Goal: Task Accomplishment & Management: Complete application form

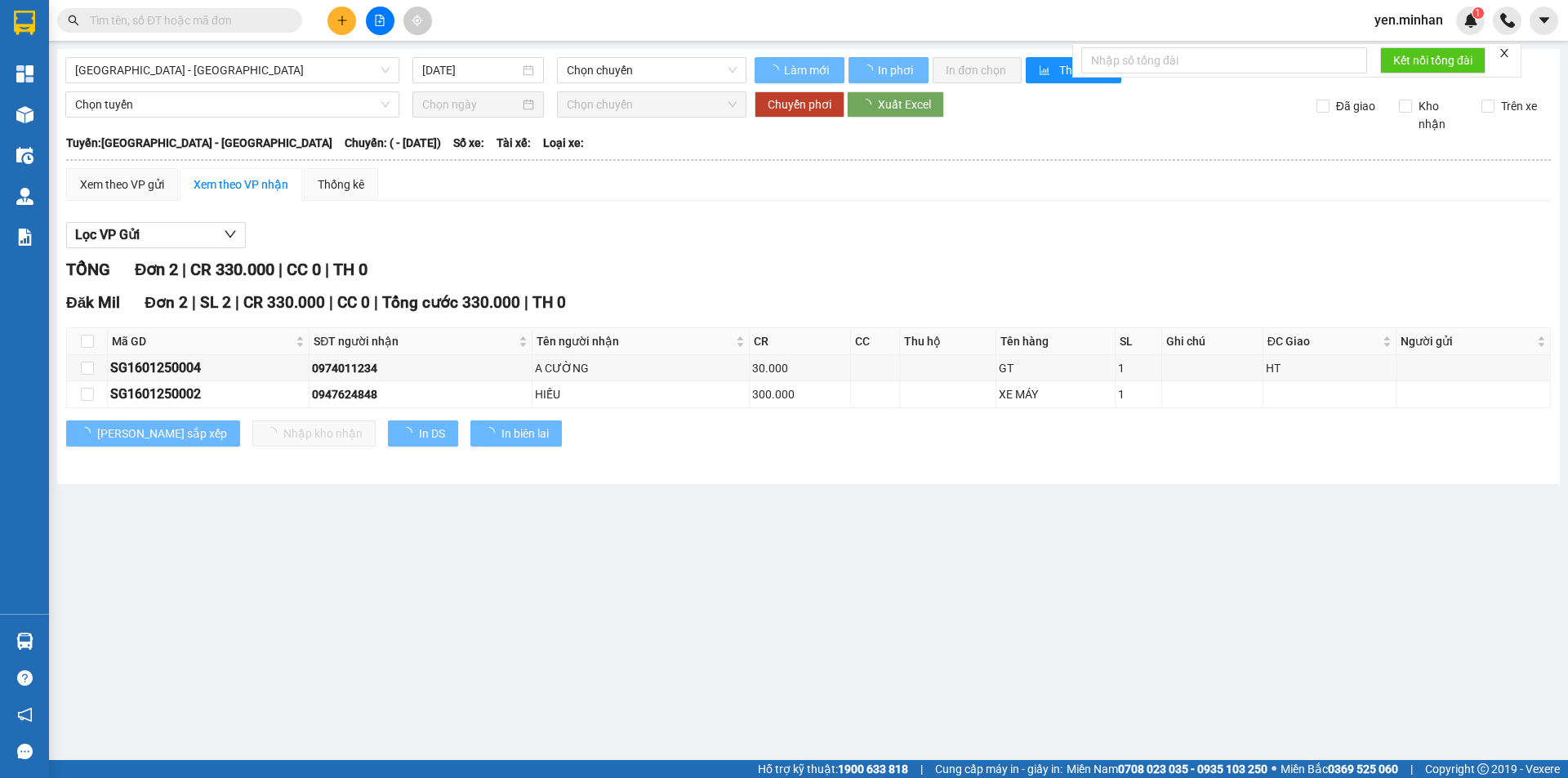
type input "[DATE]"
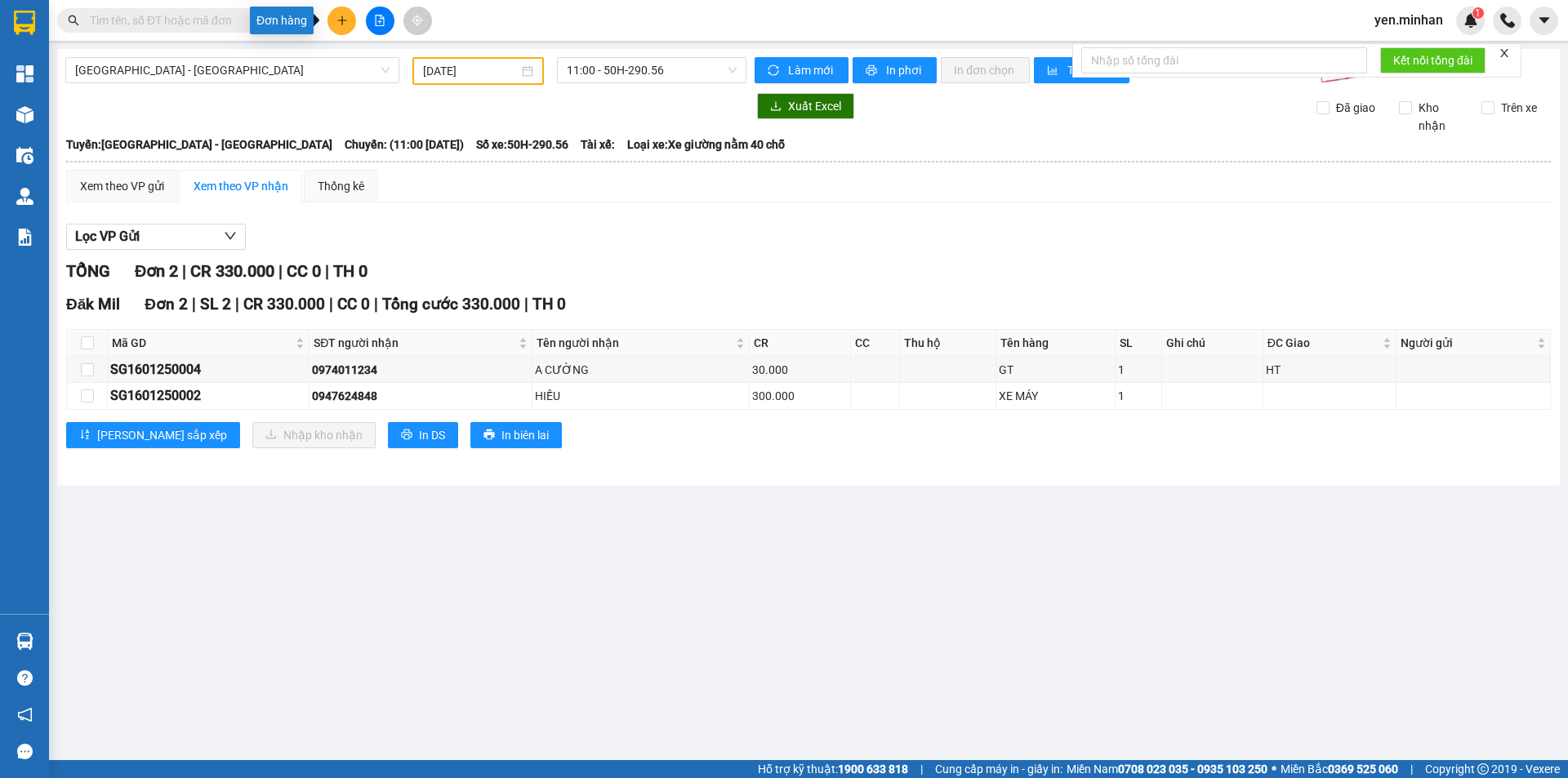
click at [337, 20] on icon "plus" at bounding box center [342, 20] width 11 height 11
click at [389, 57] on div "Tạo đơn hàng" at bounding box center [406, 61] width 71 height 18
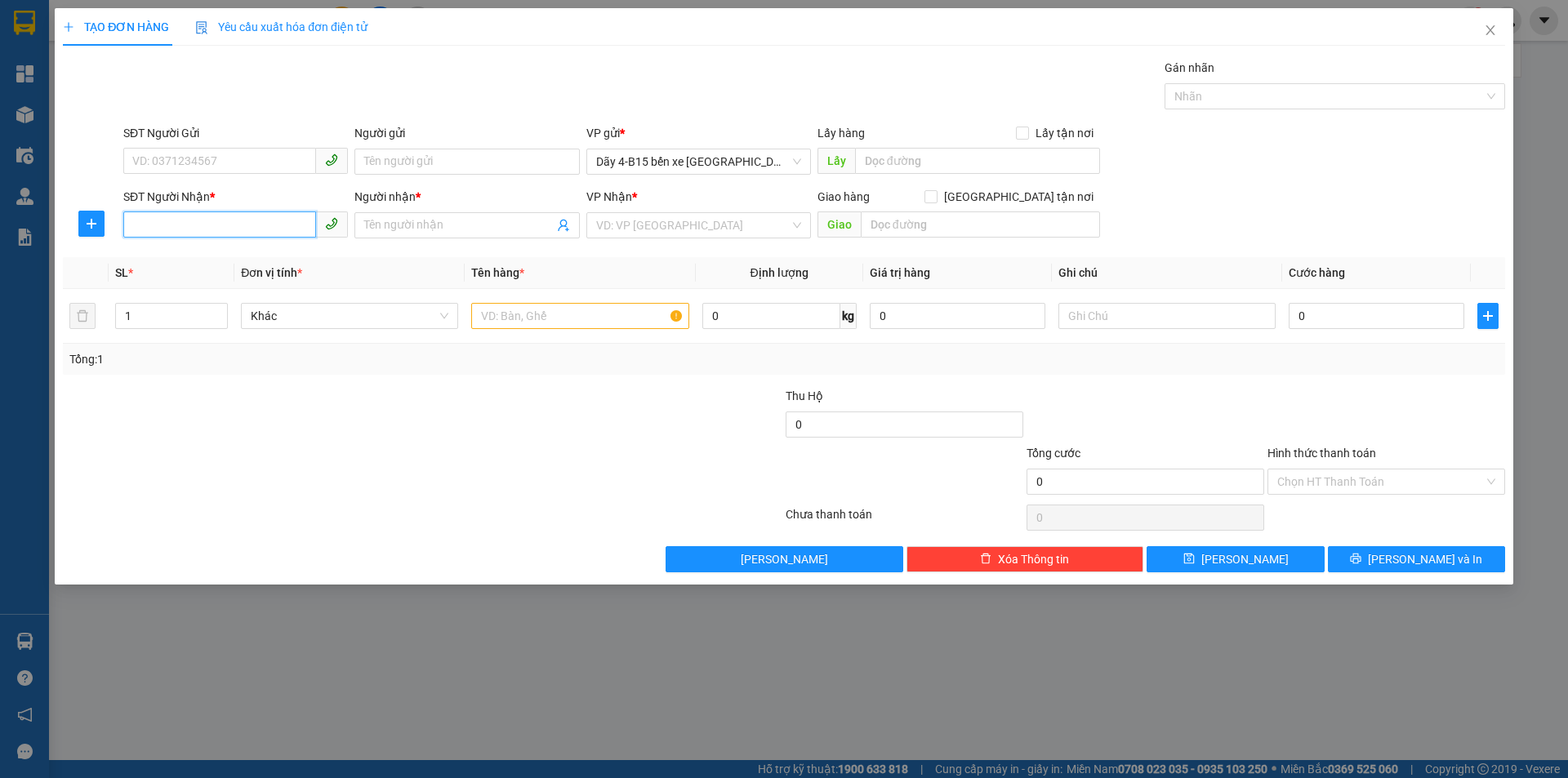
click at [184, 221] on input "SĐT Người Nhận *" at bounding box center [219, 225] width 193 height 26
click at [243, 258] on div "0372710235 - THÁI" at bounding box center [235, 258] width 205 height 18
type input "0372710235"
type input "THÁI"
type input "TRƯỜNG XUÂN"
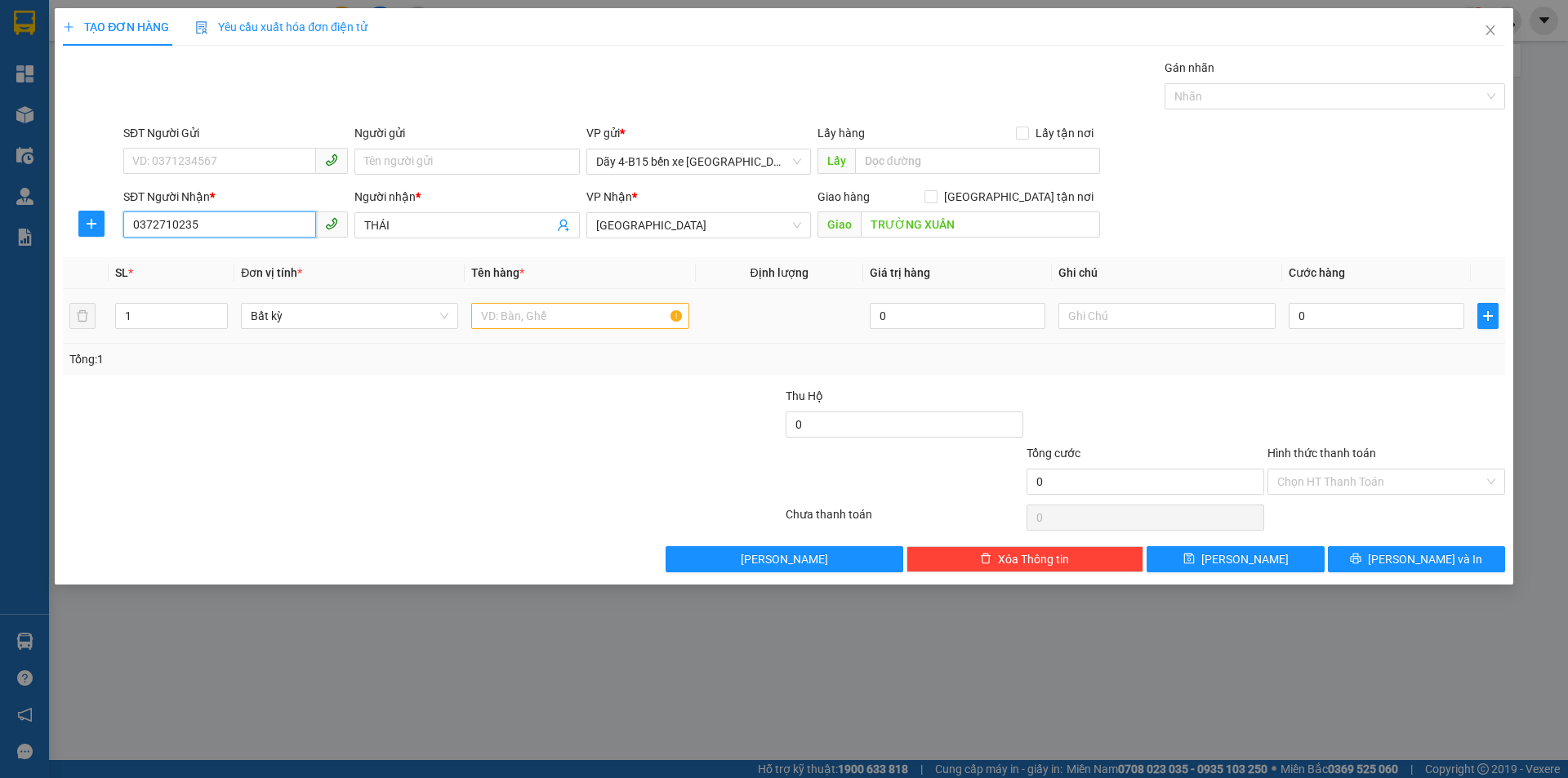
type input "0372710235"
click at [495, 314] on input "text" at bounding box center [579, 316] width 217 height 26
type input "tx"
click at [1313, 309] on input "0" at bounding box center [1376, 316] width 175 height 26
type input "7"
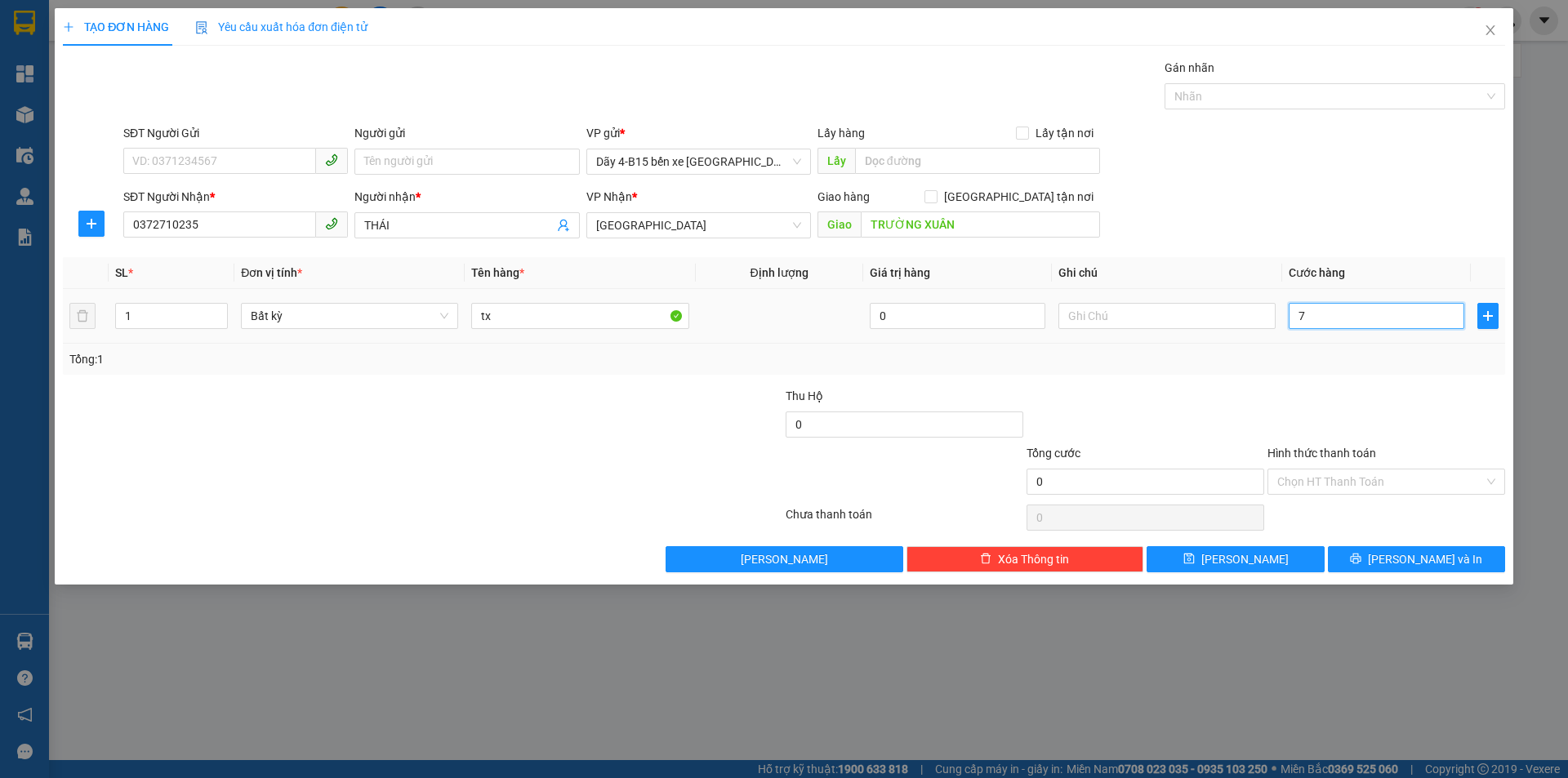
type input "7"
type input "70"
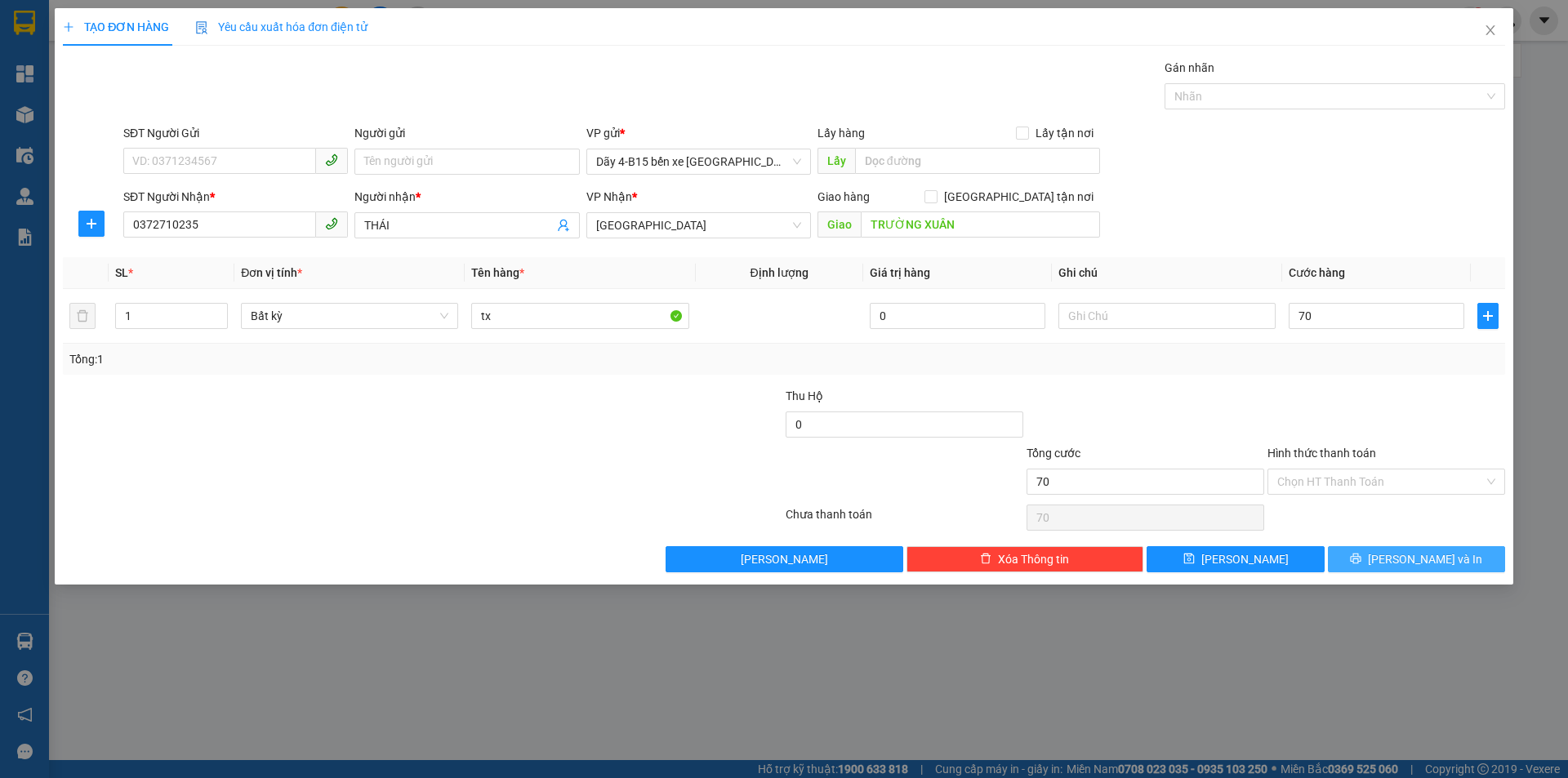
type input "70.000"
click at [1403, 559] on span "[PERSON_NAME] và In" at bounding box center [1425, 559] width 114 height 18
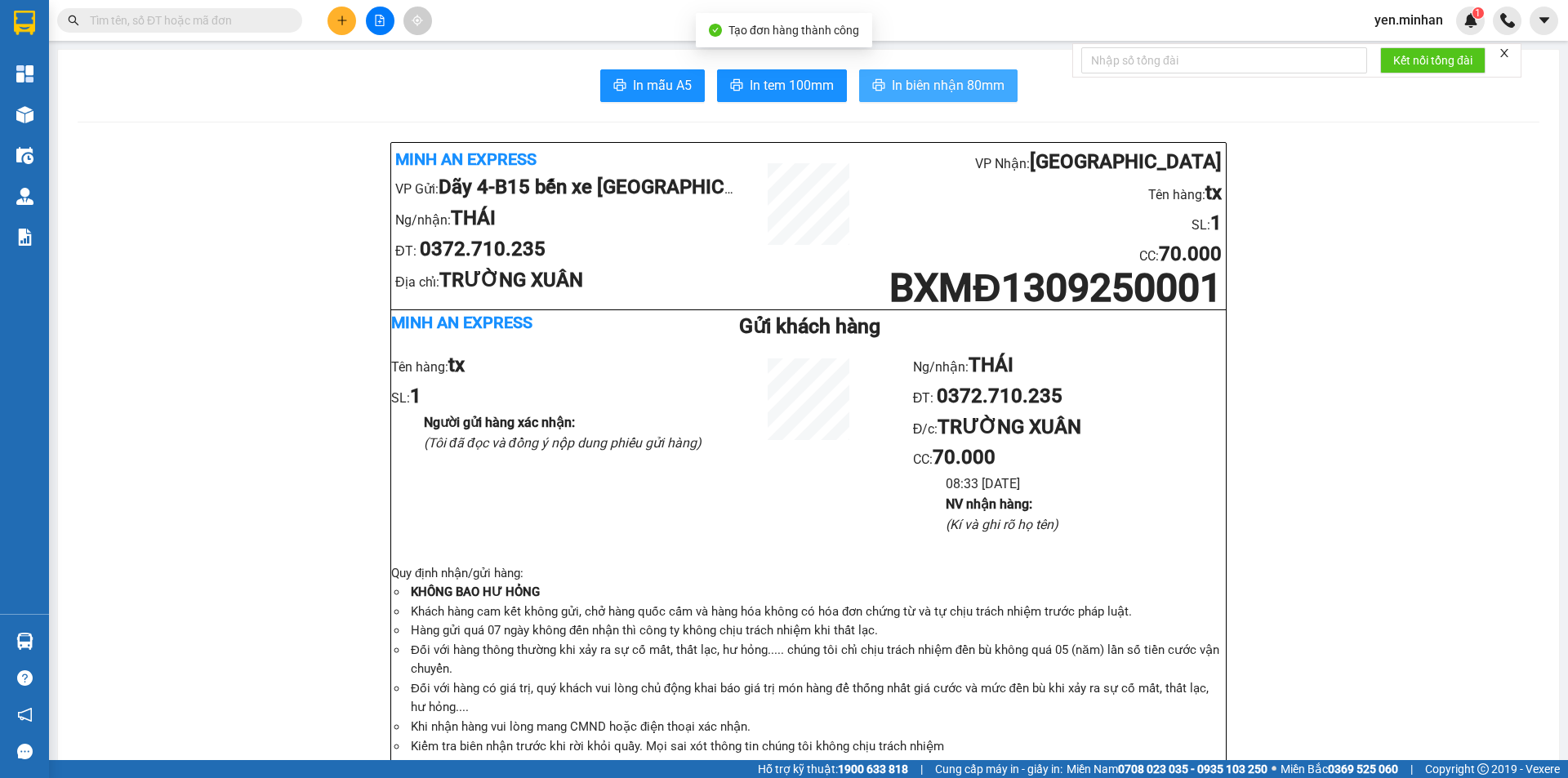
click at [936, 86] on span "In biên nhận 80mm" at bounding box center [948, 86] width 113 height 21
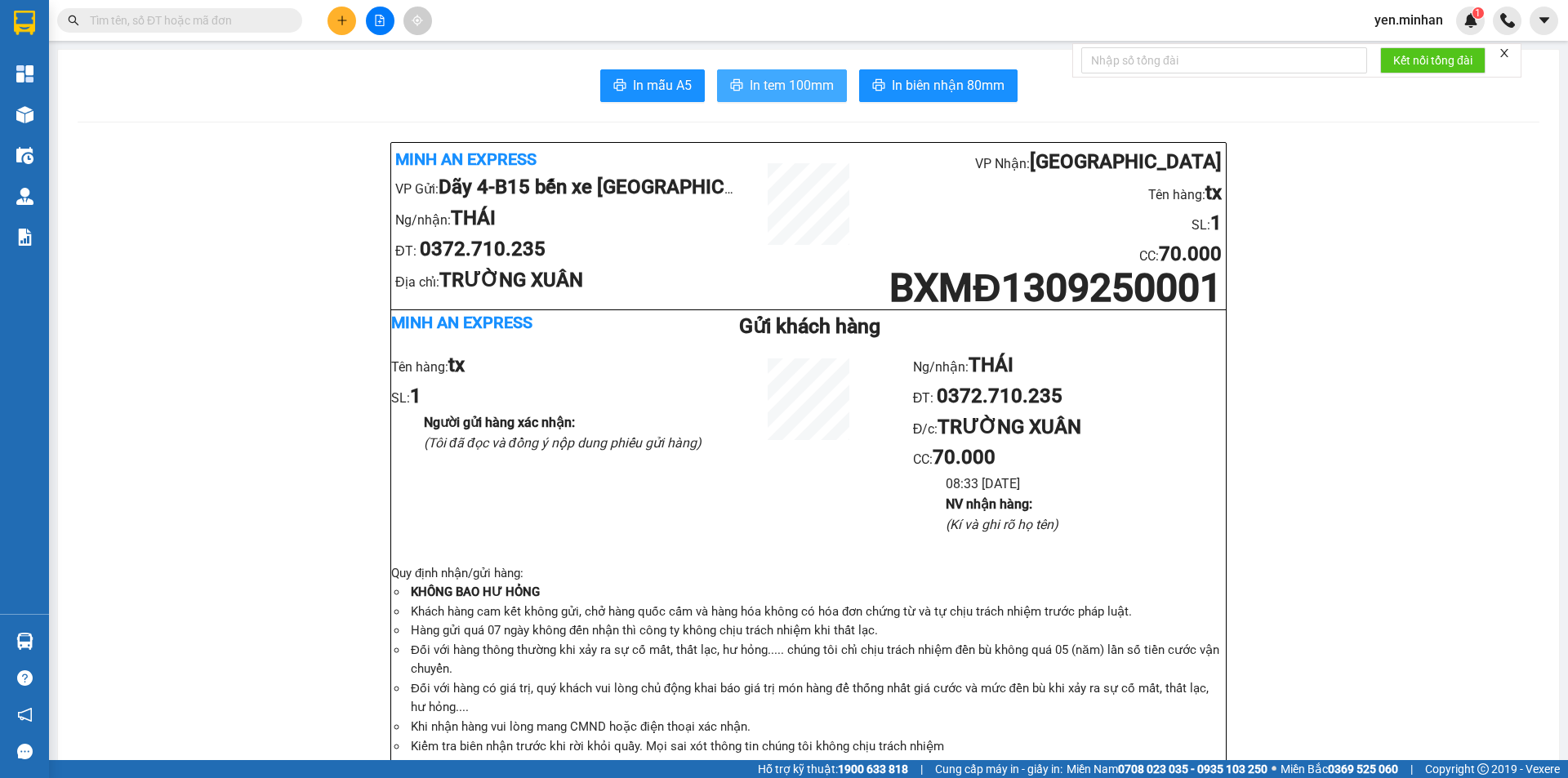
click at [769, 90] on span "In tem 100mm" at bounding box center [791, 86] width 84 height 21
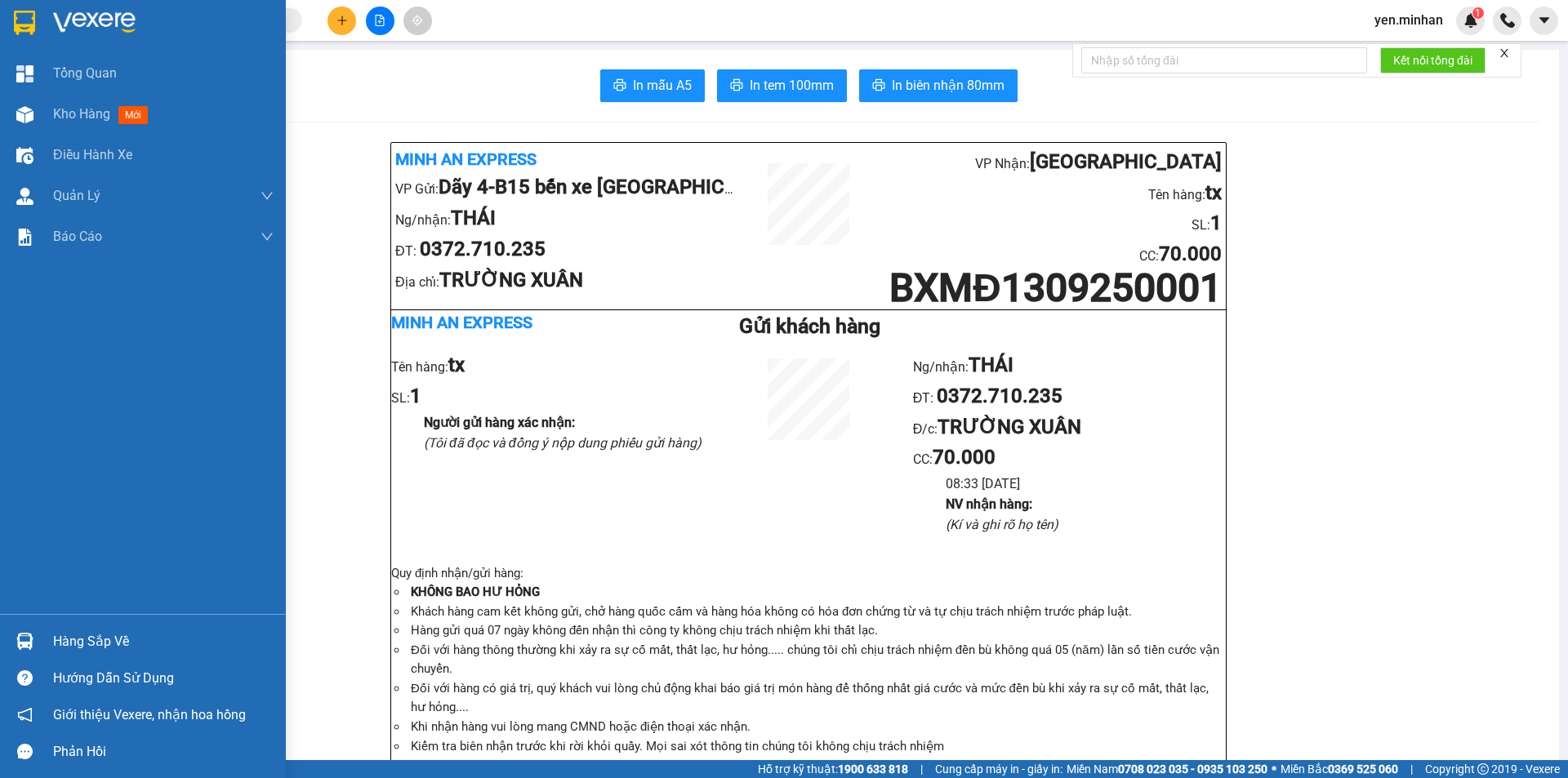
click at [24, 19] on img at bounding box center [24, 23] width 21 height 24
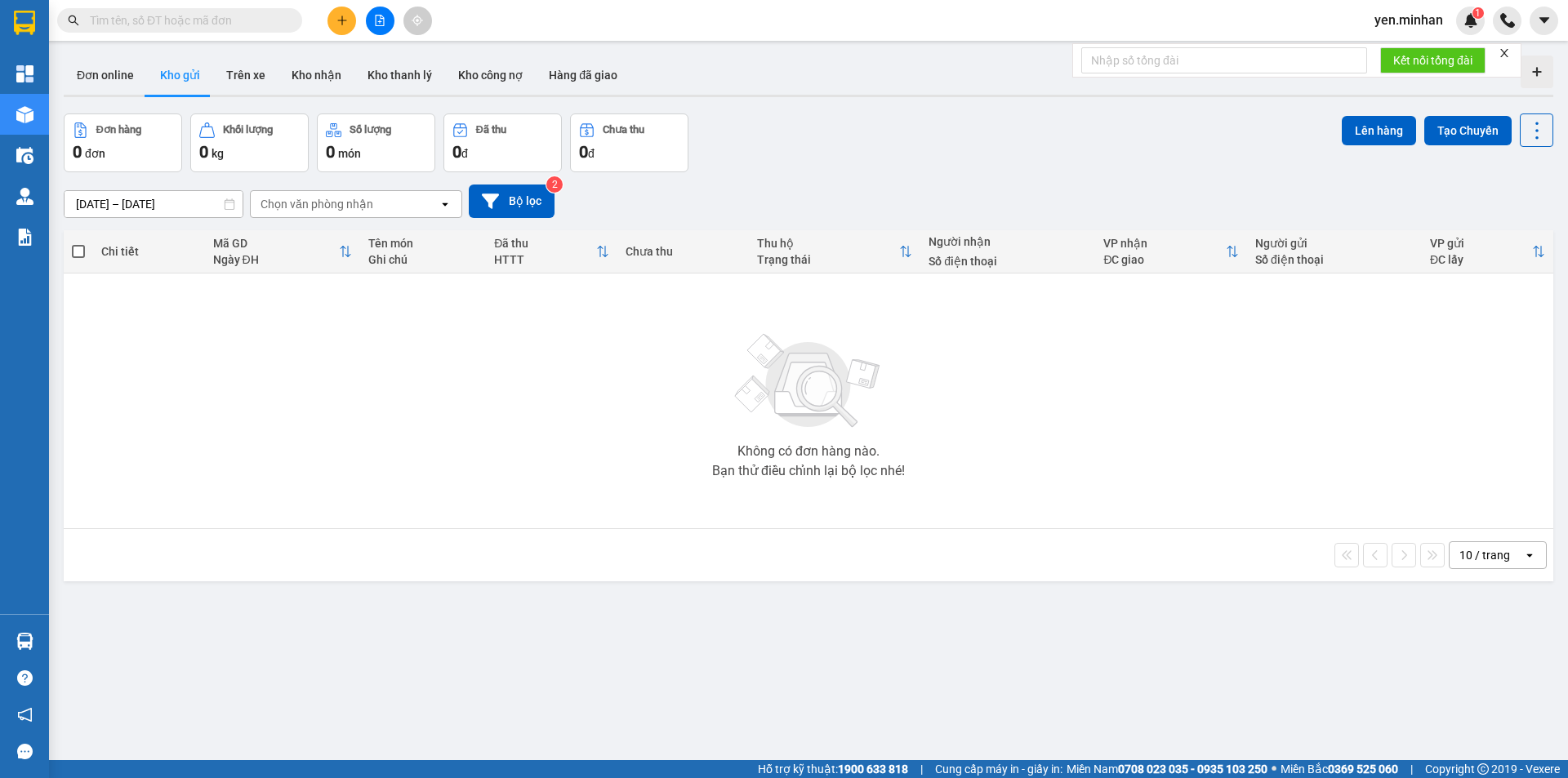
click at [174, 212] on div "ver 1.8.143 Đơn online Kho gửi Trên xe Kho nhận Kho thanh lý Kho công nợ Hàng đ…" at bounding box center [808, 437] width 1502 height 778
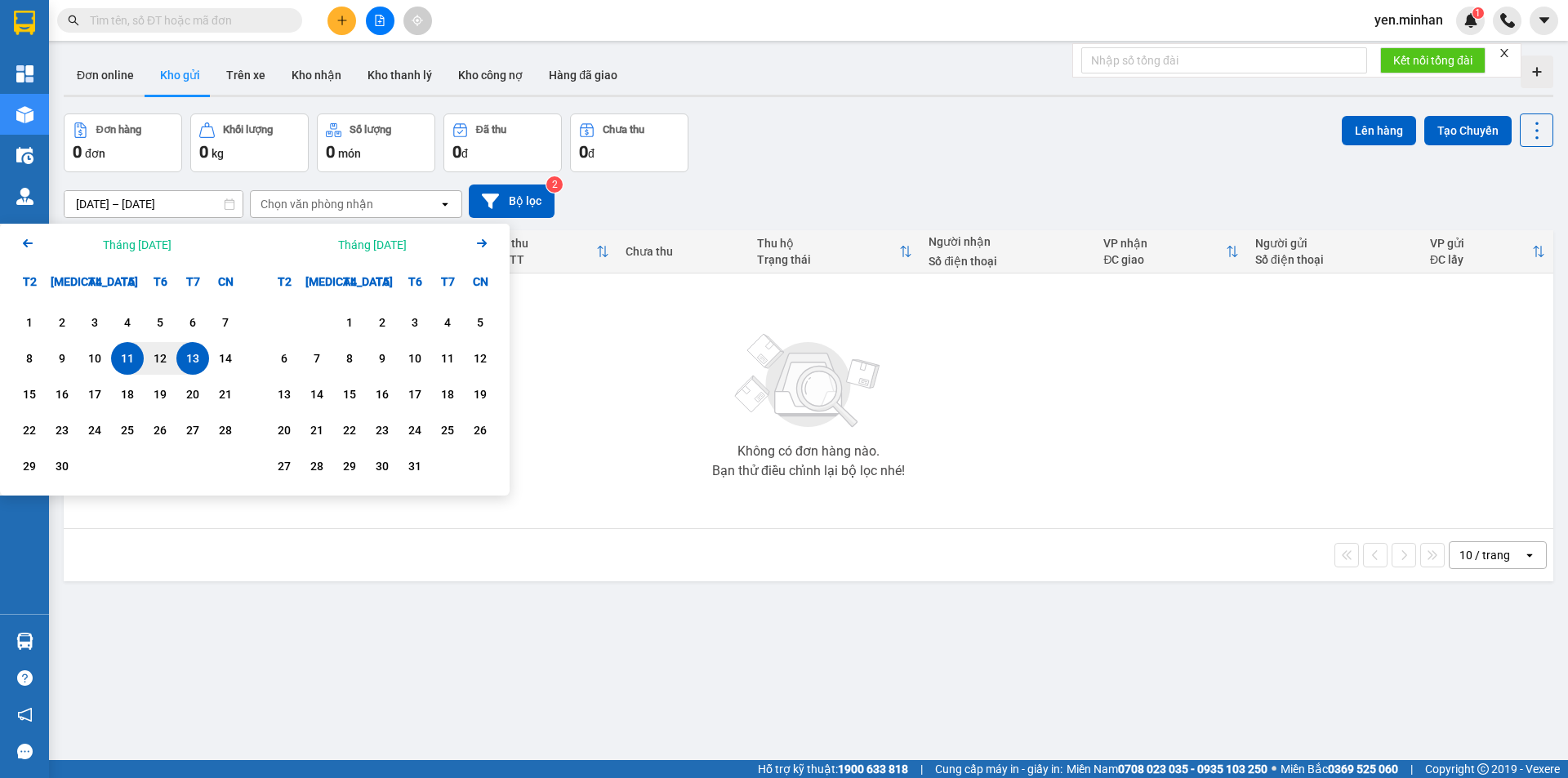
click at [198, 363] on div "13" at bounding box center [193, 358] width 23 height 20
click at [197, 363] on div "13" at bounding box center [193, 358] width 23 height 20
type input "[DATE] – [DATE]"
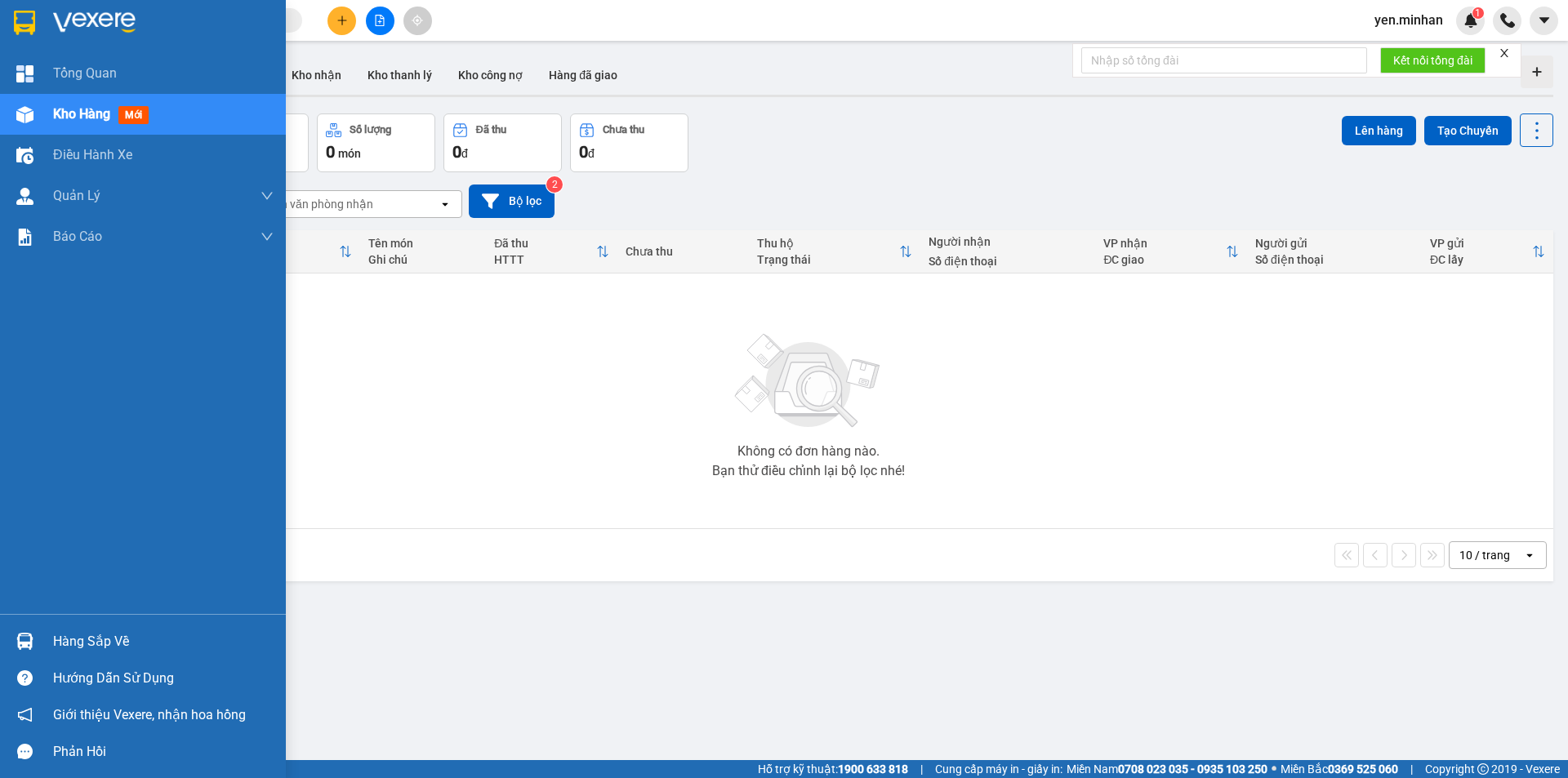
click at [21, 25] on img at bounding box center [24, 23] width 21 height 24
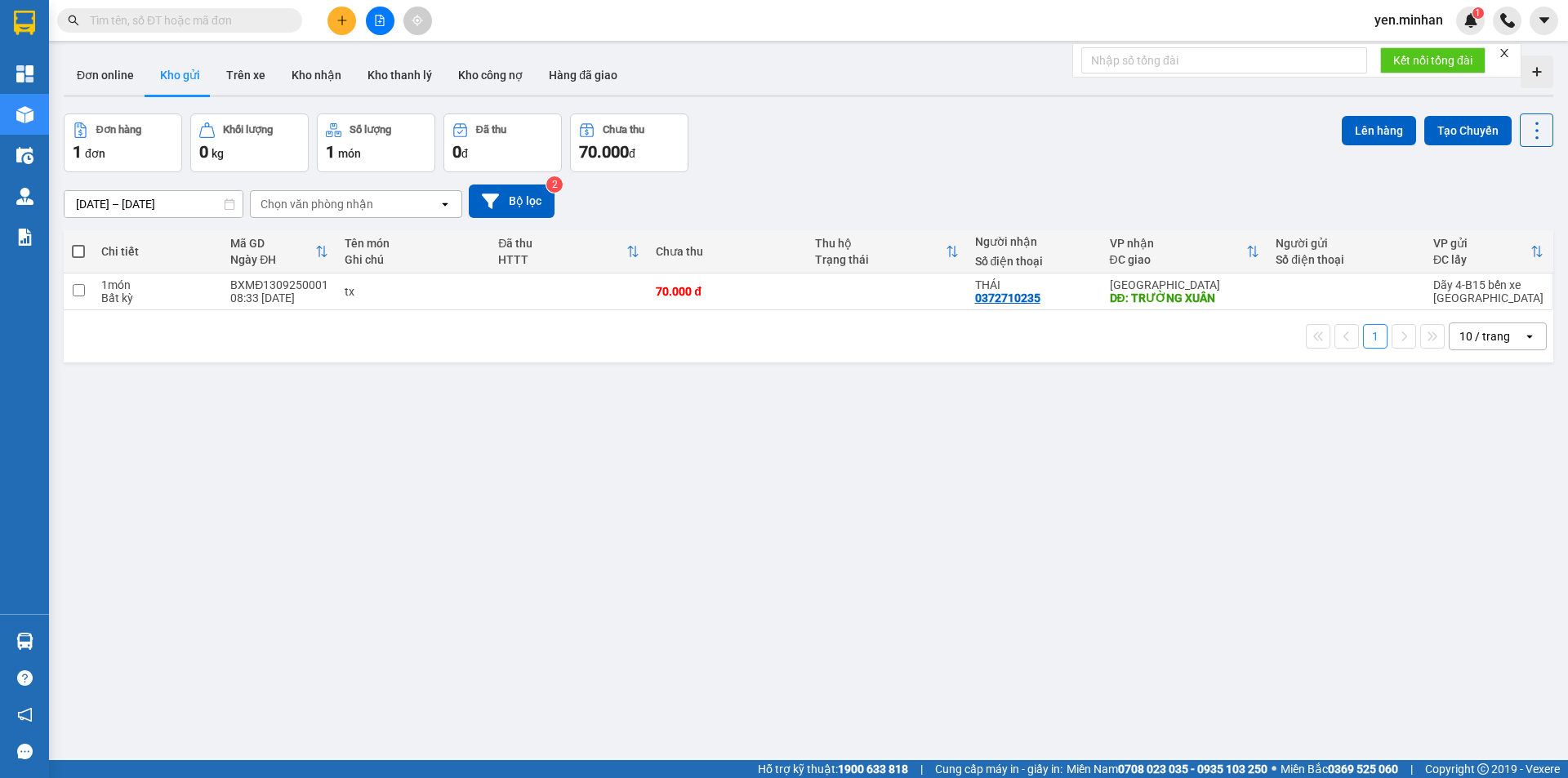
click at [945, 176] on div "13/09/2025 – 13/09/2025 Press the down arrow key to interact with the calendar …" at bounding box center [807, 201] width 1489 height 58
click at [703, 485] on div "ver 1.8.143 Đơn online Kho gửi Trên xe Kho nhận Kho thanh lý Kho công nợ Hàng đ…" at bounding box center [808, 437] width 1502 height 778
click at [346, 16] on icon "plus" at bounding box center [342, 20] width 11 height 11
click at [357, 62] on div "Tạo đơn hàng" at bounding box center [398, 62] width 122 height 31
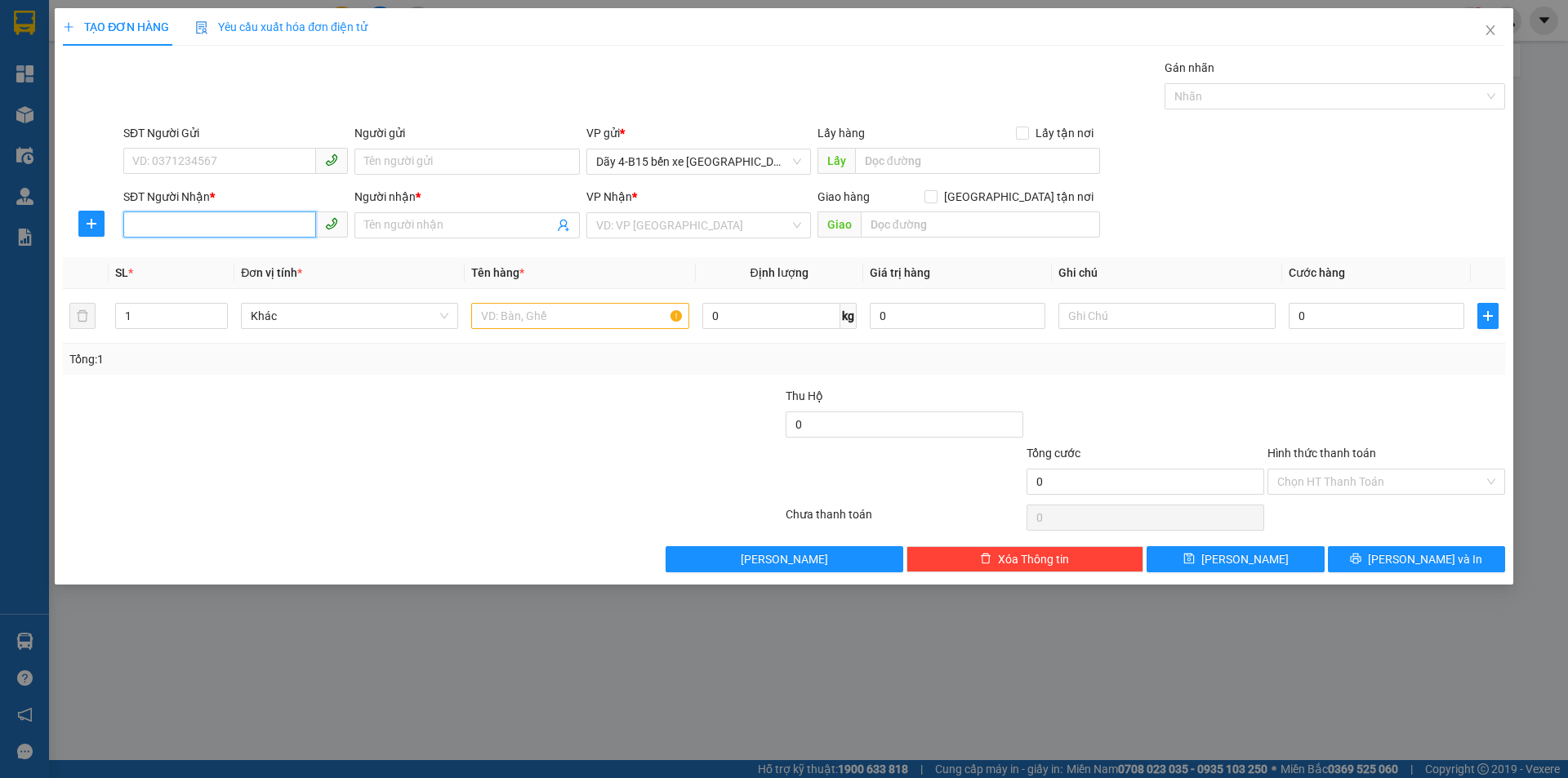
click at [254, 222] on input "SĐT Người Nhận *" at bounding box center [219, 225] width 193 height 26
type input "0822733968"
click at [254, 257] on div "0822733968 - NHUNG" at bounding box center [235, 258] width 205 height 18
type input "NHUNG"
type input "0822733968"
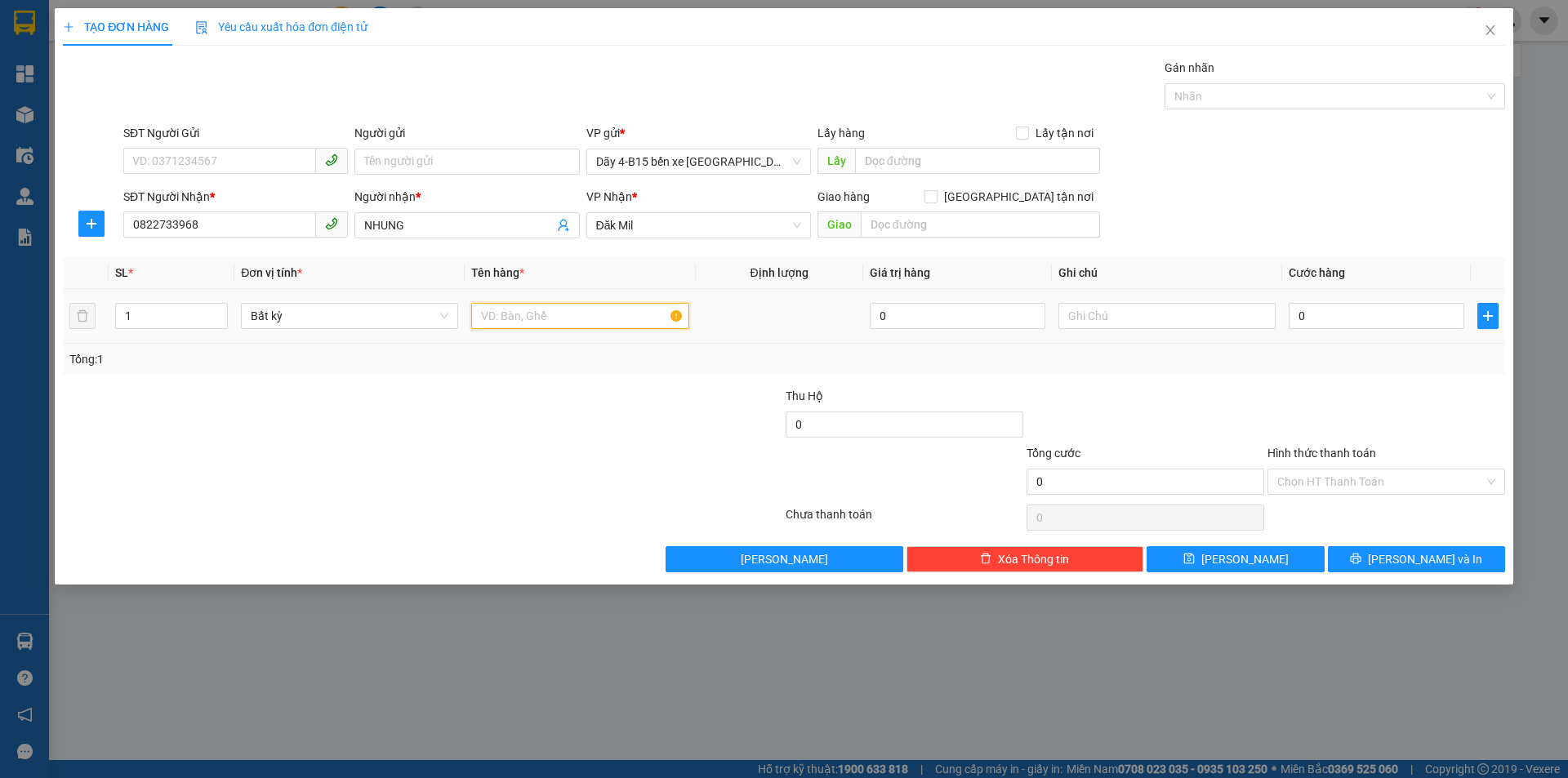
click at [611, 315] on input "text" at bounding box center [579, 316] width 217 height 26
type input "THÙNG XỐP"
click at [1344, 318] on input "0" at bounding box center [1376, 316] width 175 height 26
type input "4"
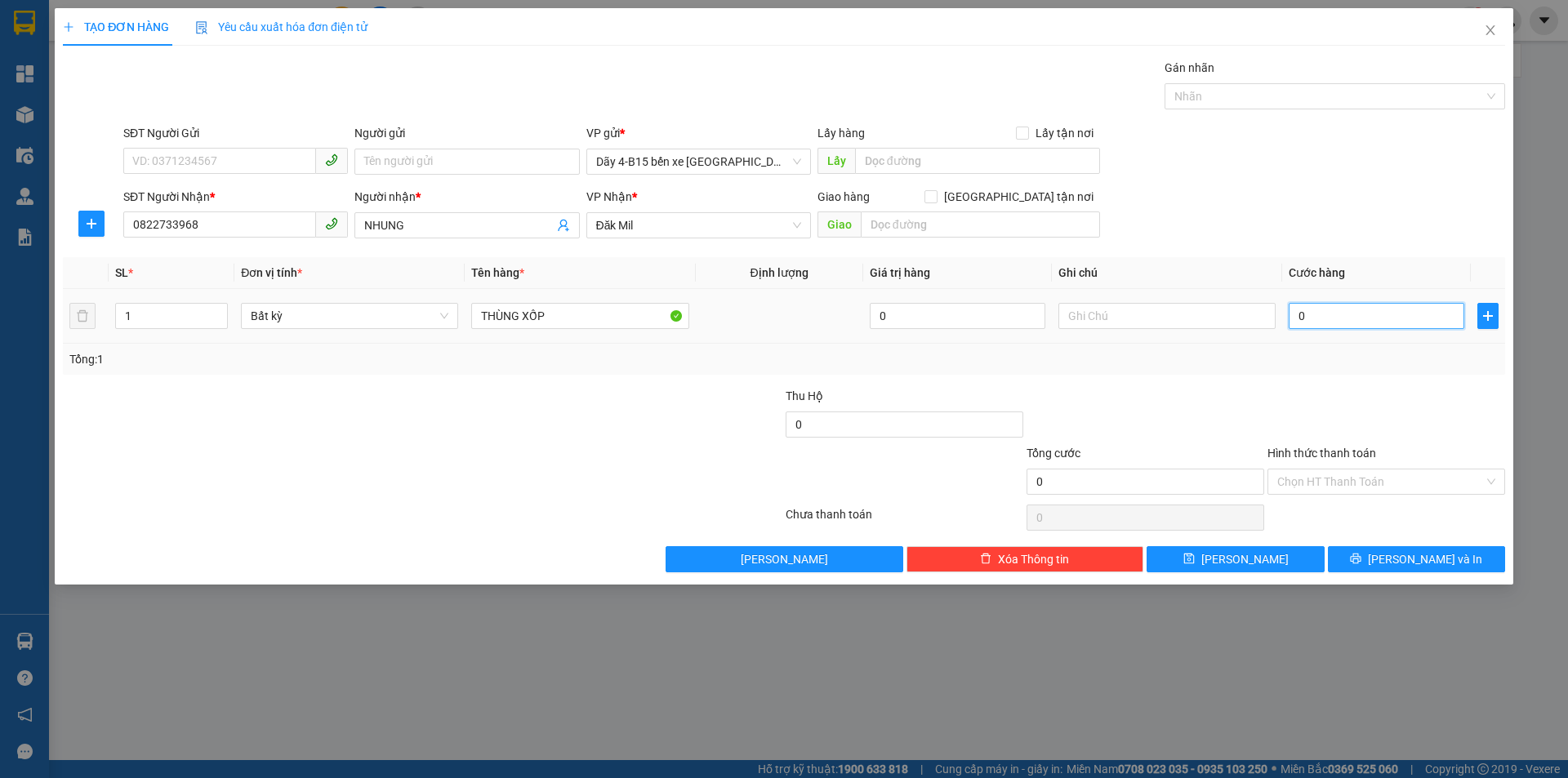
type input "4"
type input "40"
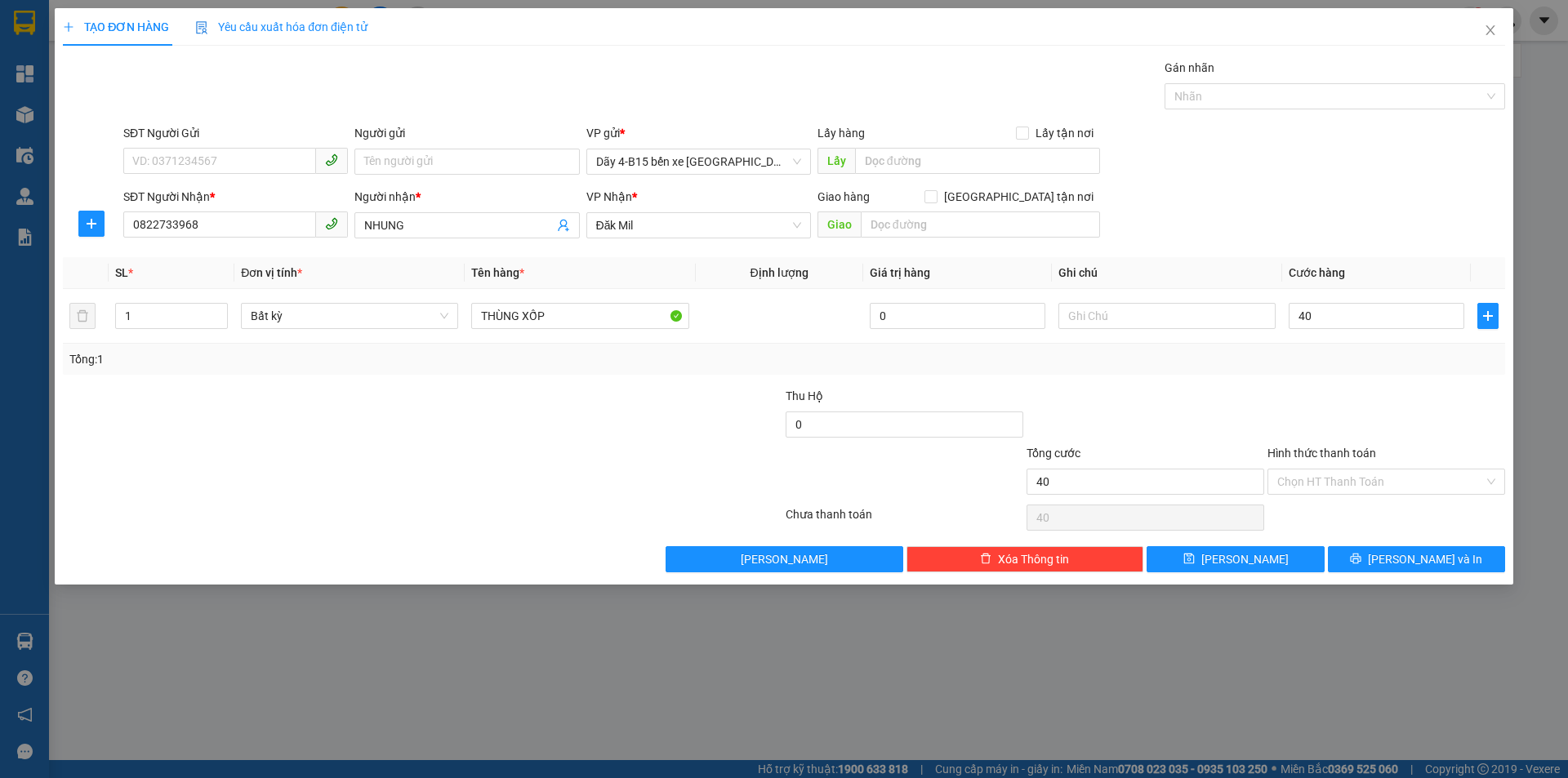
type input "40.000"
click at [1362, 387] on div at bounding box center [1386, 415] width 241 height 57
click at [1375, 479] on input "Hình thức thanh toán" at bounding box center [1381, 481] width 206 height 24
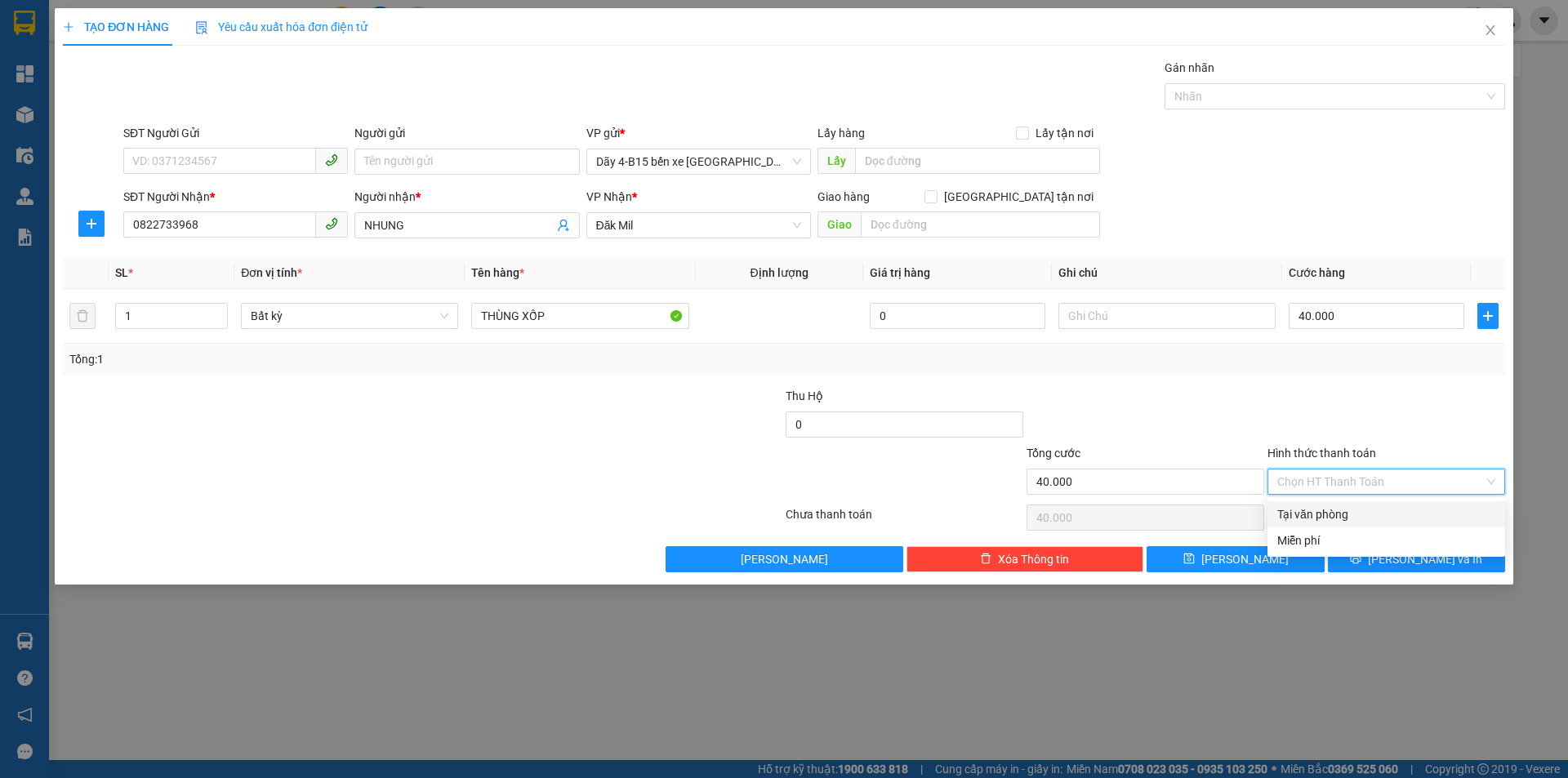
click at [1318, 394] on div at bounding box center [1386, 415] width 241 height 57
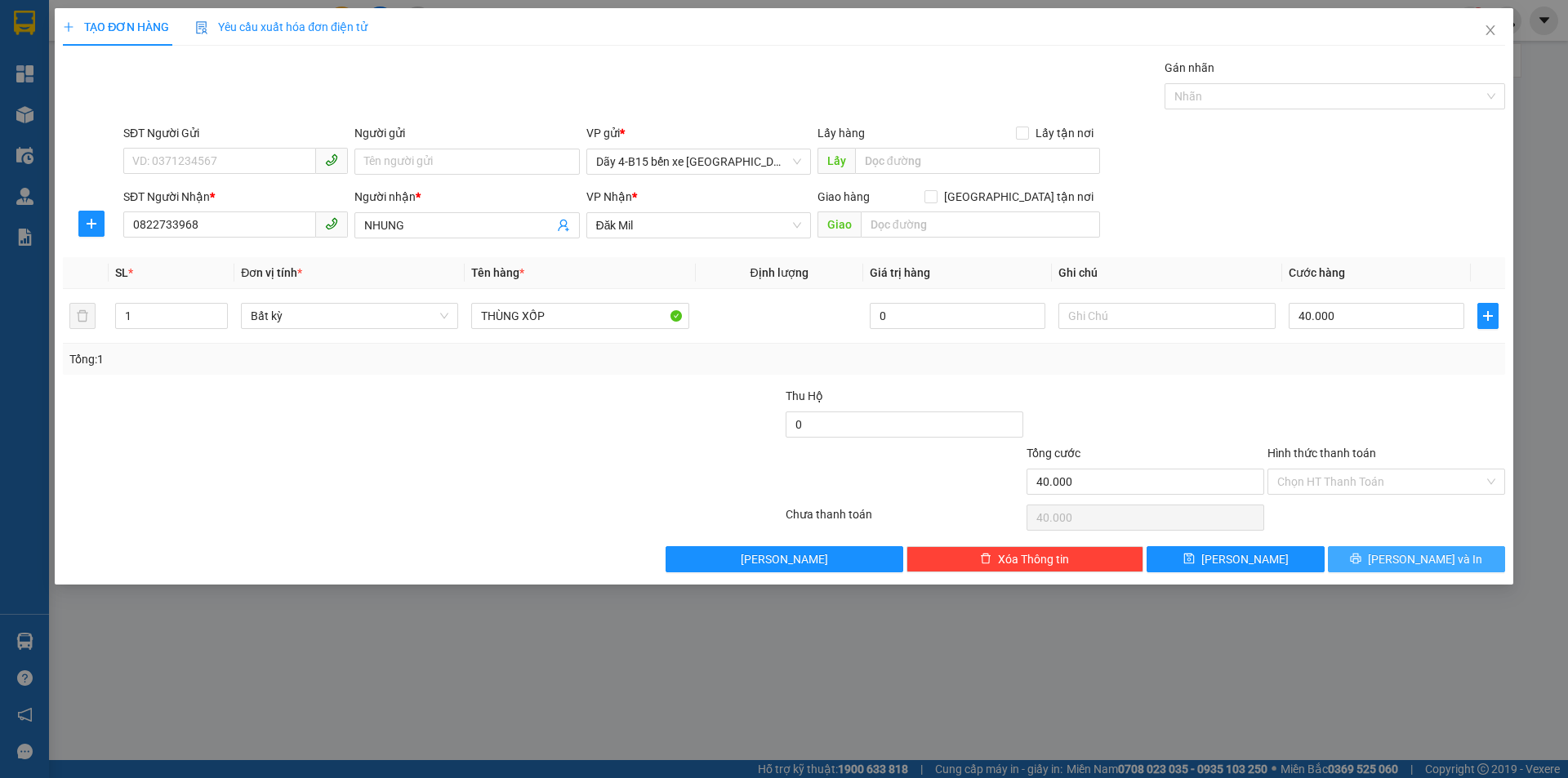
click at [1408, 557] on span "[PERSON_NAME] và In" at bounding box center [1425, 559] width 114 height 18
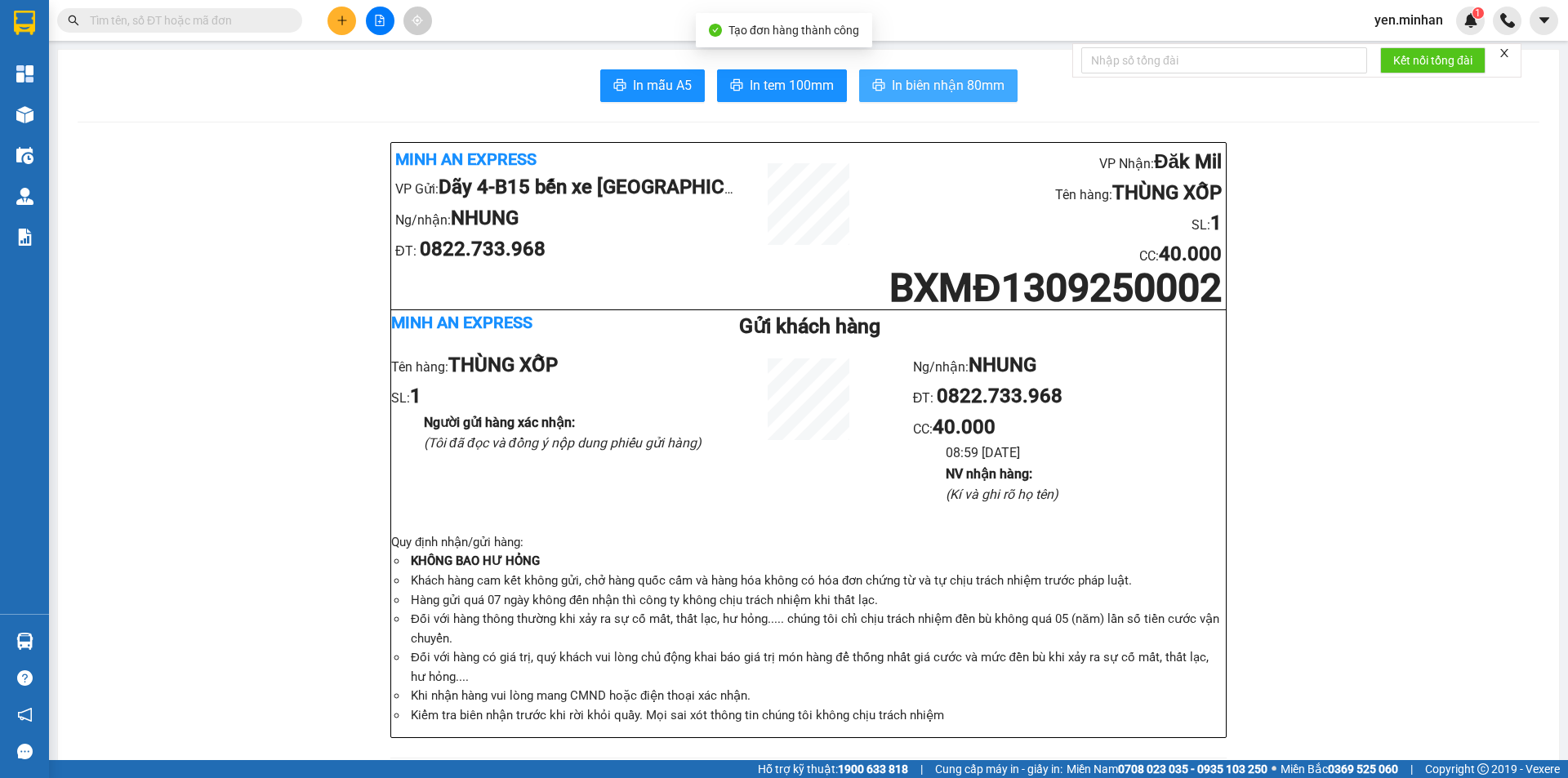
click at [967, 77] on span "In biên nhận 80mm" at bounding box center [948, 86] width 113 height 21
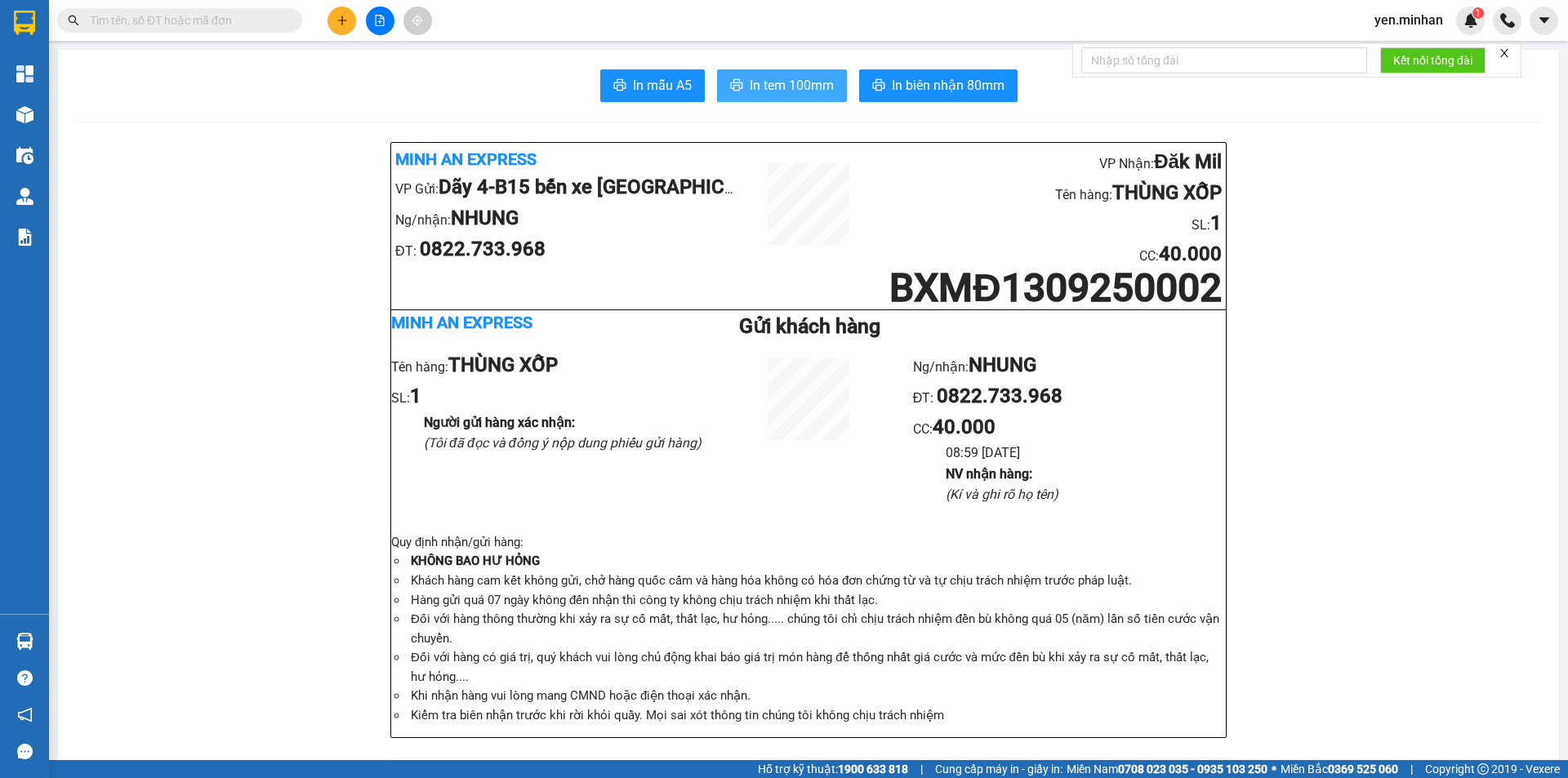
click at [758, 82] on span "In tem 100mm" at bounding box center [791, 86] width 84 height 21
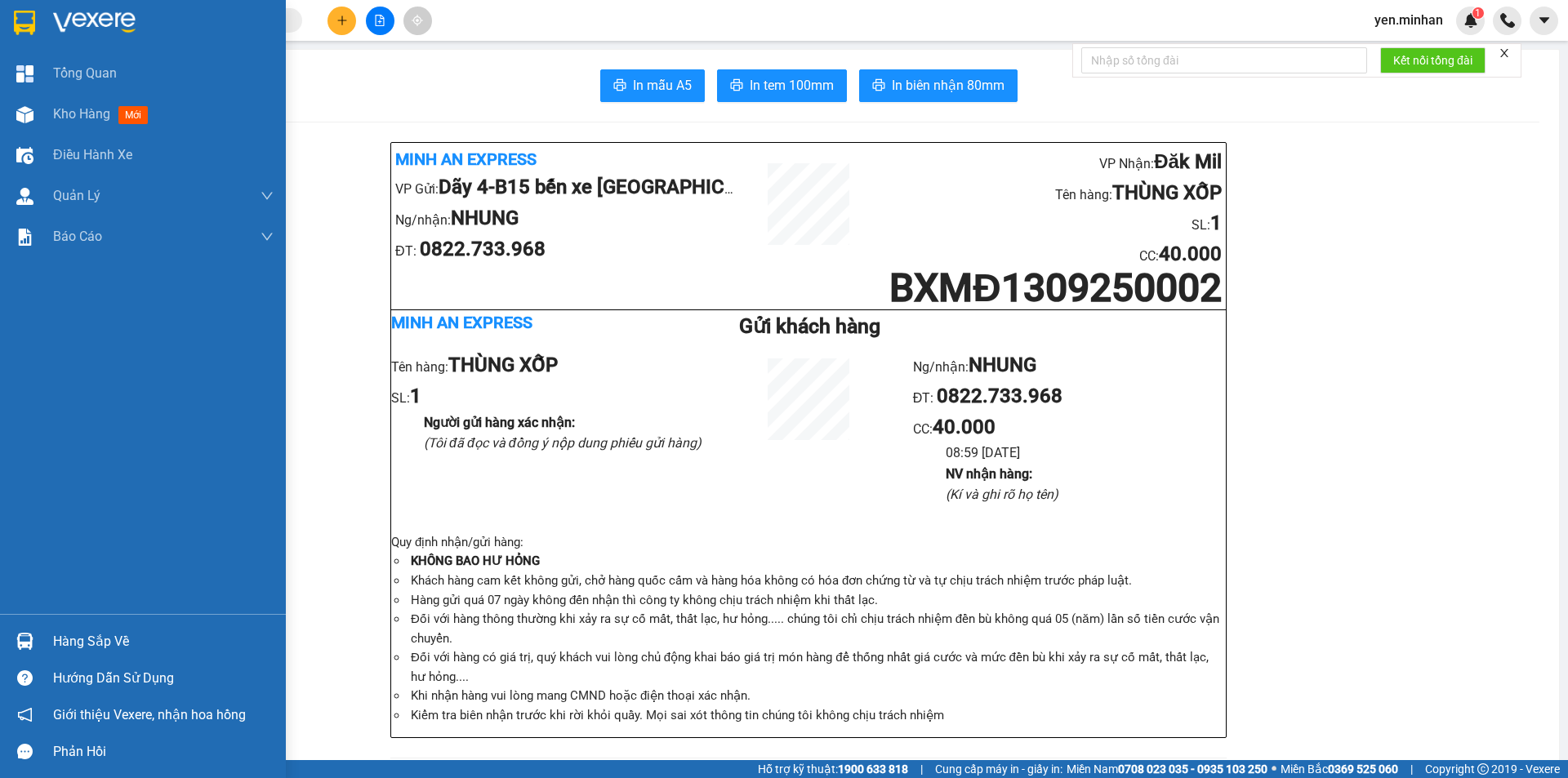
click at [22, 25] on img at bounding box center [24, 23] width 21 height 24
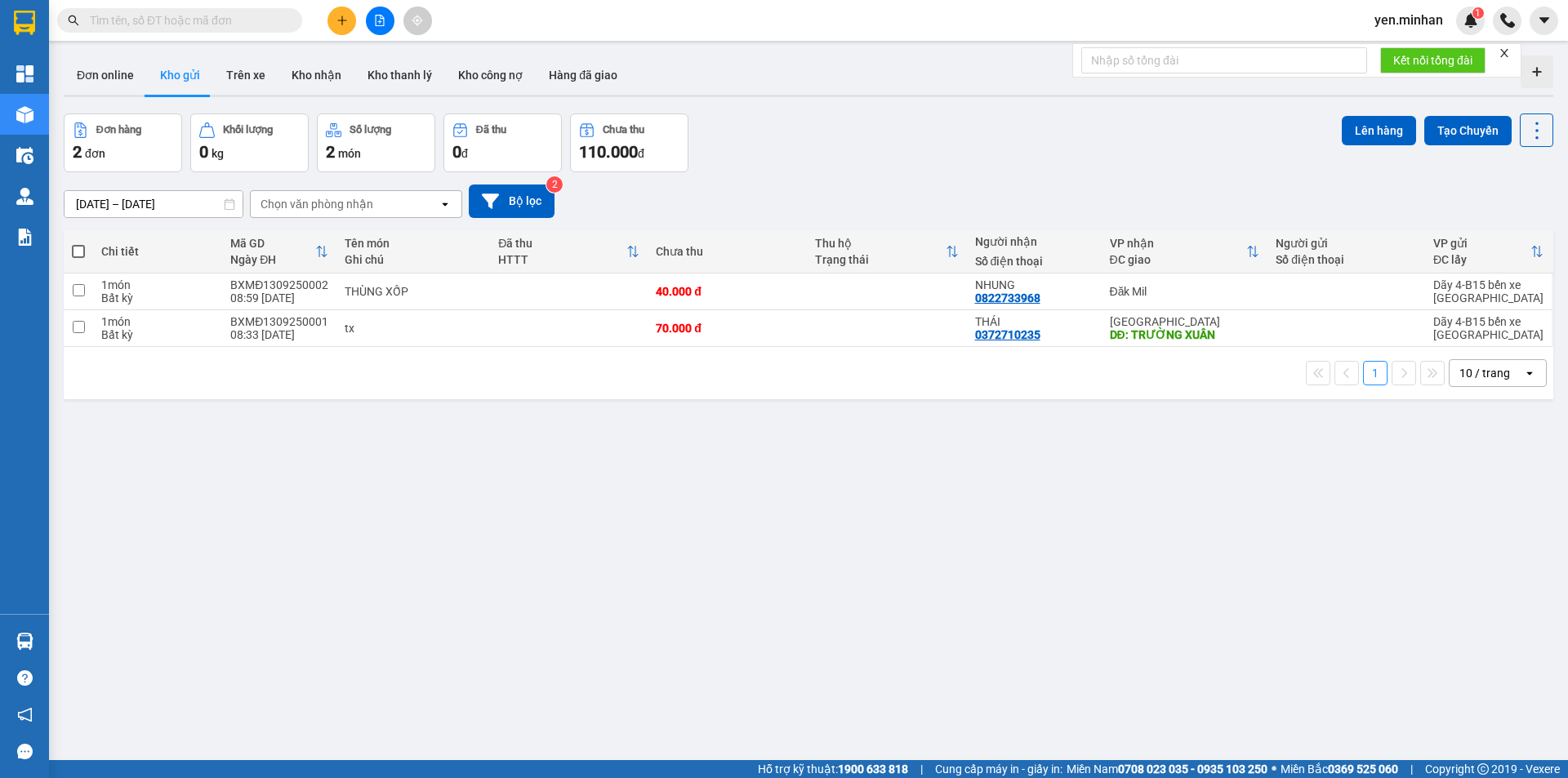
click at [749, 542] on div "ver 1.8.143 Đơn online Kho gửi Trên xe Kho nhận Kho thanh lý Kho công nợ Hàng đ…" at bounding box center [808, 437] width 1502 height 778
click at [442, 598] on div "ver 1.8.143 Đơn online Kho gửi Trên xe Kho nhận Kho thanh lý Kho công nợ Hàng đ…" at bounding box center [808, 437] width 1502 height 778
click at [340, 23] on icon "plus" at bounding box center [342, 20] width 11 height 11
click at [370, 59] on div "Tạo đơn hàng" at bounding box center [406, 61] width 71 height 18
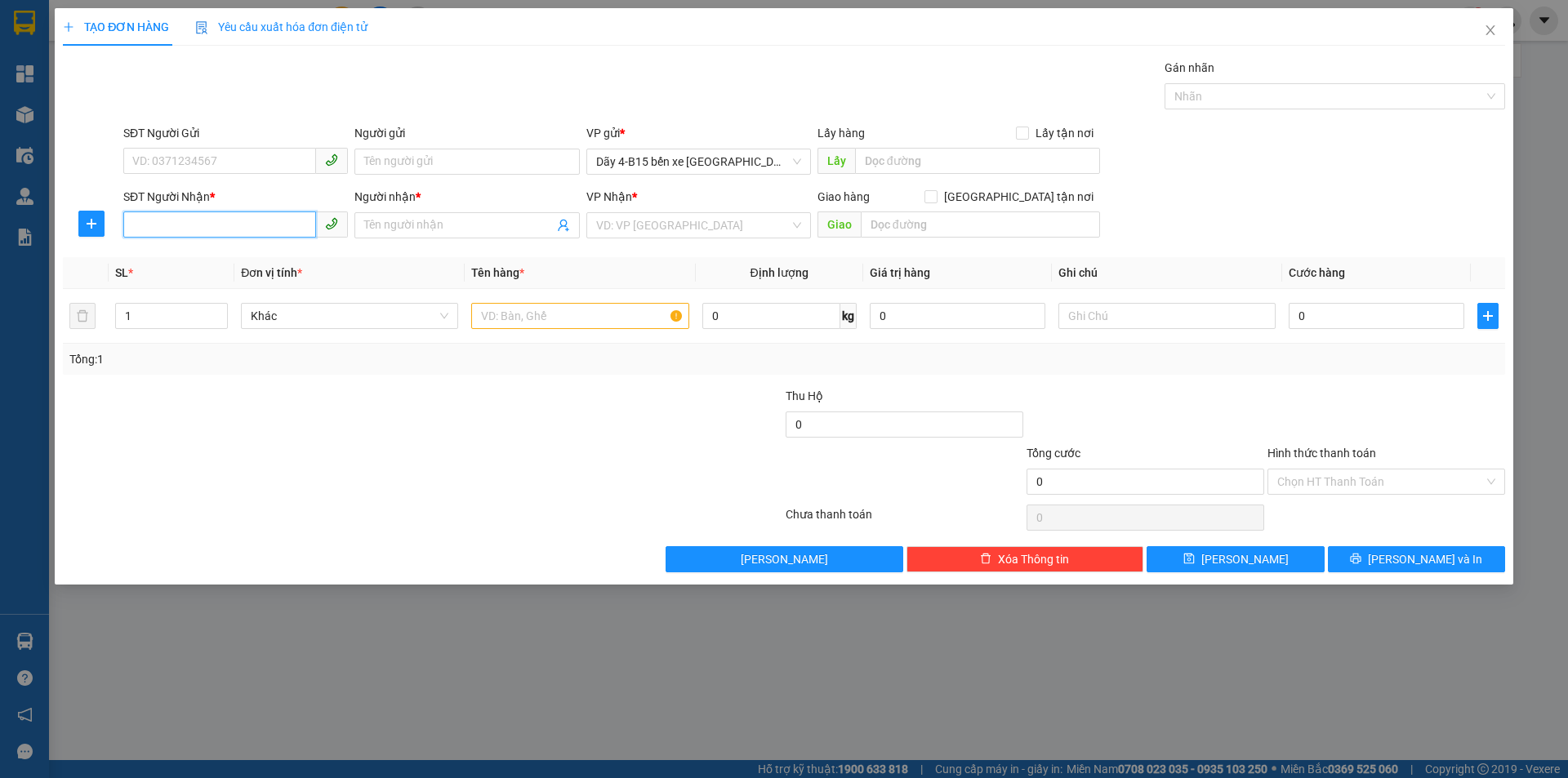
click at [236, 225] on input "SĐT Người Nhận *" at bounding box center [219, 225] width 193 height 26
click at [223, 224] on input "SĐT Người Nhận *" at bounding box center [219, 225] width 193 height 26
type input "0976511121"
click at [416, 228] on input "Người nhận *" at bounding box center [458, 226] width 188 height 18
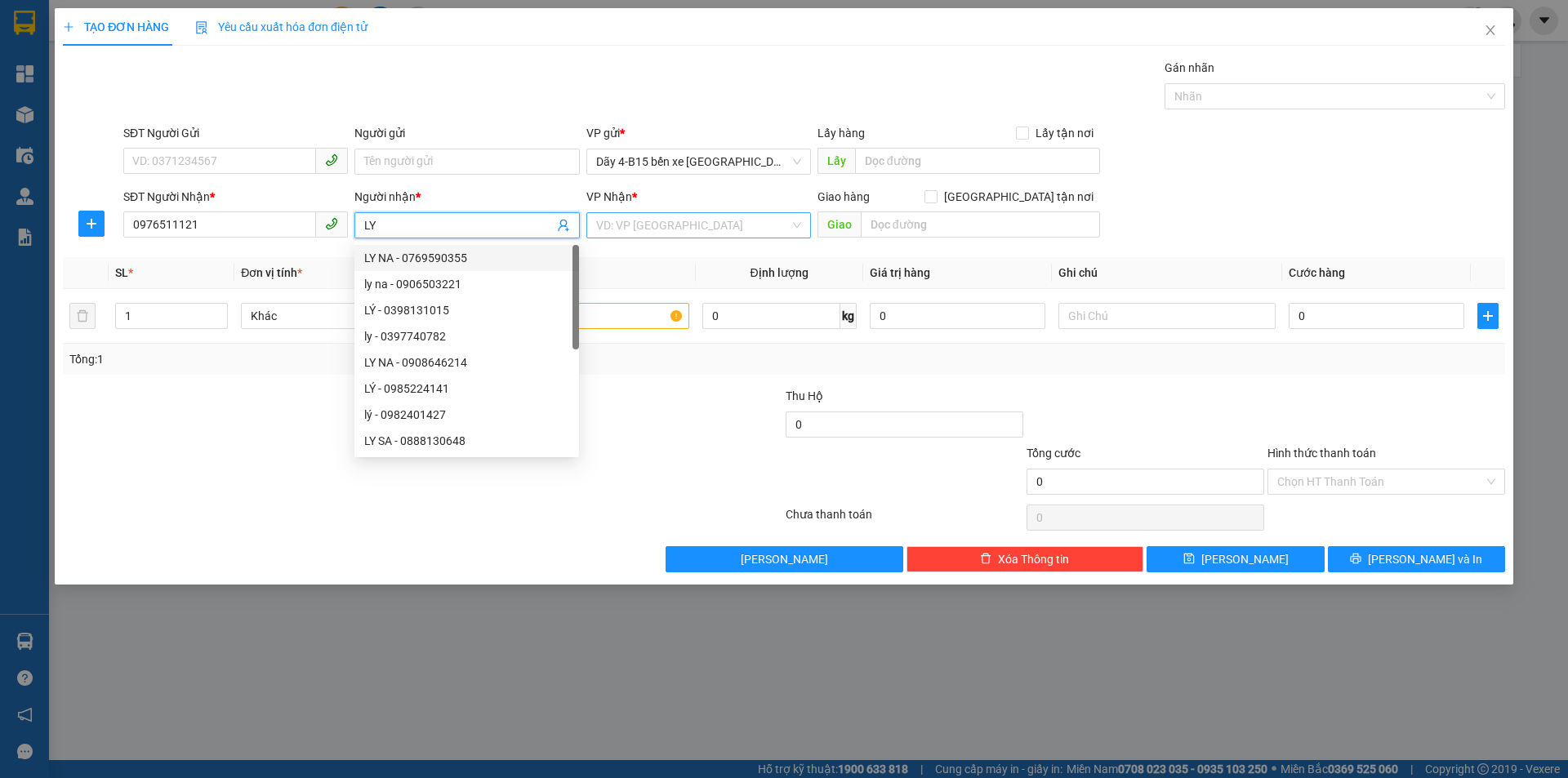
type input "LY"
click at [644, 223] on input "search" at bounding box center [692, 226] width 193 height 24
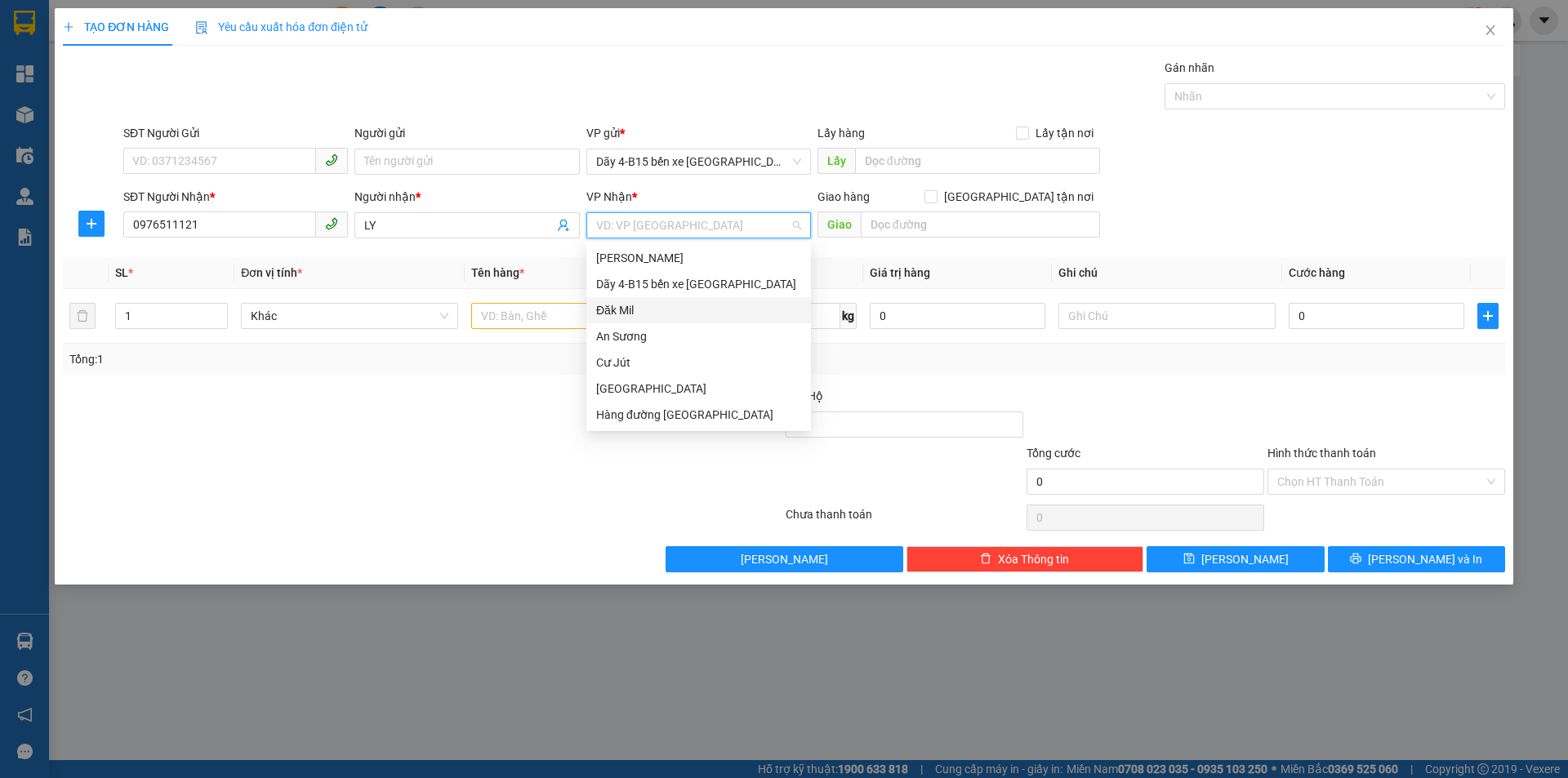
click at [650, 309] on div "Đăk Mil" at bounding box center [698, 310] width 205 height 18
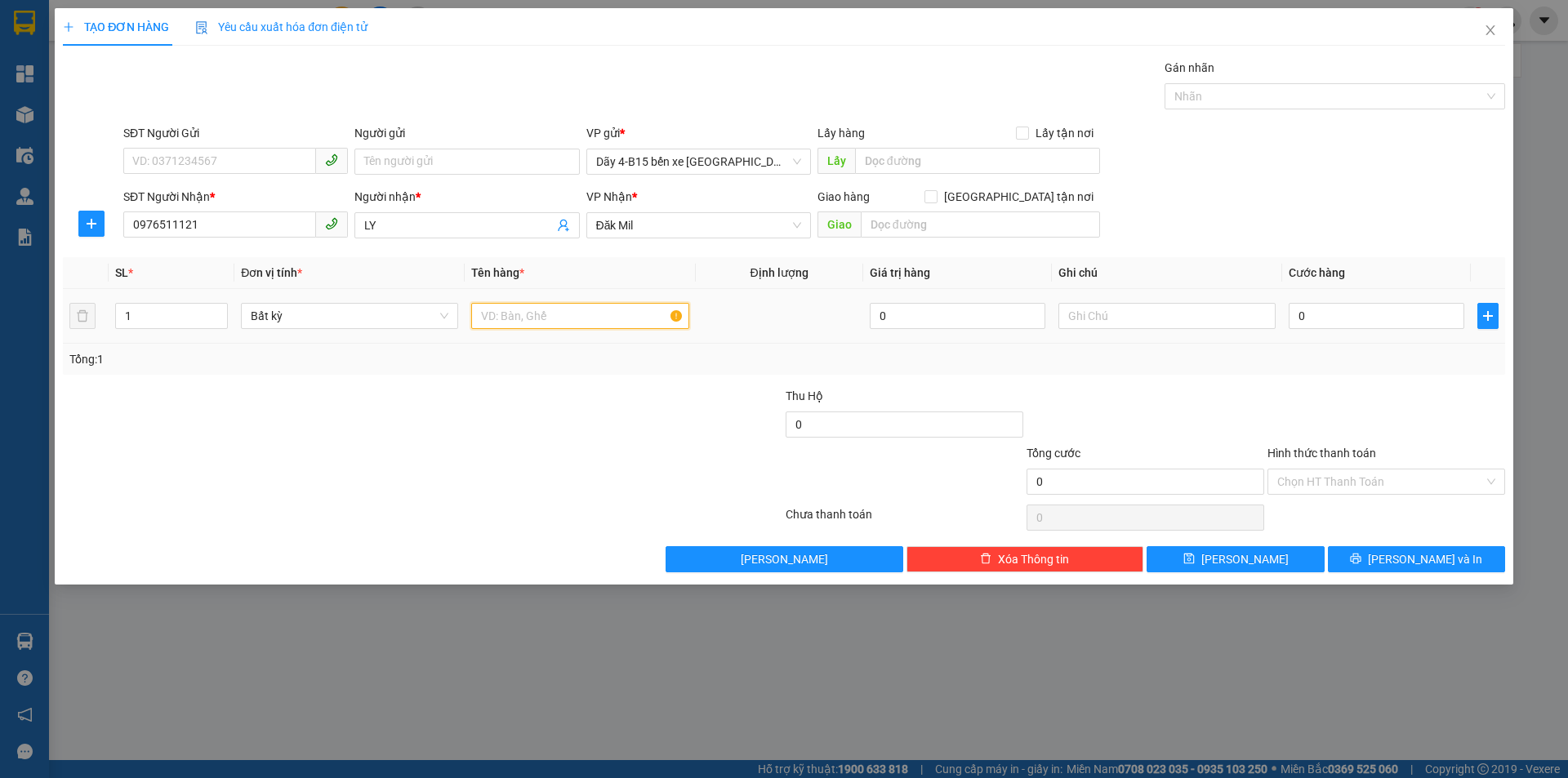
click at [604, 317] on input "text" at bounding box center [579, 316] width 217 height 26
type input "SỌT CHÓ"
click at [1323, 314] on input "0" at bounding box center [1376, 316] width 175 height 26
click at [1323, 316] on input "0" at bounding box center [1376, 316] width 175 height 26
click at [1324, 317] on input "0" at bounding box center [1376, 316] width 175 height 26
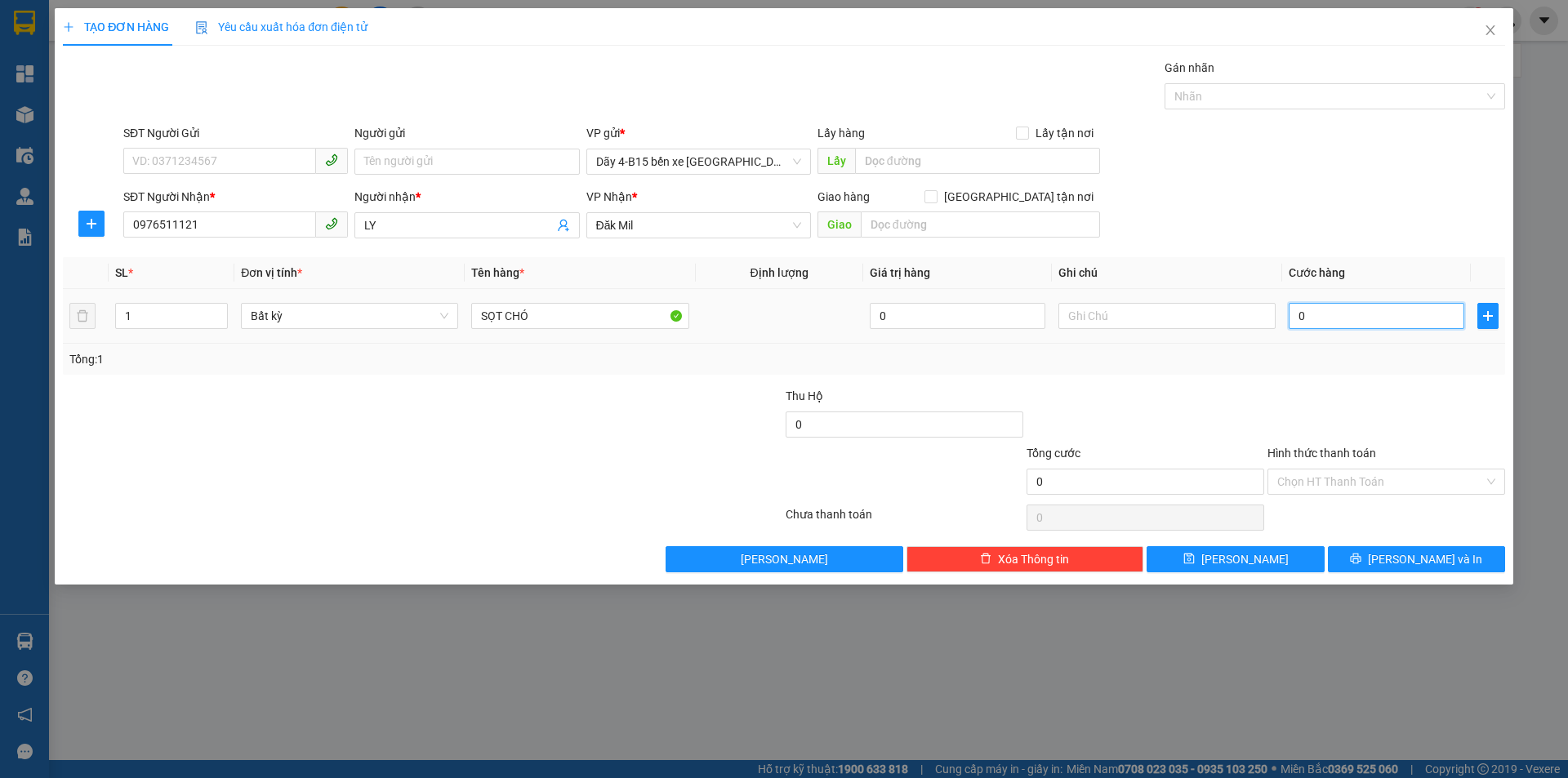
click at [1324, 317] on input "0" at bounding box center [1376, 316] width 175 height 26
type input "1"
type input "10"
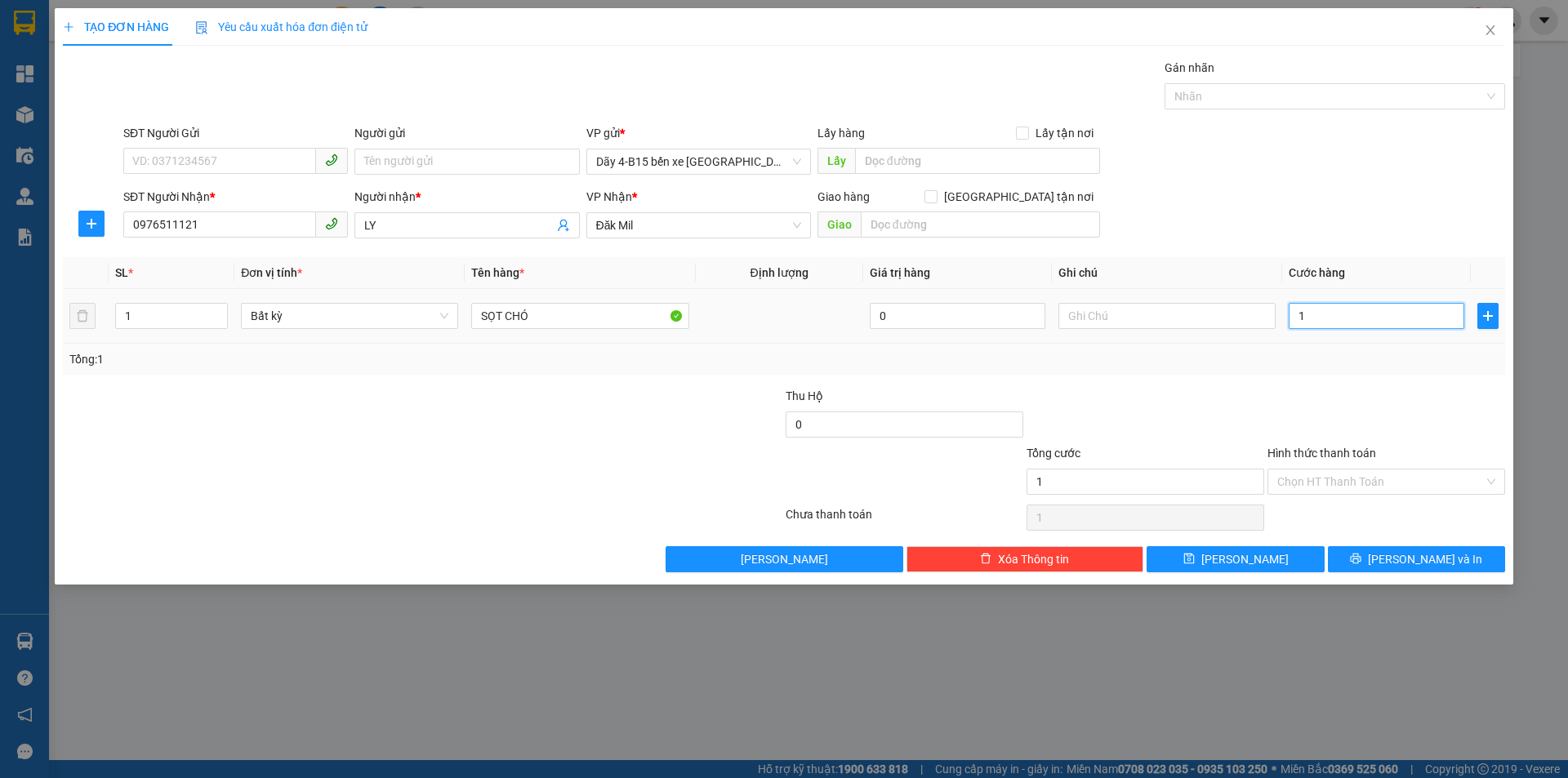
type input "10"
type input "100"
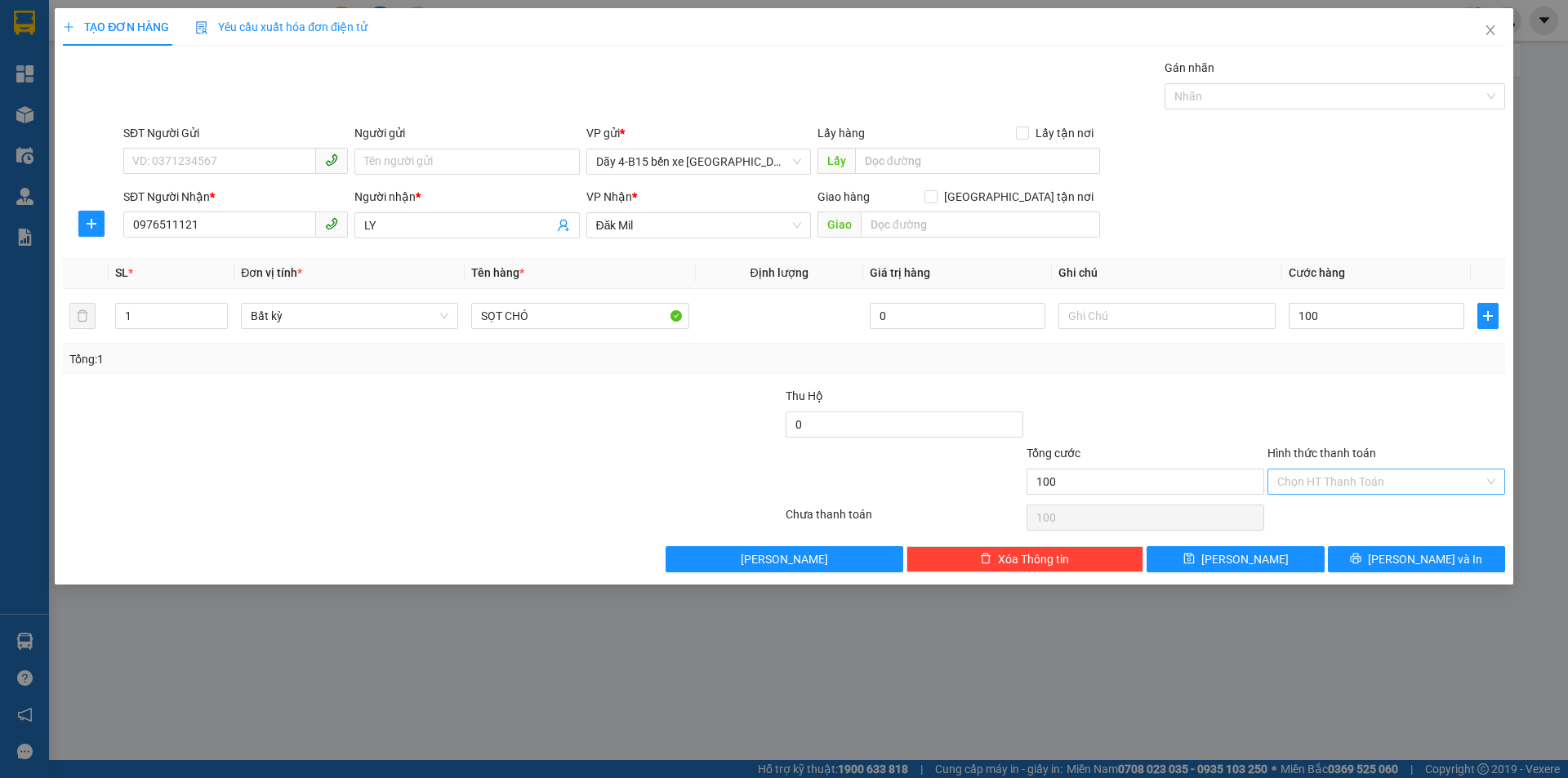
type input "100.000"
click at [1335, 482] on input "Hình thức thanh toán" at bounding box center [1381, 481] width 206 height 24
click at [516, 444] on div at bounding box center [302, 473] width 481 height 57
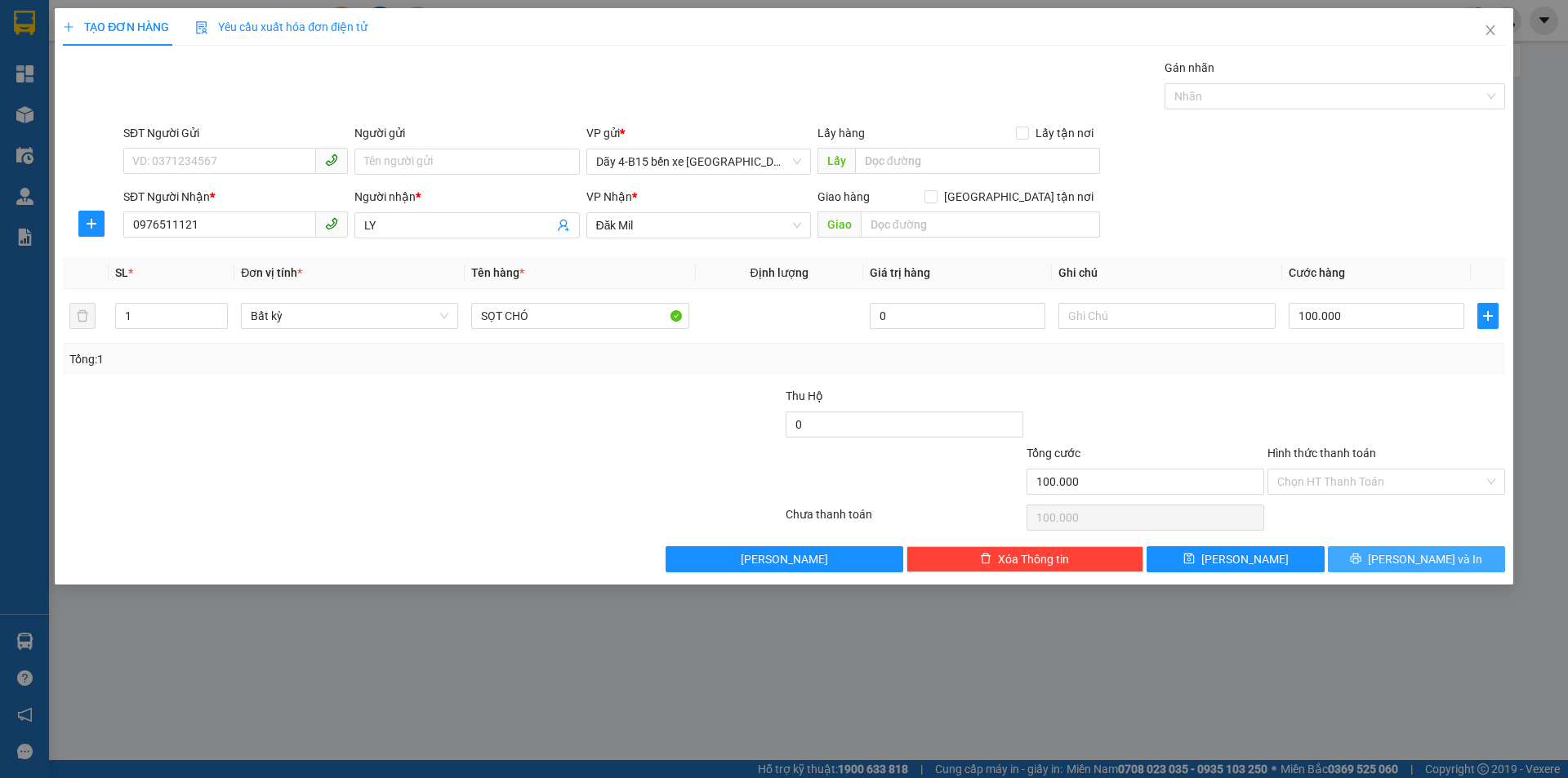
click at [1431, 561] on span "[PERSON_NAME] và In" at bounding box center [1425, 559] width 114 height 18
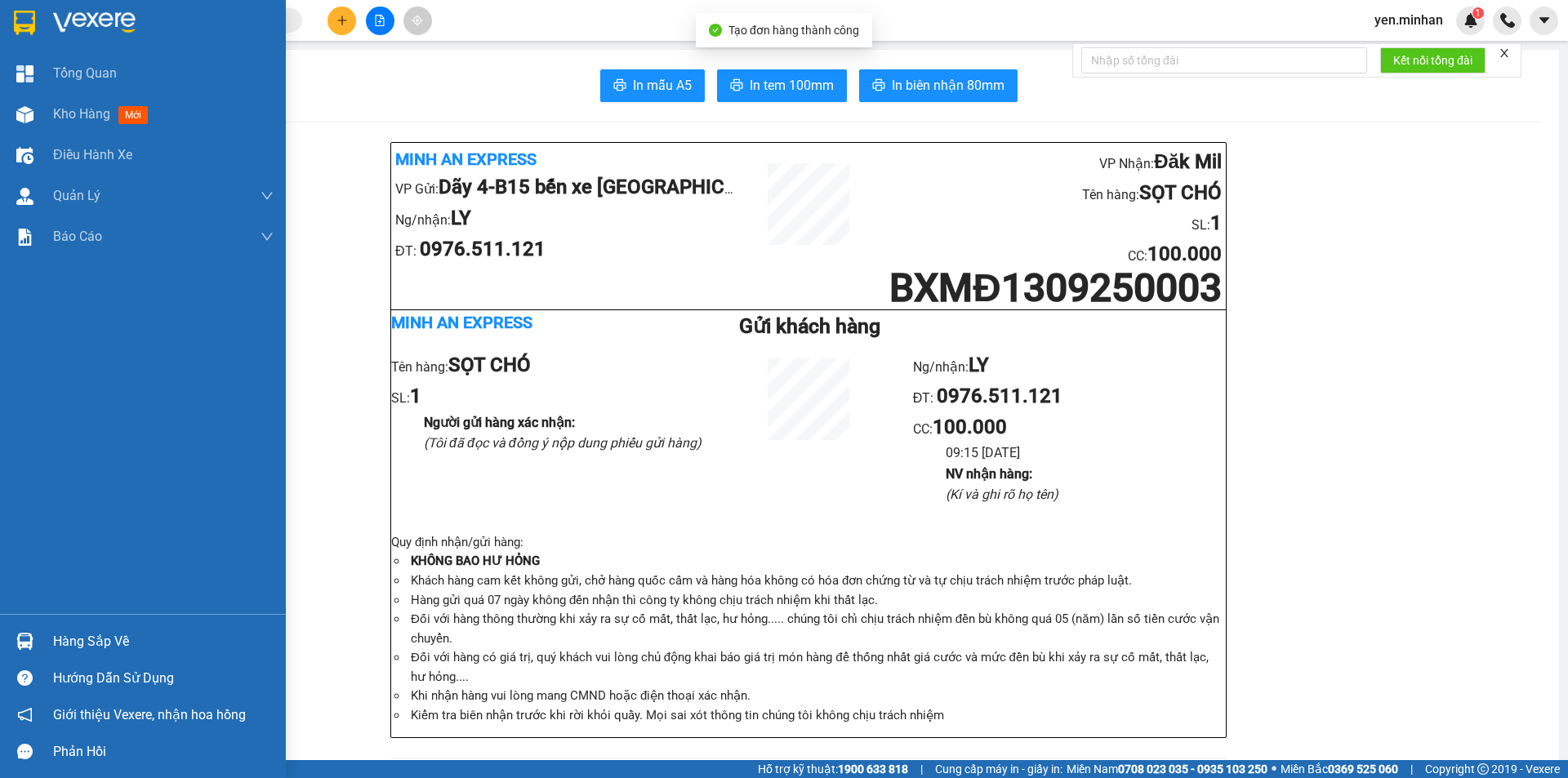
click at [26, 23] on img at bounding box center [24, 23] width 21 height 24
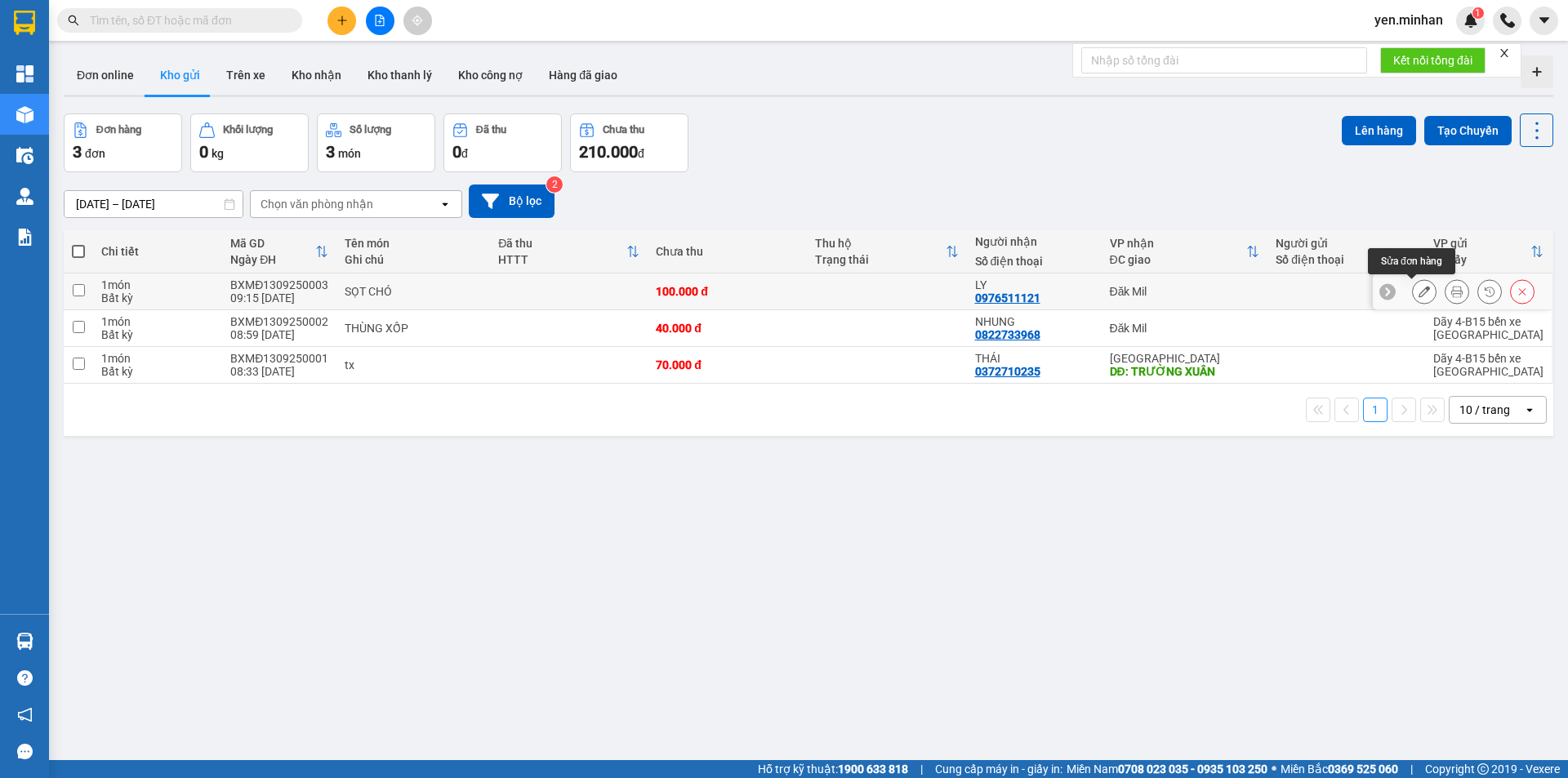
click at [1418, 289] on icon at bounding box center [1423, 291] width 11 height 11
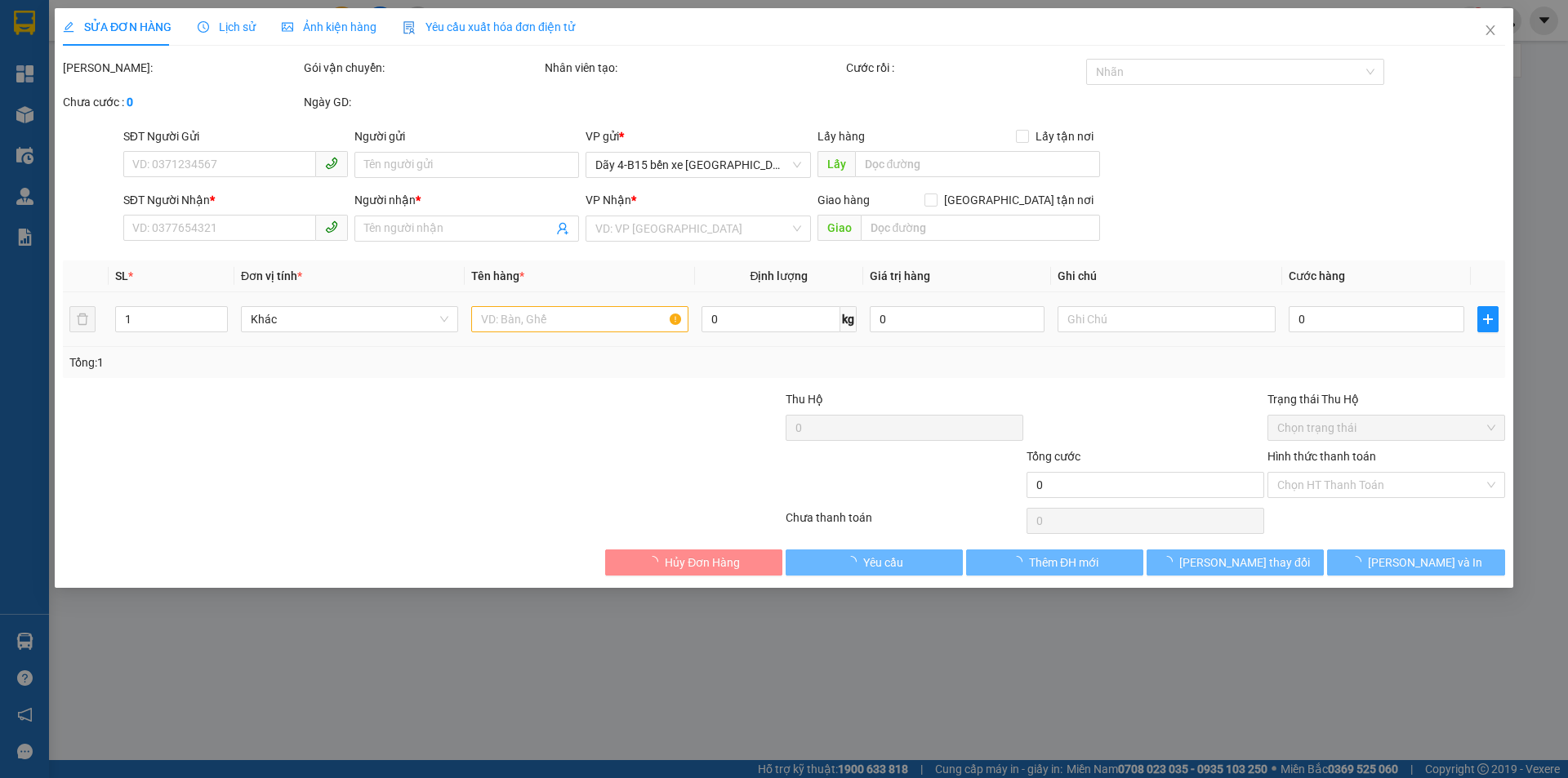
type input "0976511121"
type input "LY"
type input "100.000"
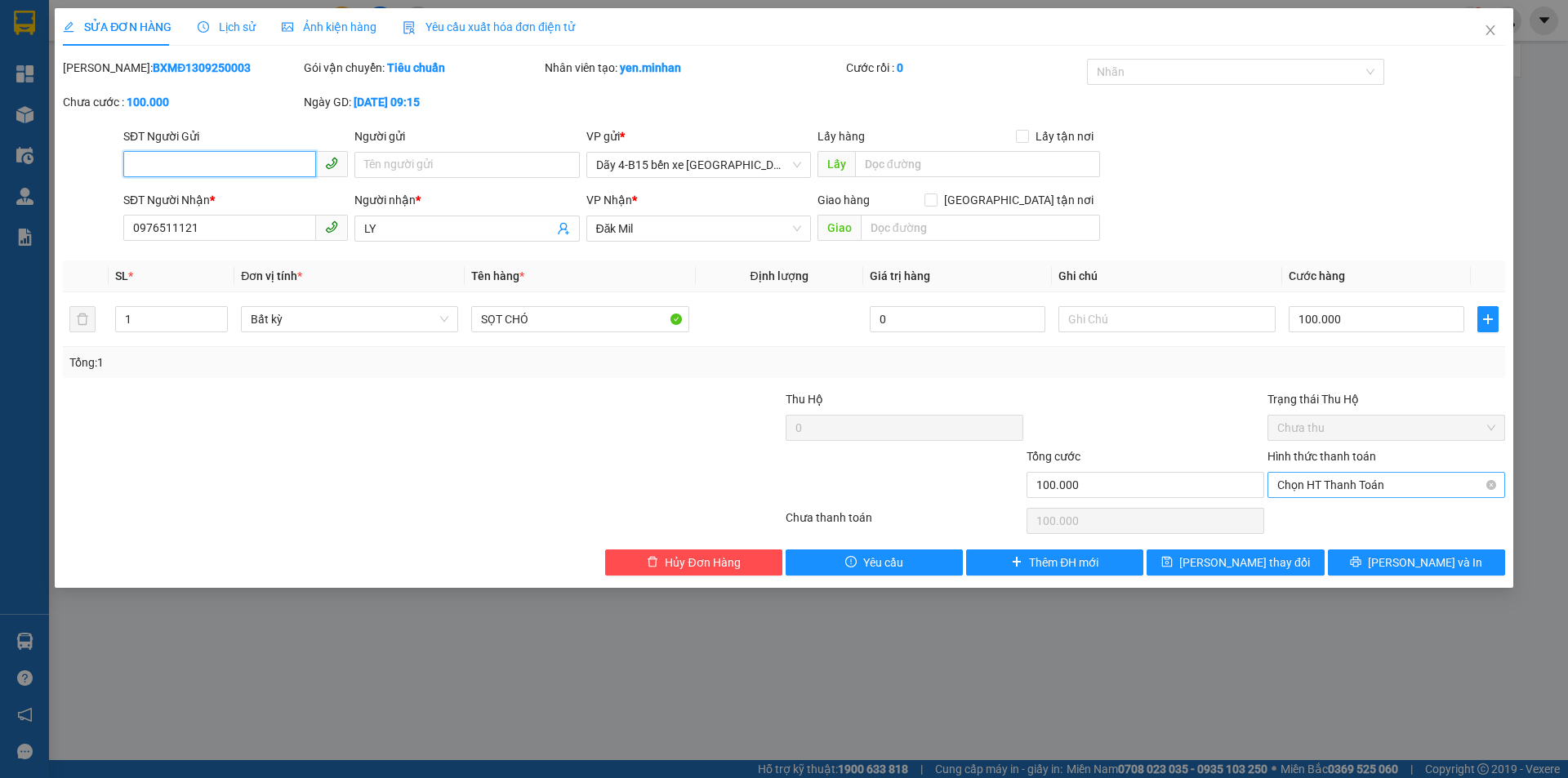
click at [1344, 486] on span "Chọn HT Thanh Toán" at bounding box center [1386, 485] width 218 height 24
click at [1328, 513] on div "Tại văn phòng" at bounding box center [1386, 518] width 218 height 18
type input "0"
click at [1376, 559] on button "[PERSON_NAME] và In" at bounding box center [1416, 563] width 177 height 26
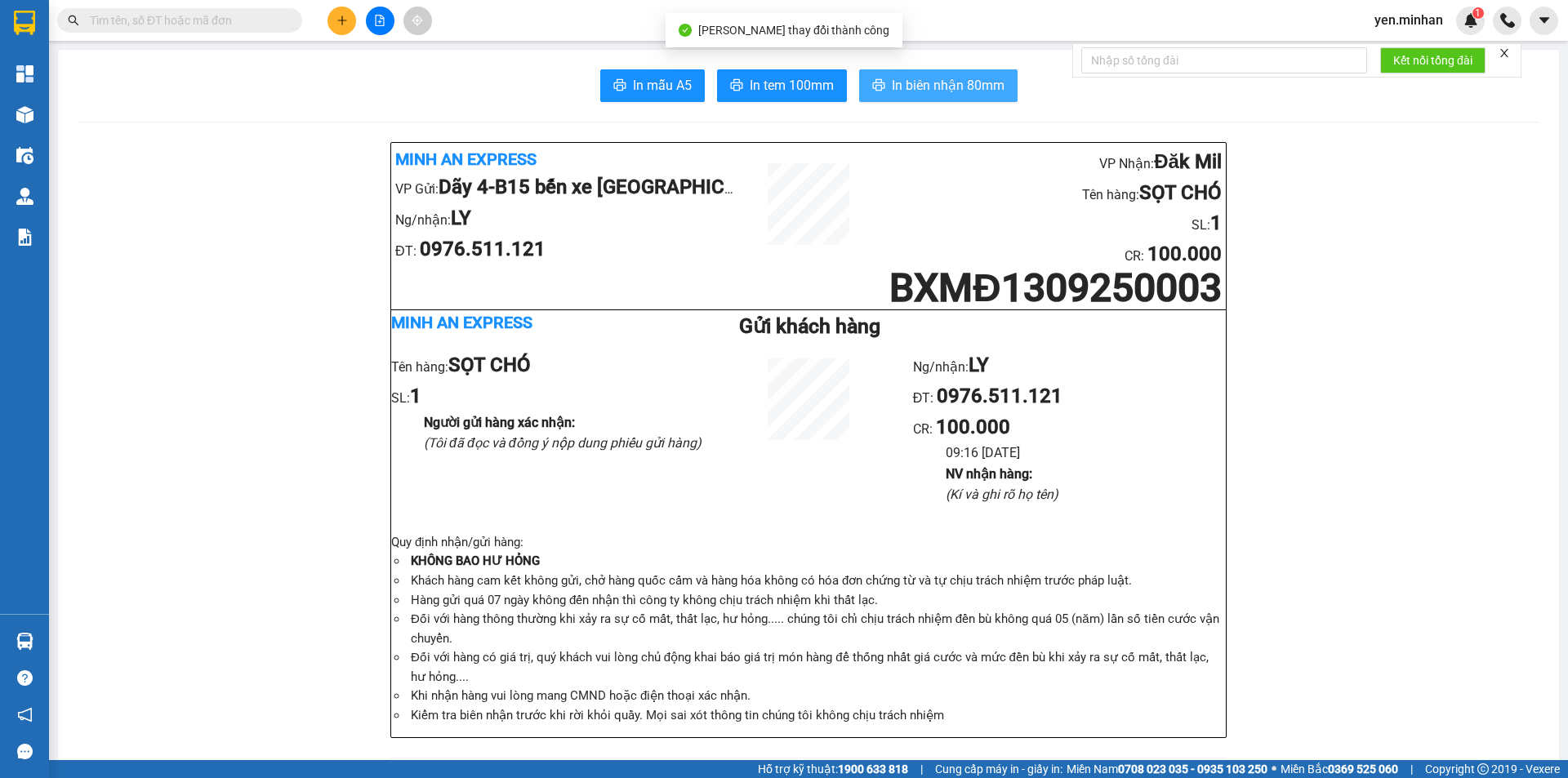
click at [898, 99] on button "In biên nhận 80mm" at bounding box center [938, 86] width 159 height 33
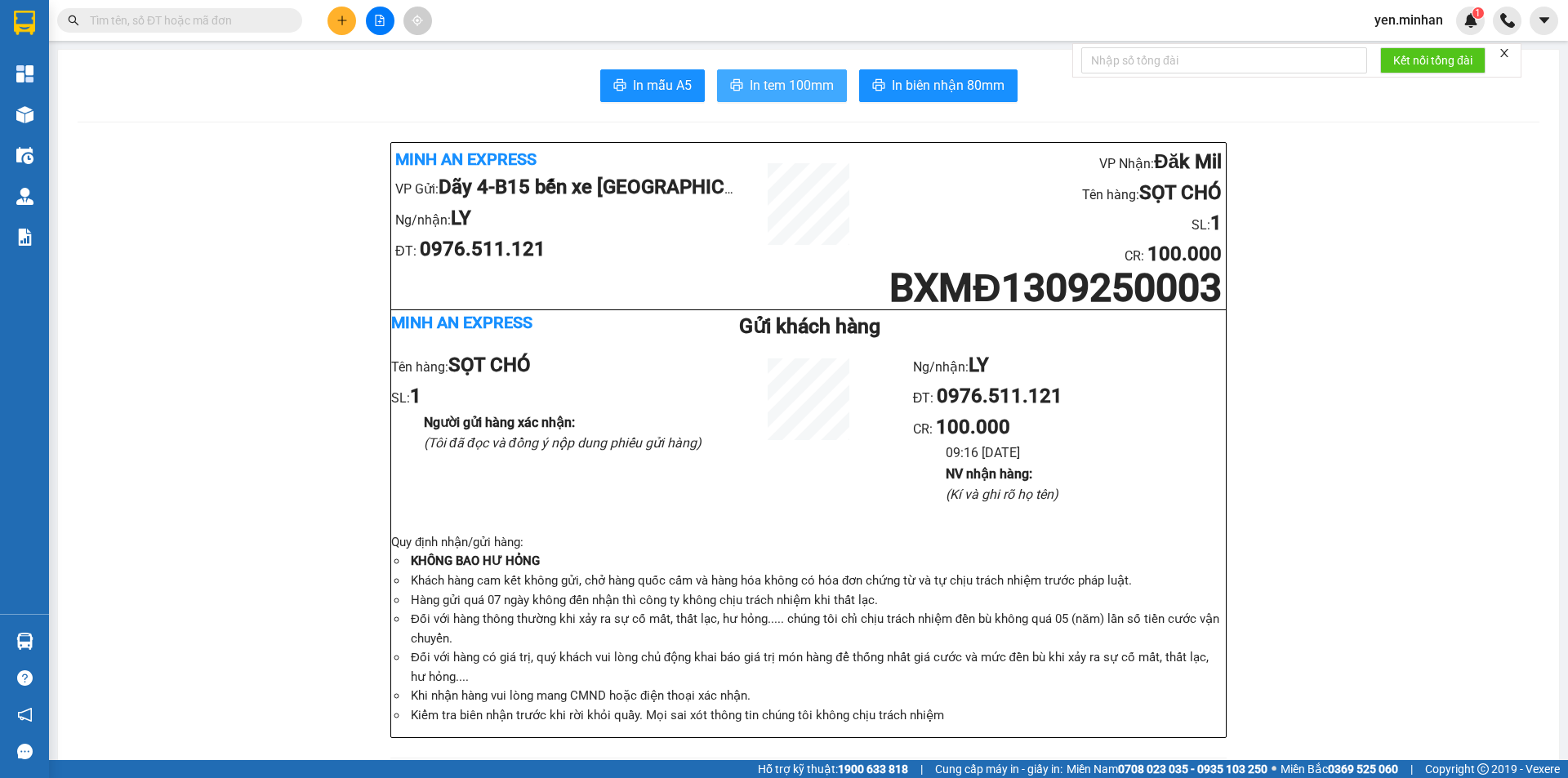
click at [783, 89] on span "In tem 100mm" at bounding box center [791, 86] width 84 height 21
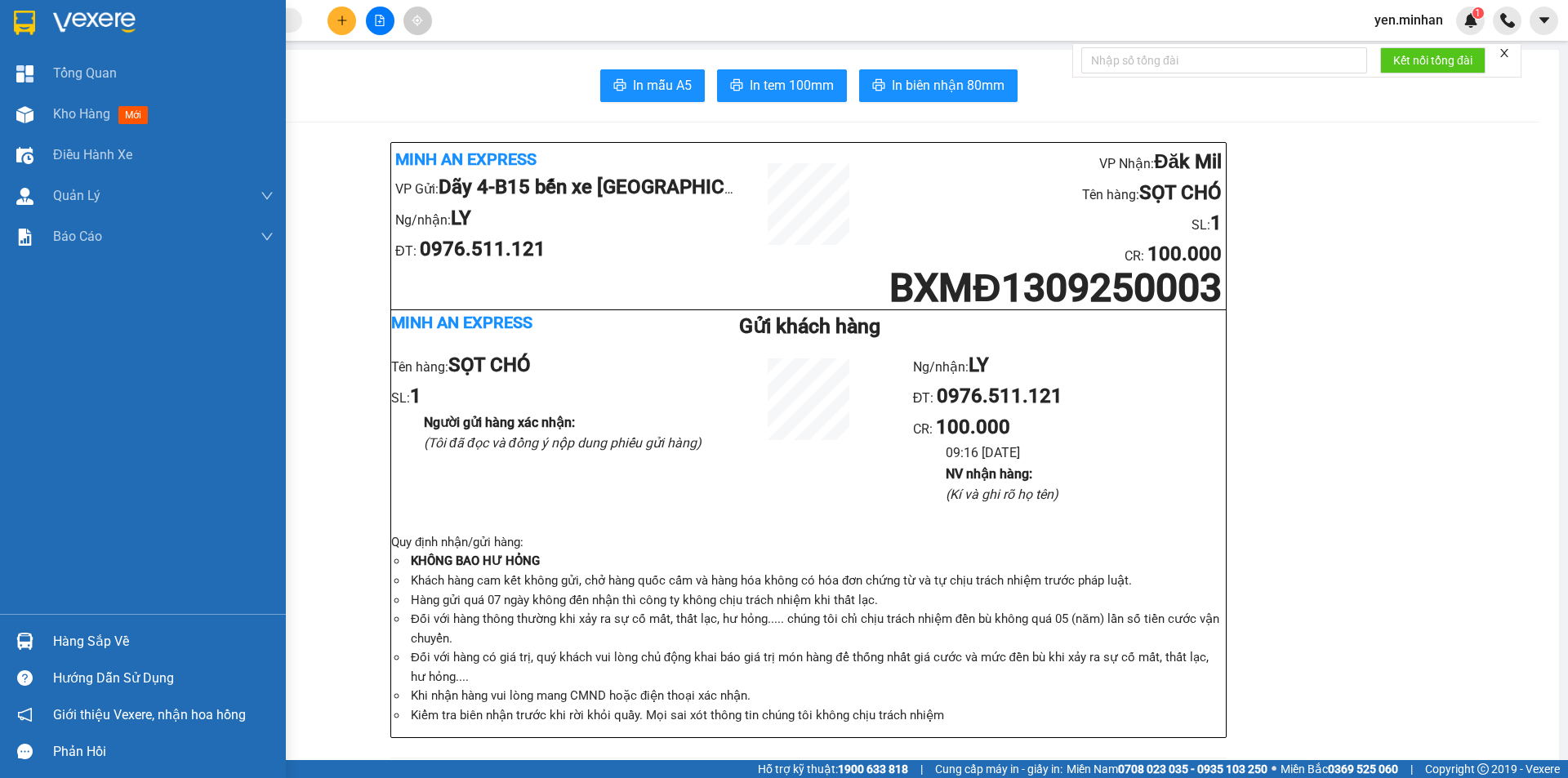
click at [24, 18] on img at bounding box center [24, 23] width 21 height 24
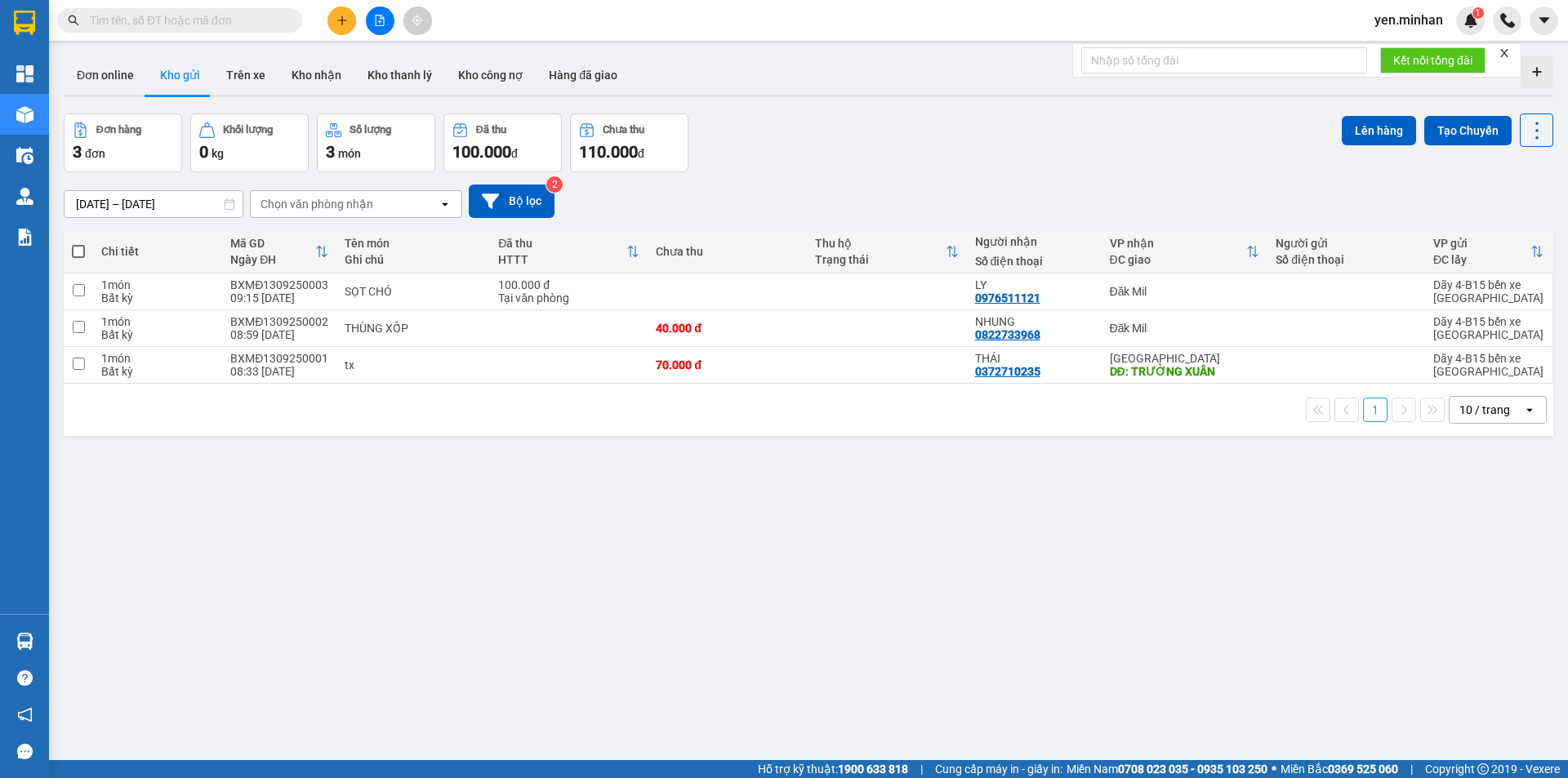
drag, startPoint x: 774, startPoint y: 139, endPoint x: 637, endPoint y: 130, distance: 137.3
click at [775, 139] on div "Đơn hàng 3 đơn Khối lượng 0 kg Số lượng 3 món Đã thu 100.000 đ Chưa thu 110.000…" at bounding box center [807, 143] width 1489 height 59
click at [342, 25] on icon "plus" at bounding box center [342, 20] width 11 height 11
click at [358, 58] on div "Tạo đơn hàng" at bounding box center [398, 62] width 122 height 31
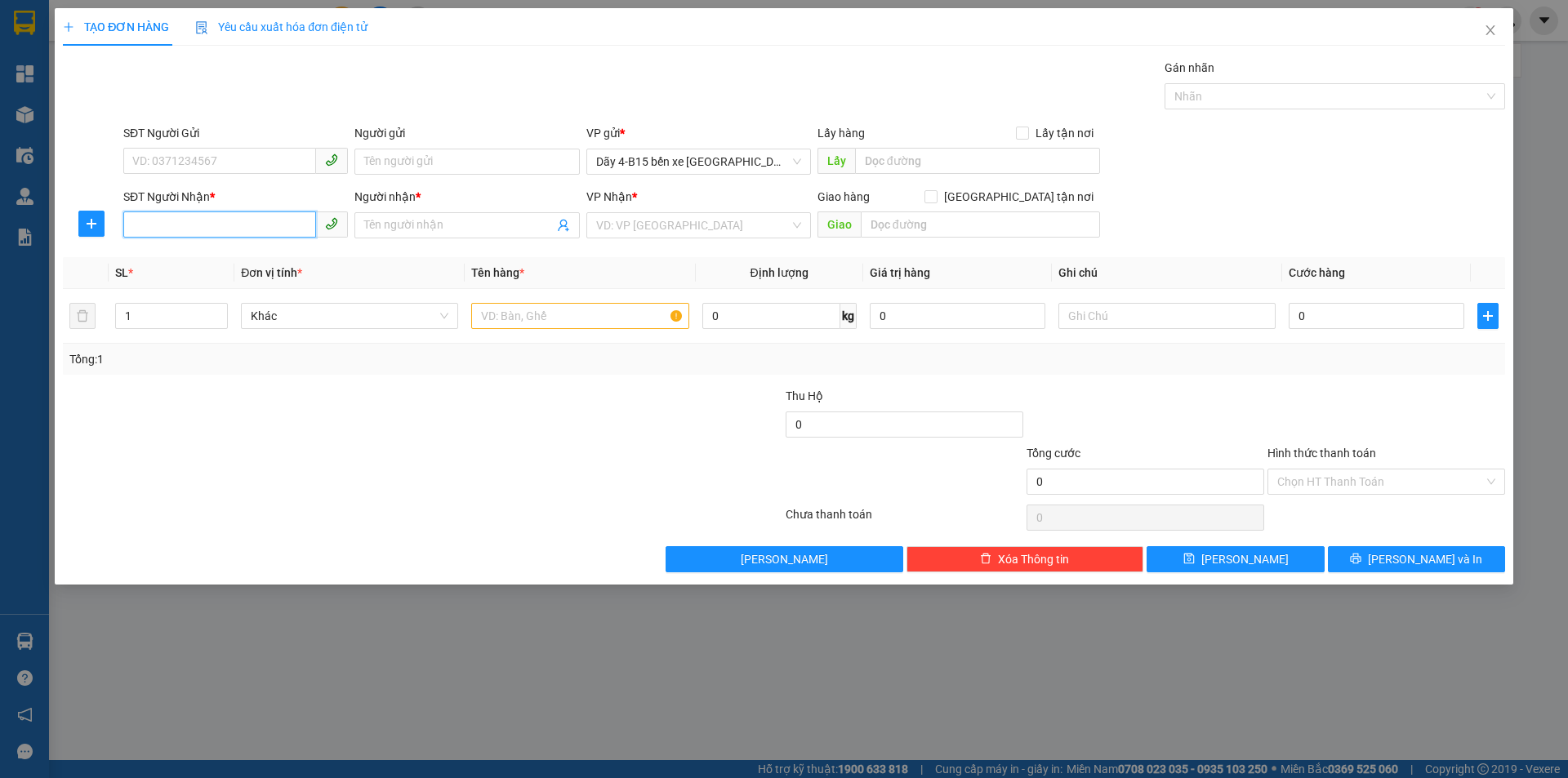
click at [255, 228] on input "SĐT Người Nhận *" at bounding box center [219, 225] width 193 height 26
type input "0966940121"
click at [385, 222] on input "Người nhận *" at bounding box center [458, 226] width 188 height 18
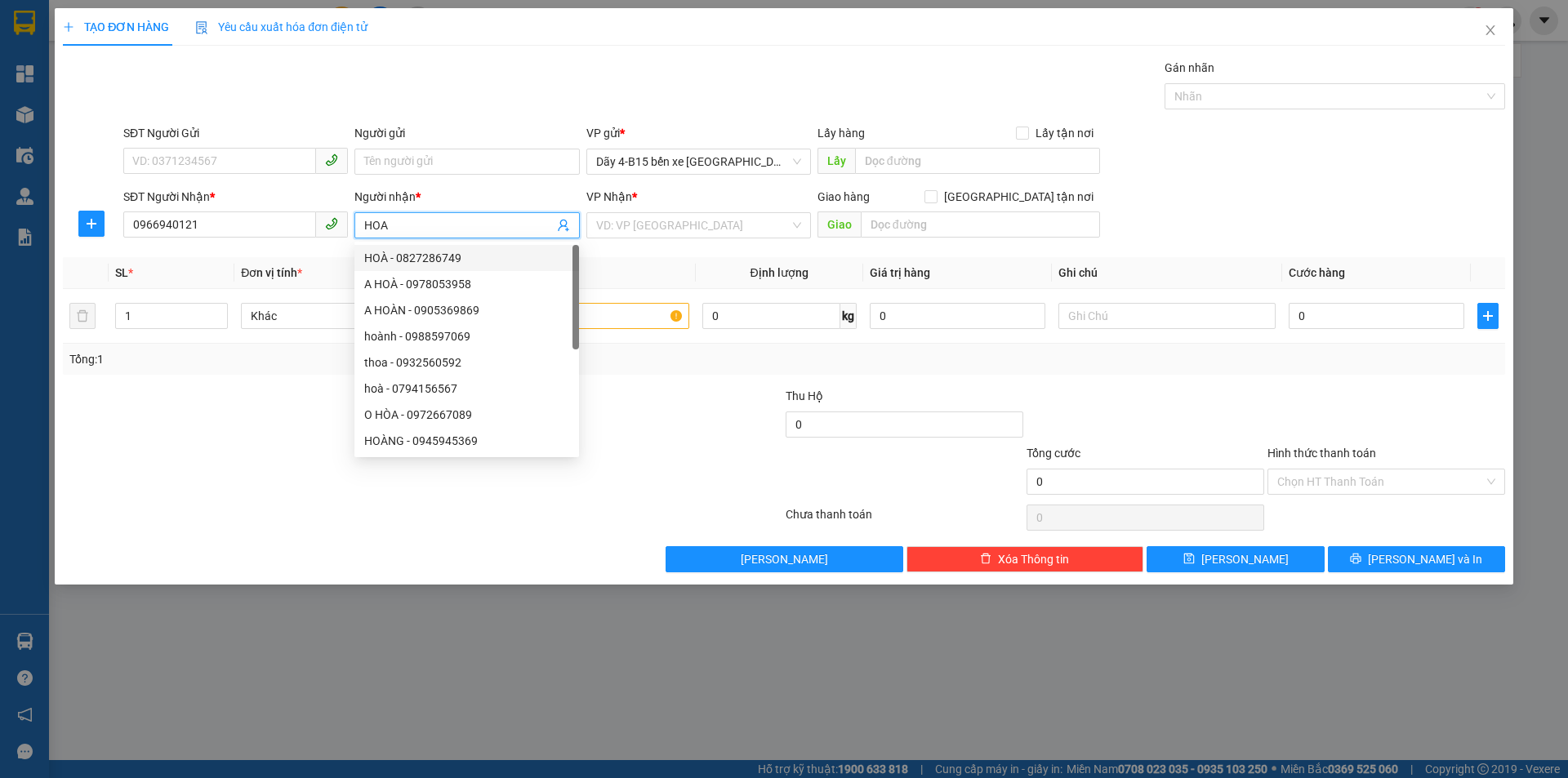
type input "HOA"
click at [246, 445] on div at bounding box center [302, 473] width 481 height 57
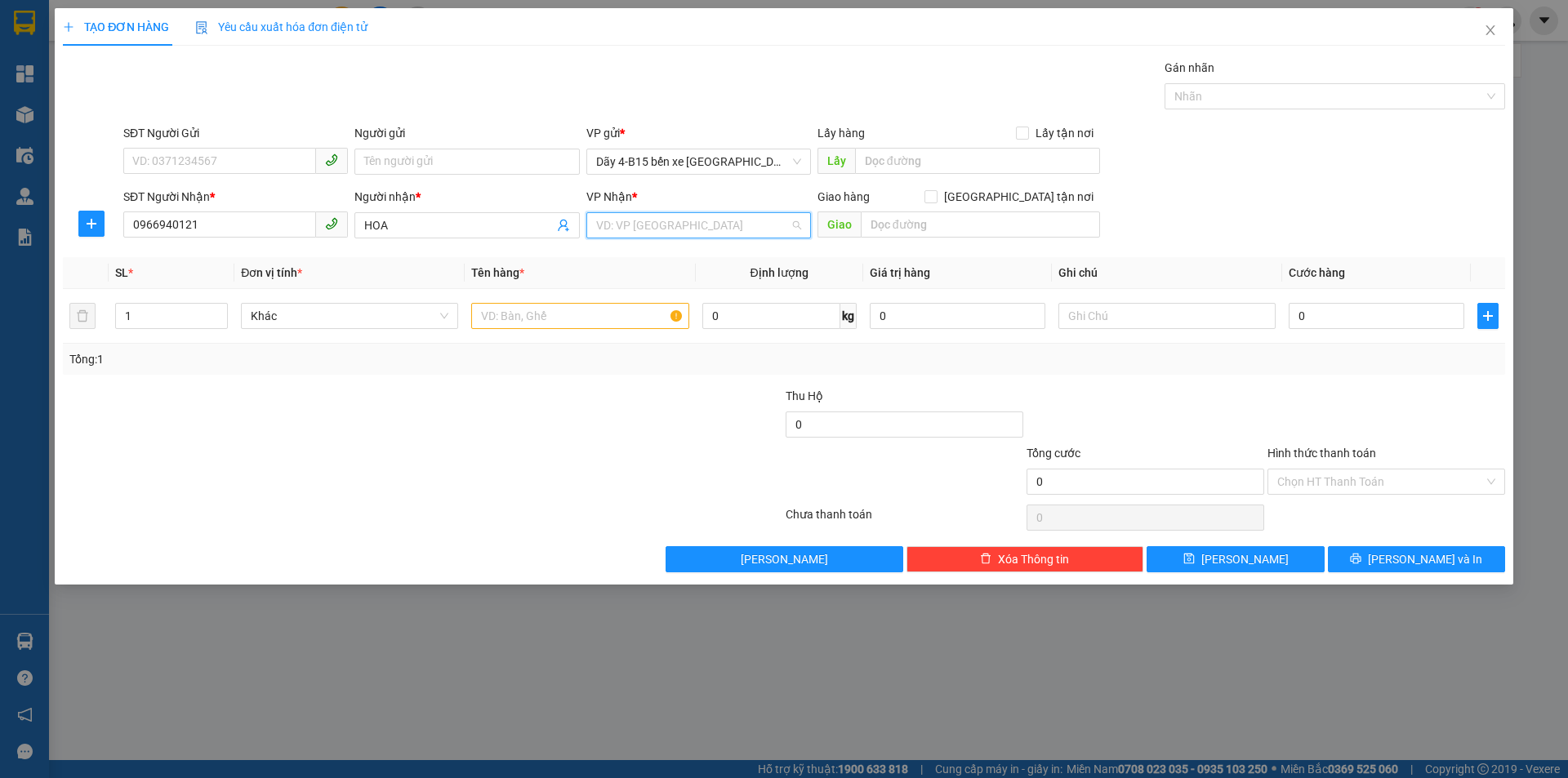
click at [765, 229] on input "search" at bounding box center [692, 226] width 193 height 24
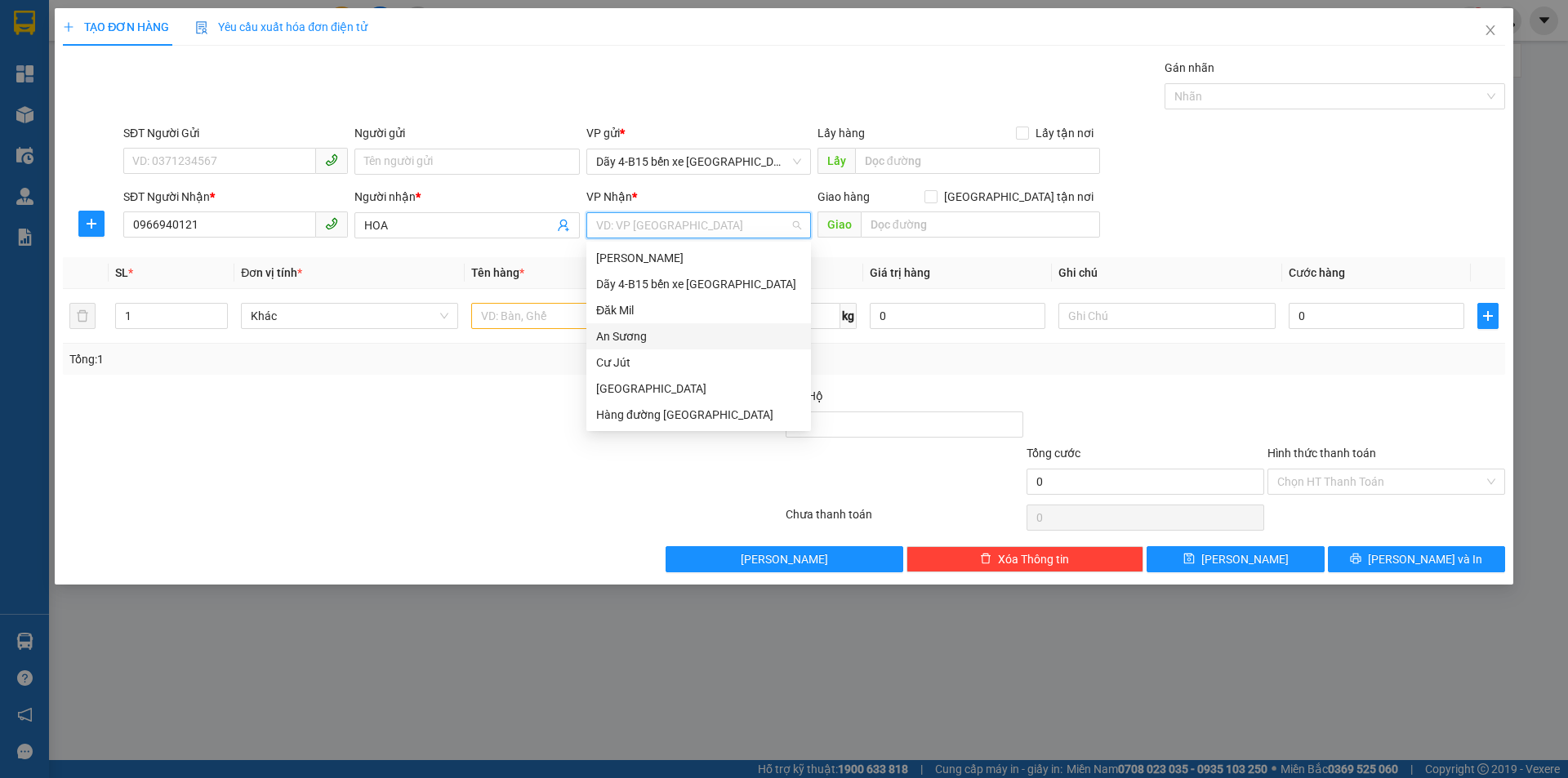
click at [700, 323] on div "Đăk Mil" at bounding box center [698, 311] width 225 height 26
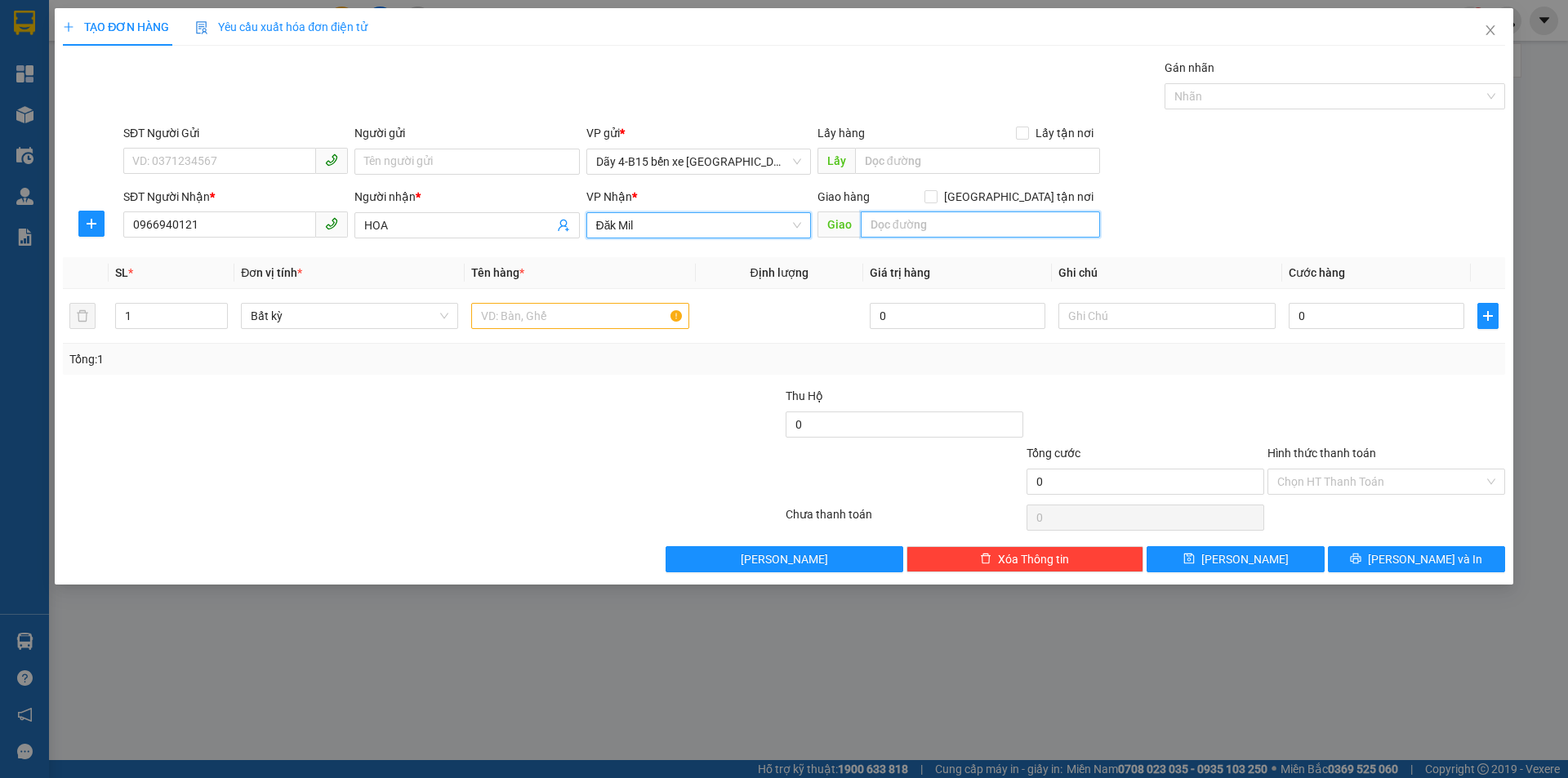
click at [908, 219] on input "text" at bounding box center [980, 225] width 239 height 26
type input "CX KIẾN TẠO"
click at [616, 314] on input "text" at bounding box center [579, 316] width 217 height 26
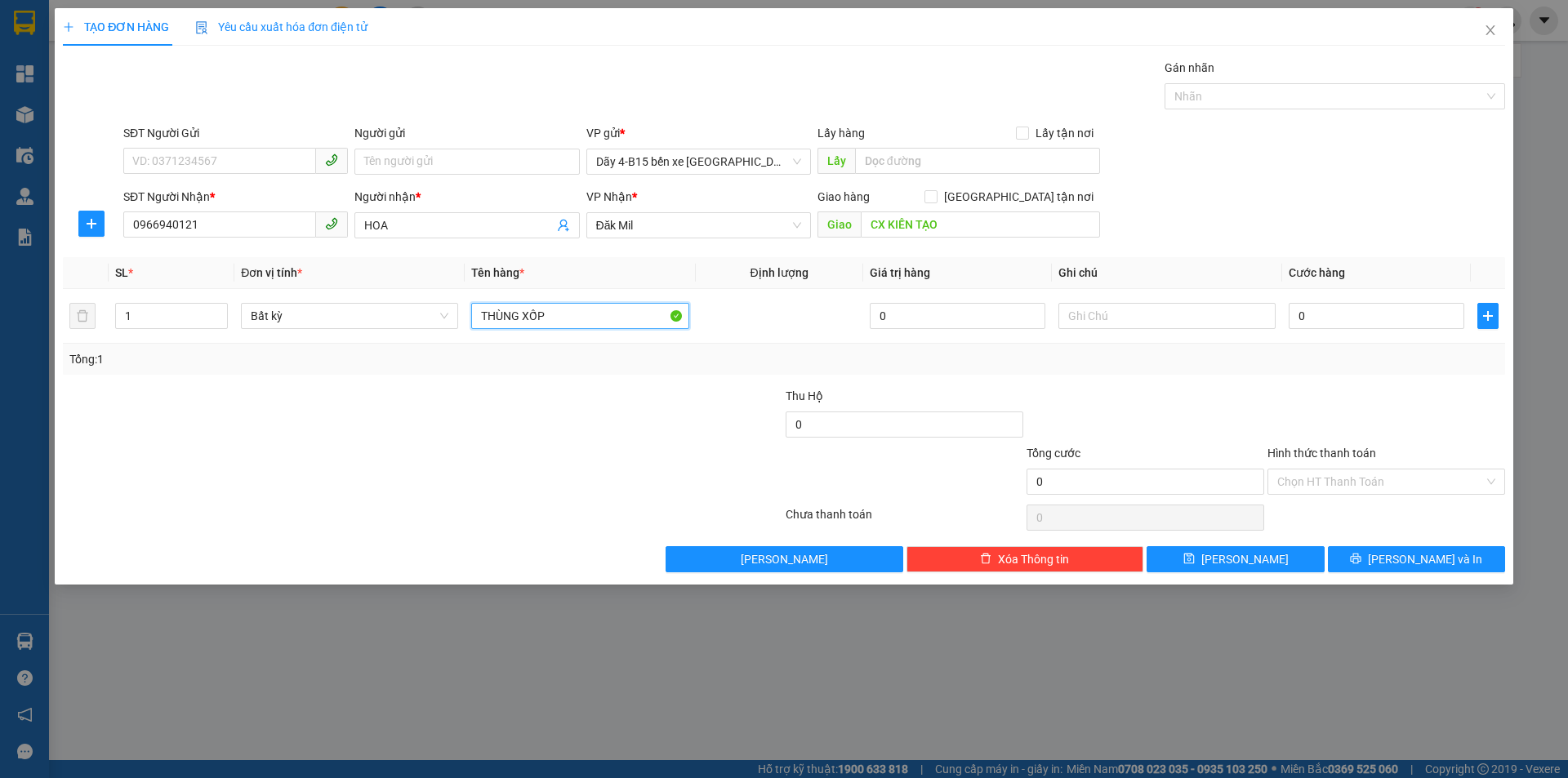
type input "THÙNG XỐP"
click at [637, 428] on div at bounding box center [663, 415] width 241 height 57
click at [1343, 317] on input "0" at bounding box center [1376, 316] width 175 height 26
type input "8"
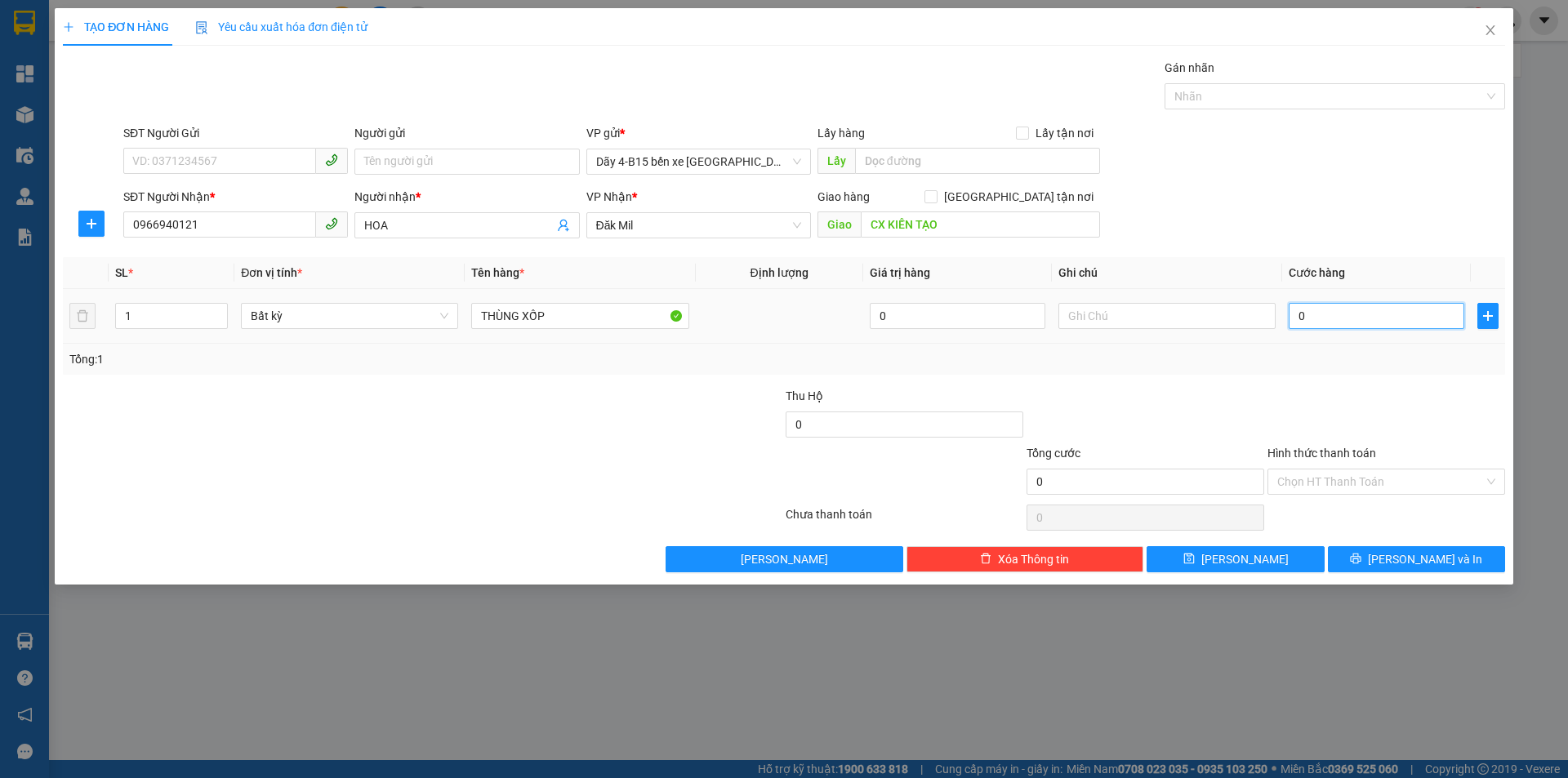
type input "8"
type input "80"
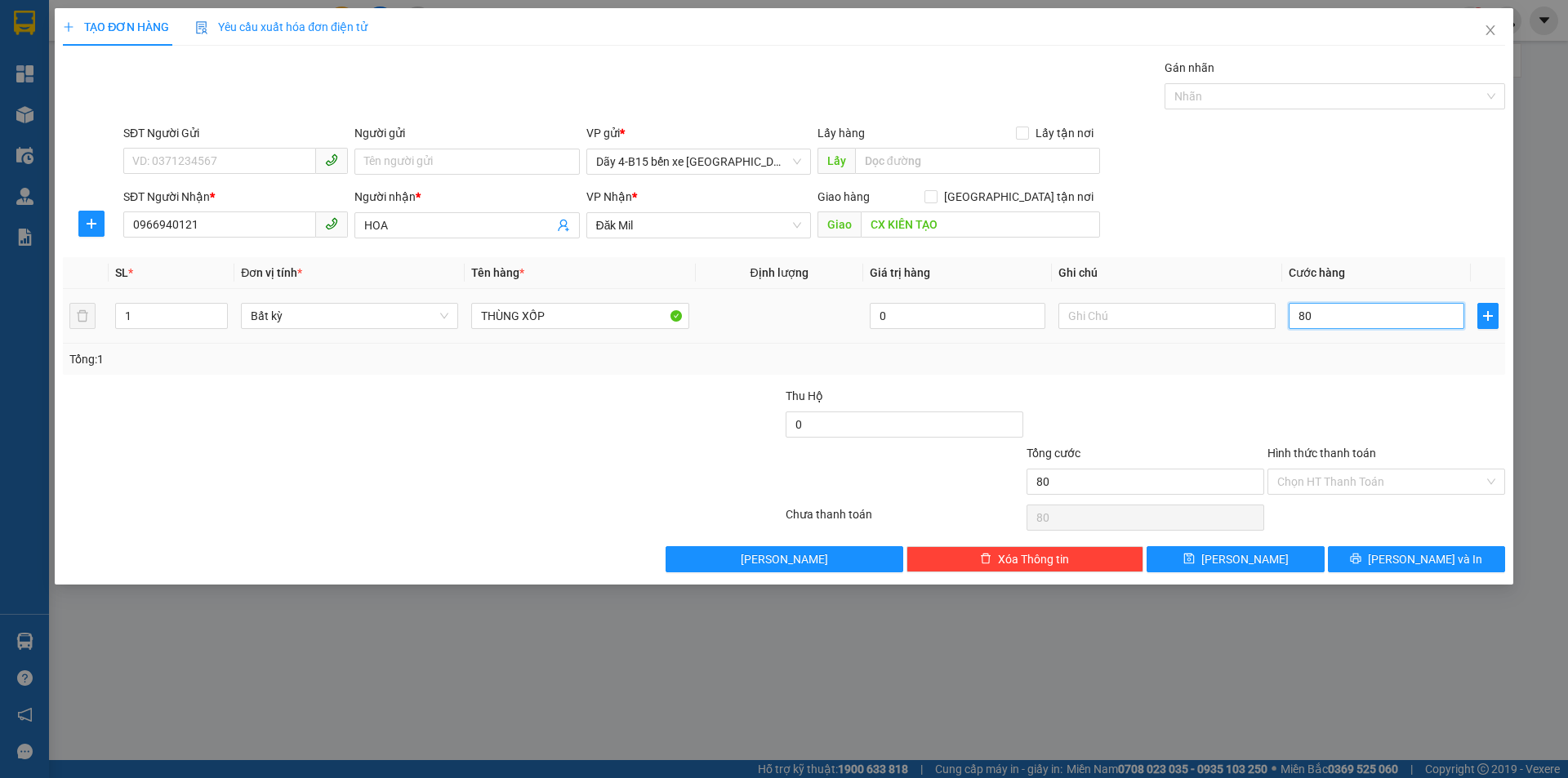
type input "8"
type input "0"
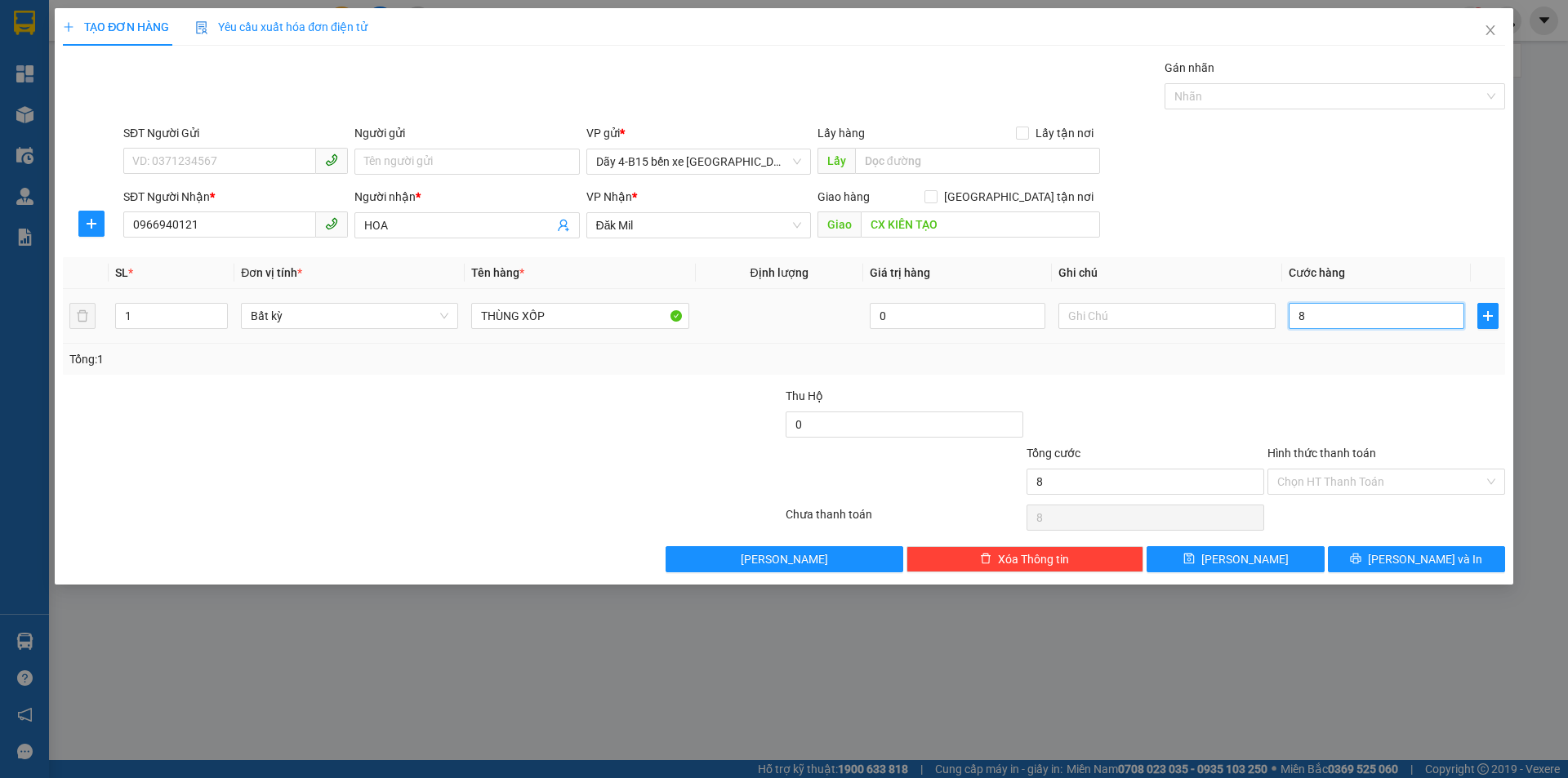
type input "0"
type input "06"
type input "6"
type input "060"
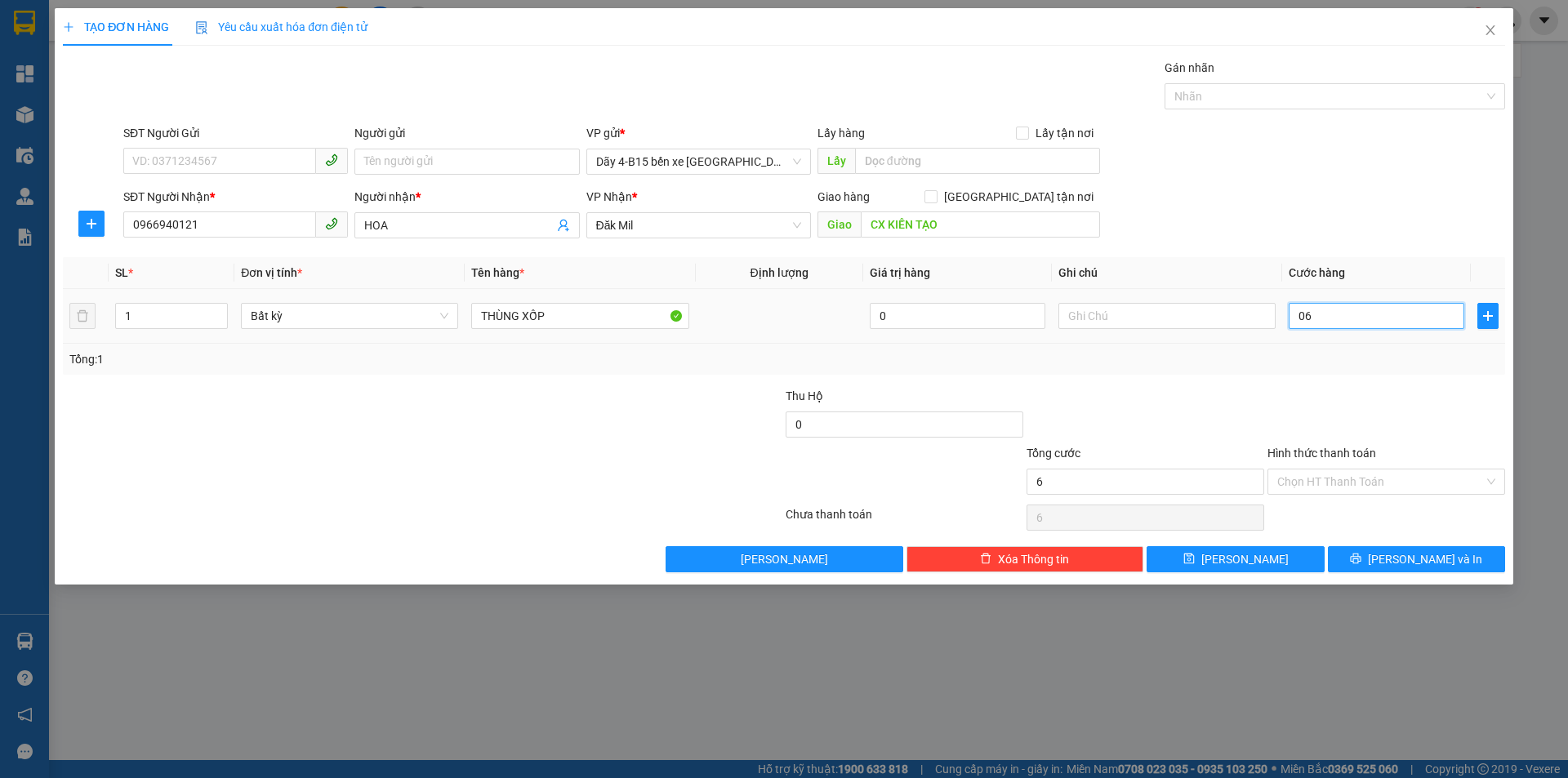
type input "60"
type input "60.000"
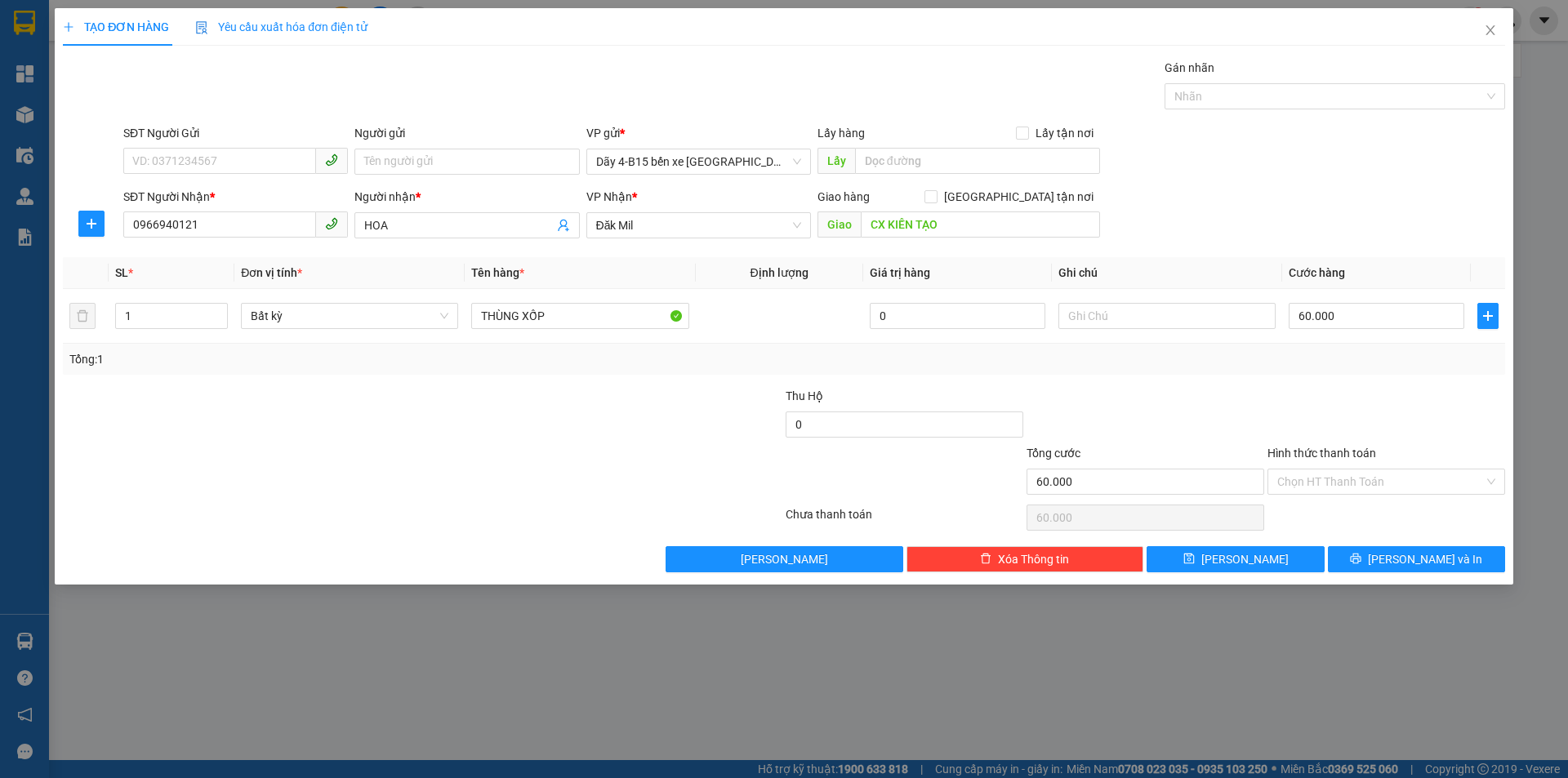
click at [1301, 379] on div "Transit Pickup Surcharge Ids Transit Deliver Surcharge Ids Transit Deliver Surc…" at bounding box center [783, 316] width 1442 height 513
click at [1381, 479] on input "Hình thức thanh toán" at bounding box center [1381, 481] width 206 height 24
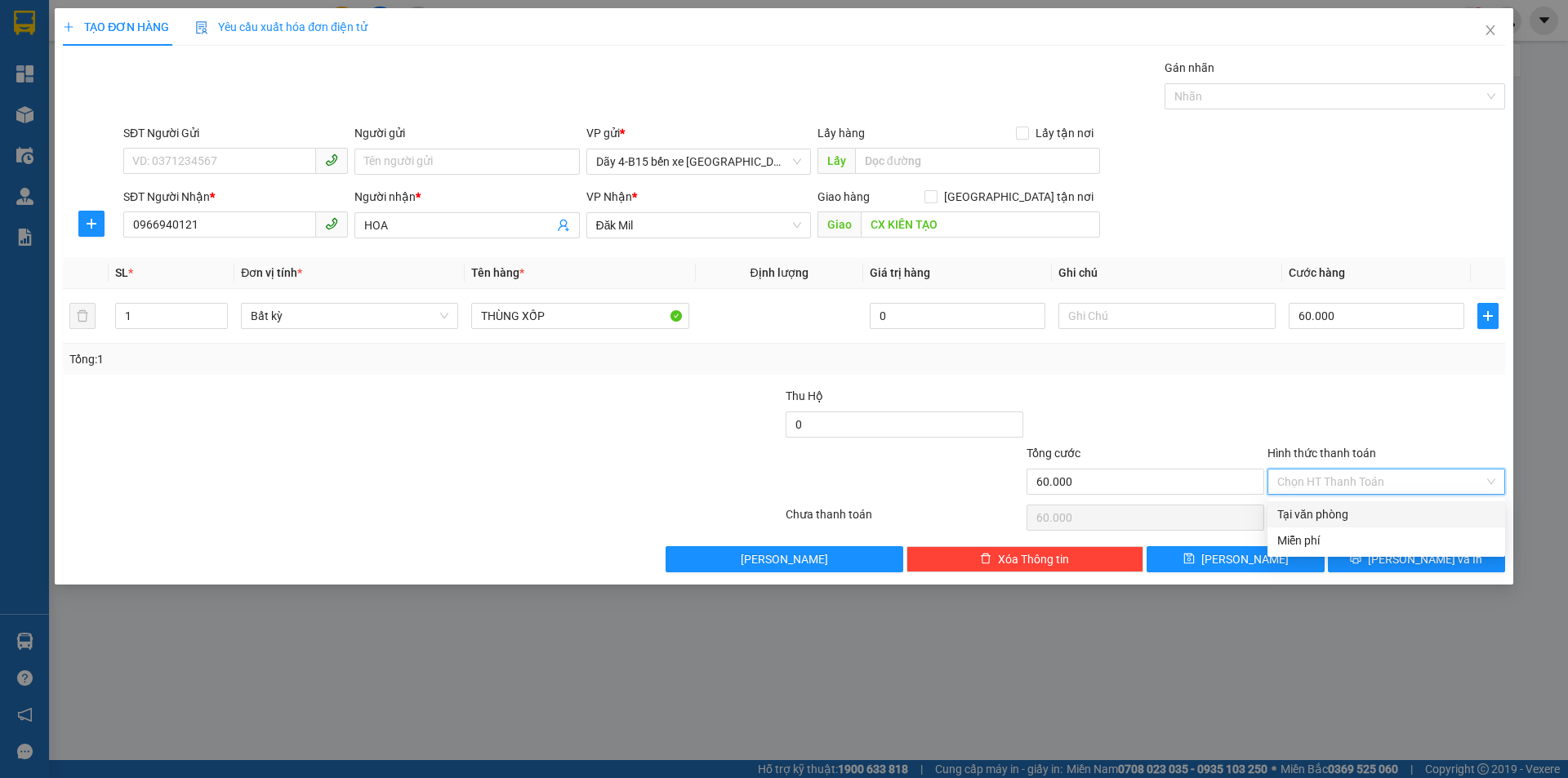
click at [1381, 479] on input "Hình thức thanh toán" at bounding box center [1381, 481] width 206 height 24
click at [1374, 396] on div at bounding box center [1386, 415] width 241 height 57
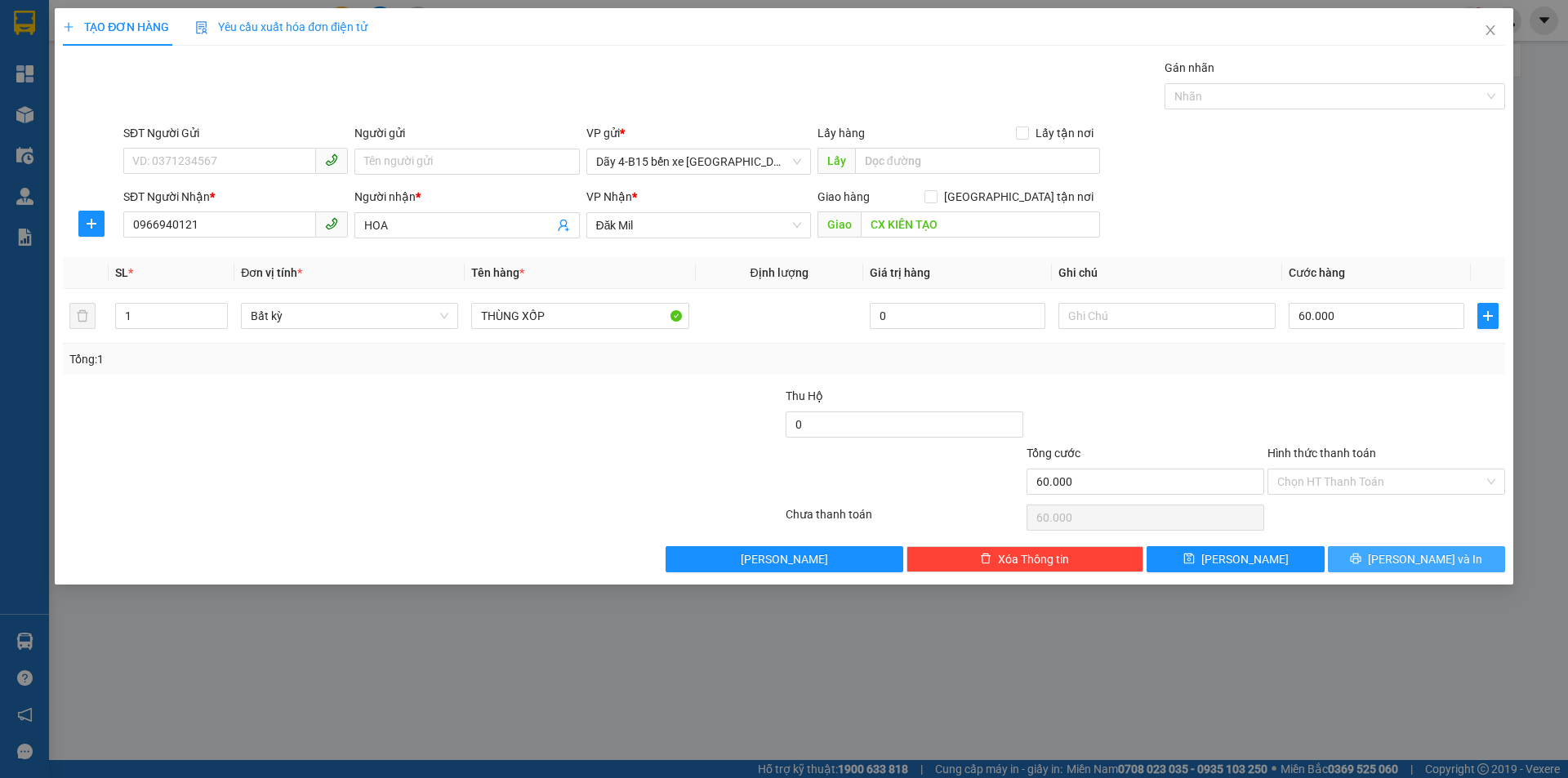
click at [1414, 561] on span "[PERSON_NAME] và In" at bounding box center [1425, 559] width 114 height 18
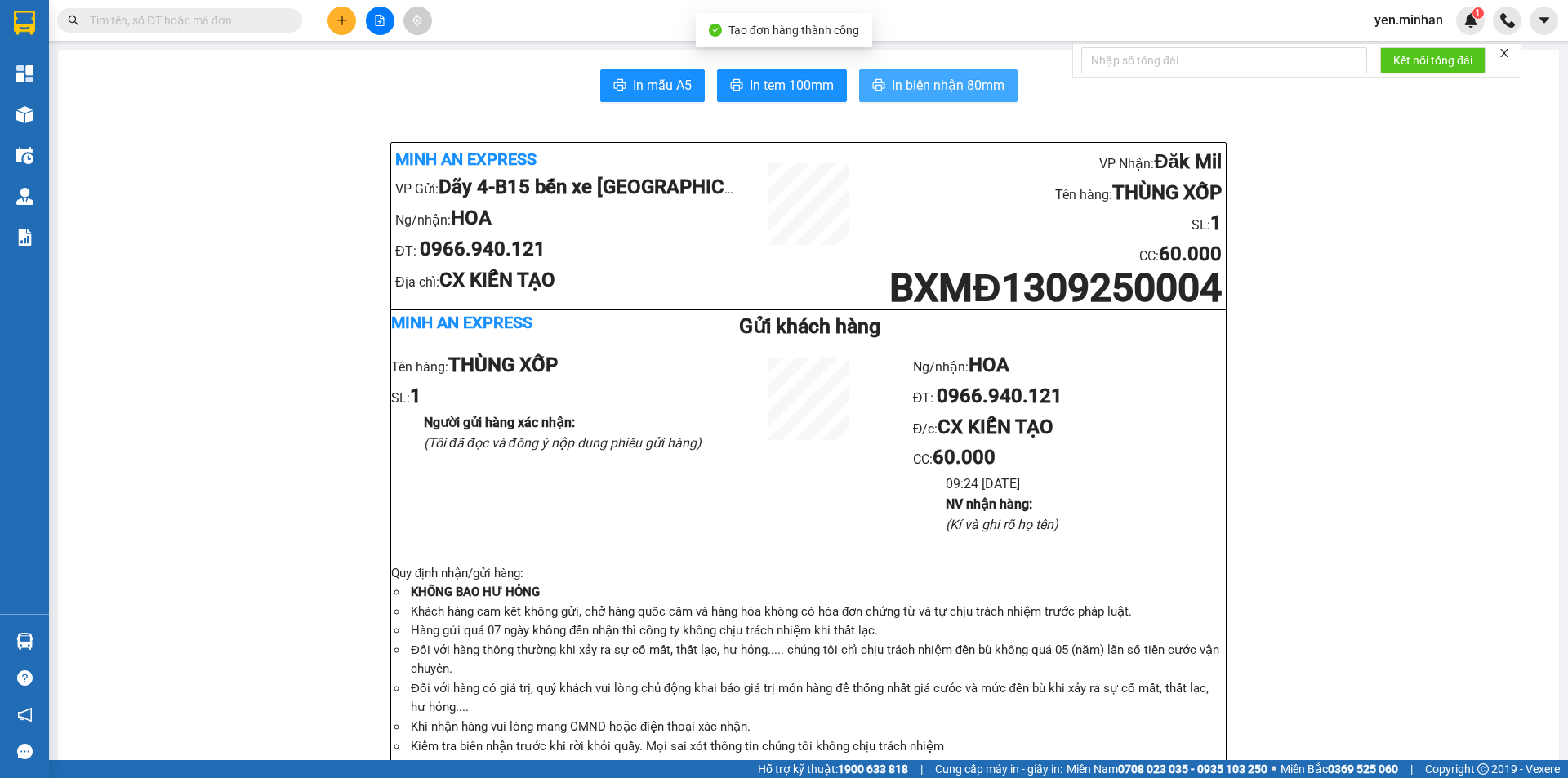
click at [984, 89] on span "In biên nhận 80mm" at bounding box center [948, 86] width 113 height 21
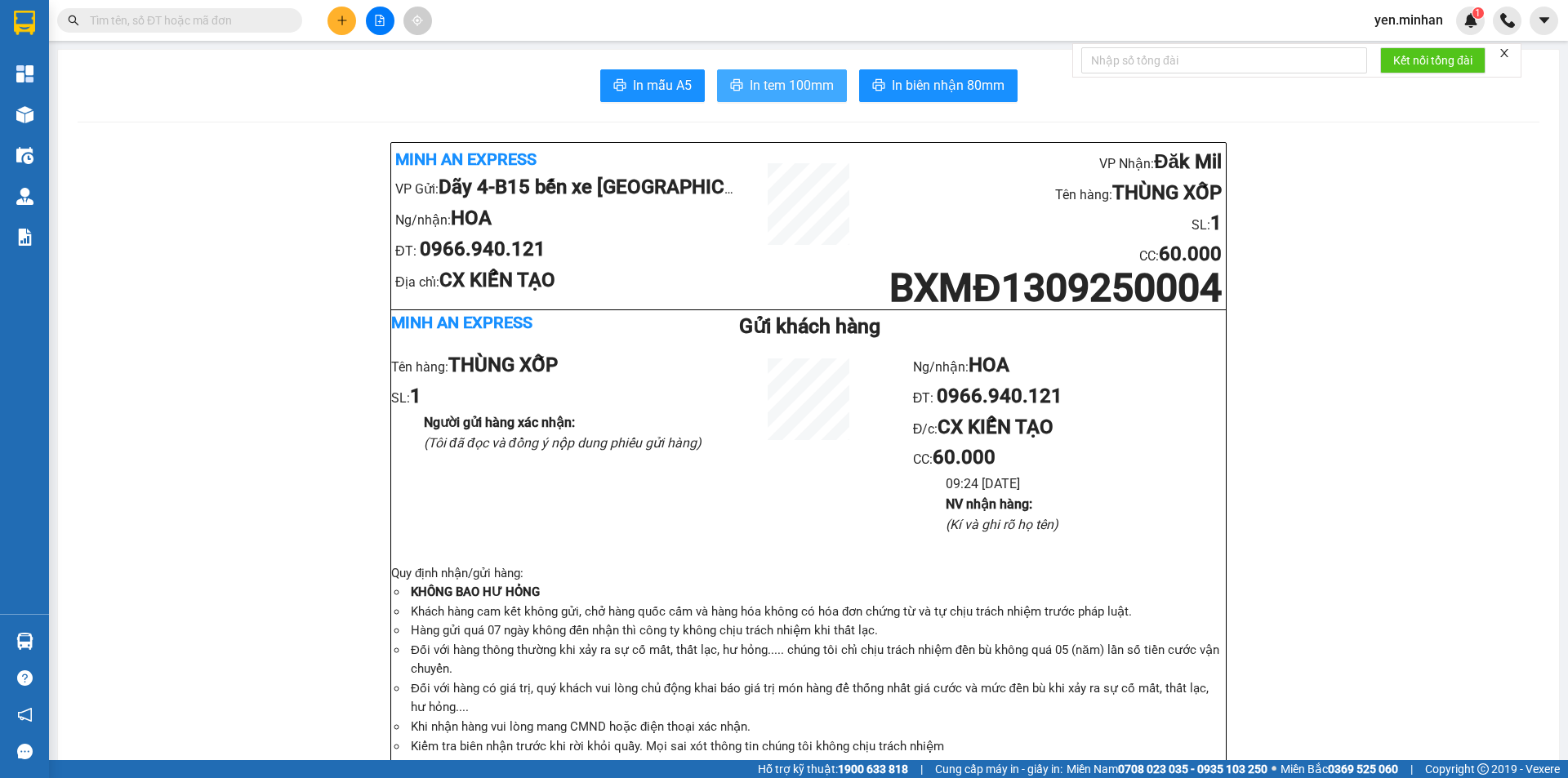
click at [754, 83] on span "In tem 100mm" at bounding box center [791, 86] width 84 height 21
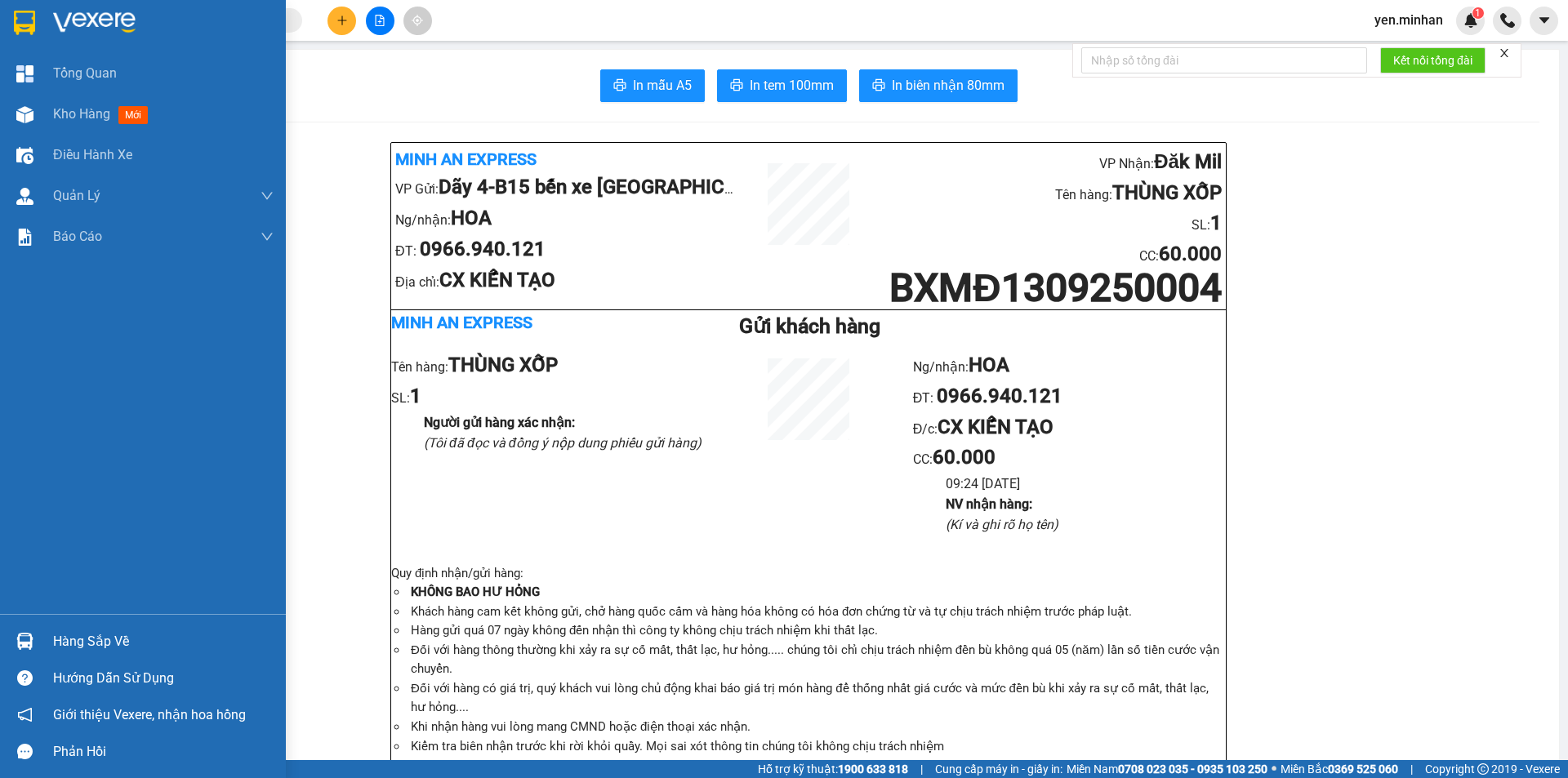
click at [21, 21] on img at bounding box center [24, 23] width 21 height 24
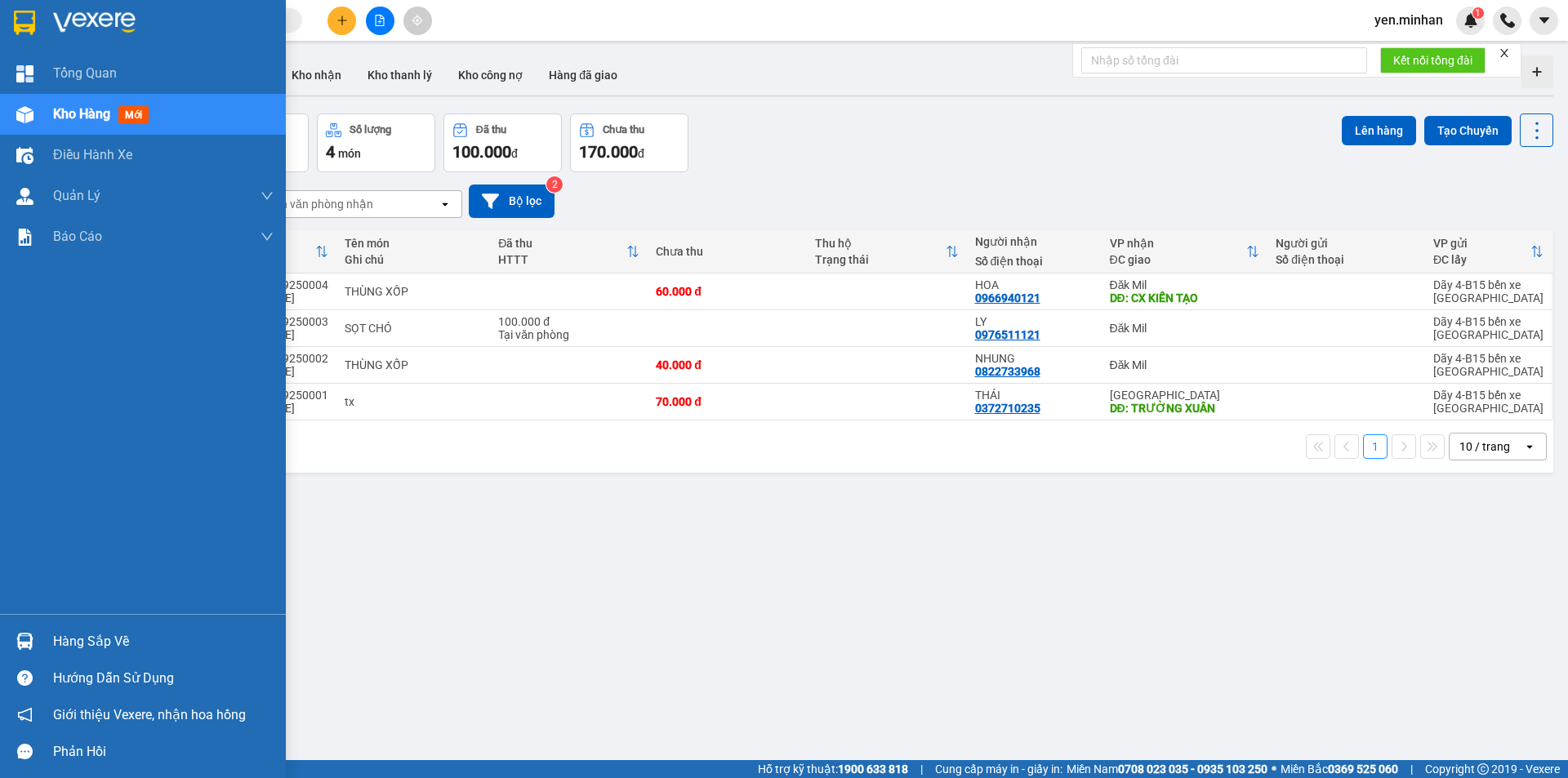
click at [20, 20] on img at bounding box center [24, 23] width 21 height 24
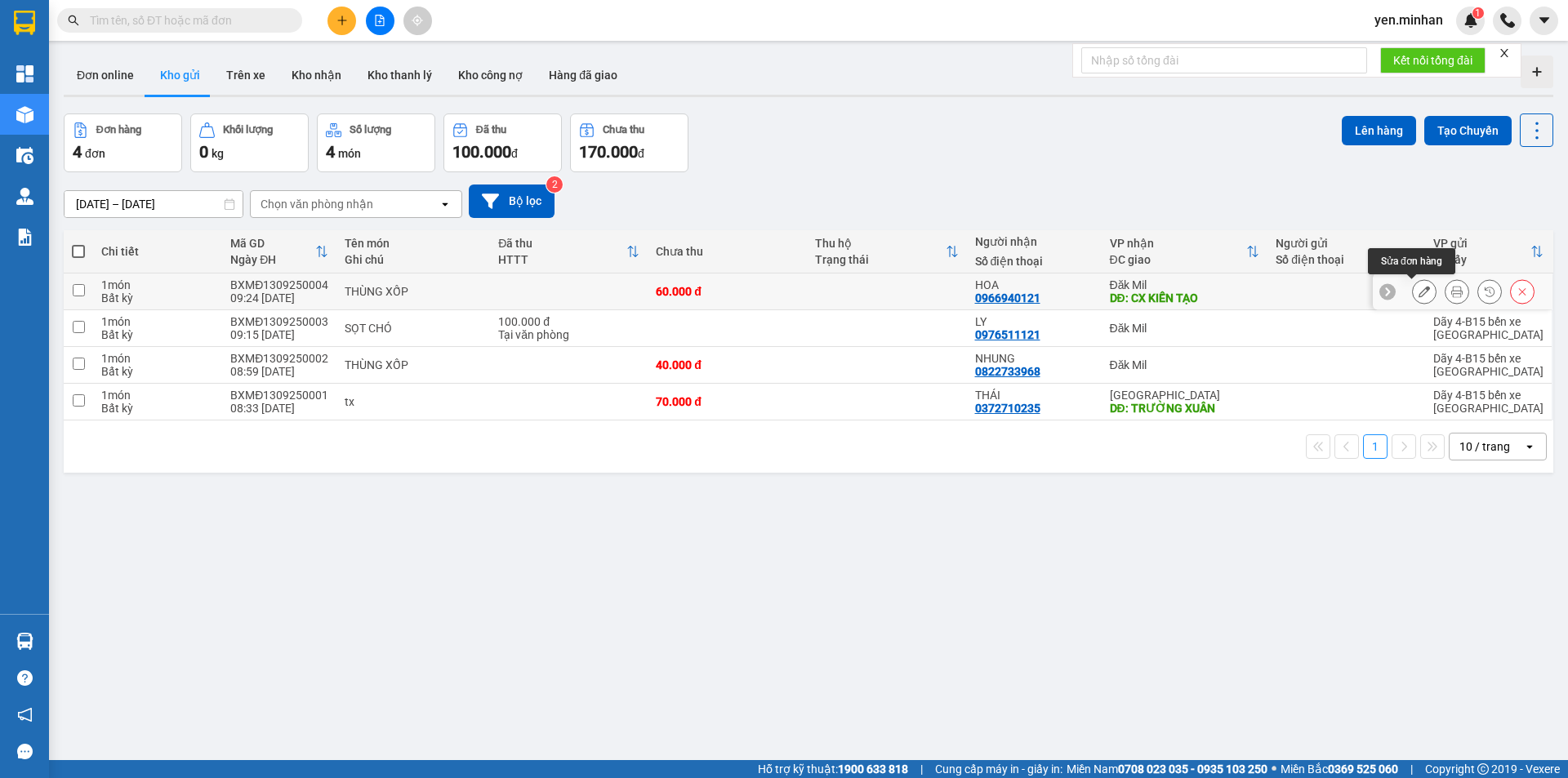
click at [1418, 291] on icon at bounding box center [1423, 291] width 11 height 11
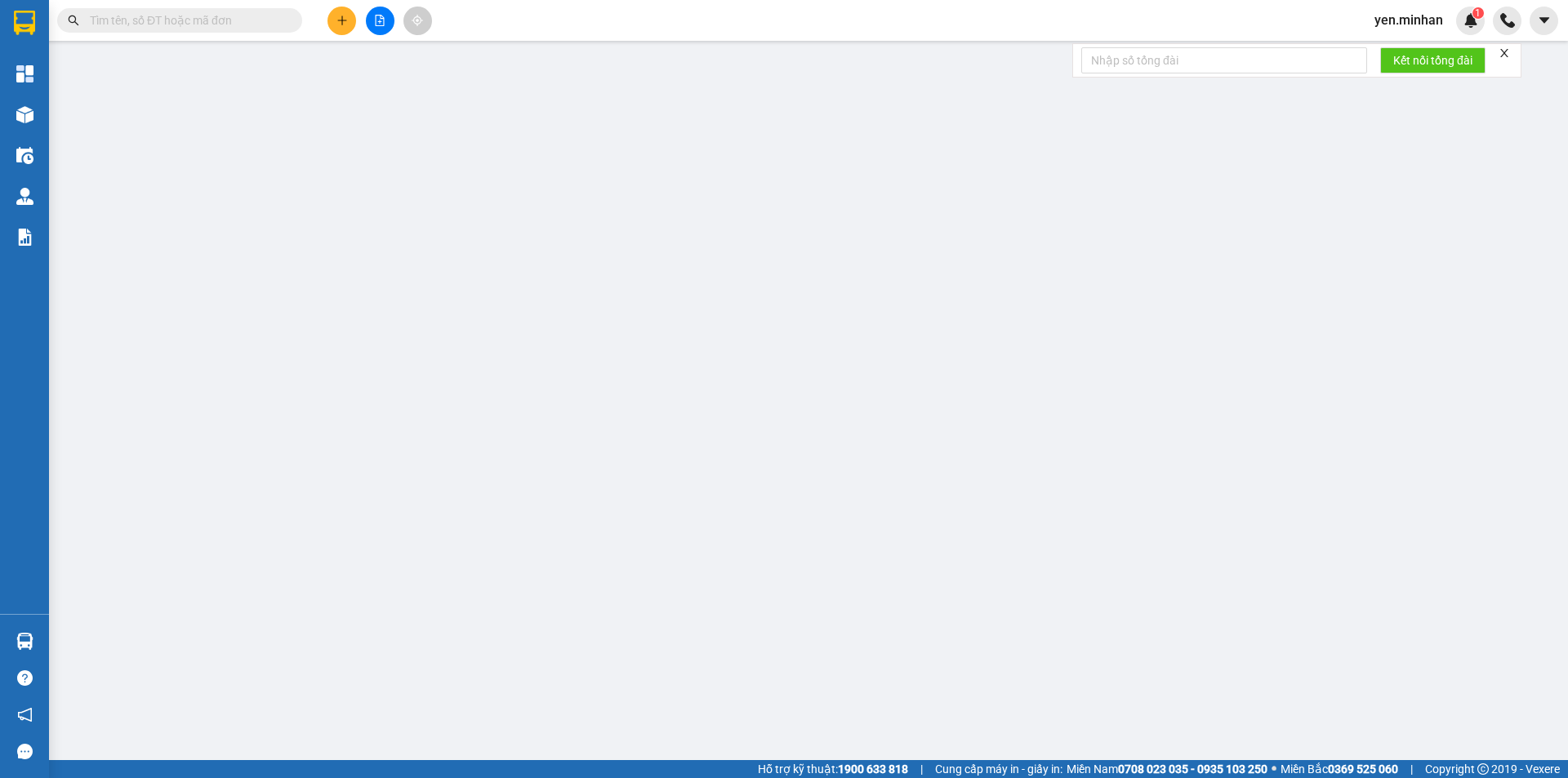
type input "0966940121"
type input "HOA"
type input "CX KIẾN TẠO"
type input "60.000"
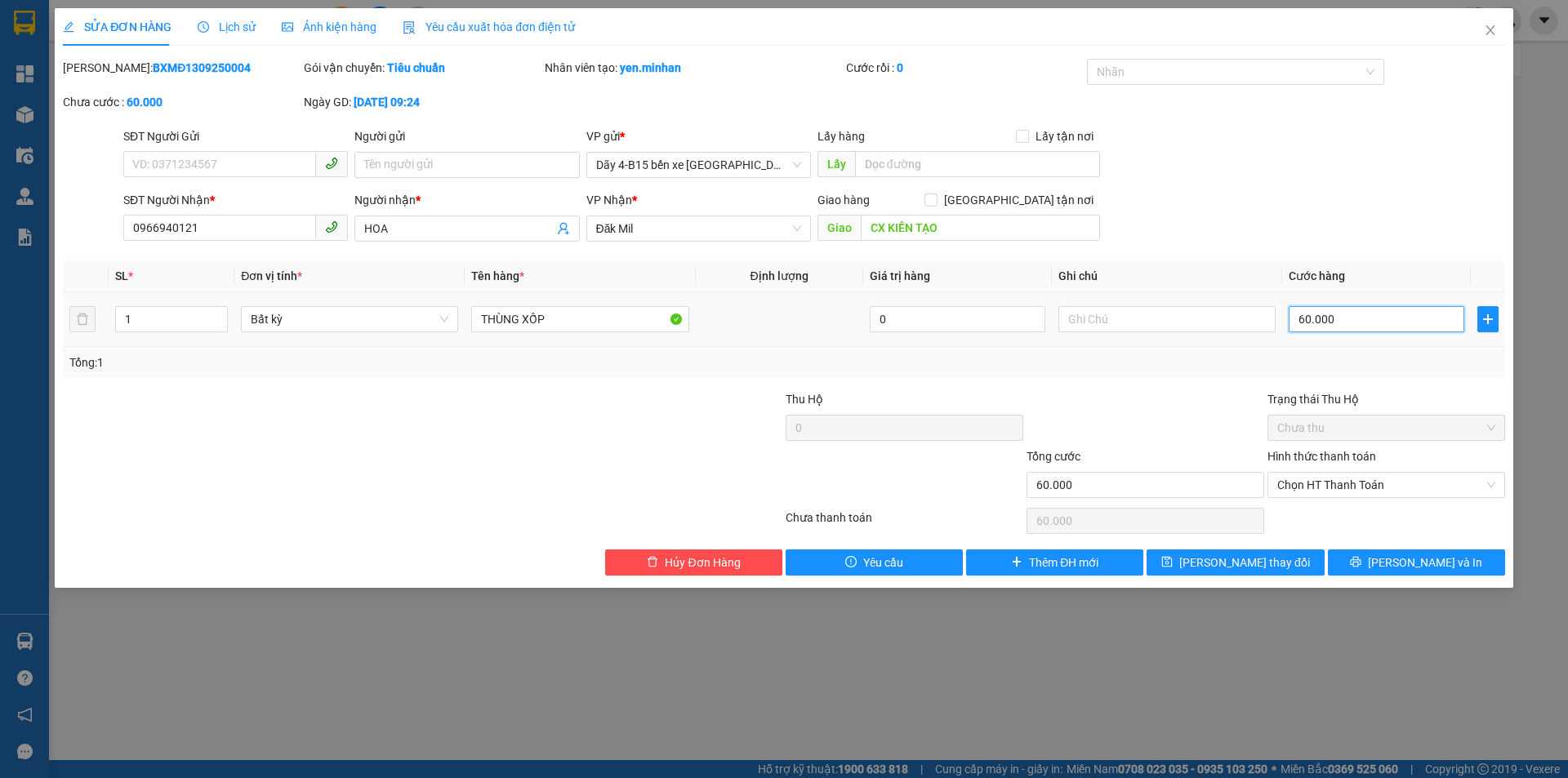
click at [1308, 317] on input "60.000" at bounding box center [1376, 319] width 175 height 26
click at [1310, 317] on input "60.000" at bounding box center [1376, 319] width 175 height 26
type input "1"
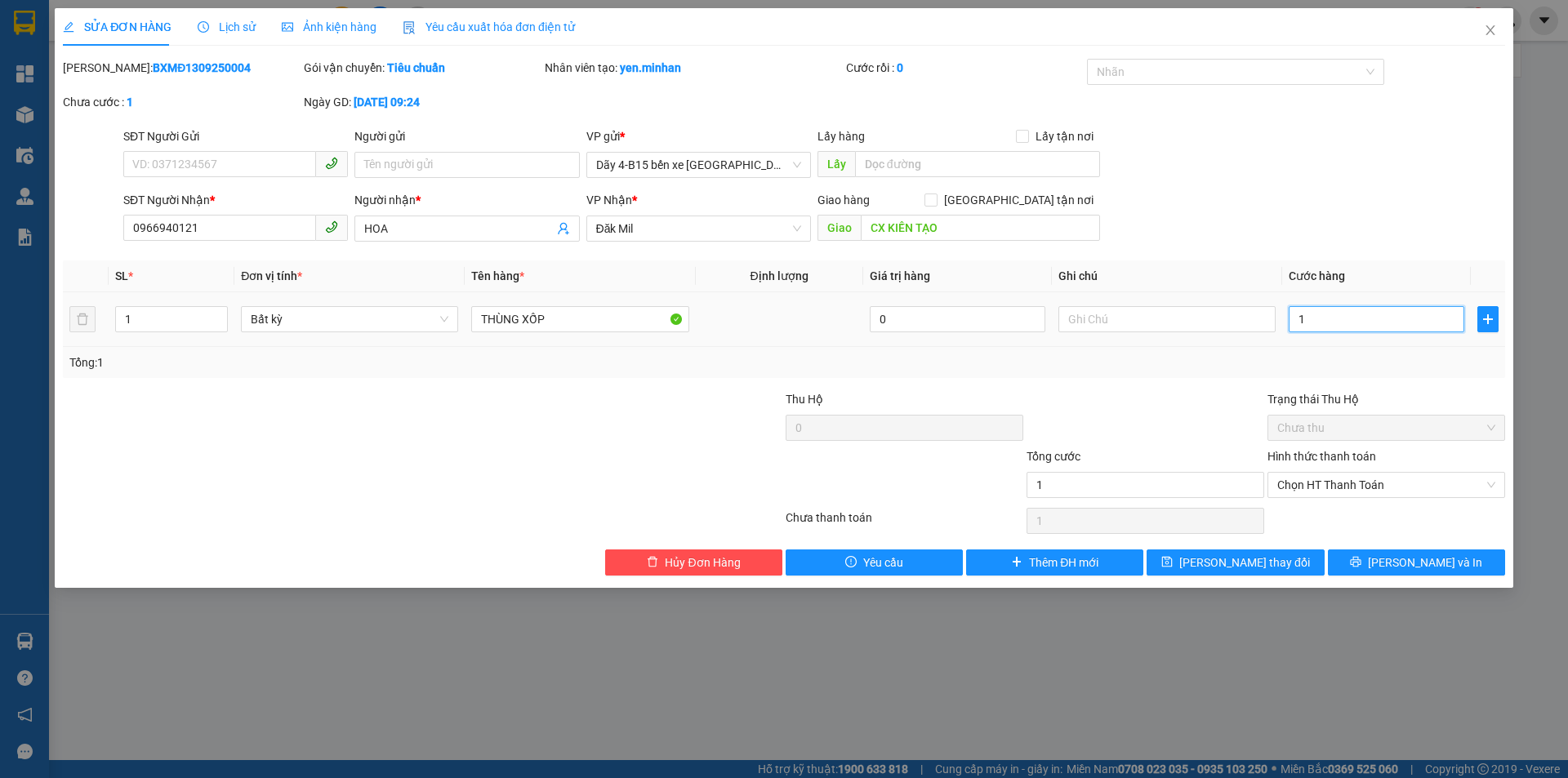
type input "10"
type input "100"
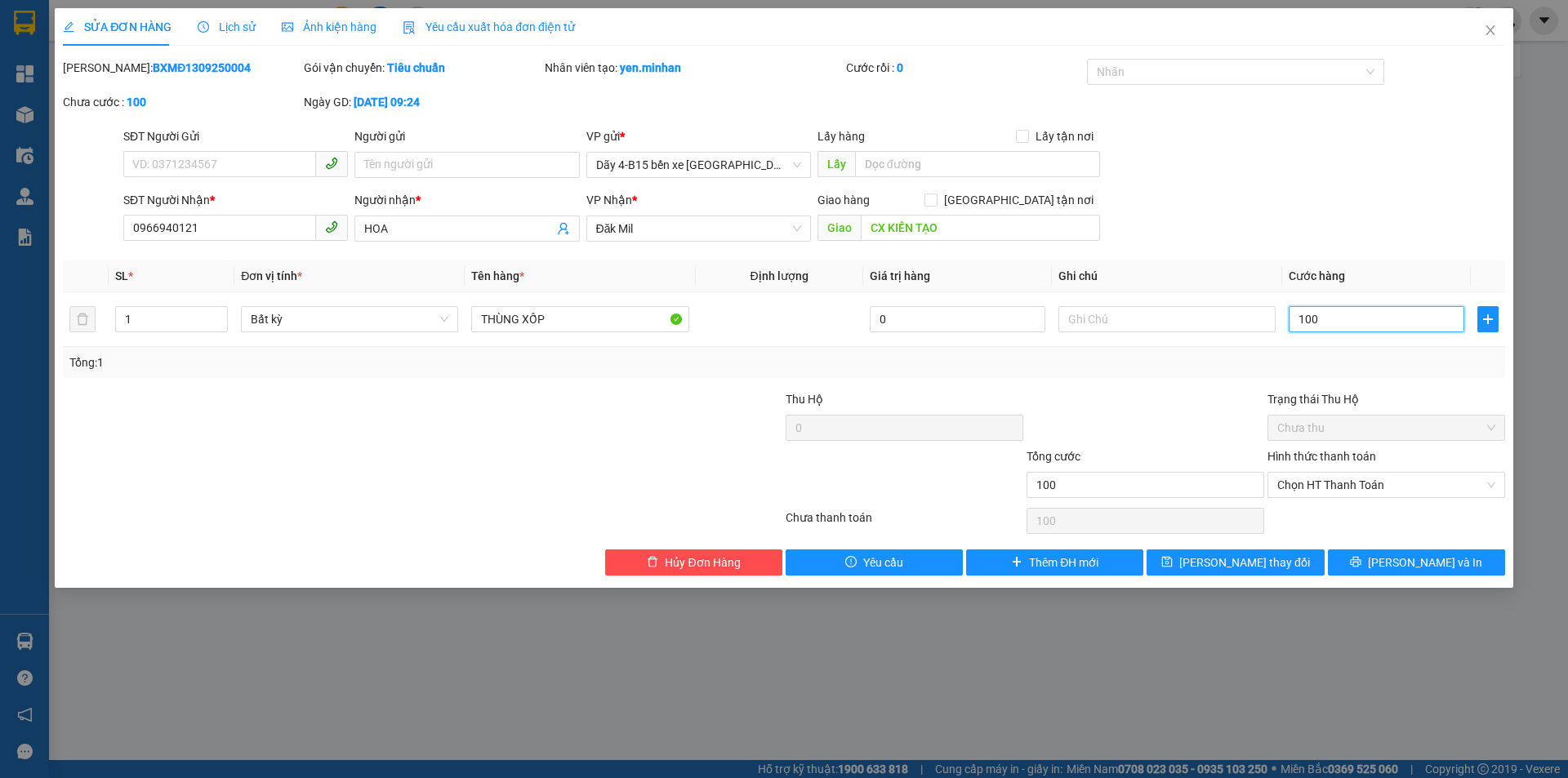
type input "100"
type input "100.000"
click at [1186, 397] on div at bounding box center [1146, 419] width 241 height 57
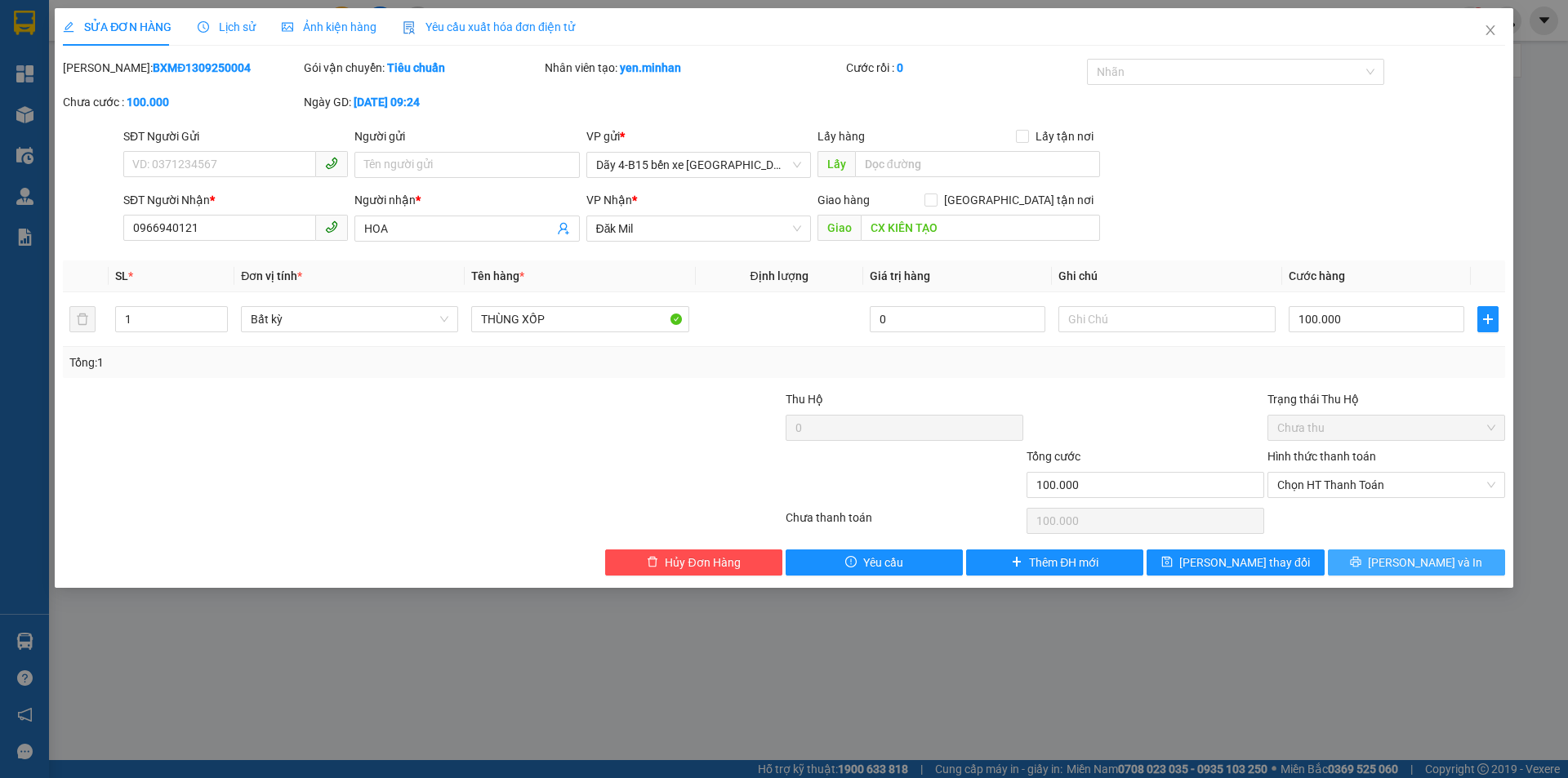
click at [1407, 564] on span "[PERSON_NAME] và In" at bounding box center [1425, 562] width 114 height 18
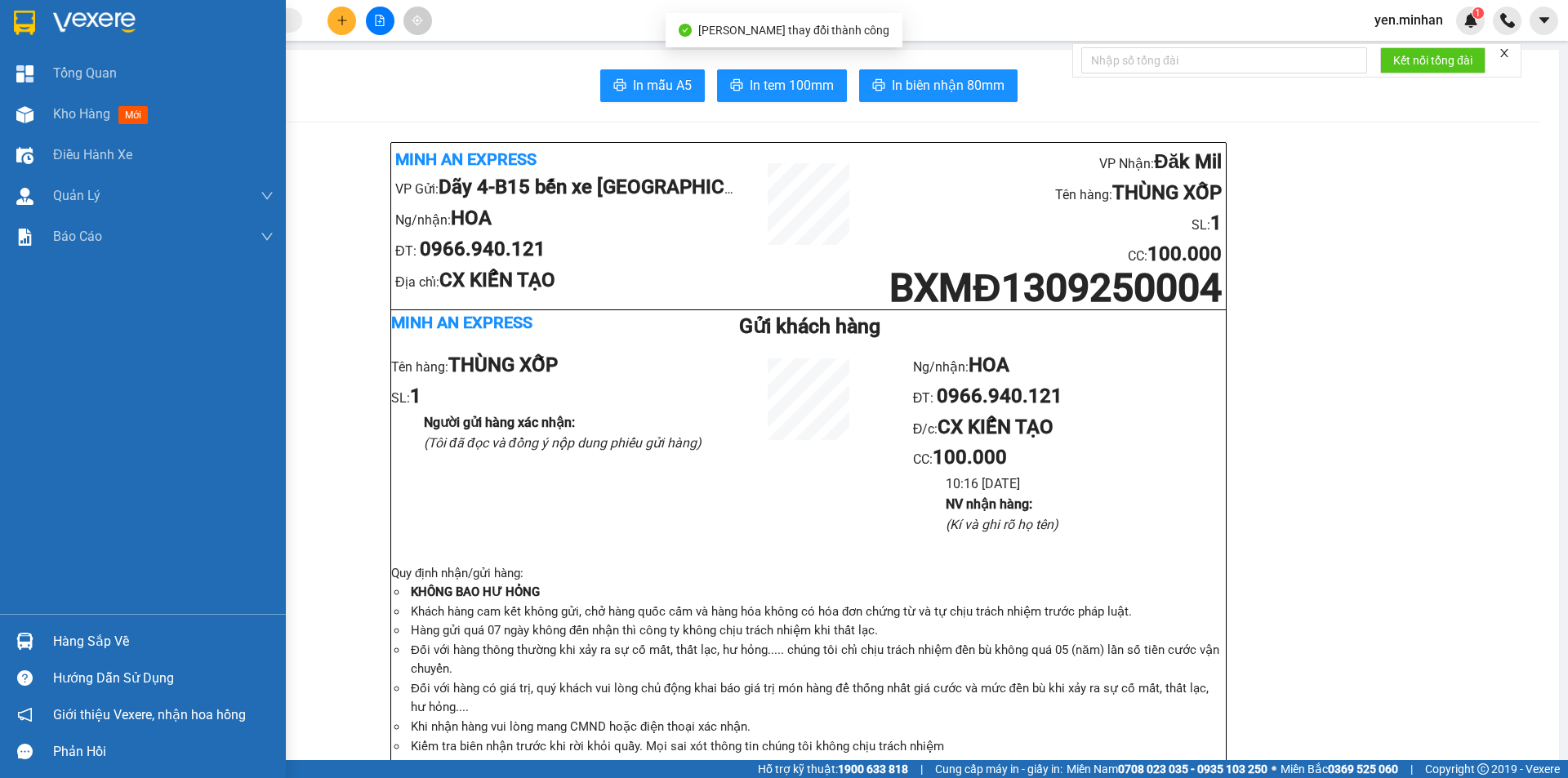
click at [16, 23] on img at bounding box center [24, 23] width 21 height 24
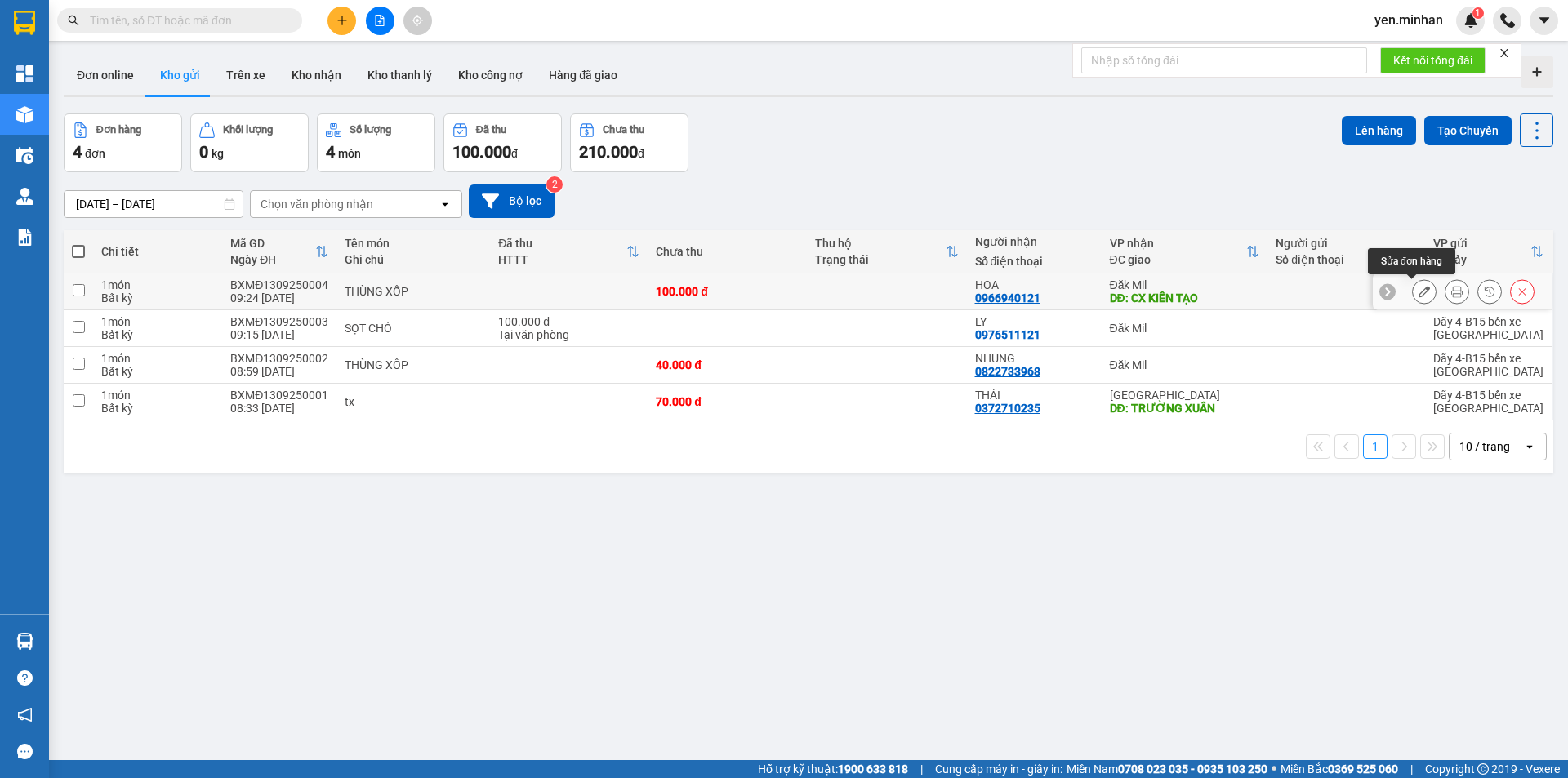
click at [1418, 292] on icon at bounding box center [1423, 291] width 11 height 11
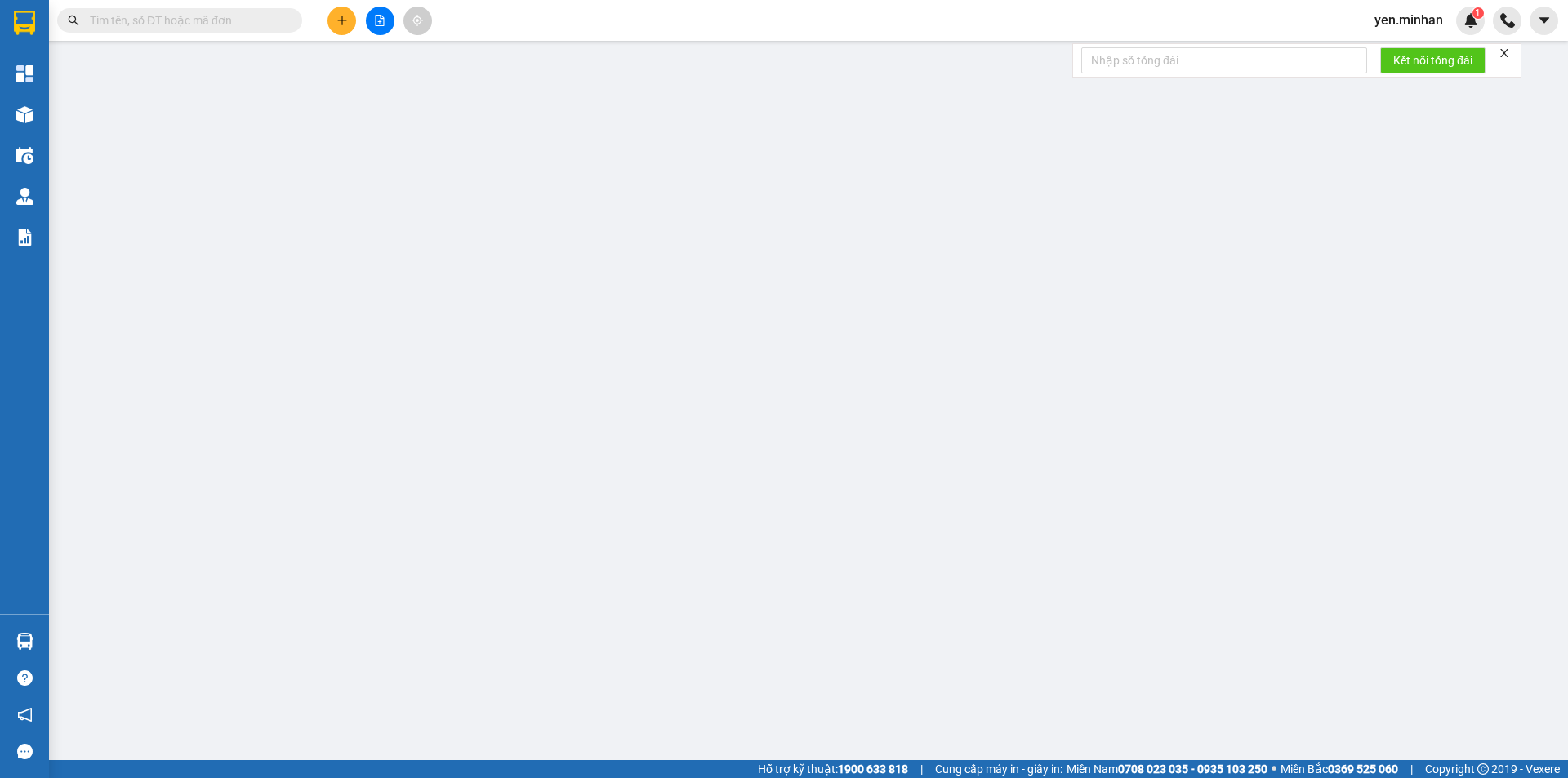
type input "0966940121"
type input "HOA"
type input "CX KIẾN TẠO"
type input "100.000"
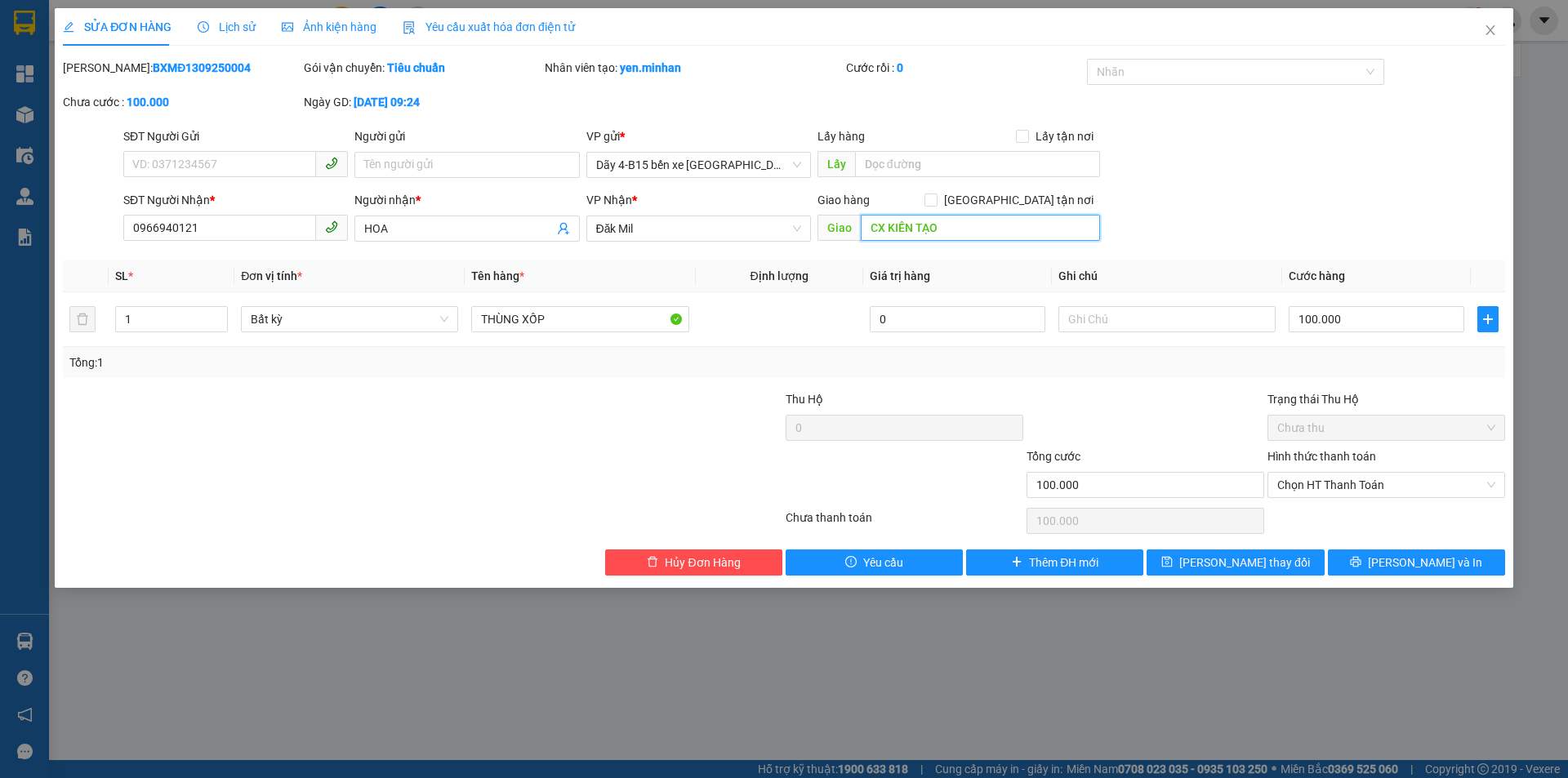
click at [944, 226] on input "CX KIẾN TẠO" at bounding box center [980, 228] width 239 height 26
click at [957, 233] on input "CX KIẾN TẠO" at bounding box center [980, 228] width 239 height 26
type input "CX KIẾN TẠO 304"
click at [1236, 190] on form "SĐT Người Gửi VD: 0371234567 Người gửi Tên người gửi VP gửi * Dãy 4-B15 bến xe …" at bounding box center [783, 187] width 1442 height 121
click at [1420, 564] on span "[PERSON_NAME] và In" at bounding box center [1425, 562] width 114 height 18
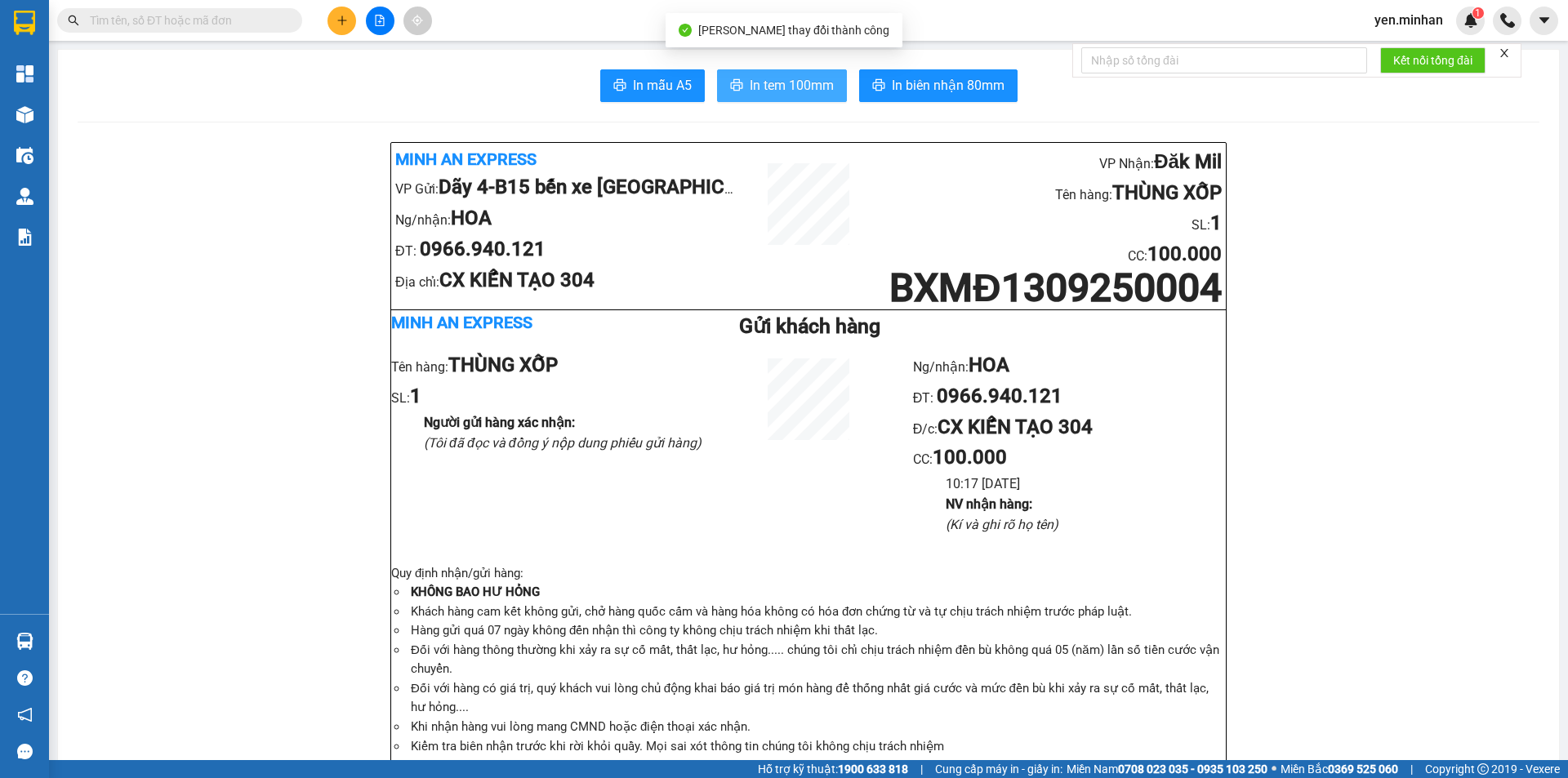
click at [794, 84] on span "In tem 100mm" at bounding box center [791, 86] width 84 height 21
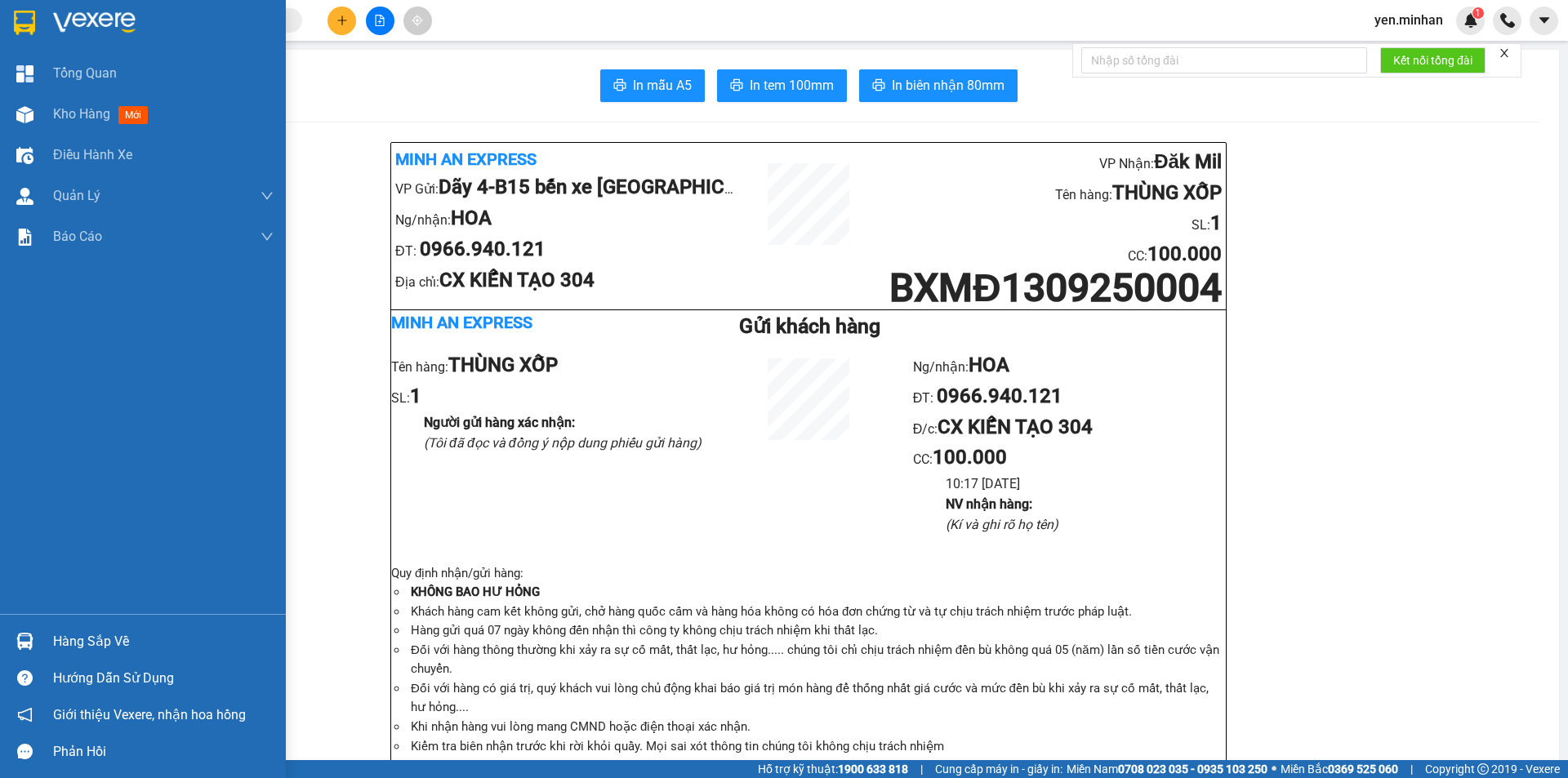
click at [11, 21] on div at bounding box center [24, 22] width 29 height 29
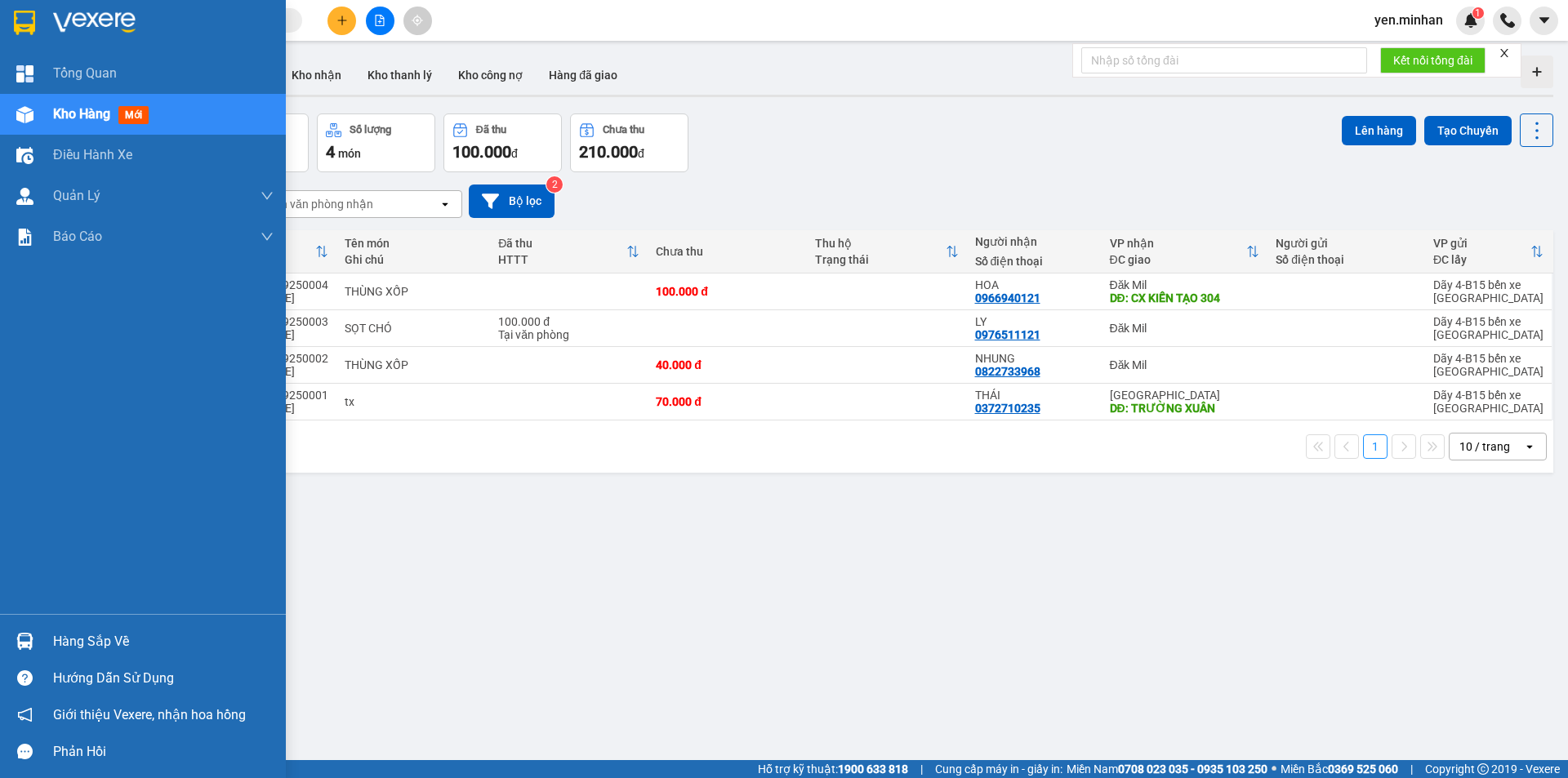
click at [21, 12] on img at bounding box center [24, 23] width 21 height 24
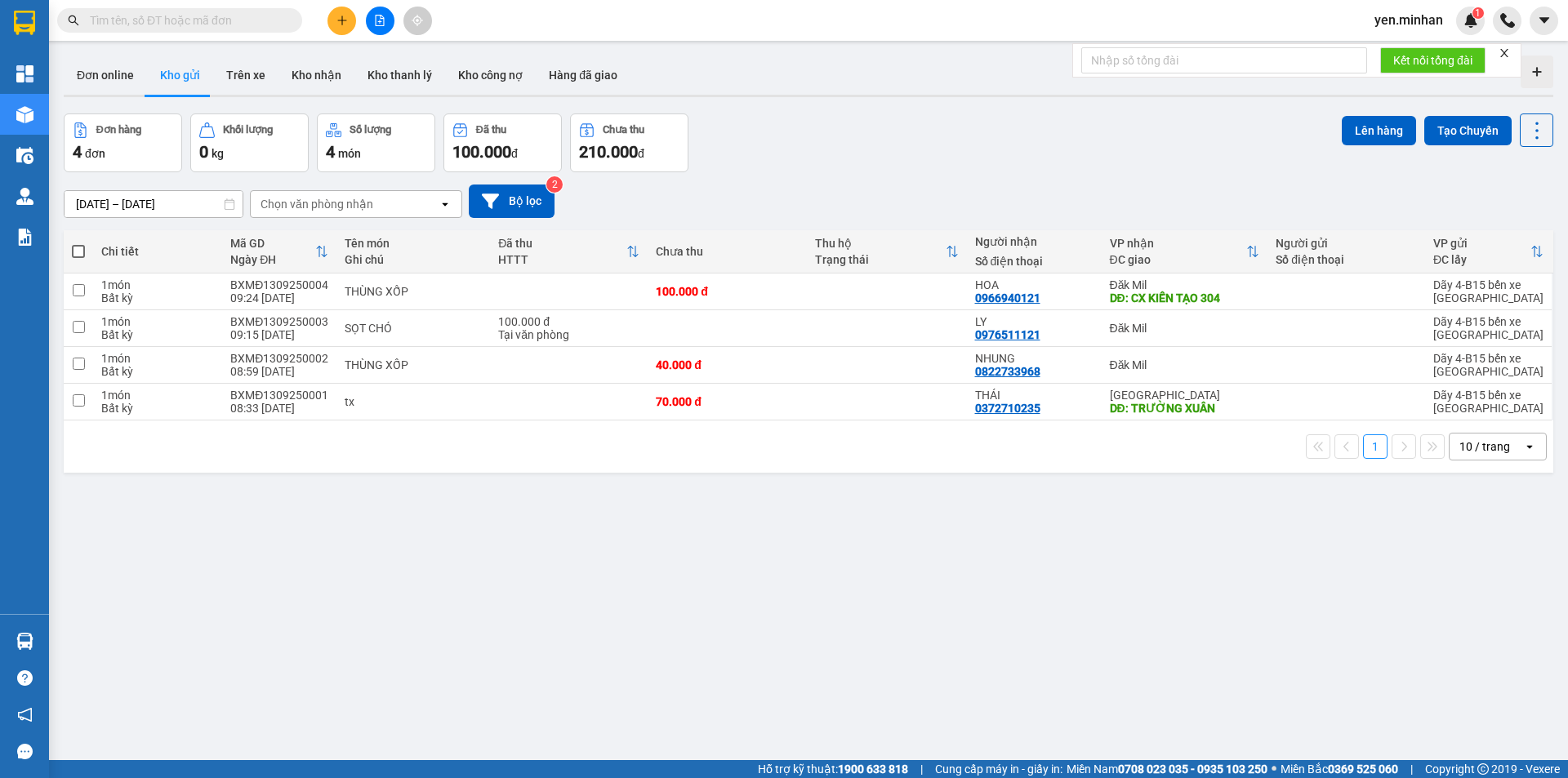
click at [915, 599] on div "ver 1.8.143 Đơn online Kho gửi Trên xe Kho nhận Kho thanh lý Kho công nợ Hàng đ…" at bounding box center [808, 437] width 1502 height 778
click at [339, 23] on icon "plus" at bounding box center [342, 20] width 11 height 11
click at [398, 62] on div "Tạo đơn hàng" at bounding box center [406, 61] width 71 height 18
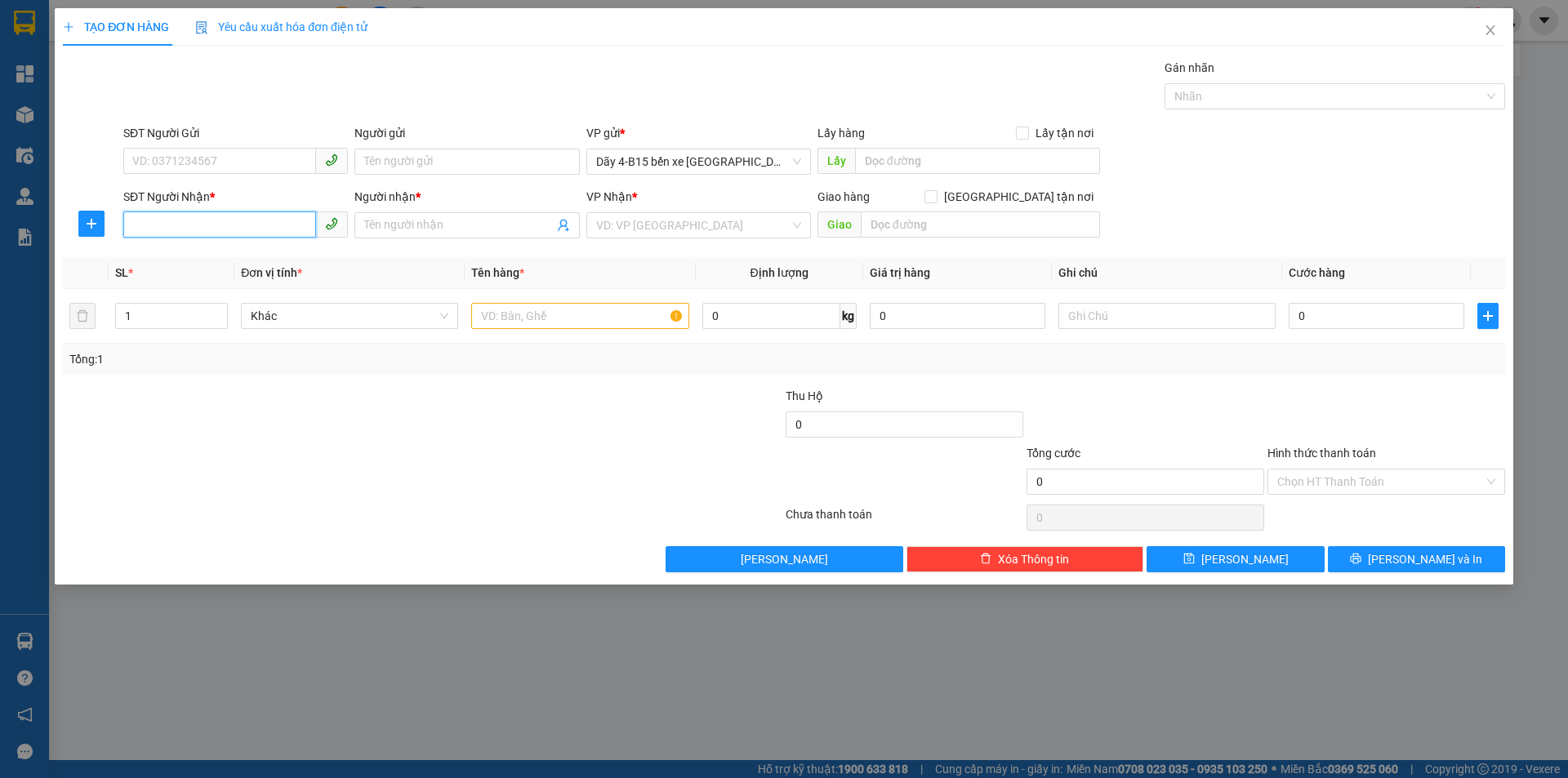
click at [272, 226] on input "SĐT Người Nhận *" at bounding box center [219, 225] width 193 height 26
type input "0847664555"
click at [284, 260] on div "0847664555 - [PERSON_NAME]" at bounding box center [235, 258] width 205 height 18
type input "tất thắng"
type input "0847664555"
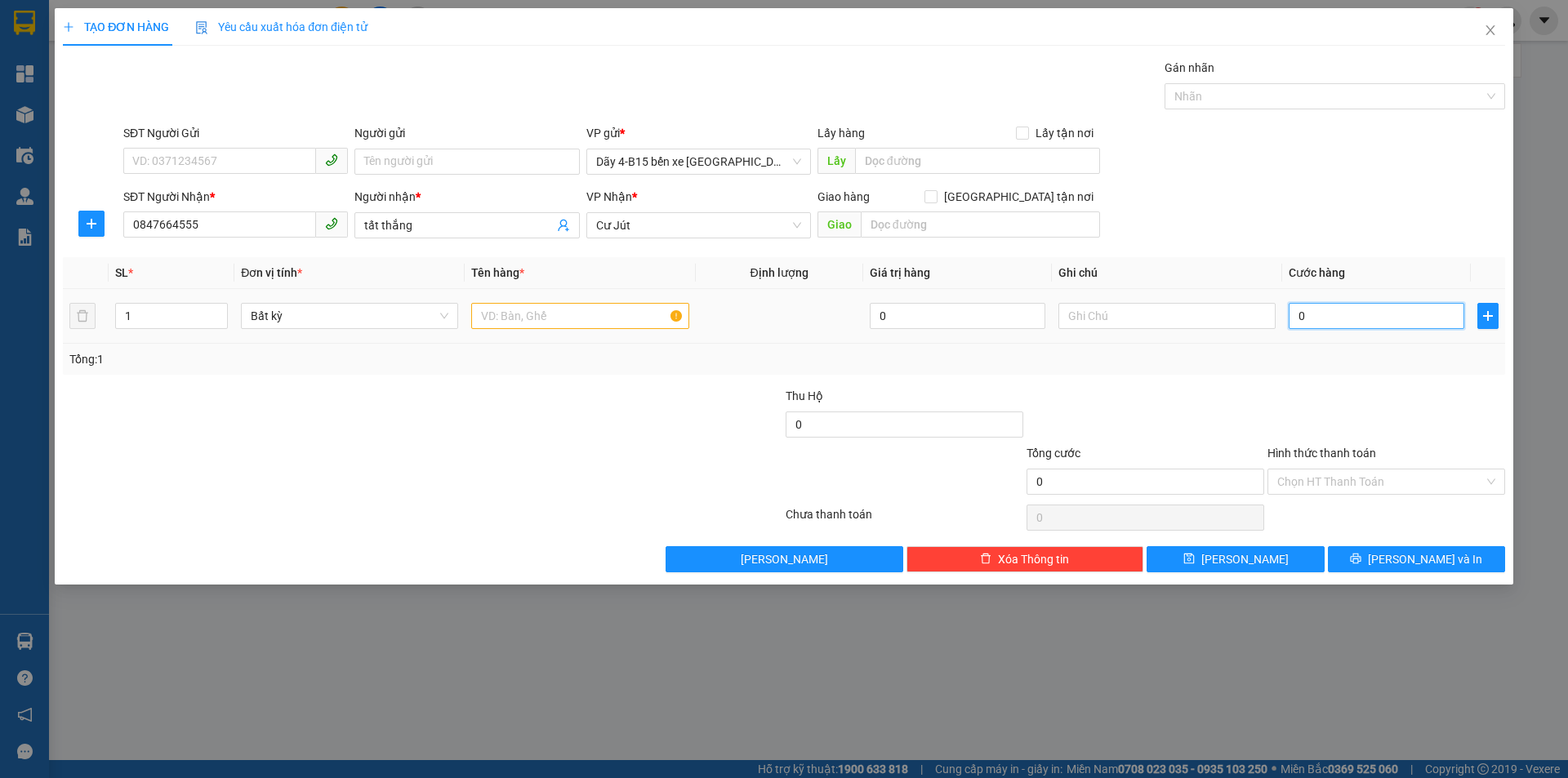
click at [1303, 315] on input "0" at bounding box center [1376, 316] width 175 height 26
type input "3"
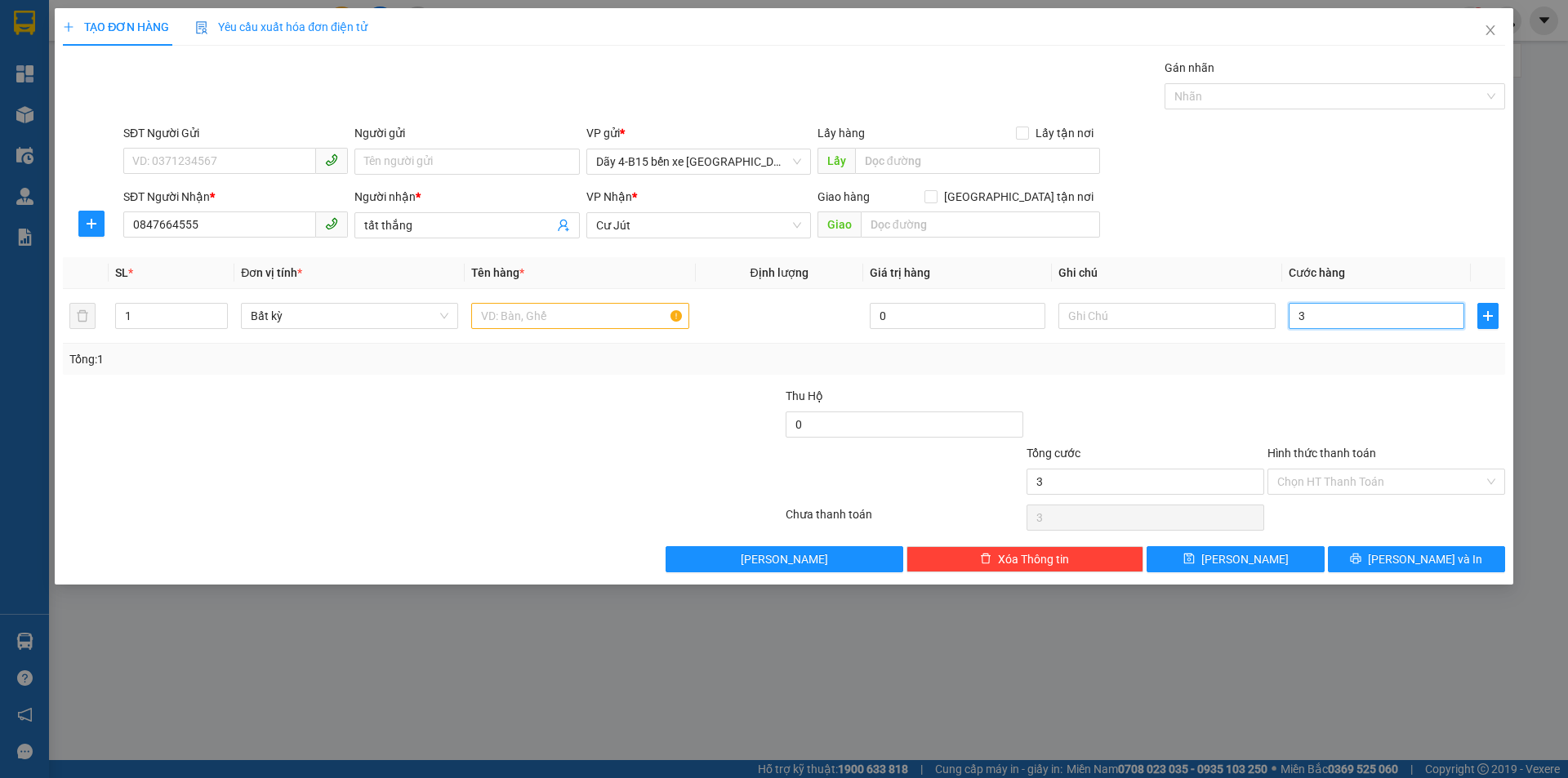
type input "30"
type input "30.000"
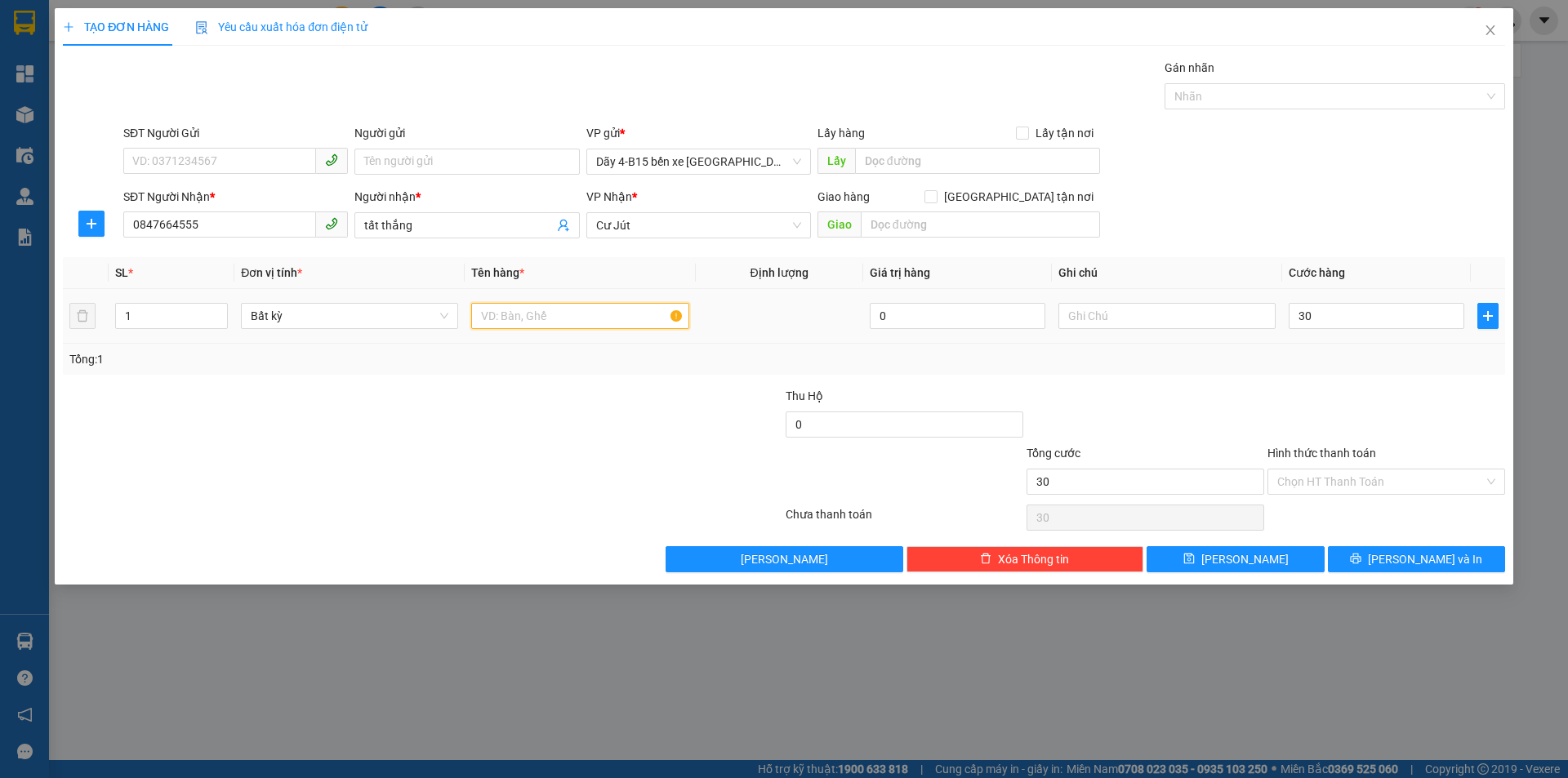
type input "30.000"
click at [614, 314] on input "text" at bounding box center [579, 316] width 217 height 26
type input "HỘP"
click at [543, 447] on div at bounding box center [663, 473] width 241 height 57
click at [174, 315] on input "1" at bounding box center [172, 316] width 111 height 24
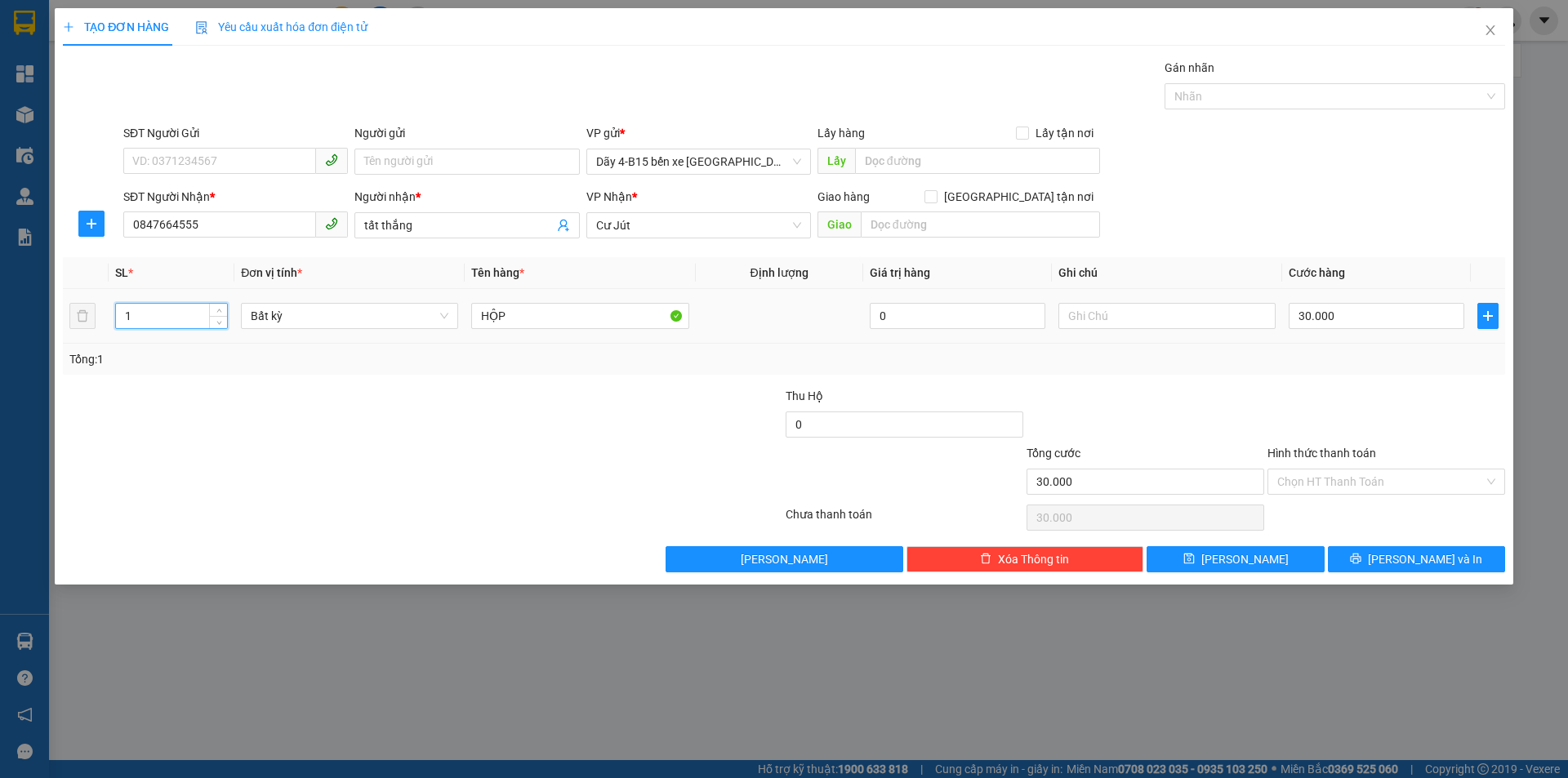
click at [173, 315] on input "1" at bounding box center [172, 316] width 111 height 24
type input "2"
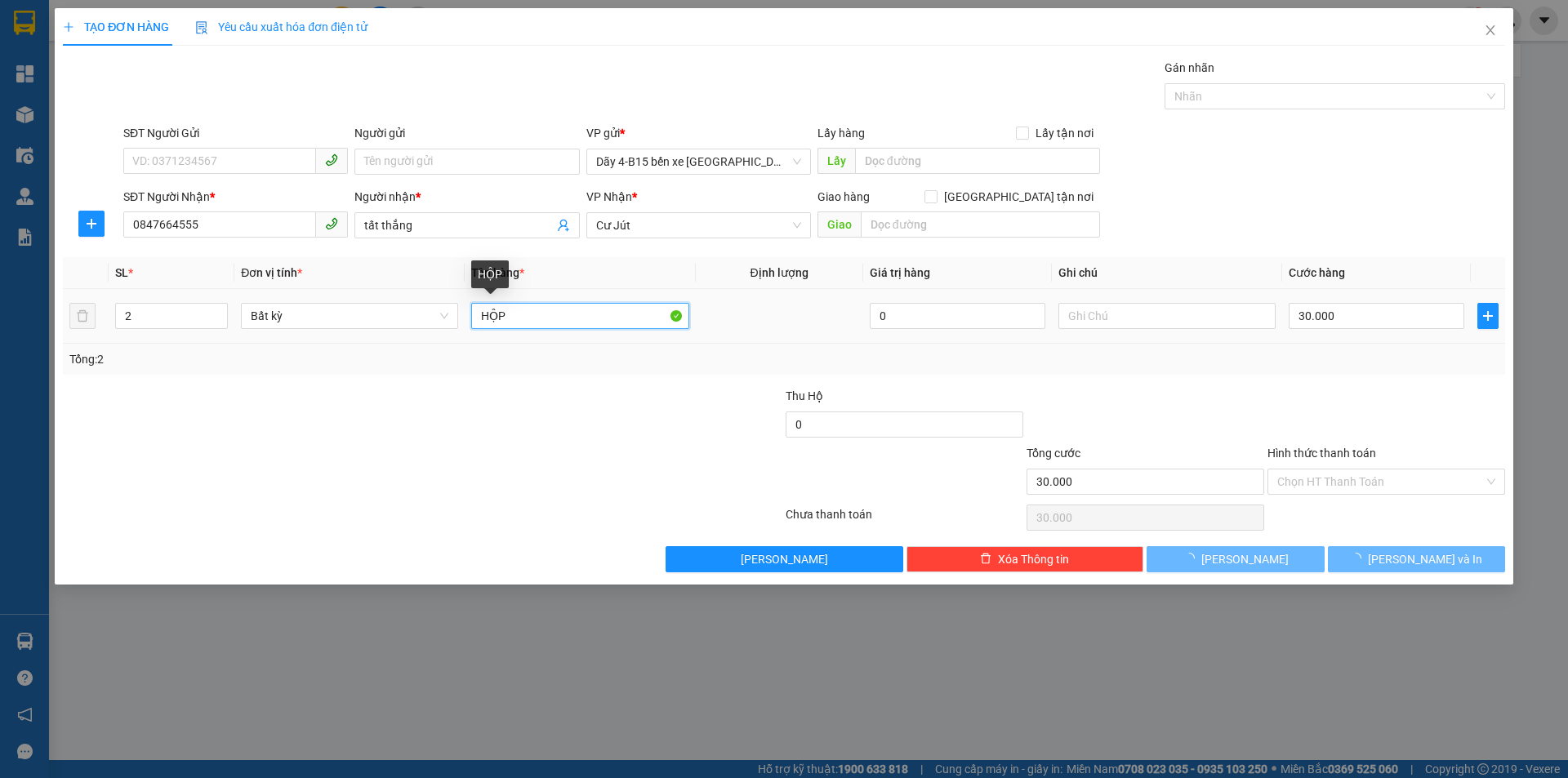
click at [525, 316] on input "HỘP" at bounding box center [579, 316] width 217 height 26
type input "0"
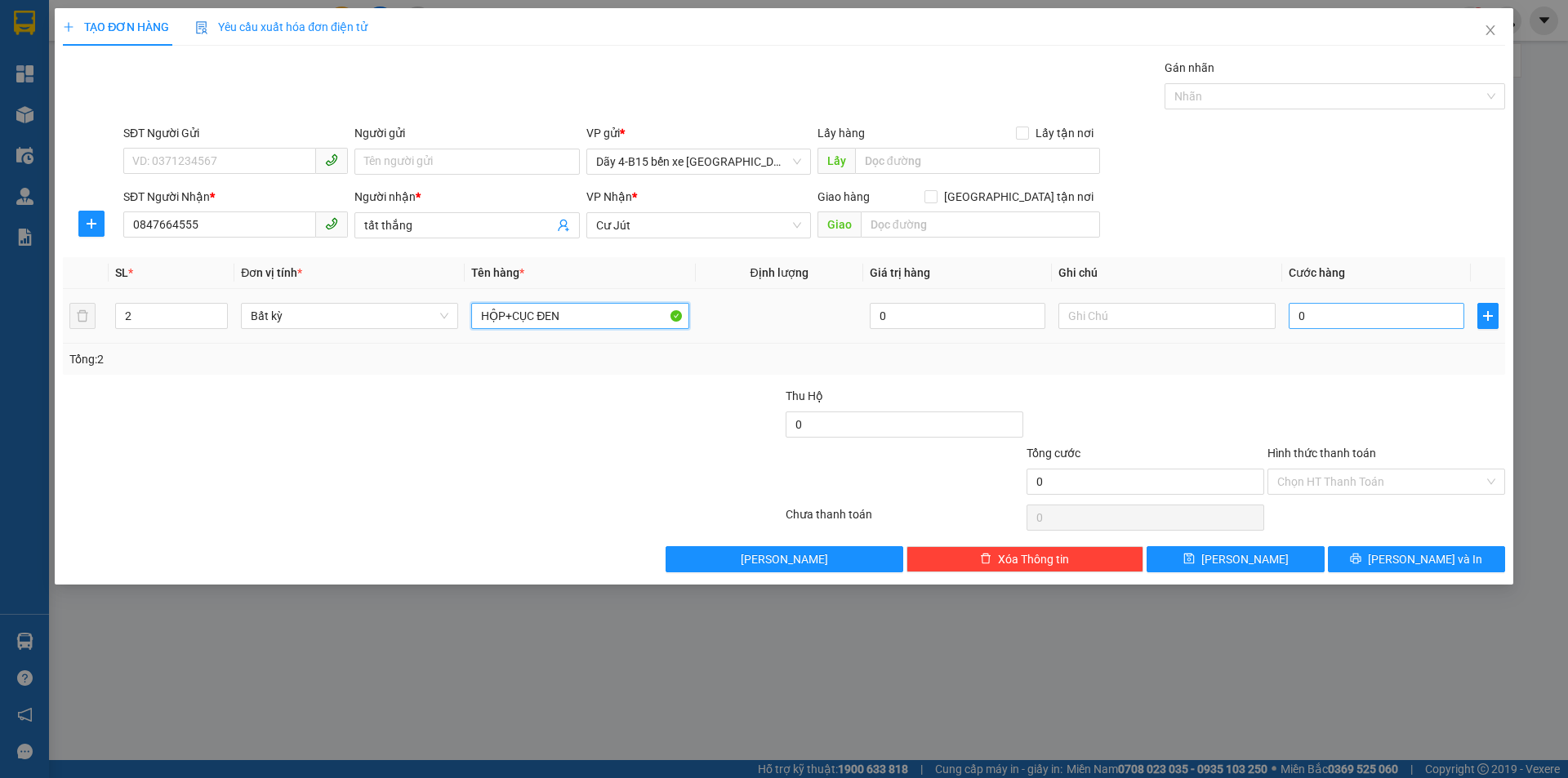
type input "HỘP+CỤC ĐEN"
click at [1349, 316] on input "0" at bounding box center [1376, 316] width 175 height 26
type input "6"
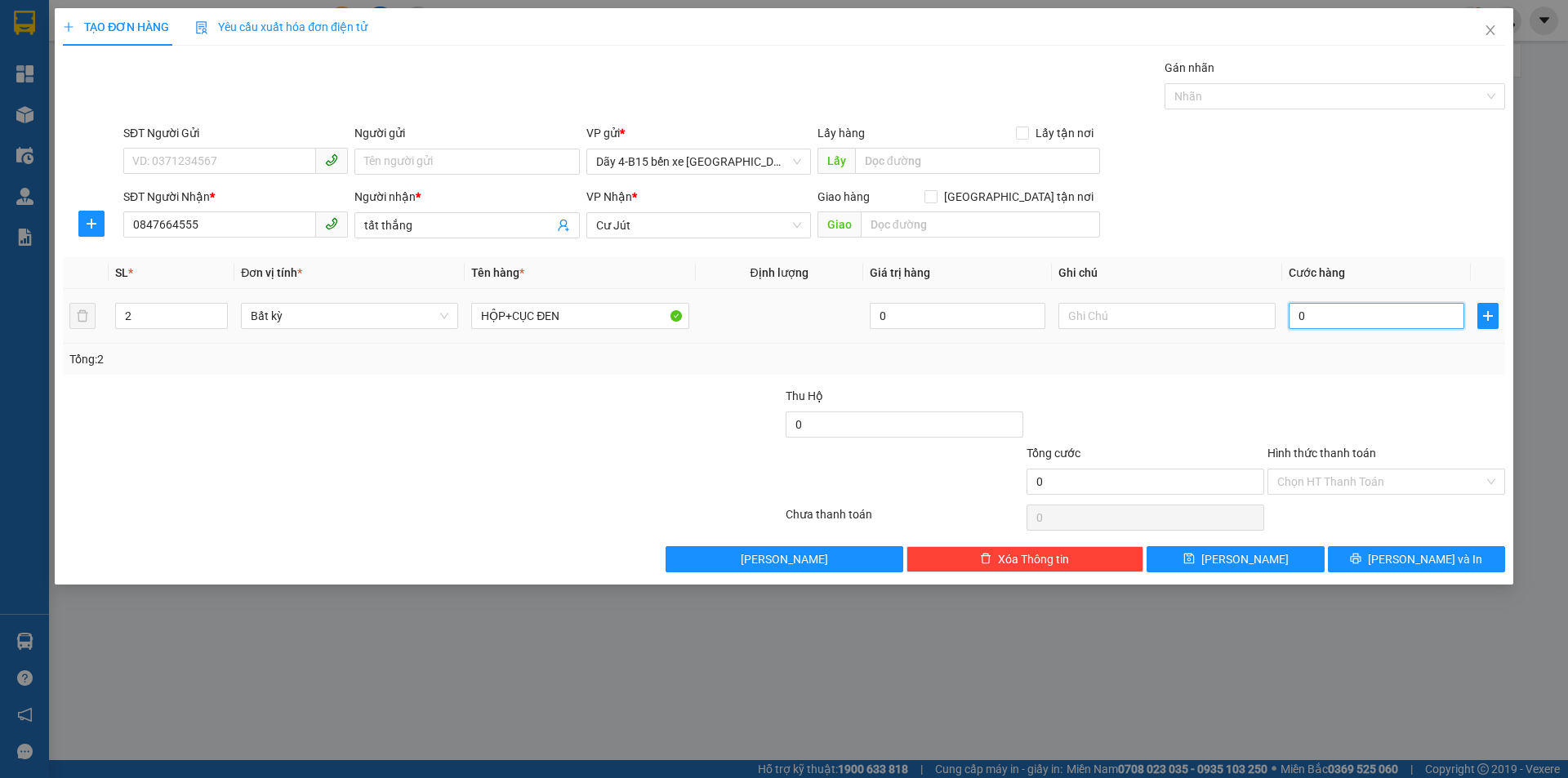
type input "6"
type input "60"
type input "60.000"
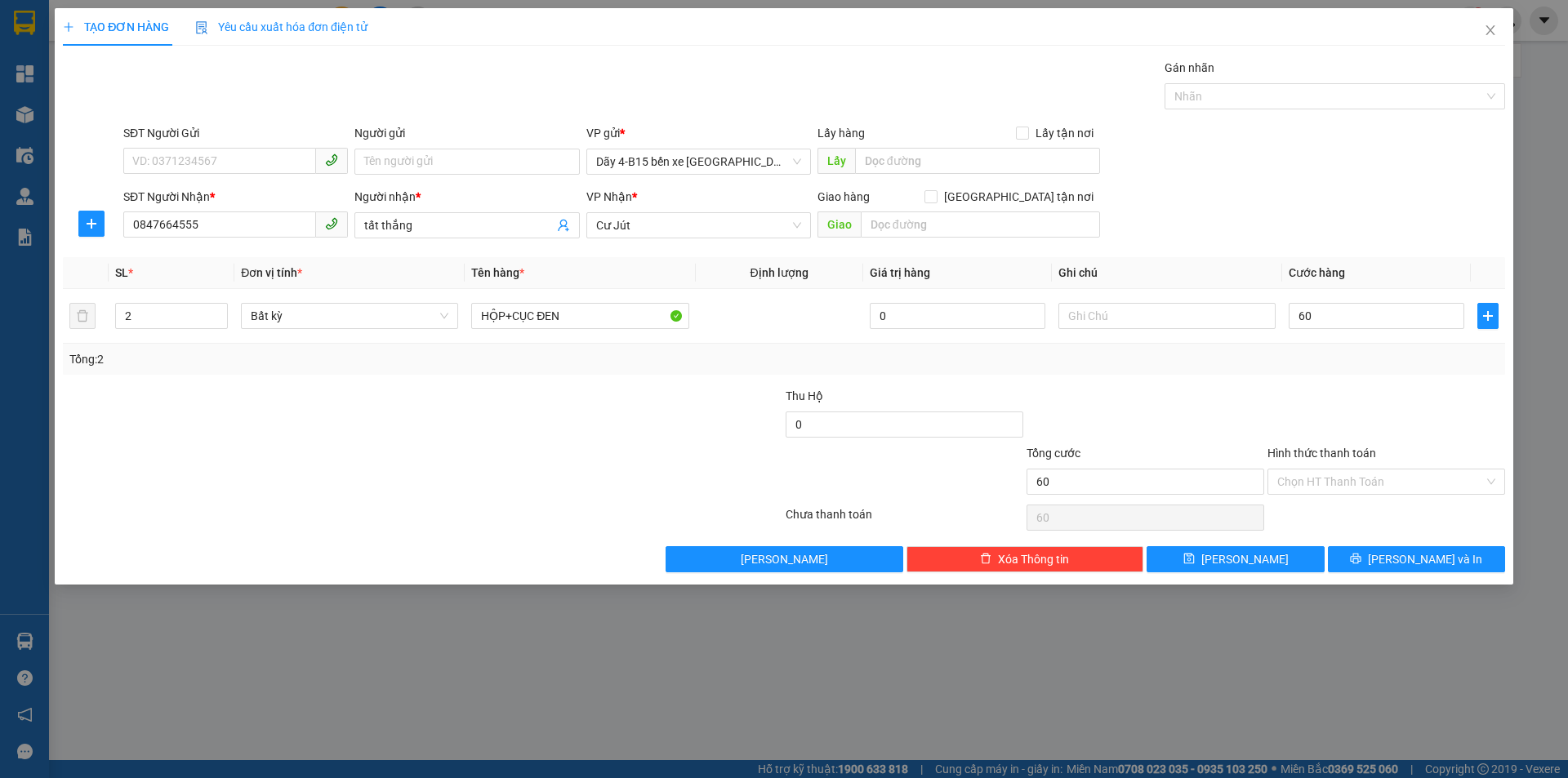
type input "60.000"
click at [1349, 415] on div at bounding box center [1386, 415] width 241 height 57
click at [1372, 566] on button "[PERSON_NAME] và In" at bounding box center [1416, 559] width 177 height 26
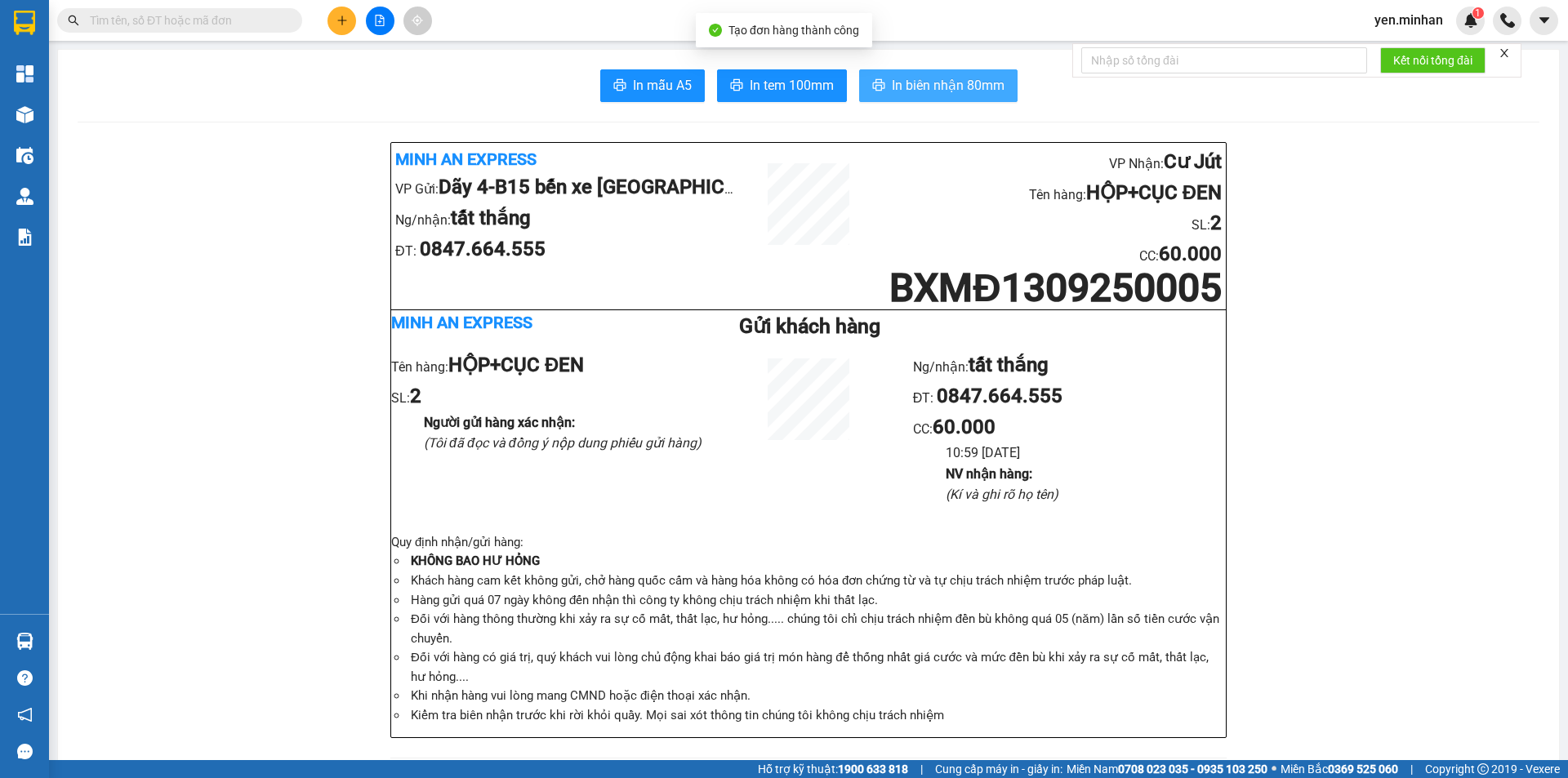
click at [911, 81] on span "In biên nhận 80mm" at bounding box center [948, 86] width 113 height 21
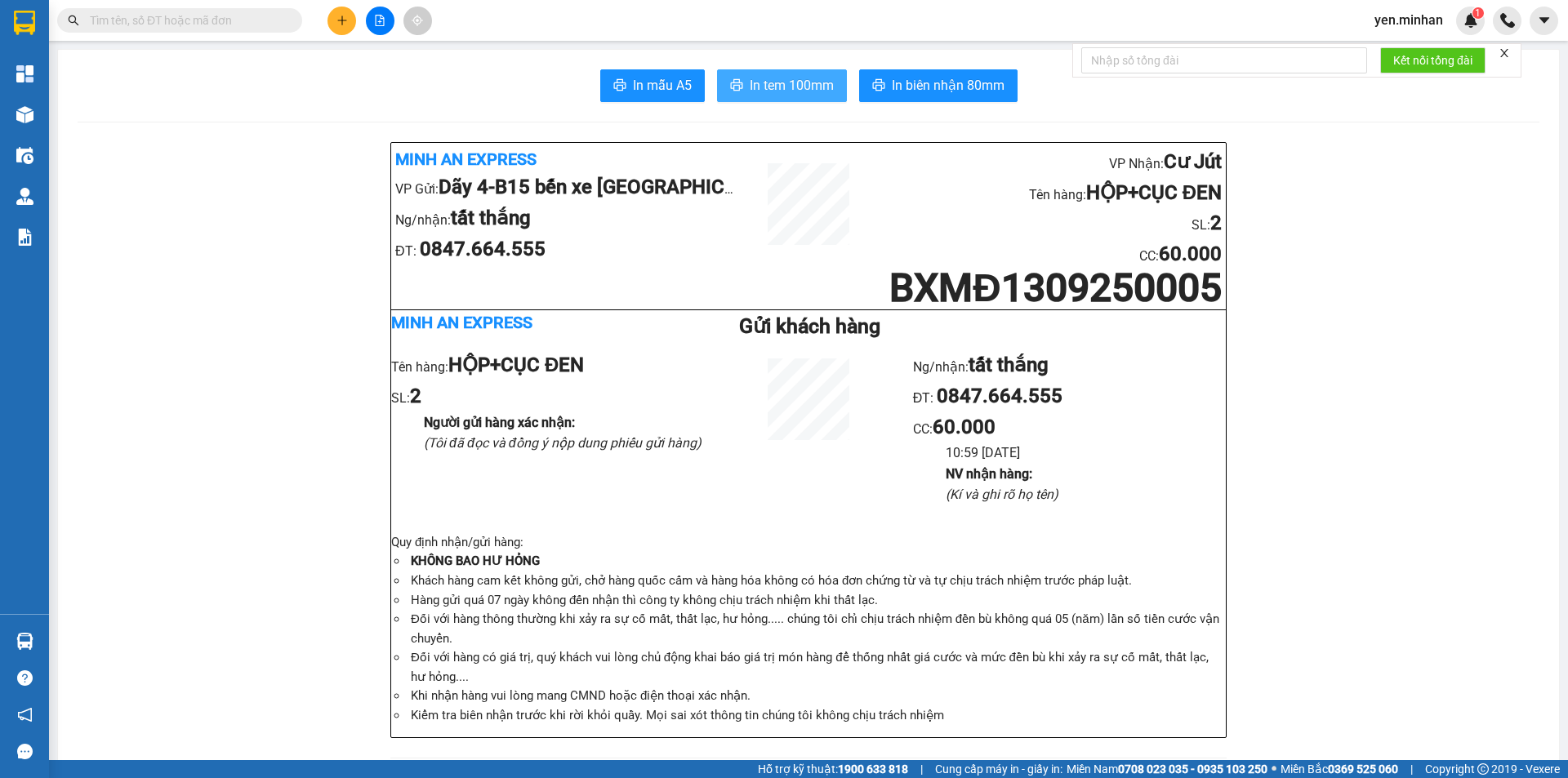
click at [791, 89] on span "In tem 100mm" at bounding box center [791, 86] width 84 height 21
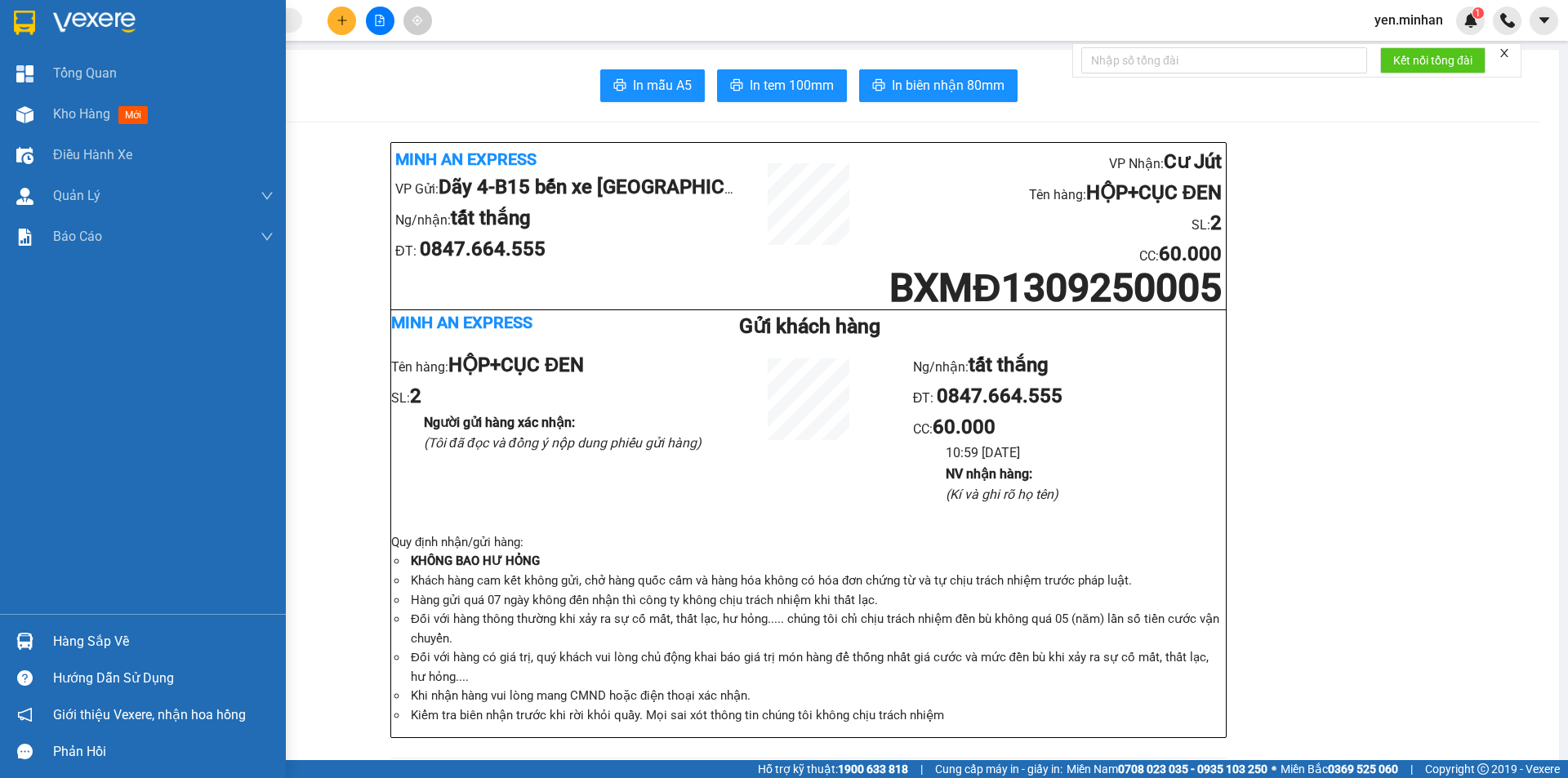
click at [20, 11] on img at bounding box center [24, 23] width 21 height 24
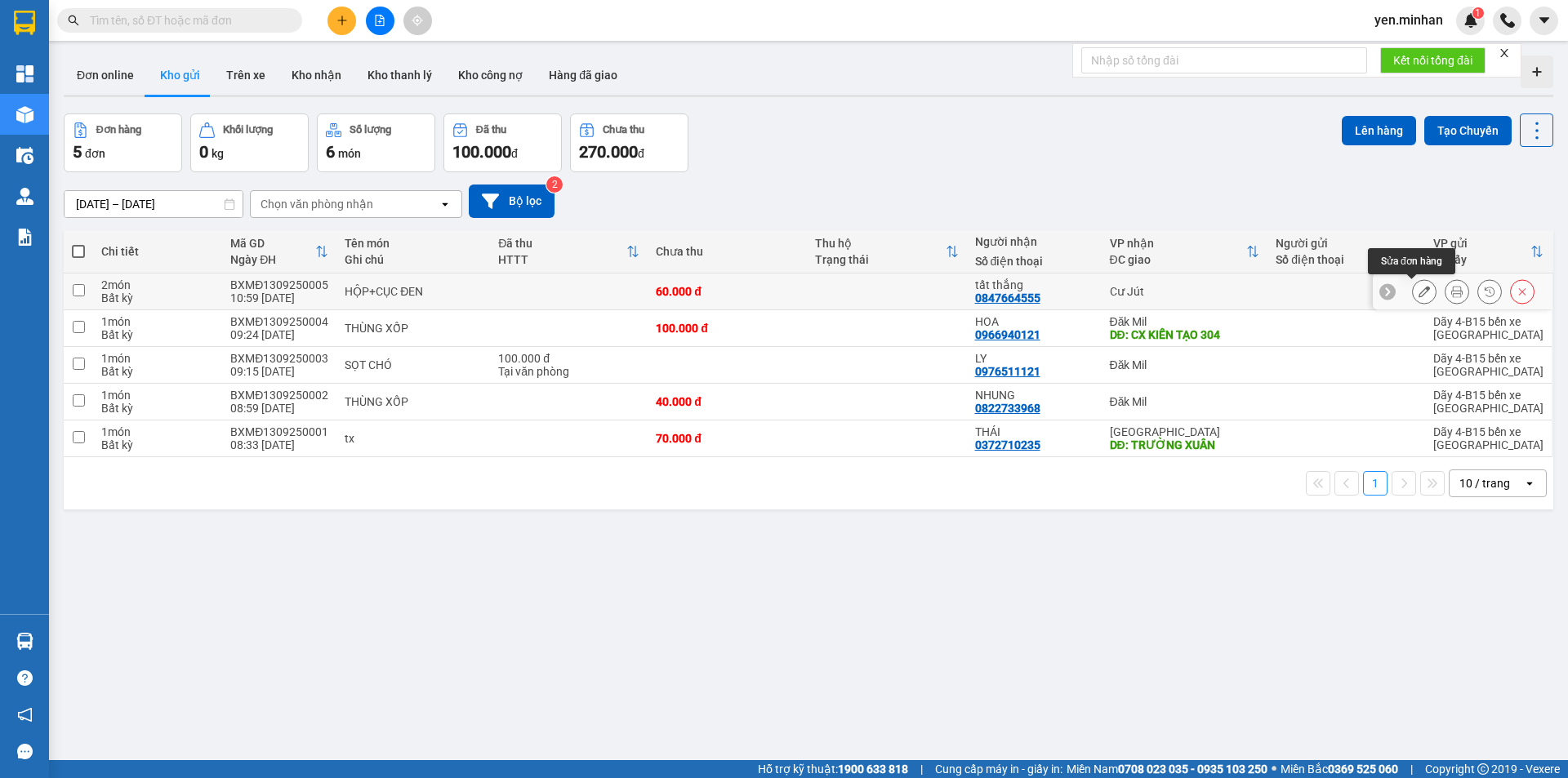
click at [1418, 291] on icon at bounding box center [1423, 291] width 11 height 11
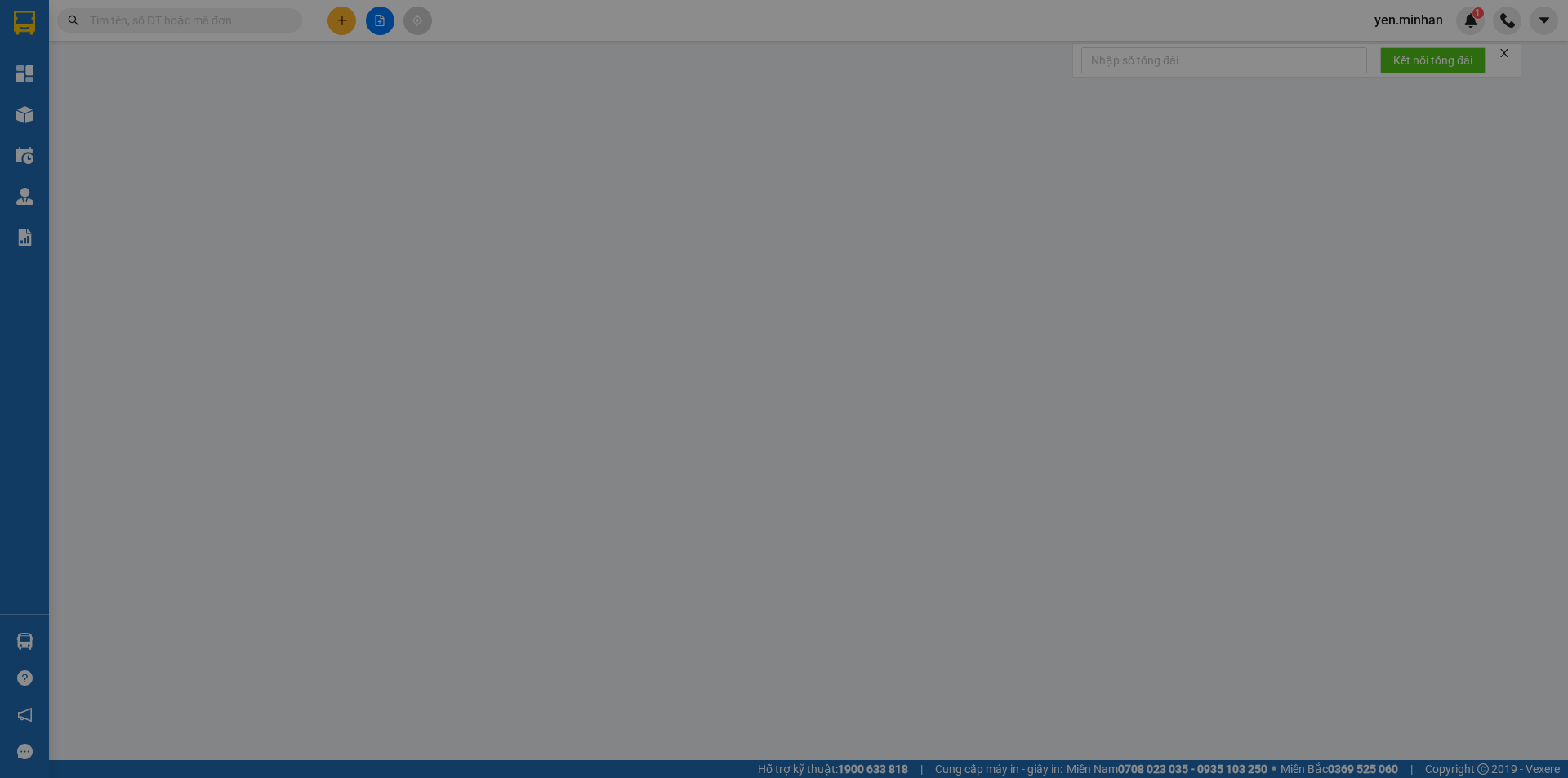
type input "0847664555"
type input "tất thắng"
type input "60.000"
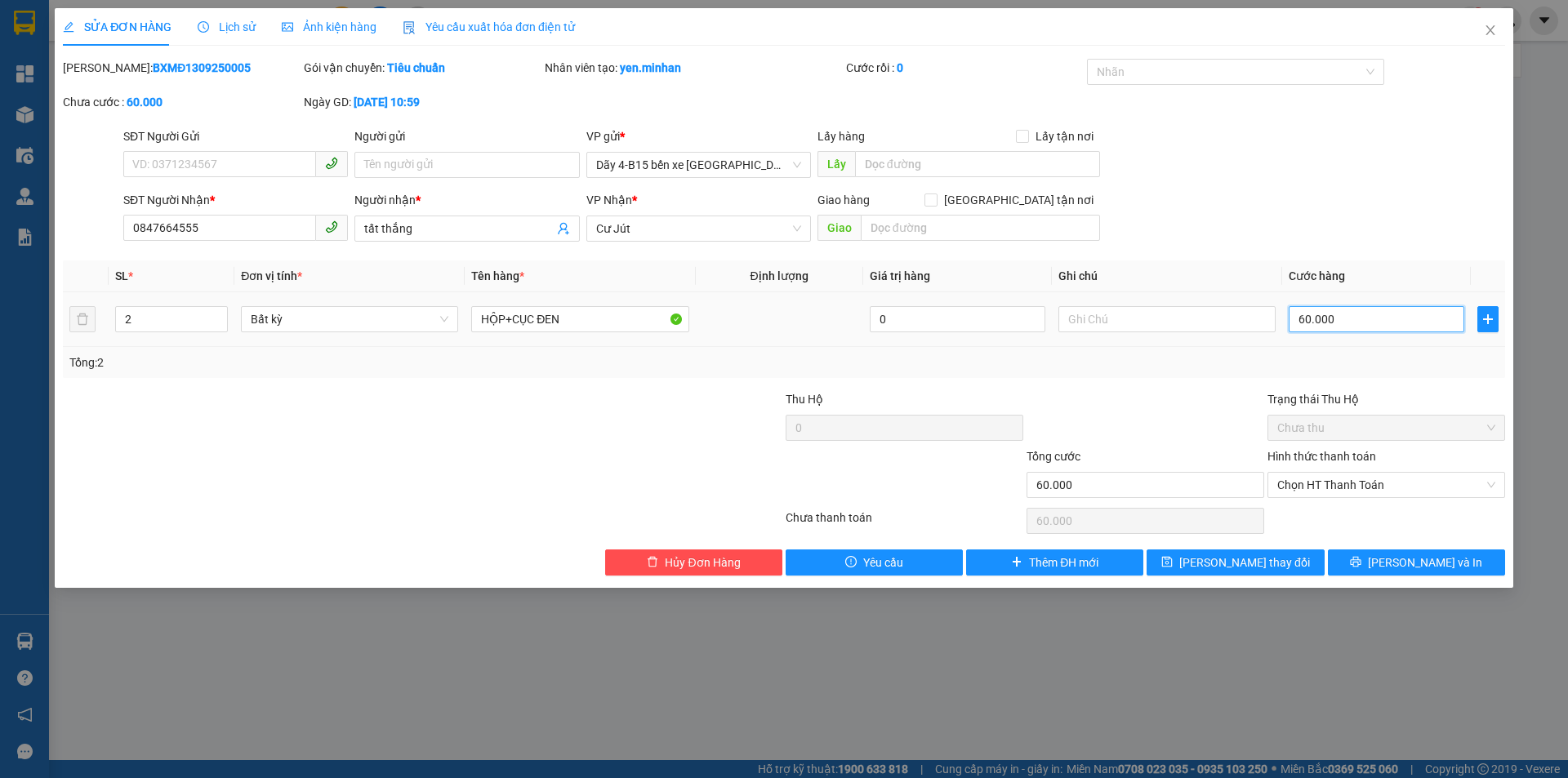
click at [1321, 318] on input "60.000" at bounding box center [1376, 319] width 175 height 26
type input "9"
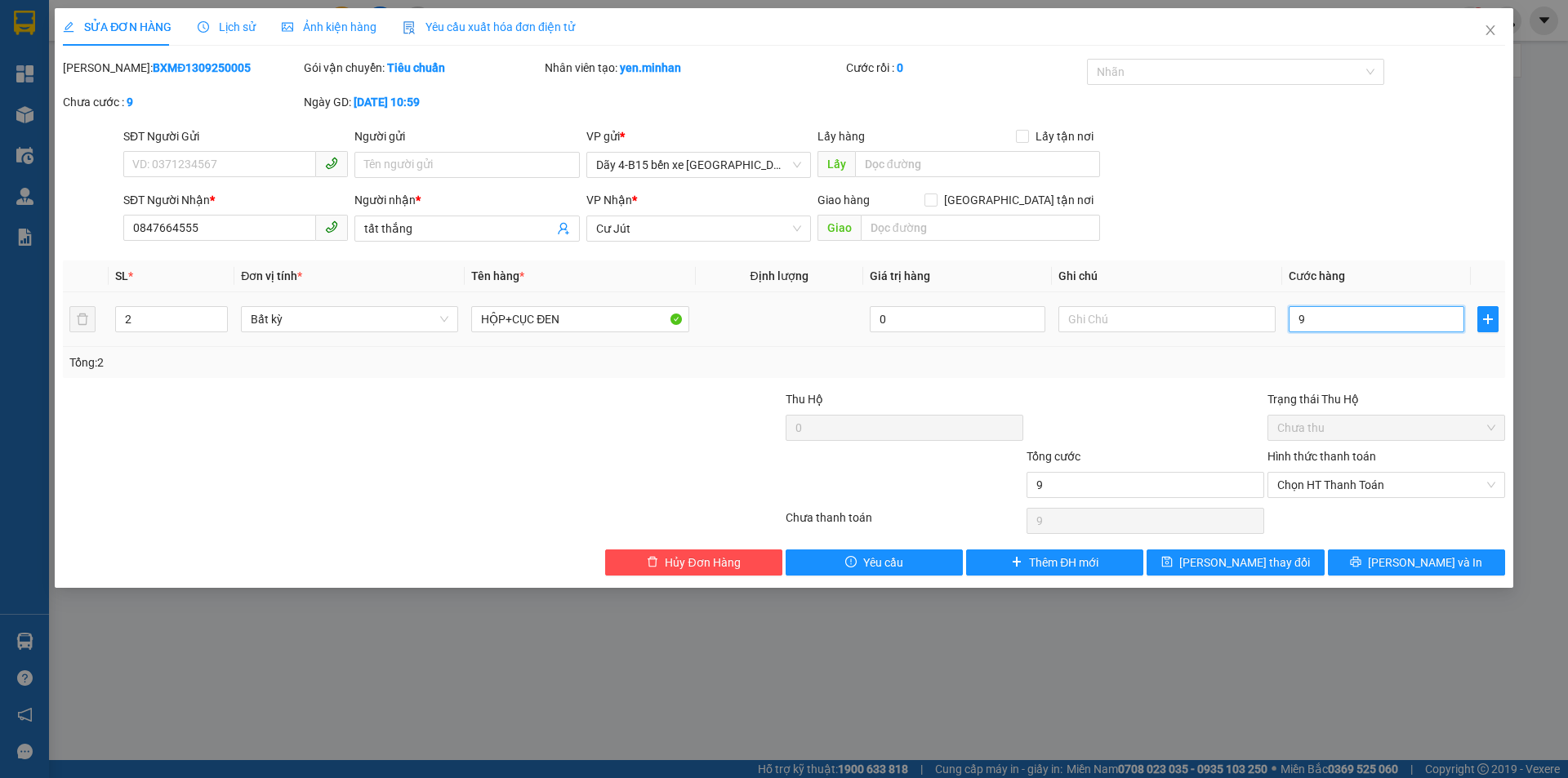
type input "90"
type input "90.000"
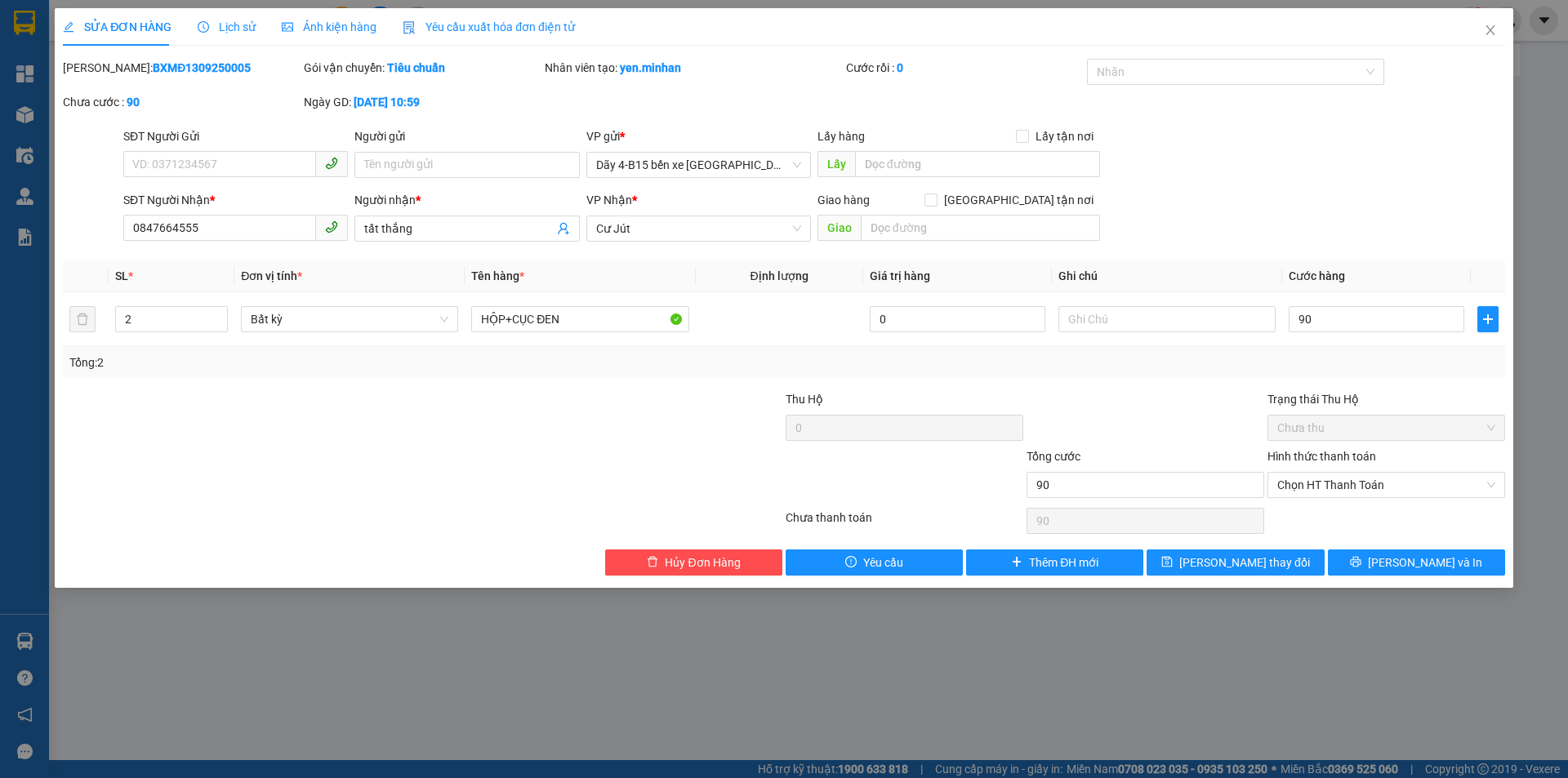
type input "90.000"
click at [1137, 449] on div "Tổng cước" at bounding box center [1145, 460] width 238 height 24
click at [1396, 563] on button "[PERSON_NAME] và In" at bounding box center [1416, 563] width 177 height 26
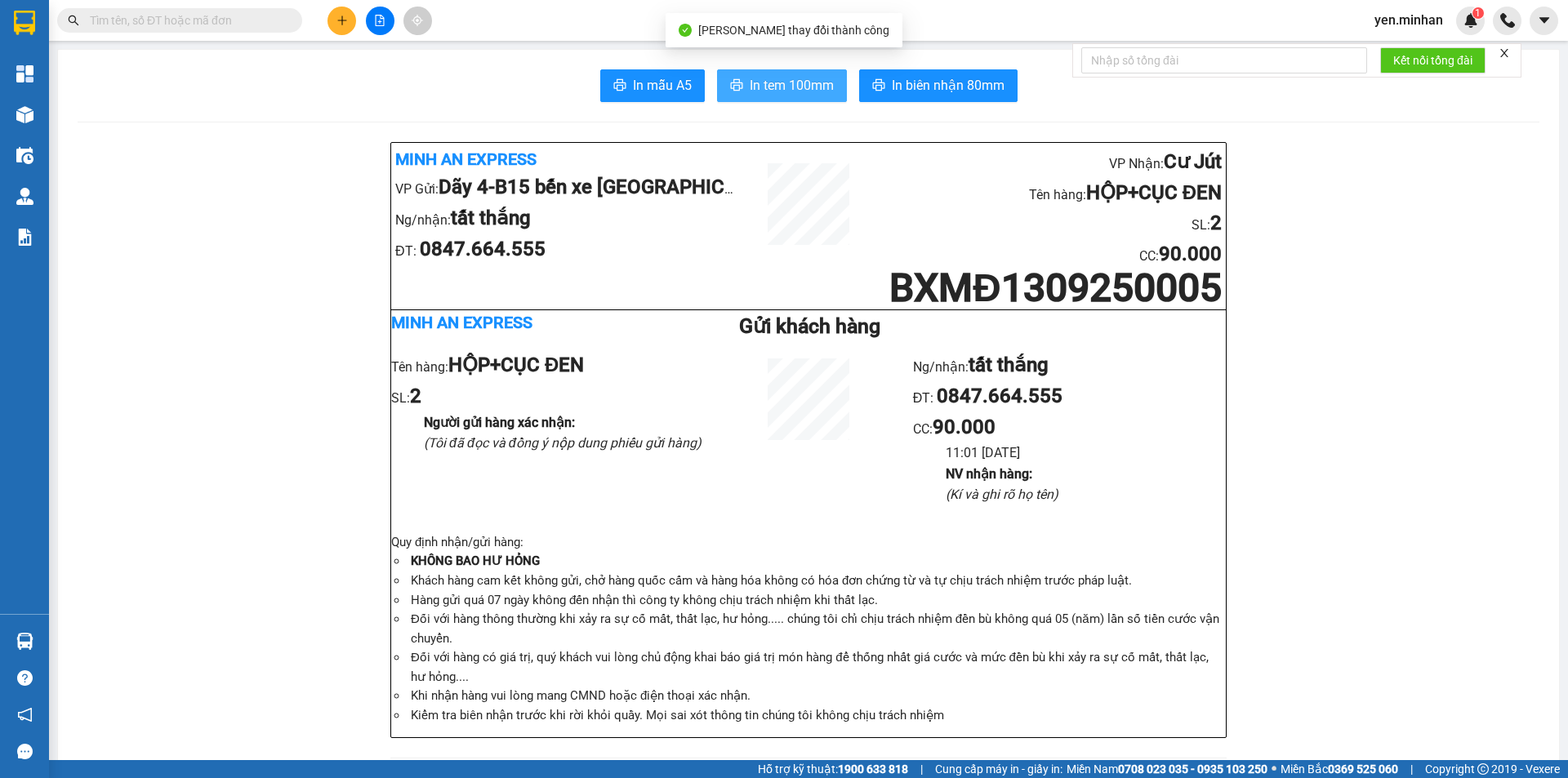
click at [789, 91] on span "In tem 100mm" at bounding box center [791, 86] width 84 height 21
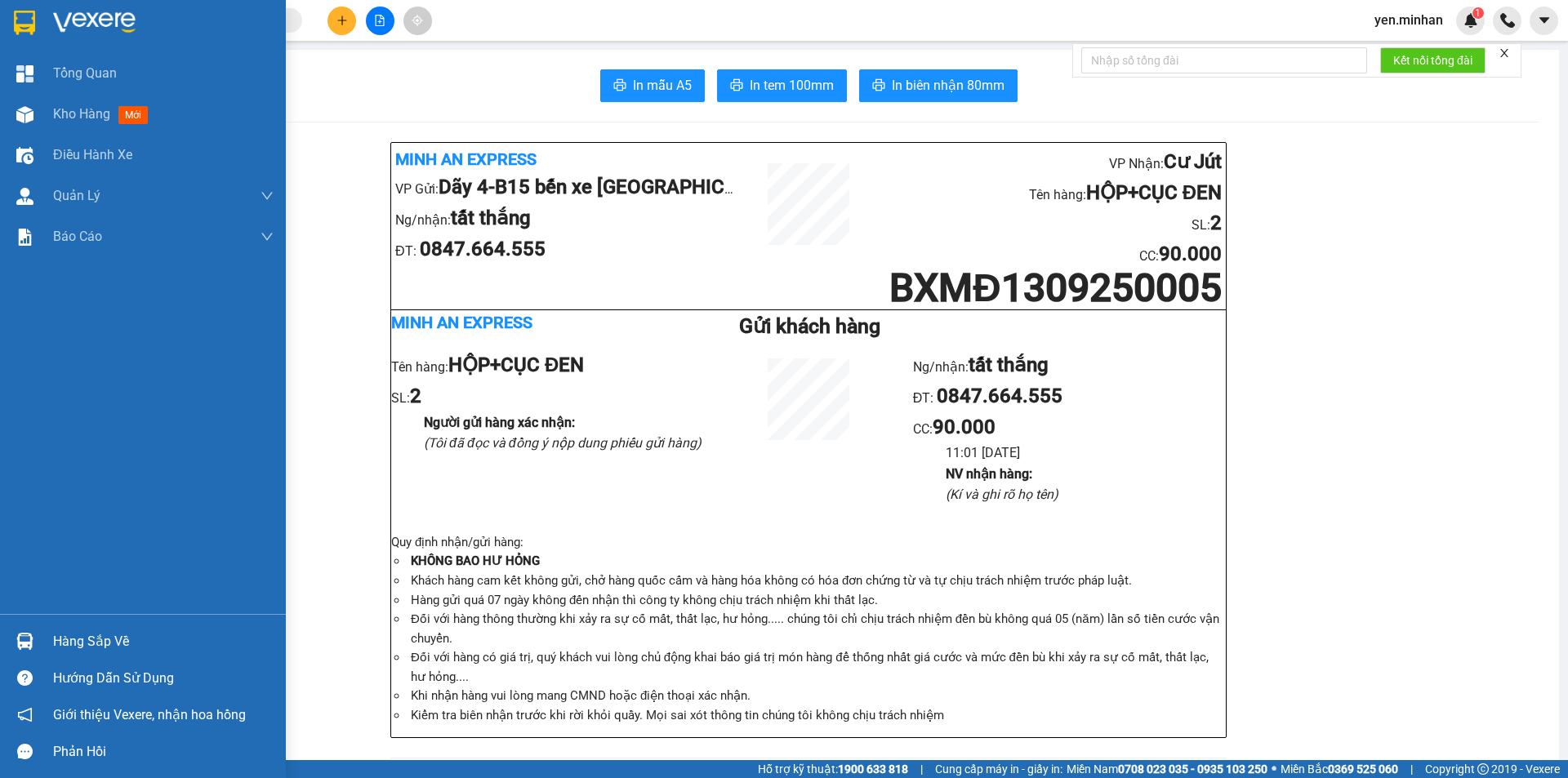
click at [29, 7] on div at bounding box center [143, 26] width 286 height 53
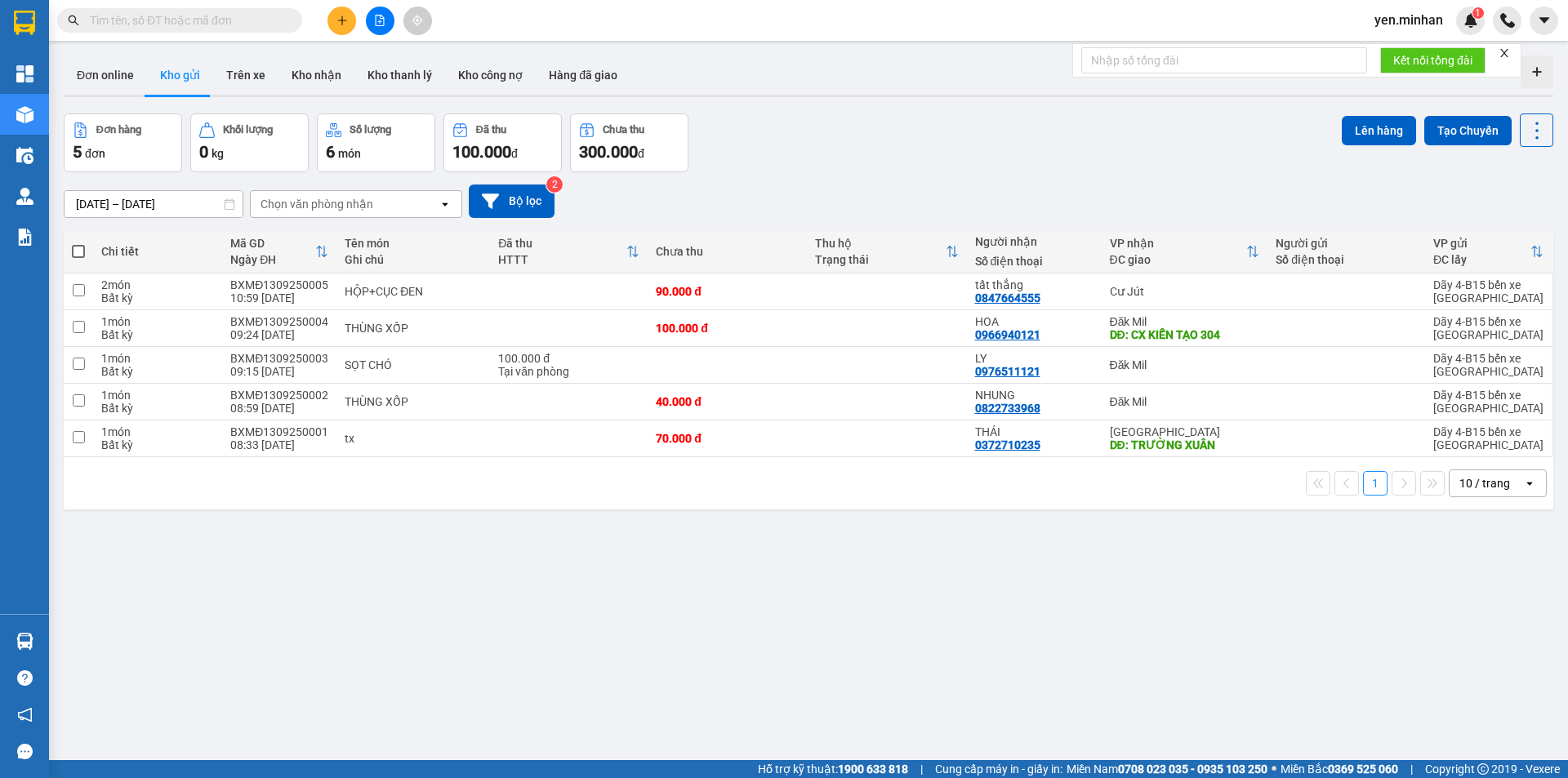
click at [80, 246] on span at bounding box center [78, 251] width 13 height 13
click at [78, 244] on input "checkbox" at bounding box center [78, 244] width 0 height 0
checkbox input "true"
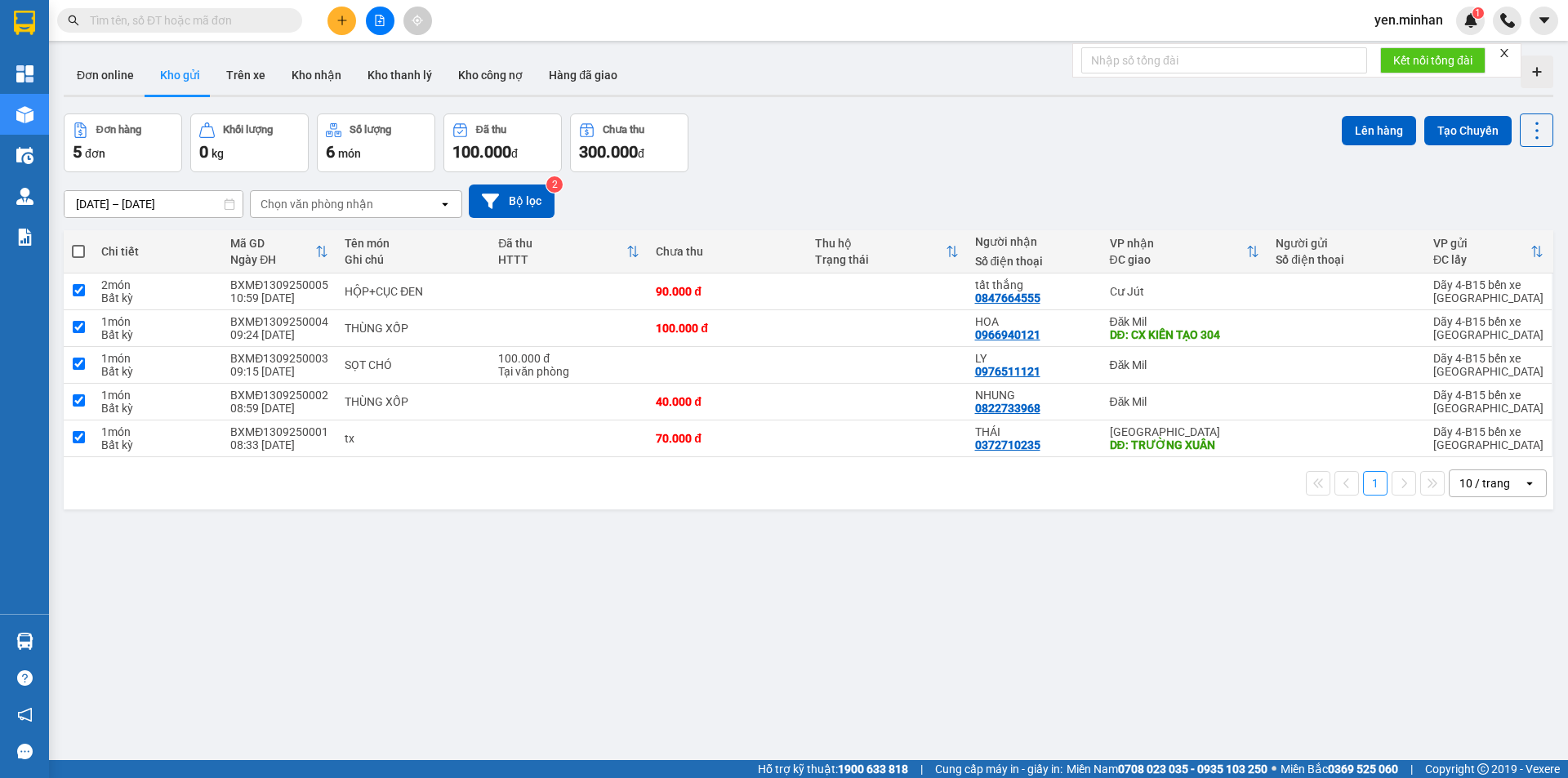
checkbox input "true"
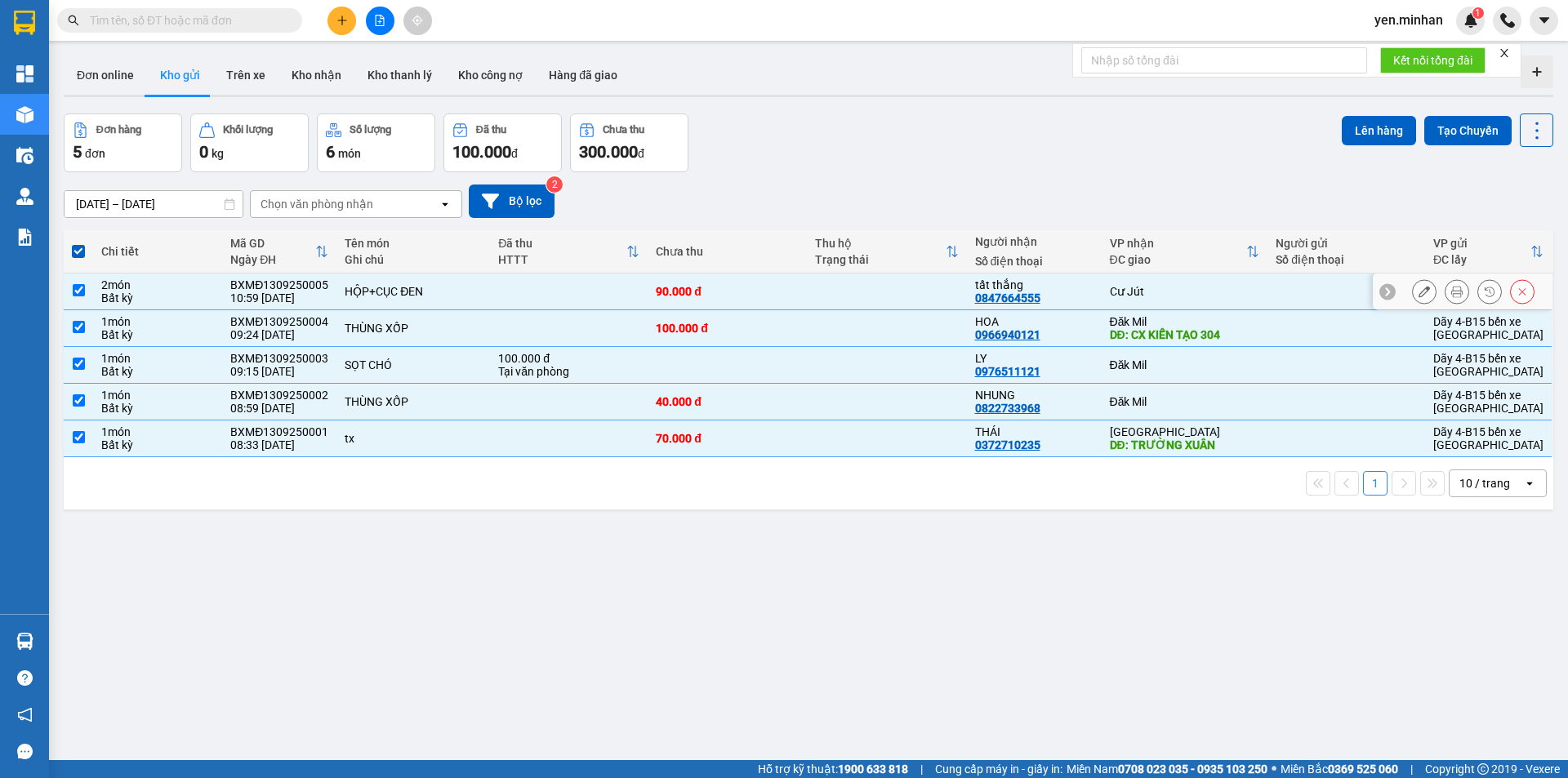
click at [78, 288] on input "checkbox" at bounding box center [79, 291] width 12 height 12
checkbox input "false"
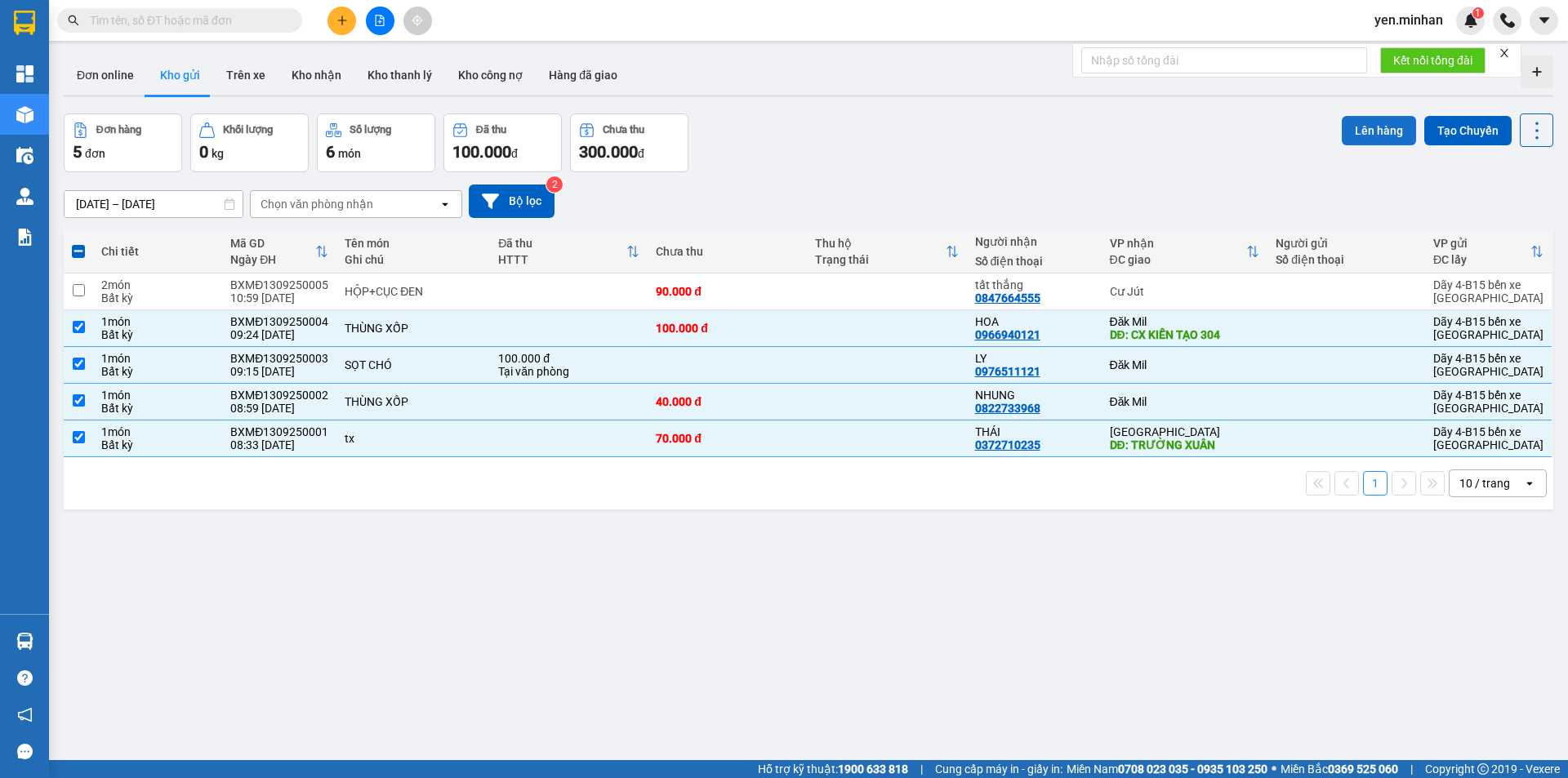
click at [1356, 134] on button "Lên hàng" at bounding box center [1379, 131] width 75 height 29
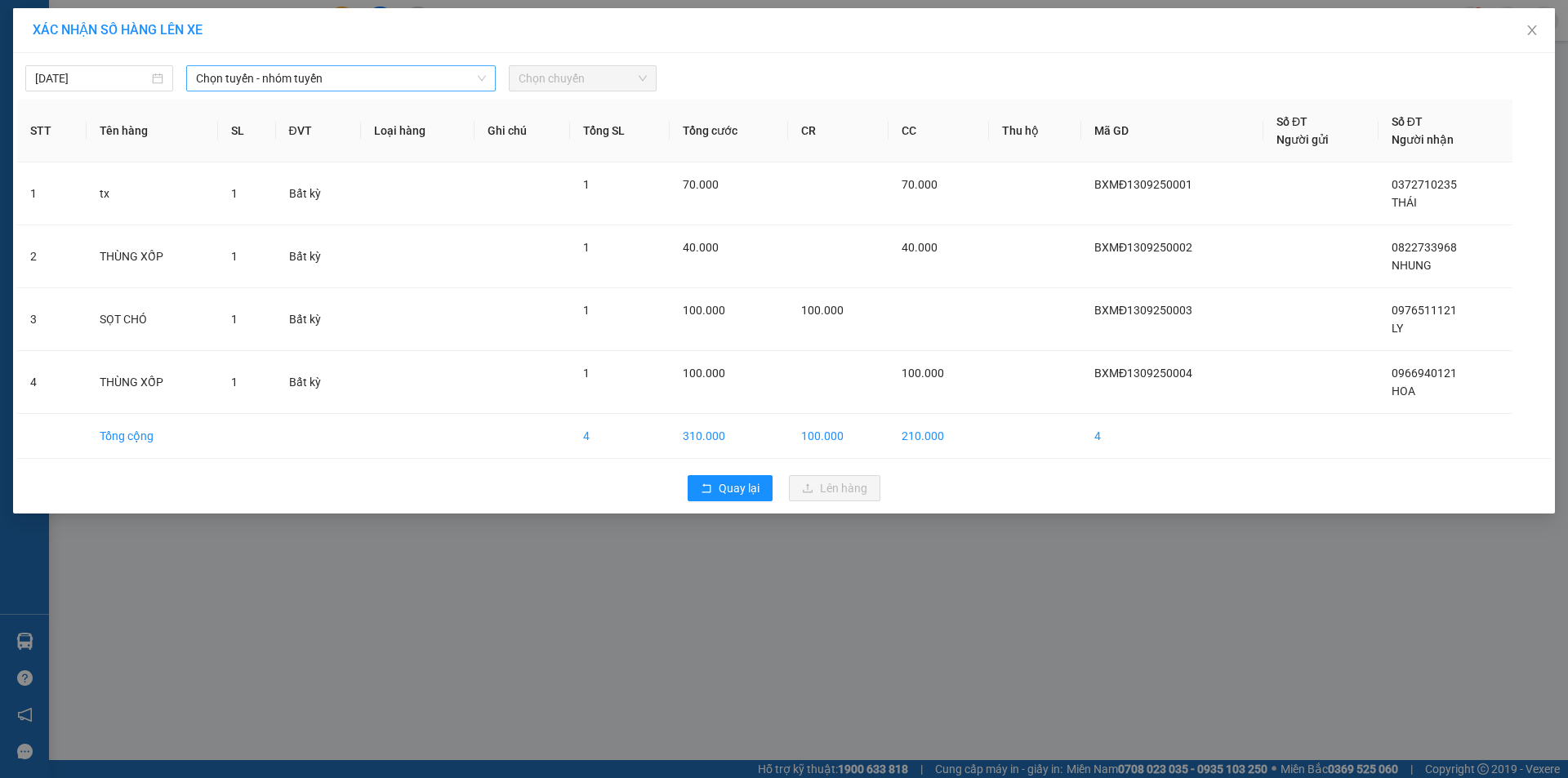
click at [350, 82] on span "Chọn tuyến - nhóm tuyến" at bounding box center [341, 78] width 290 height 24
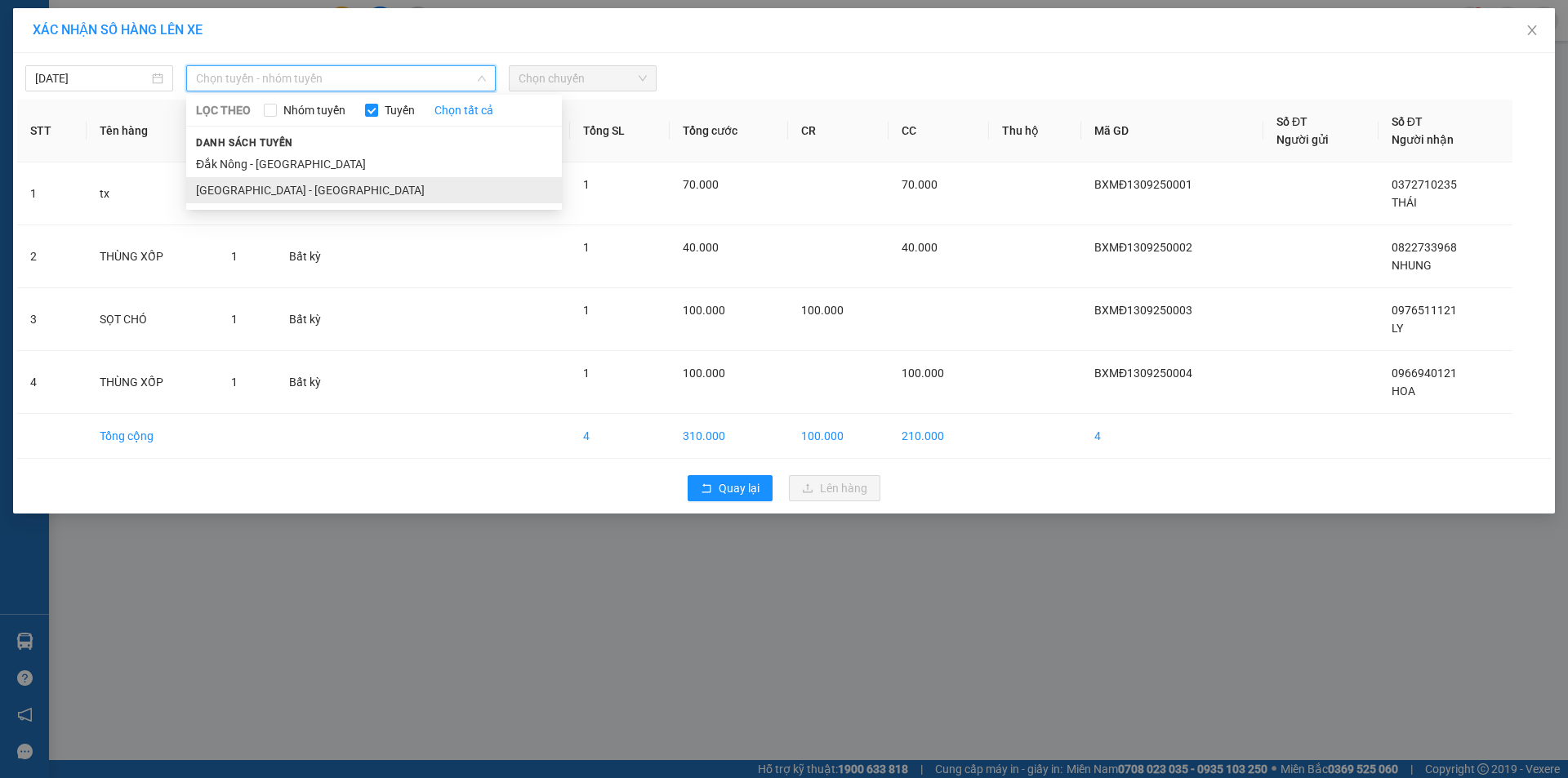
click at [272, 186] on li "[GEOGRAPHIC_DATA] - [GEOGRAPHIC_DATA]" at bounding box center [374, 190] width 376 height 26
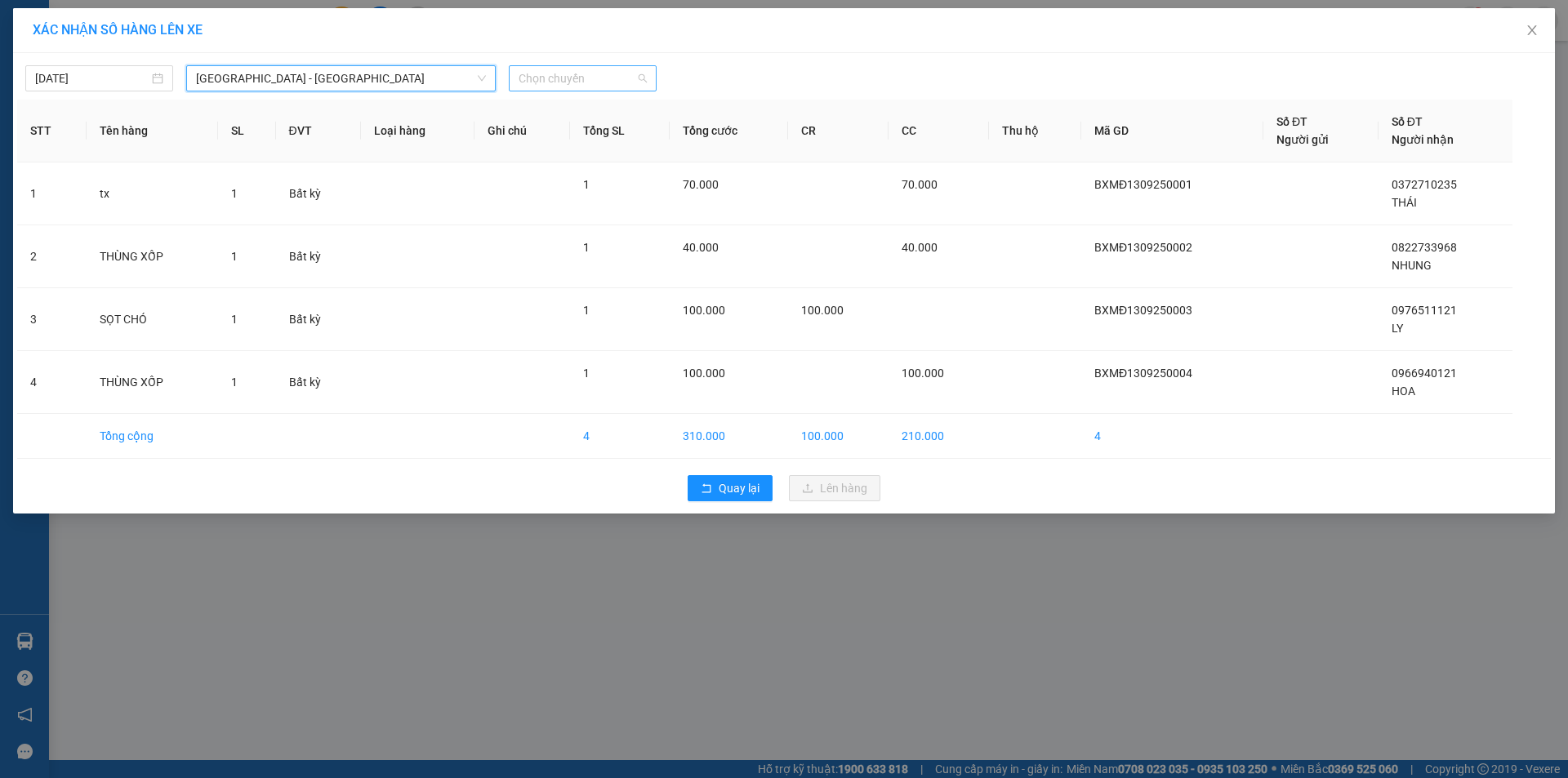
click at [569, 70] on span "Chọn chuyến" at bounding box center [583, 78] width 128 height 24
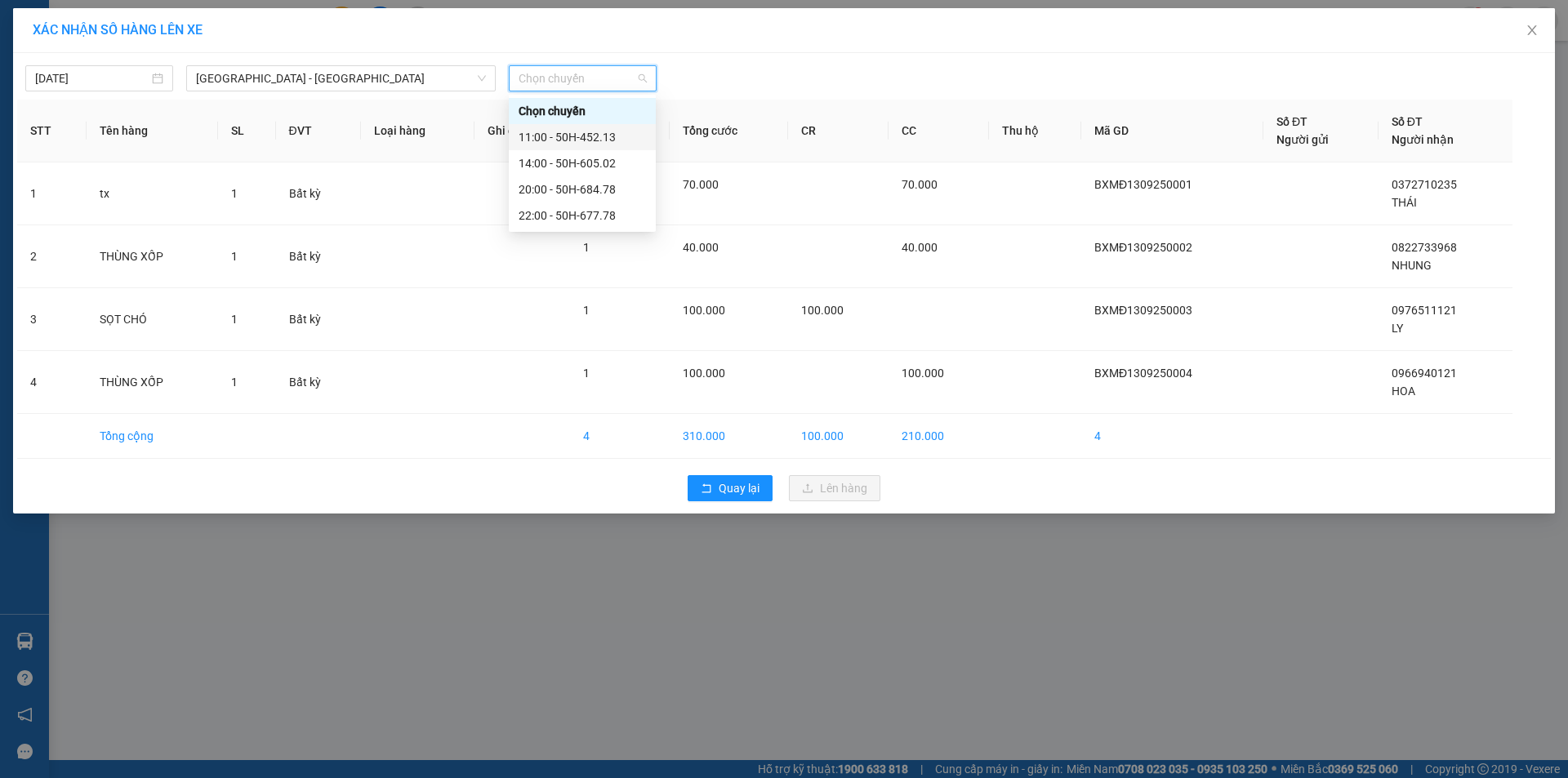
click at [568, 130] on div "11:00 - 50H-452.13" at bounding box center [582, 137] width 127 height 18
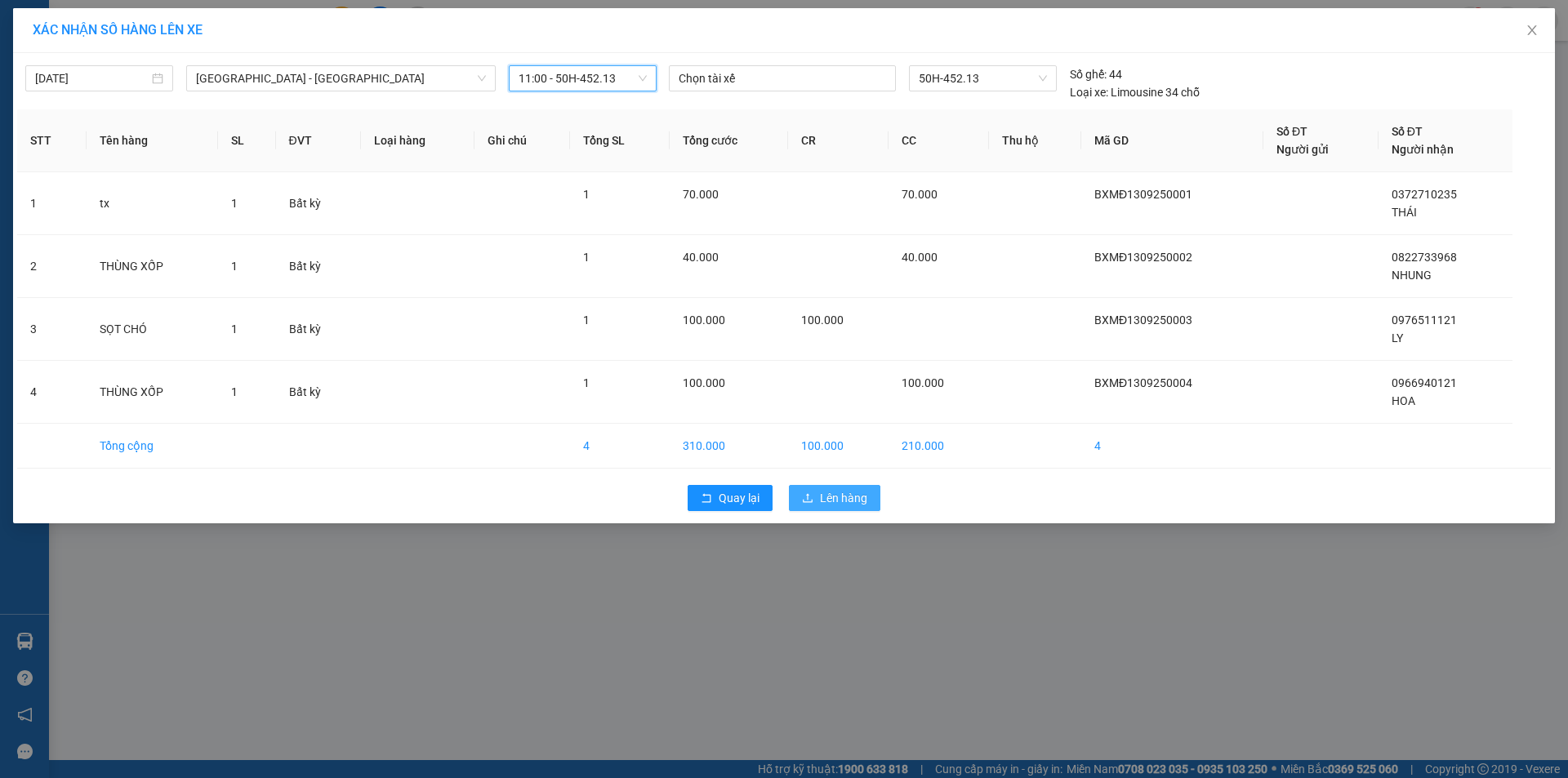
click at [842, 502] on span "Lên hàng" at bounding box center [843, 498] width 48 height 18
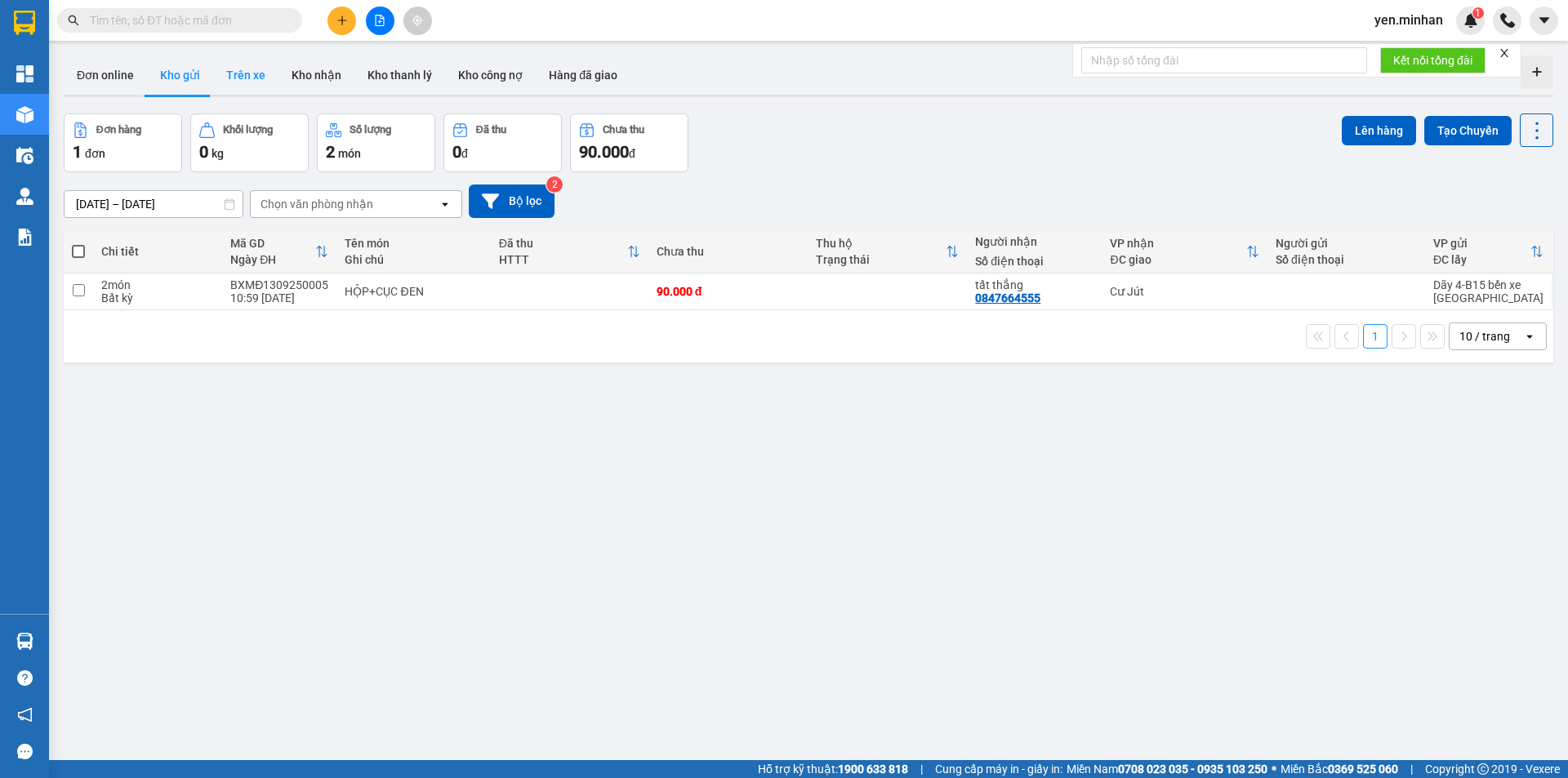
click at [236, 66] on button "Trên xe" at bounding box center [245, 75] width 65 height 39
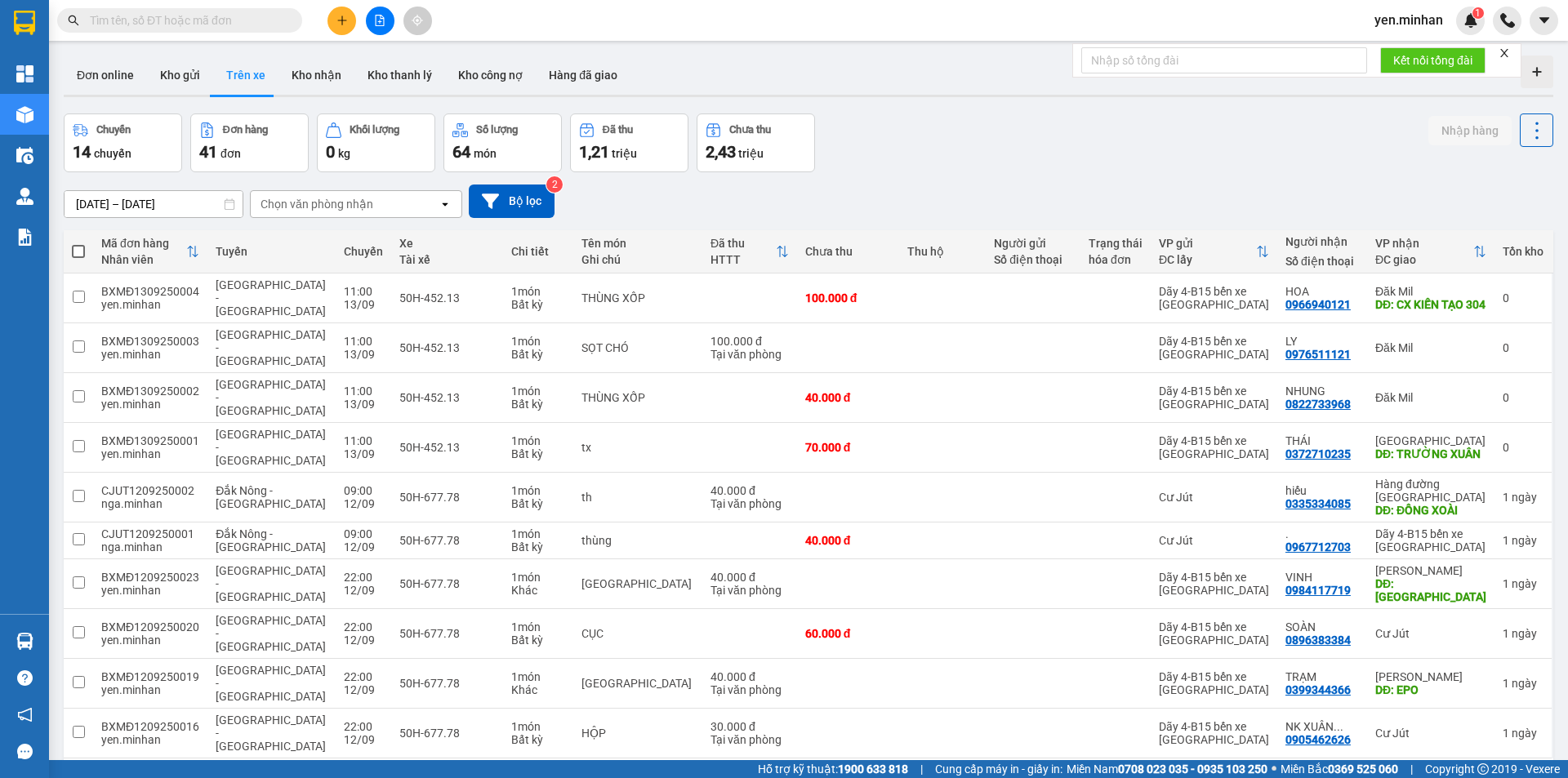
click at [184, 202] on input "[DATE] – [DATE]" at bounding box center [153, 204] width 178 height 26
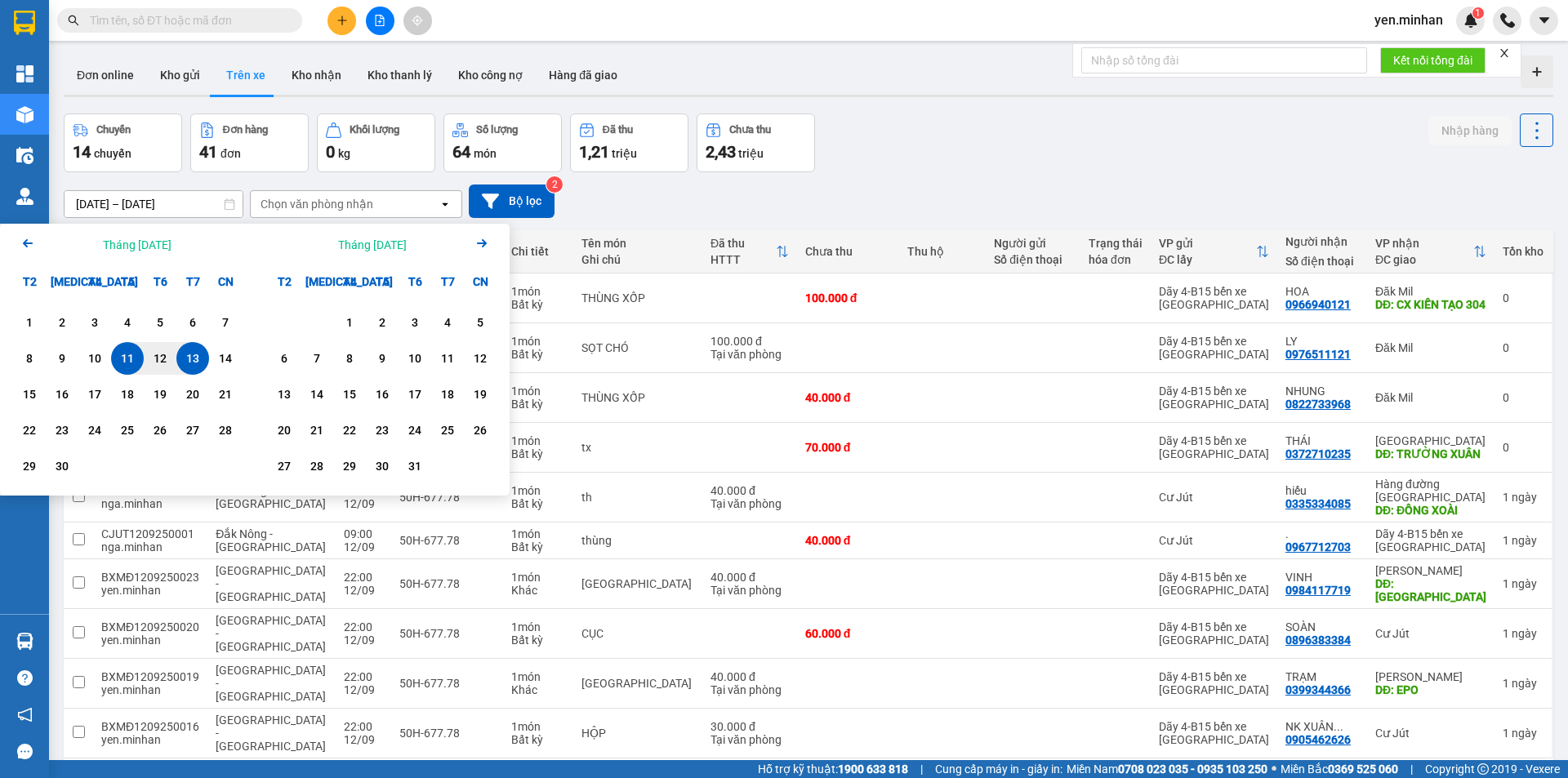
click at [195, 361] on div "13" at bounding box center [193, 358] width 23 height 20
click at [196, 361] on div "13" at bounding box center [193, 358] width 23 height 20
type input "[DATE] – [DATE]"
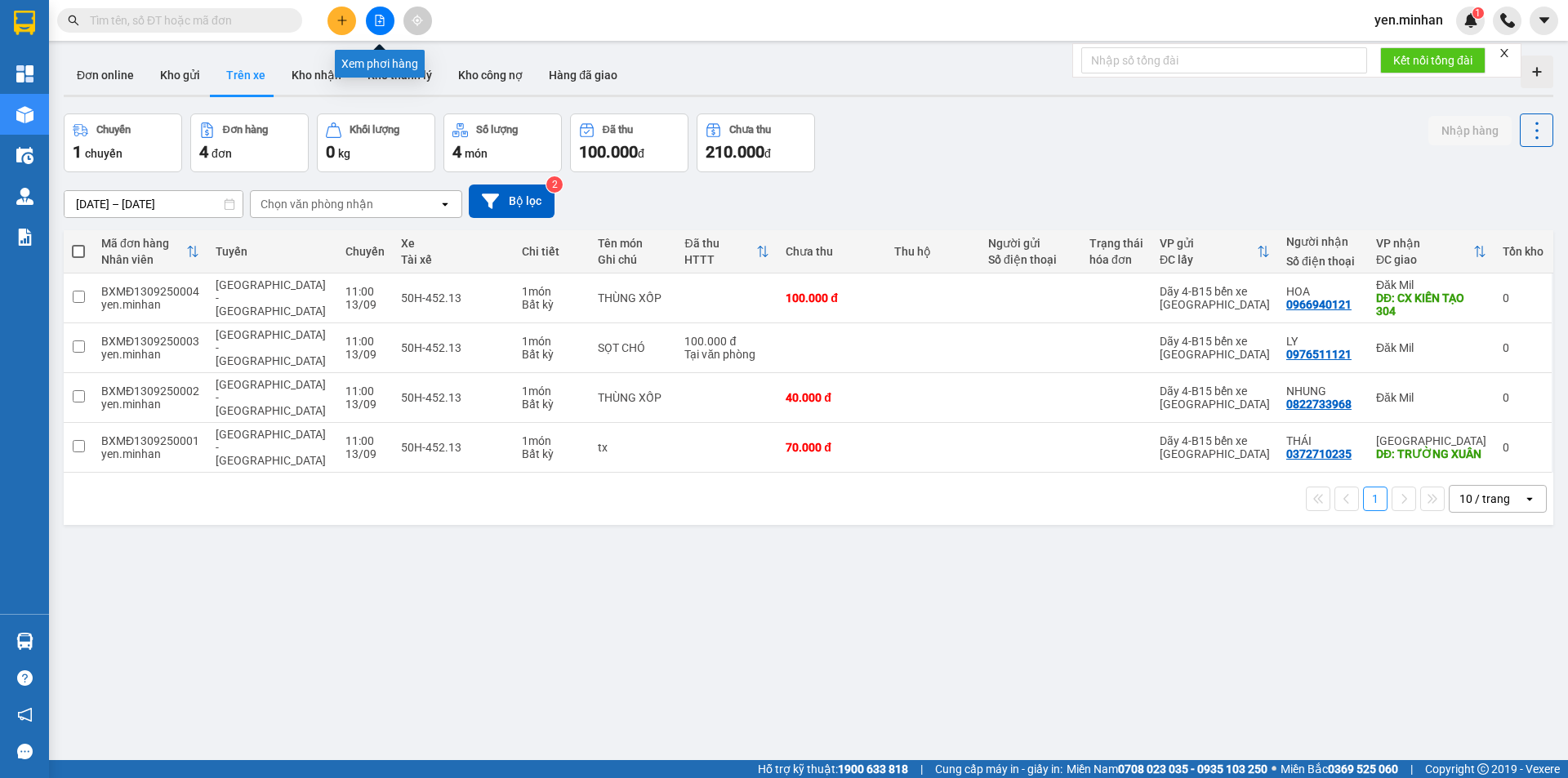
click at [380, 18] on icon "file-add" at bounding box center [379, 20] width 11 height 11
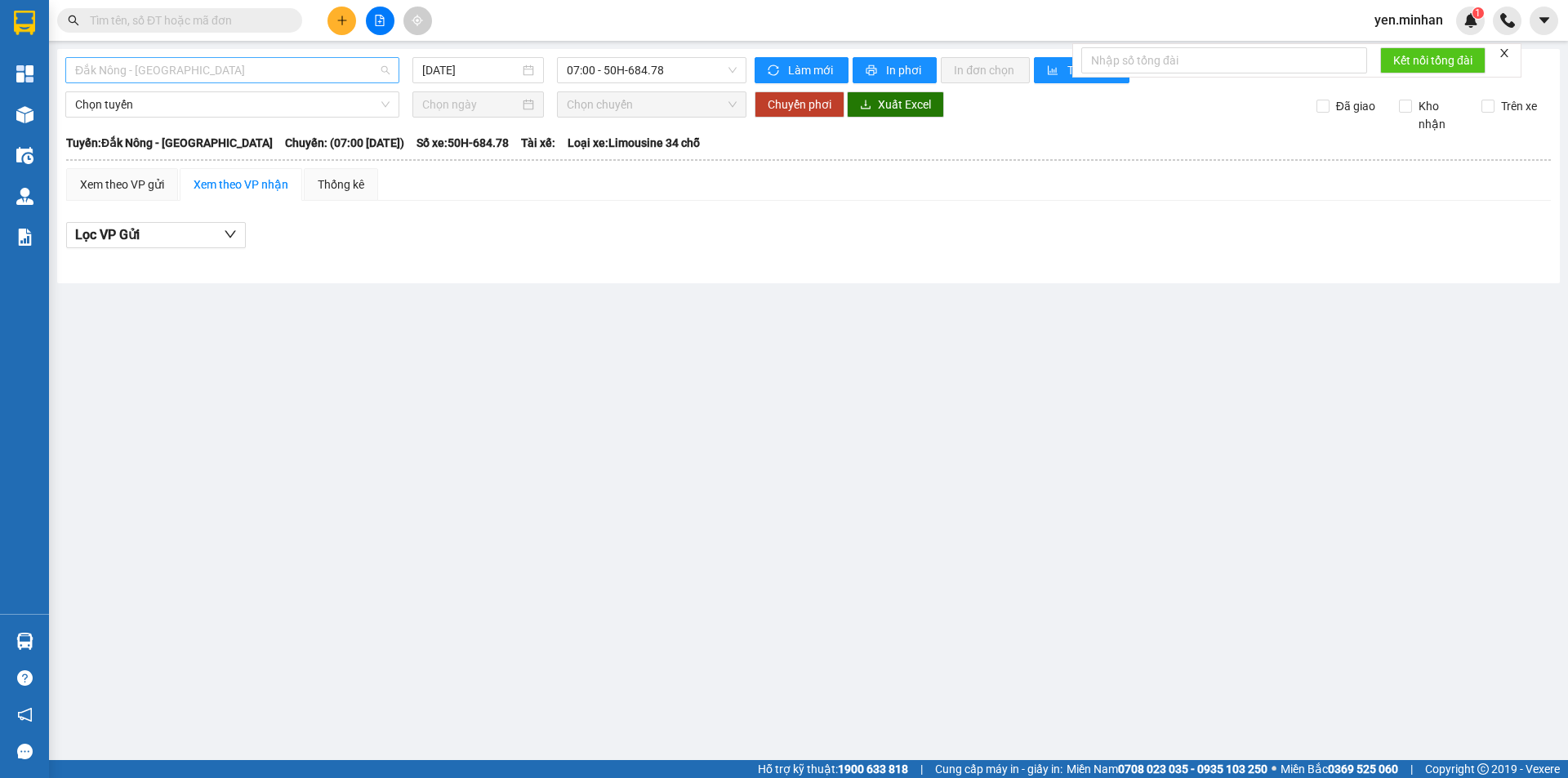
click at [237, 69] on span "Đắk Nông - [GEOGRAPHIC_DATA]" at bounding box center [232, 70] width 314 height 24
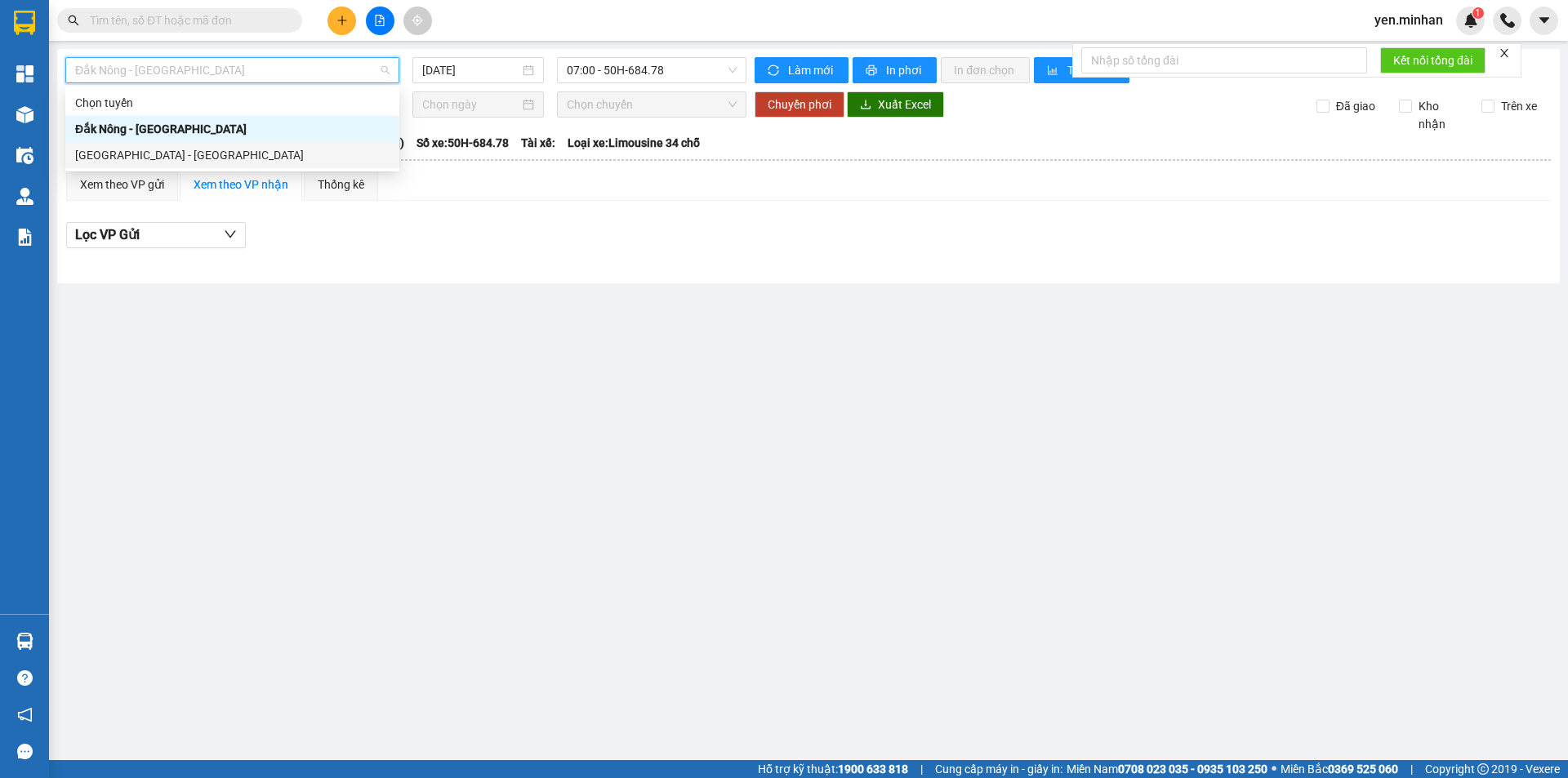
click at [126, 150] on div "[GEOGRAPHIC_DATA] - [GEOGRAPHIC_DATA]" at bounding box center [232, 155] width 314 height 18
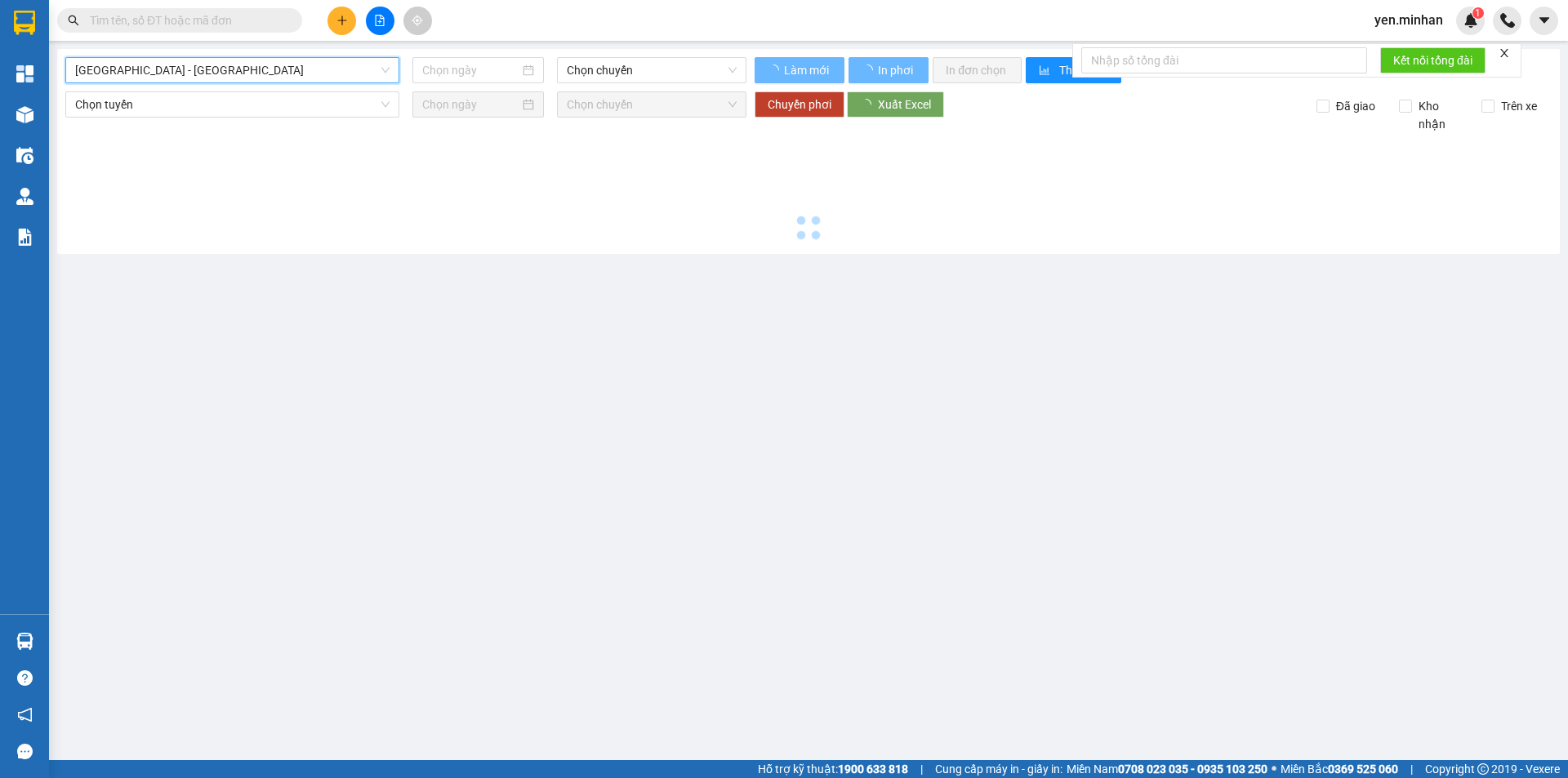
type input "[DATE]"
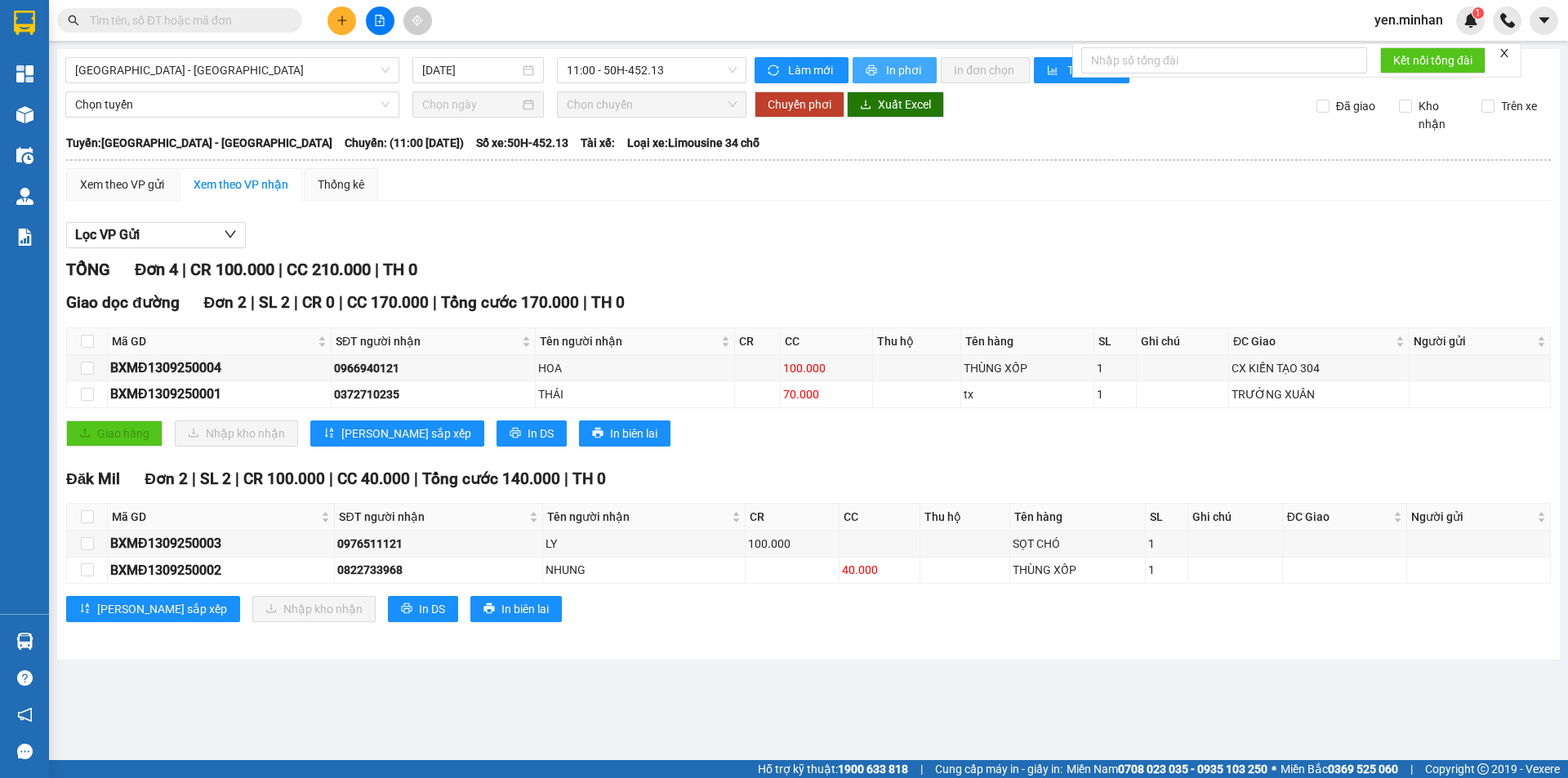
click at [906, 72] on span "In phơi" at bounding box center [905, 70] width 37 height 18
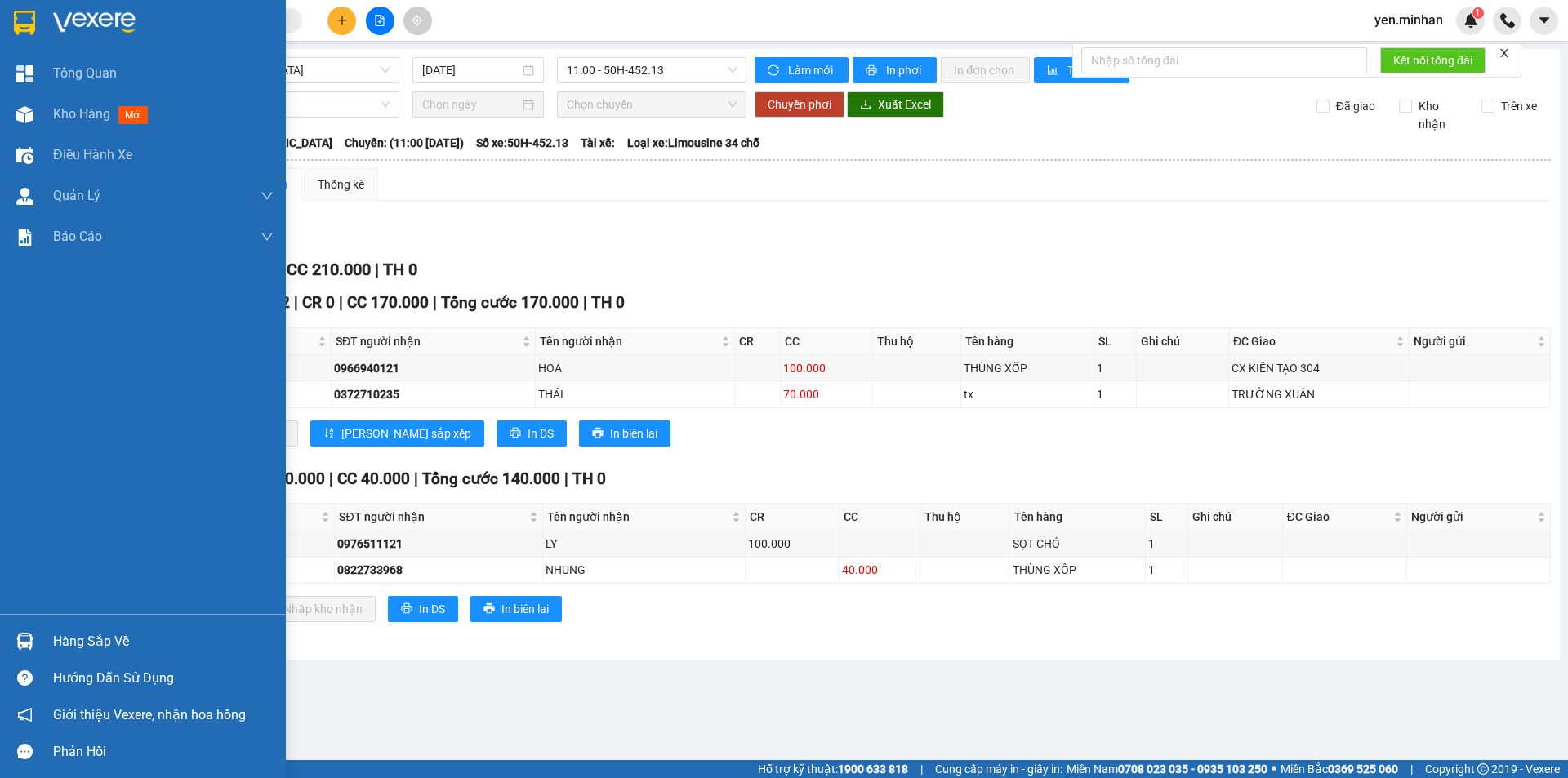
click at [19, 18] on img at bounding box center [24, 23] width 21 height 24
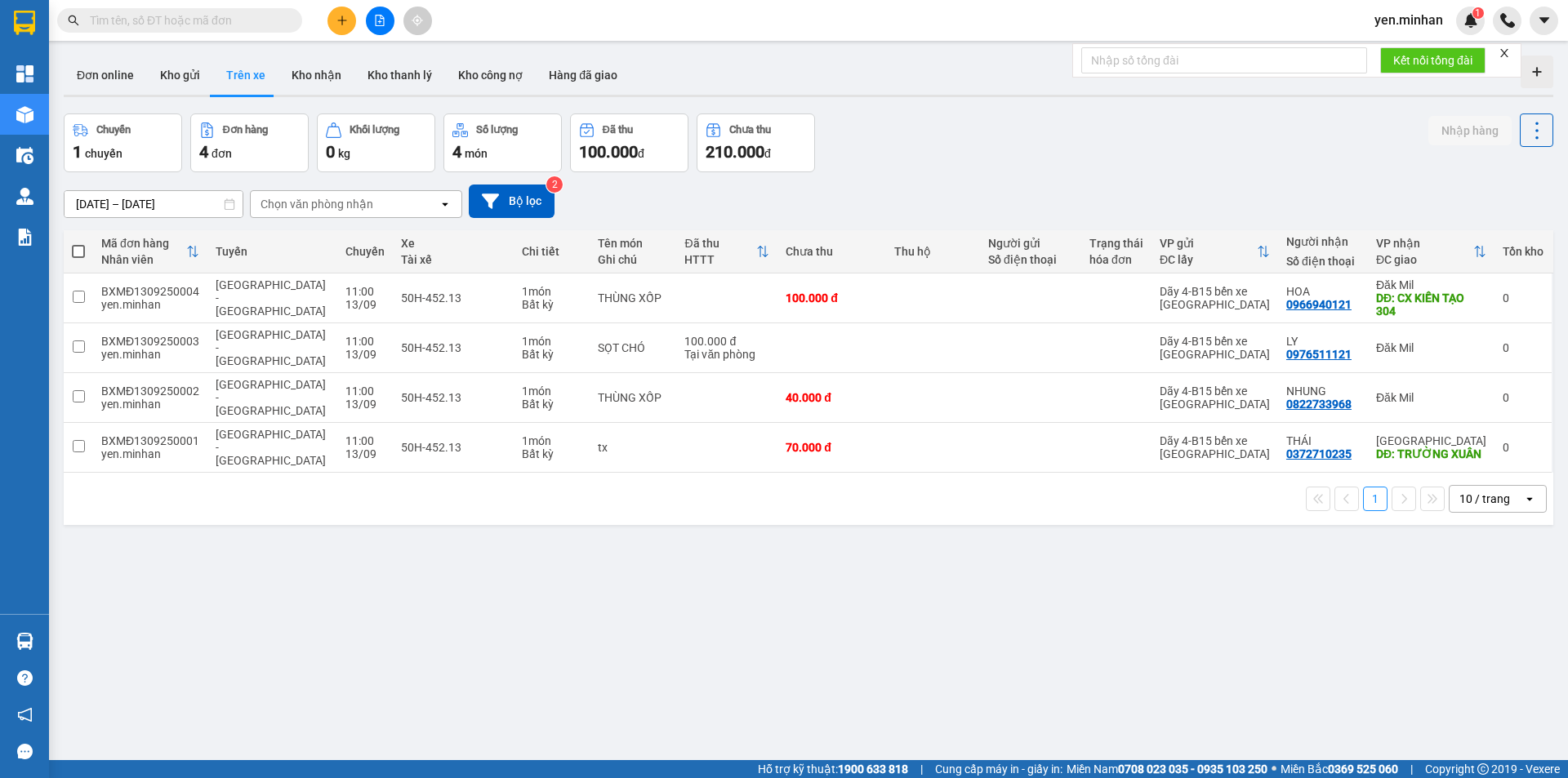
click at [920, 650] on div "ver 1.8.143 Đơn online Kho gửi Trên xe Kho nhận Kho thanh lý Kho công nợ Hàng đ…" at bounding box center [808, 437] width 1502 height 778
click at [182, 75] on button "Kho gửi" at bounding box center [180, 75] width 66 height 39
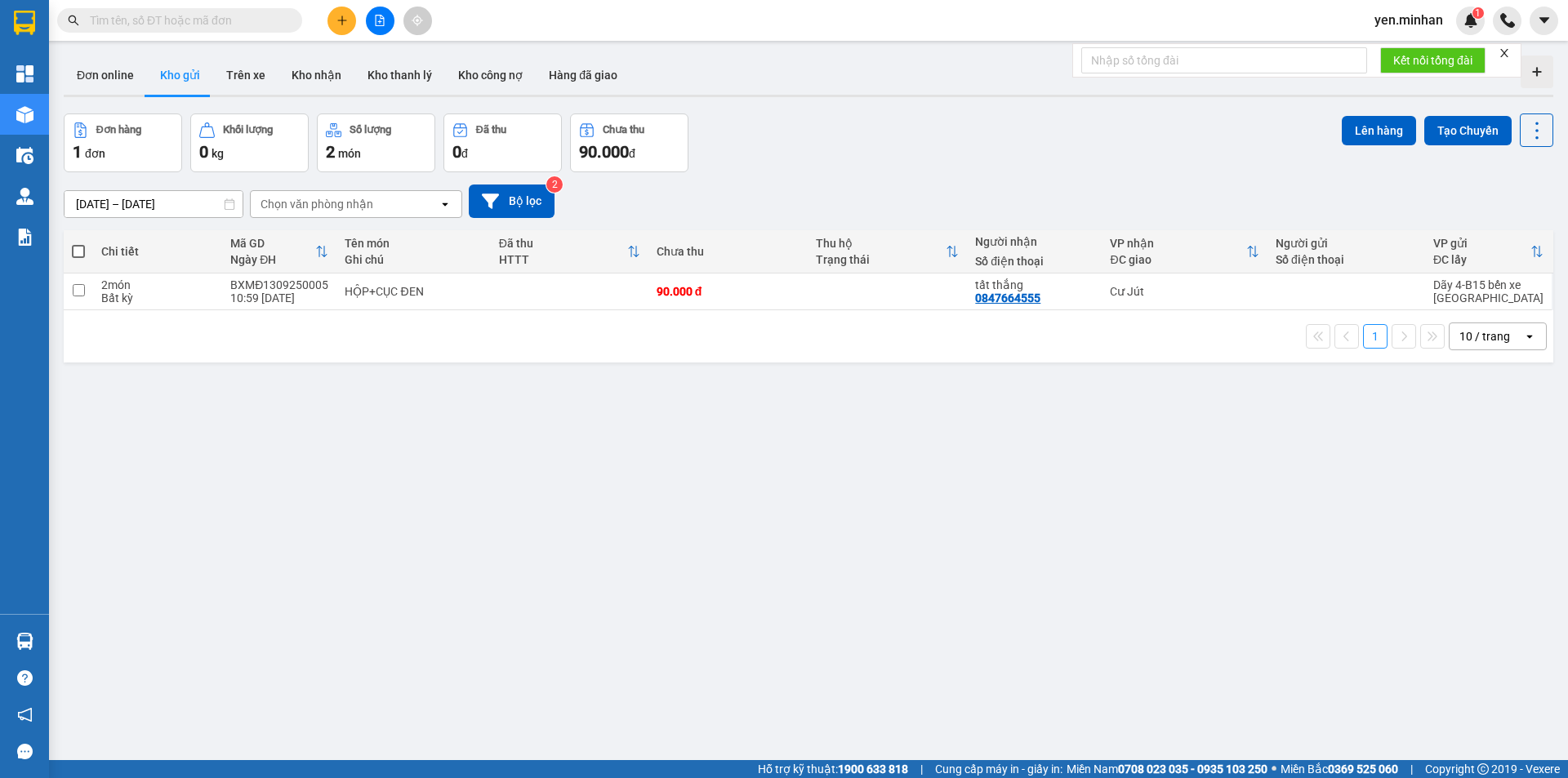
click at [520, 507] on div "ver 1.8.143 Đơn online Kho gửi Trên xe Kho nhận Kho thanh lý Kho công nợ Hàng đ…" at bounding box center [808, 437] width 1502 height 778
click at [252, 72] on button "Trên xe" at bounding box center [245, 75] width 65 height 39
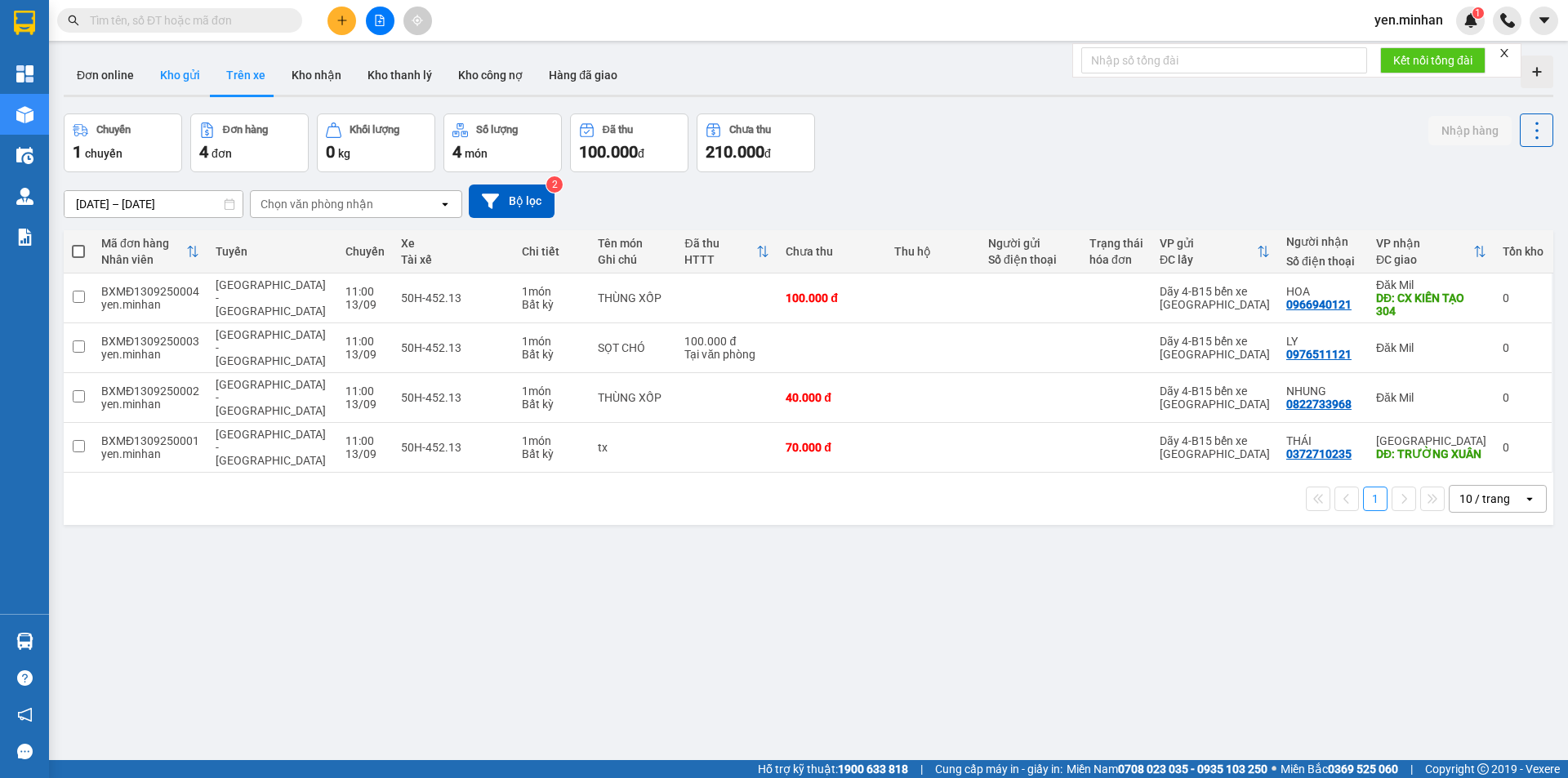
click at [182, 77] on button "Kho gửi" at bounding box center [180, 75] width 66 height 39
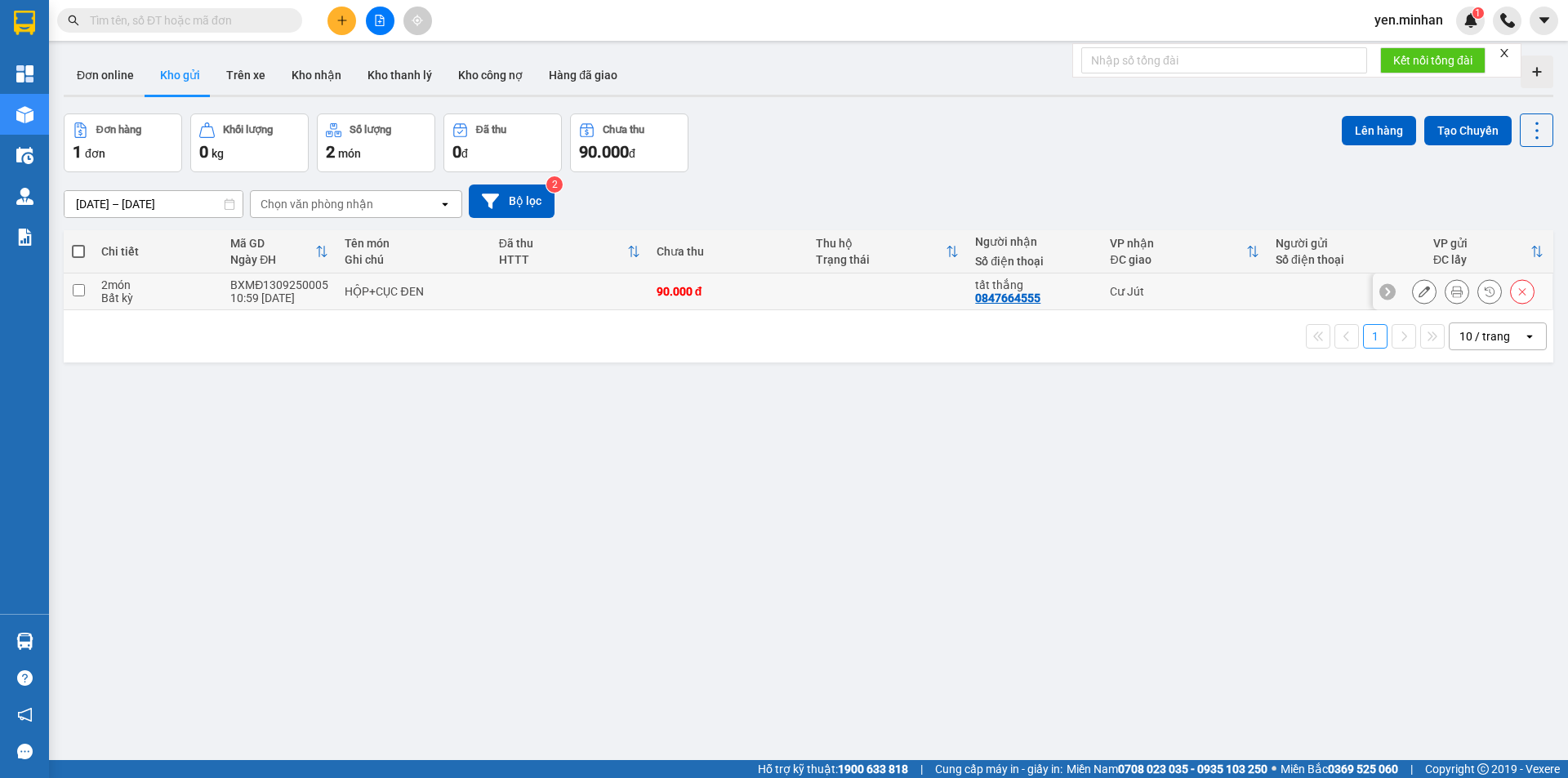
click at [77, 291] on input "checkbox" at bounding box center [79, 291] width 12 height 12
checkbox input "true"
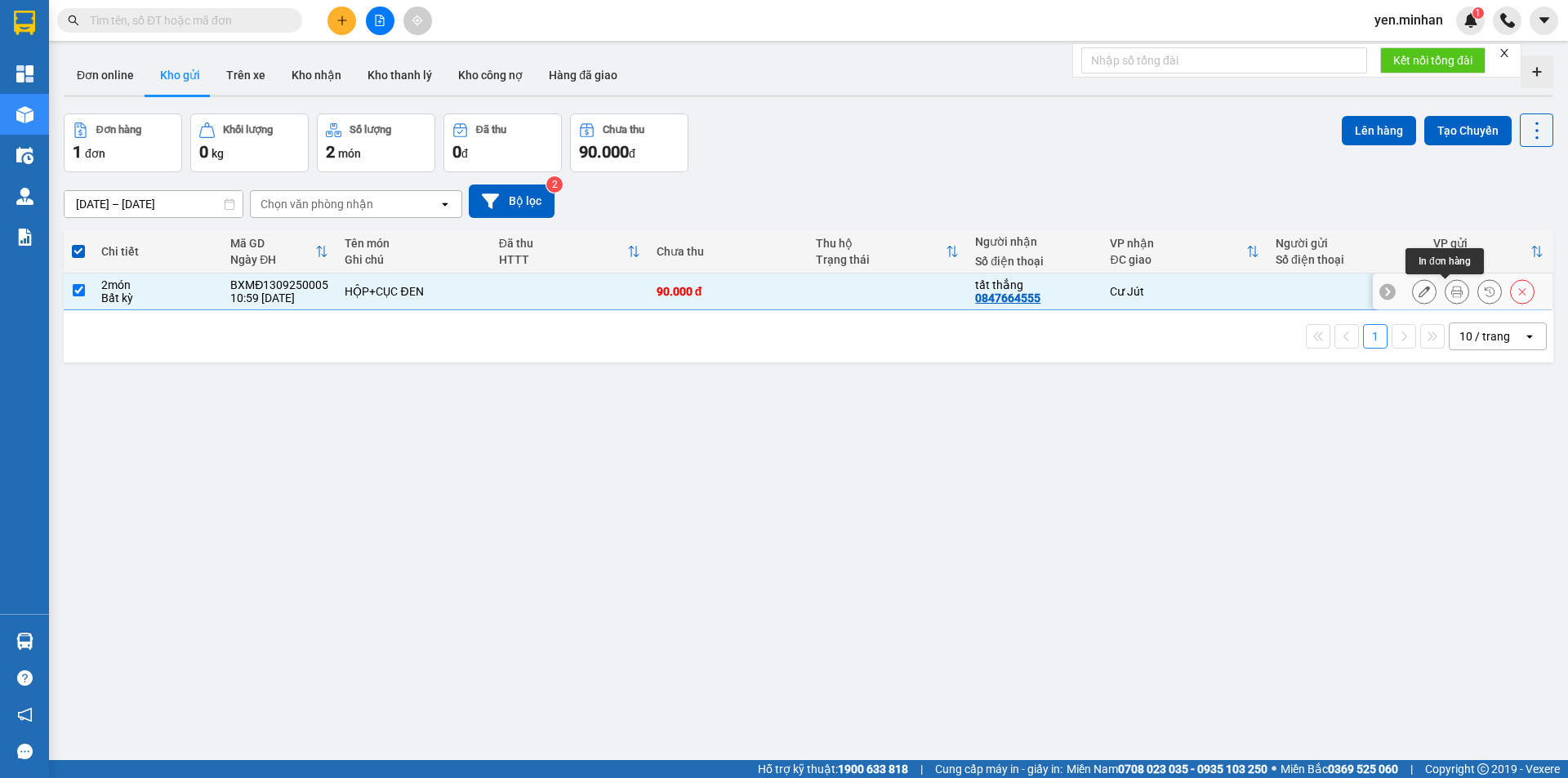
click at [1451, 291] on icon at bounding box center [1456, 291] width 11 height 11
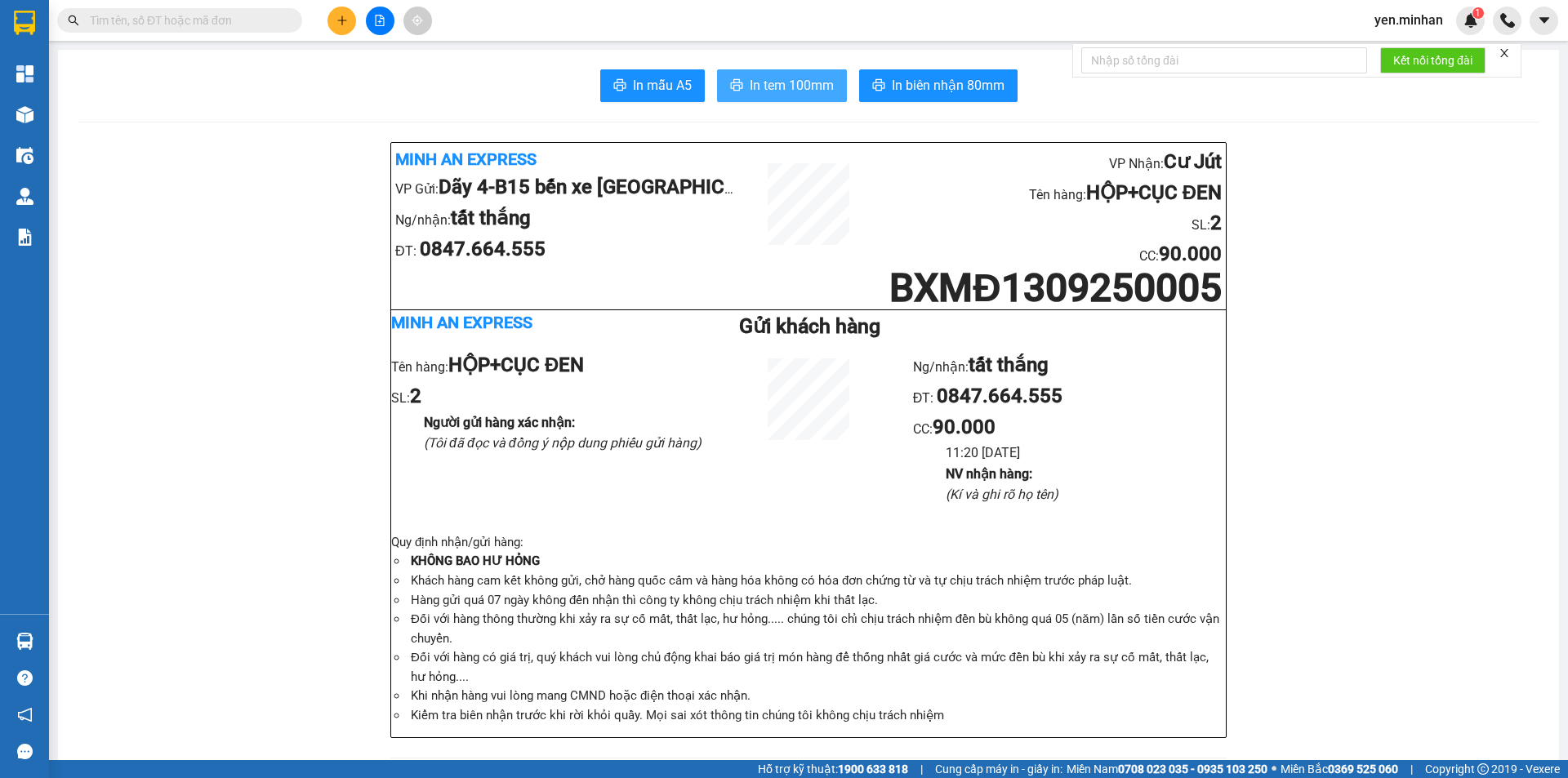
click at [768, 91] on span "In tem 100mm" at bounding box center [791, 86] width 84 height 21
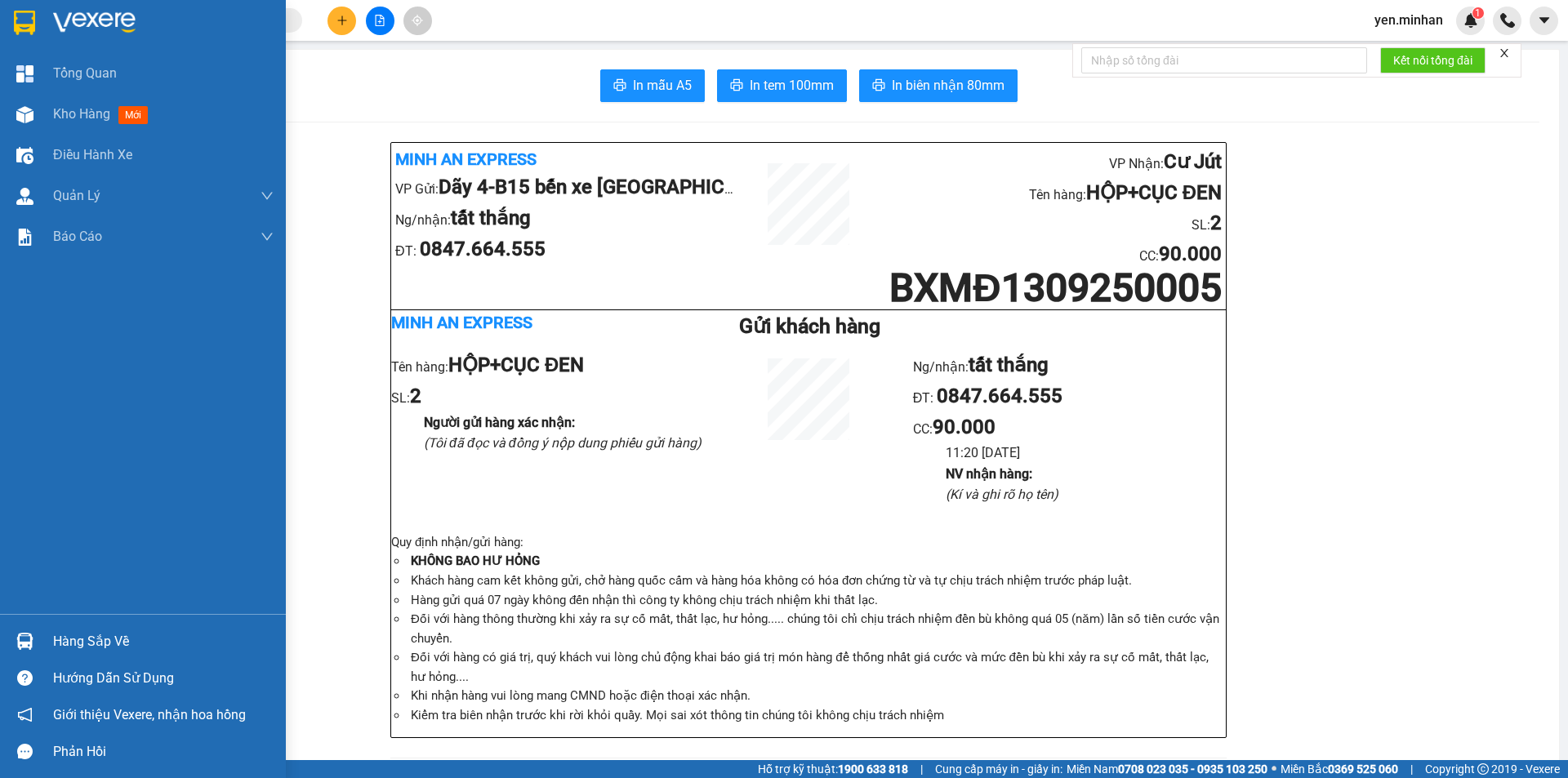
click at [28, 21] on img at bounding box center [24, 23] width 21 height 24
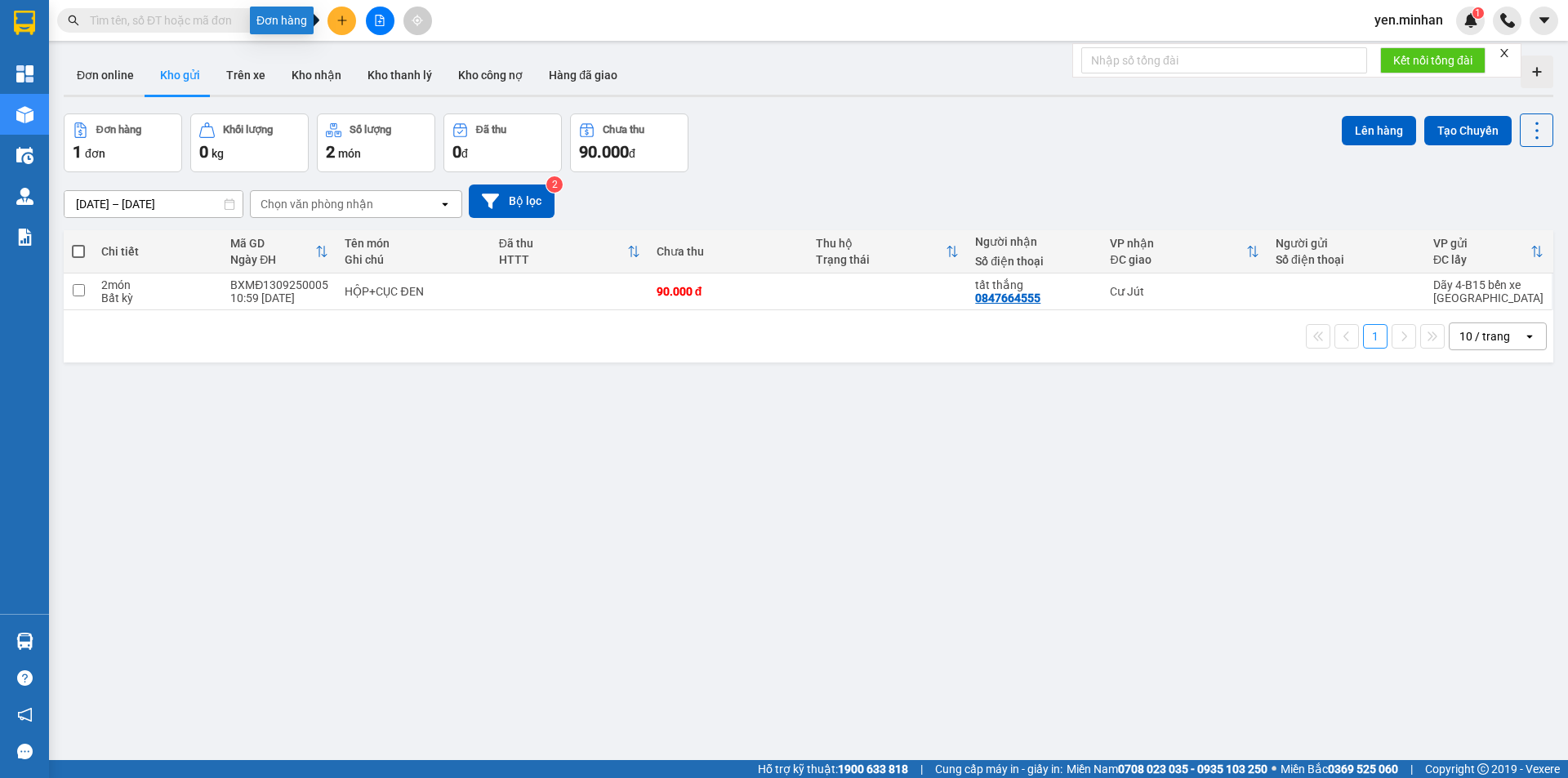
click at [343, 21] on icon "plus" at bounding box center [342, 20] width 11 height 11
click at [378, 67] on div "Tạo đơn hàng" at bounding box center [406, 61] width 71 height 18
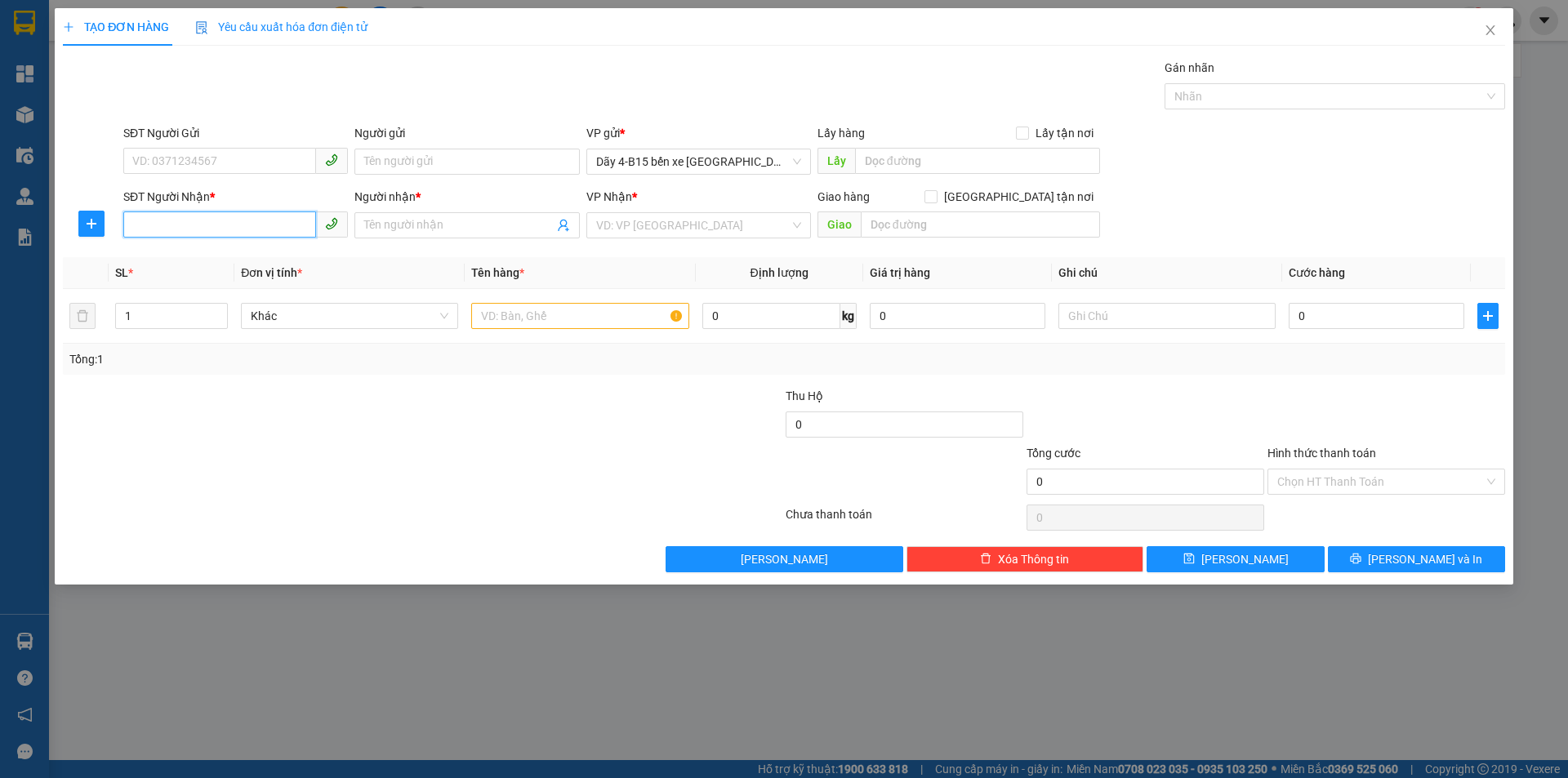
click at [206, 226] on input "SĐT Người Nhận *" at bounding box center [219, 225] width 193 height 26
type input "0972792771"
click at [488, 224] on input "Người nhận *" at bounding box center [458, 226] width 188 height 18
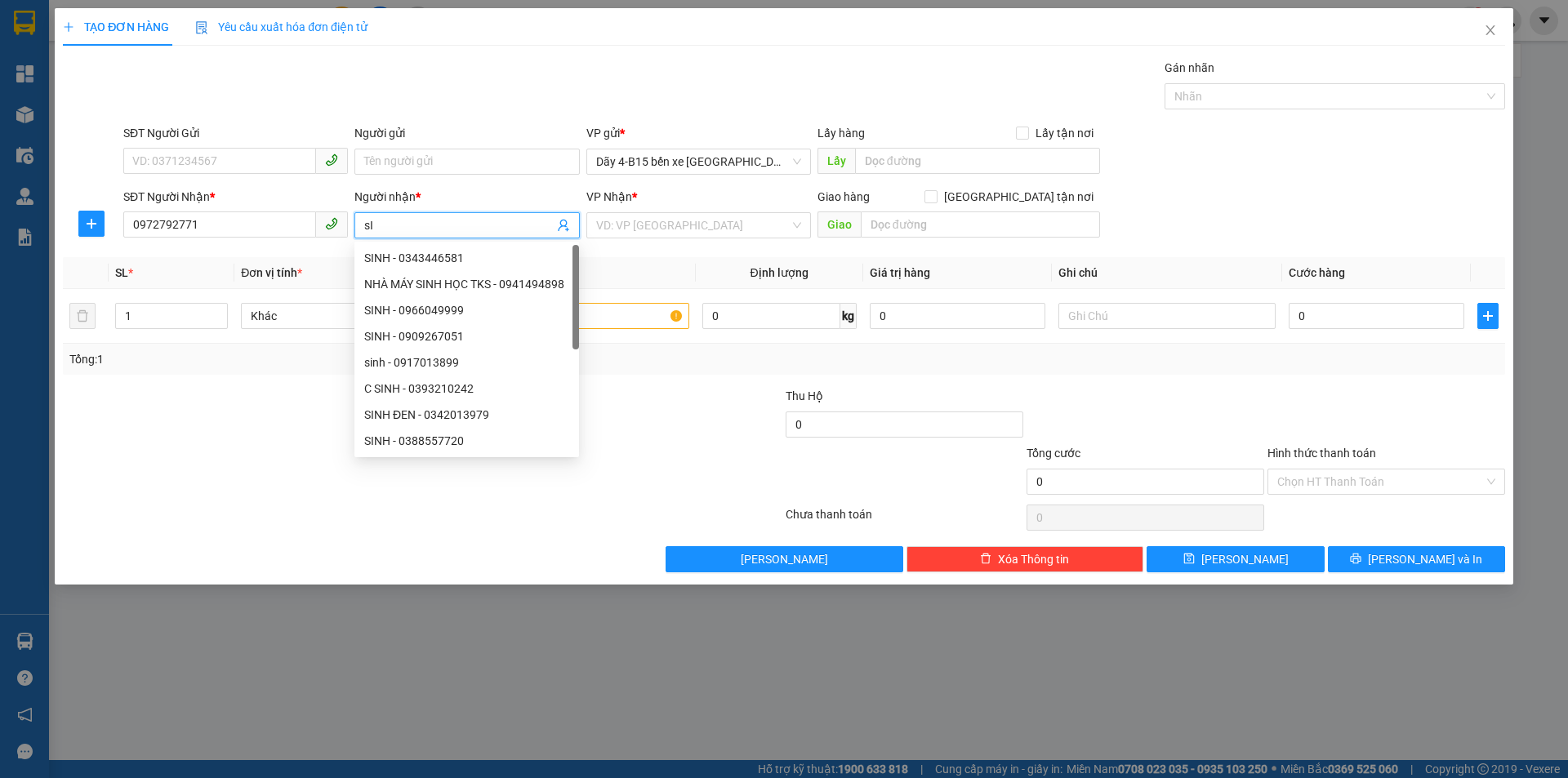
type input "s"
type input "SINH"
click at [639, 257] on div "Transit Pickup Surcharge Ids Transit Deliver Surcharge Ids Transit Deliver Surc…" at bounding box center [783, 316] width 1442 height 513
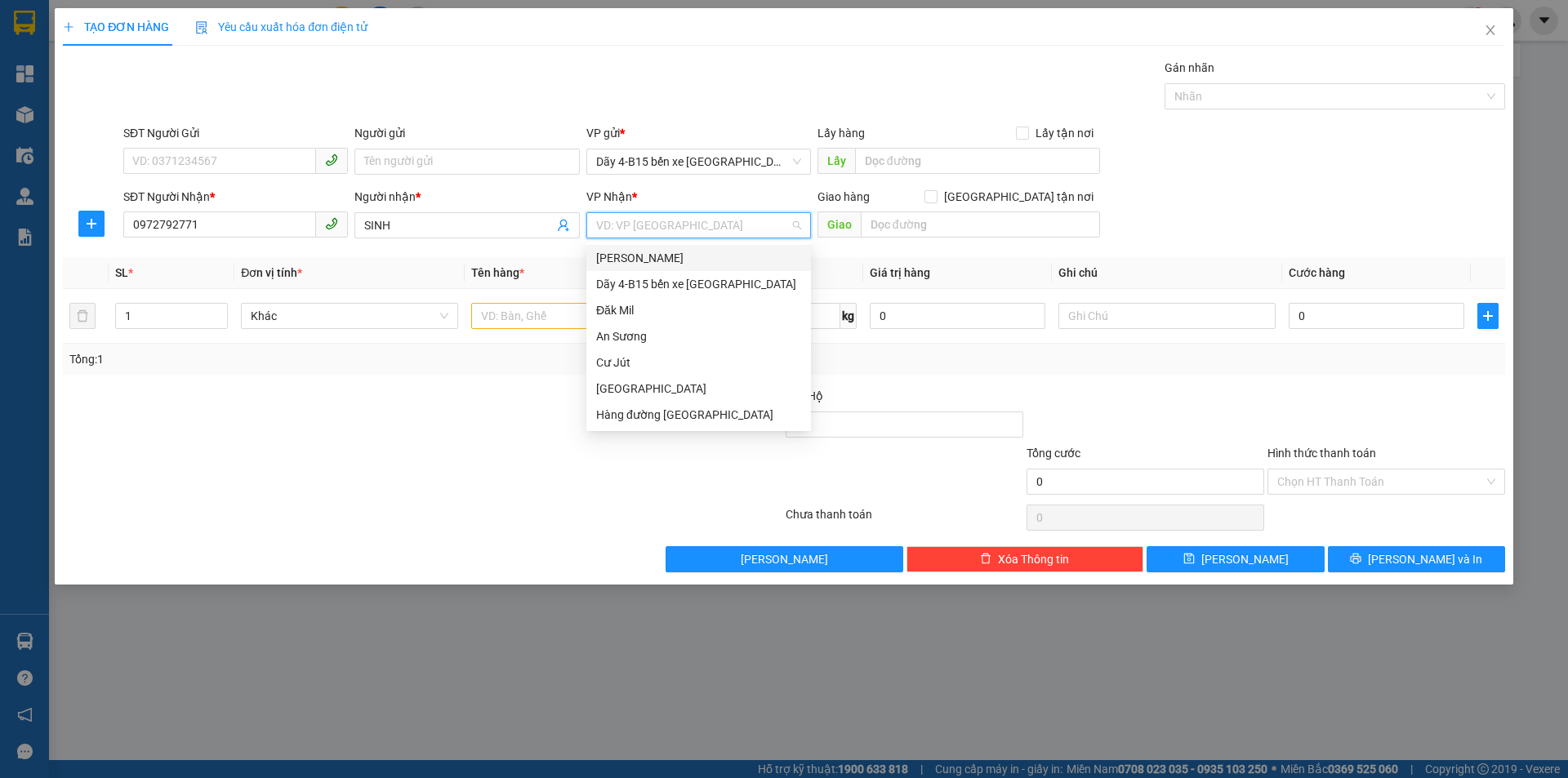
click at [685, 229] on input "search" at bounding box center [692, 226] width 193 height 24
click at [647, 309] on div "Đăk Mil" at bounding box center [698, 310] width 205 height 18
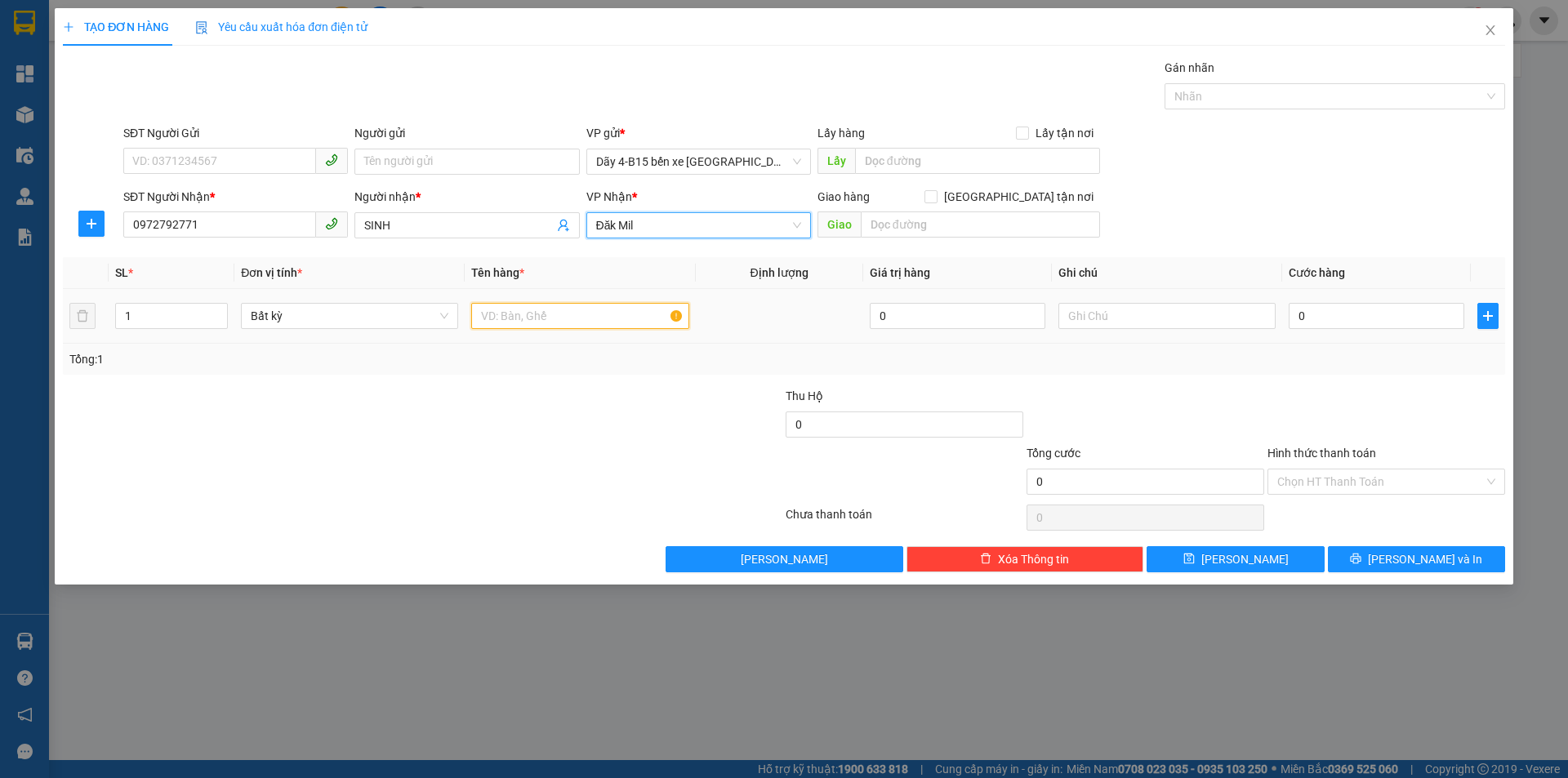
click at [578, 314] on input "text" at bounding box center [579, 316] width 217 height 26
type input "GIẤY TỜ"
click at [1318, 316] on input "0" at bounding box center [1376, 316] width 175 height 26
type input "3"
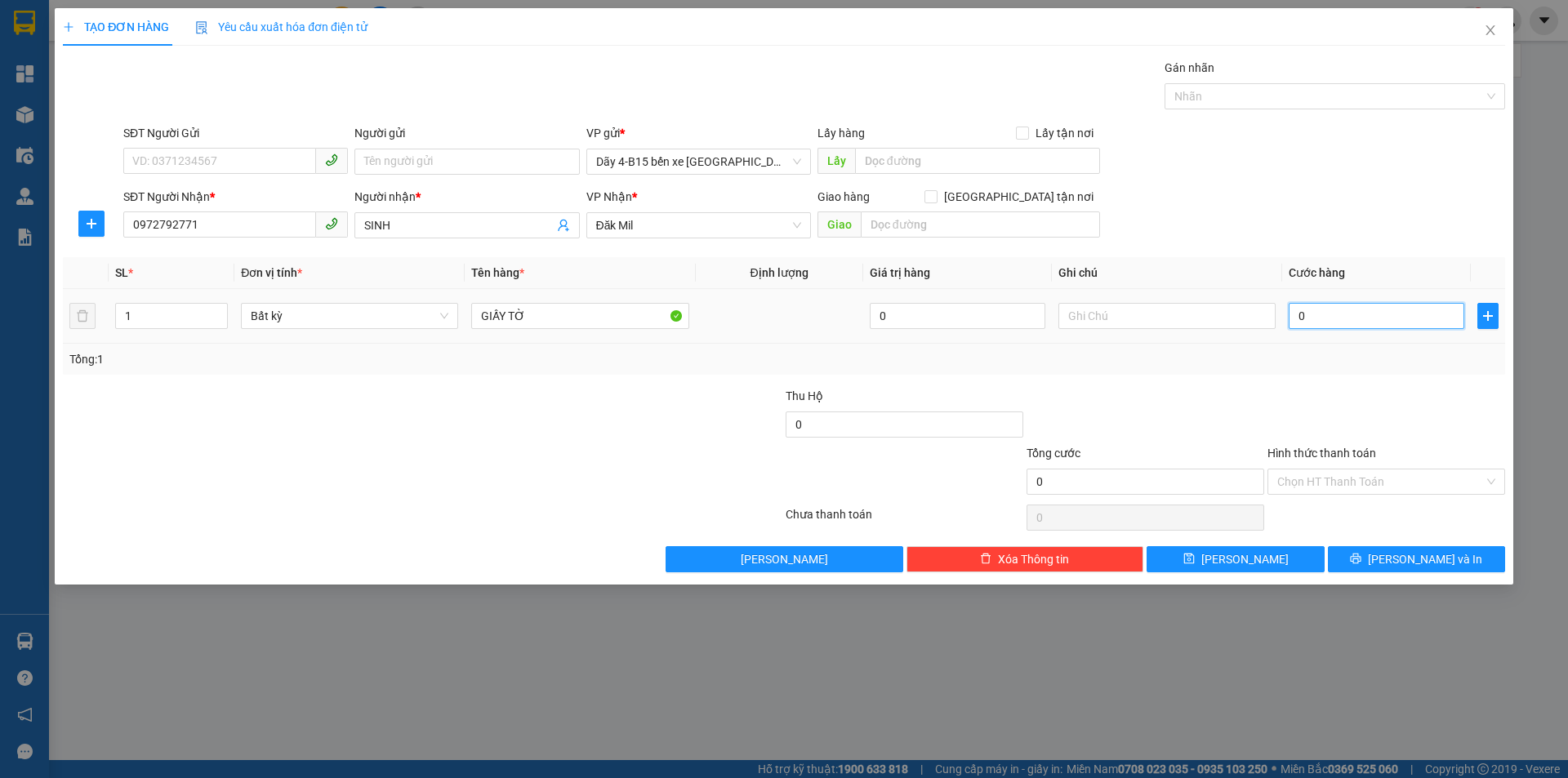
type input "3"
type input "30"
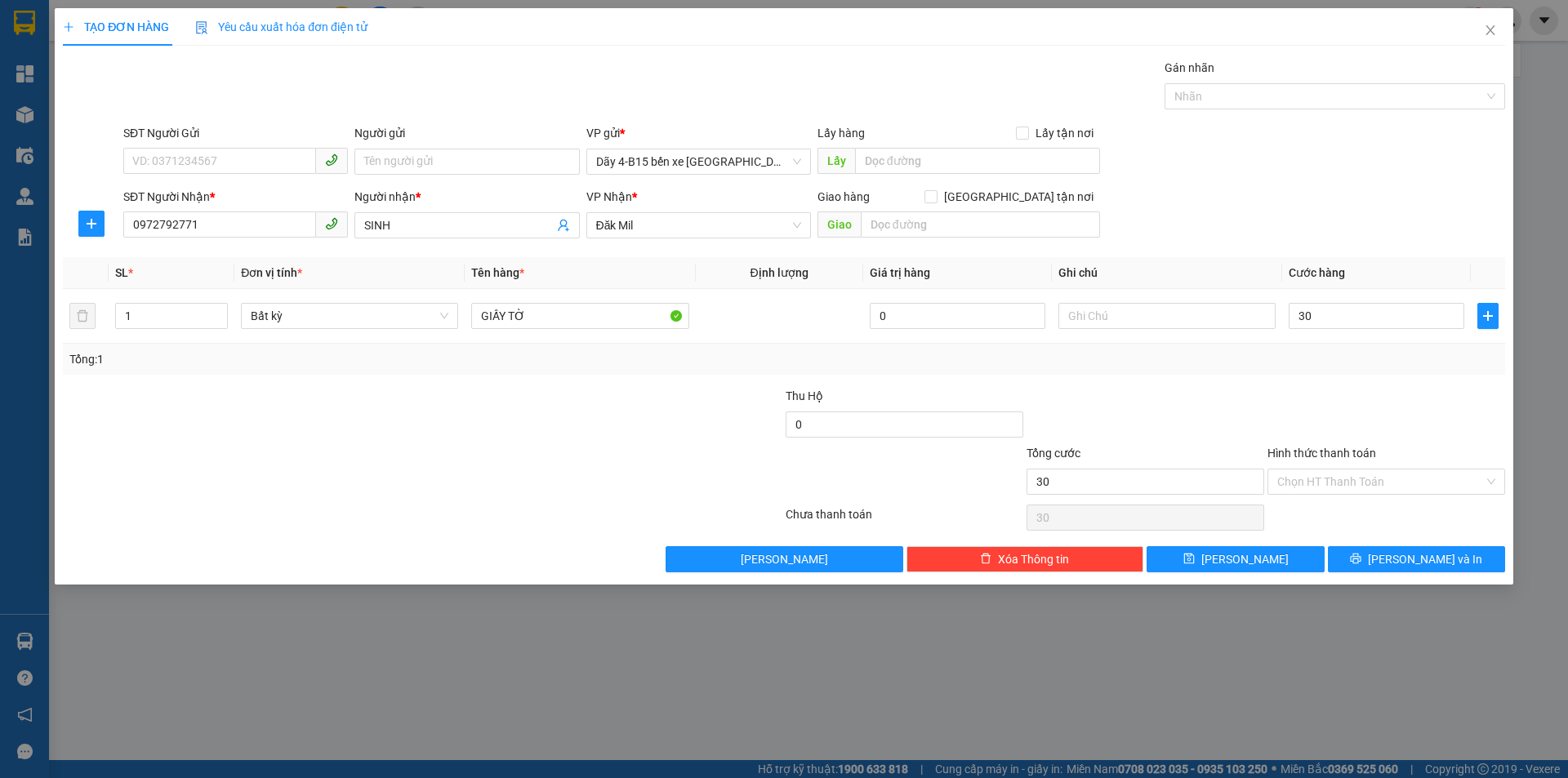
type input "30.000"
click at [1275, 387] on div at bounding box center [1386, 415] width 241 height 57
click at [1307, 479] on input "Hình thức thanh toán" at bounding box center [1381, 481] width 206 height 24
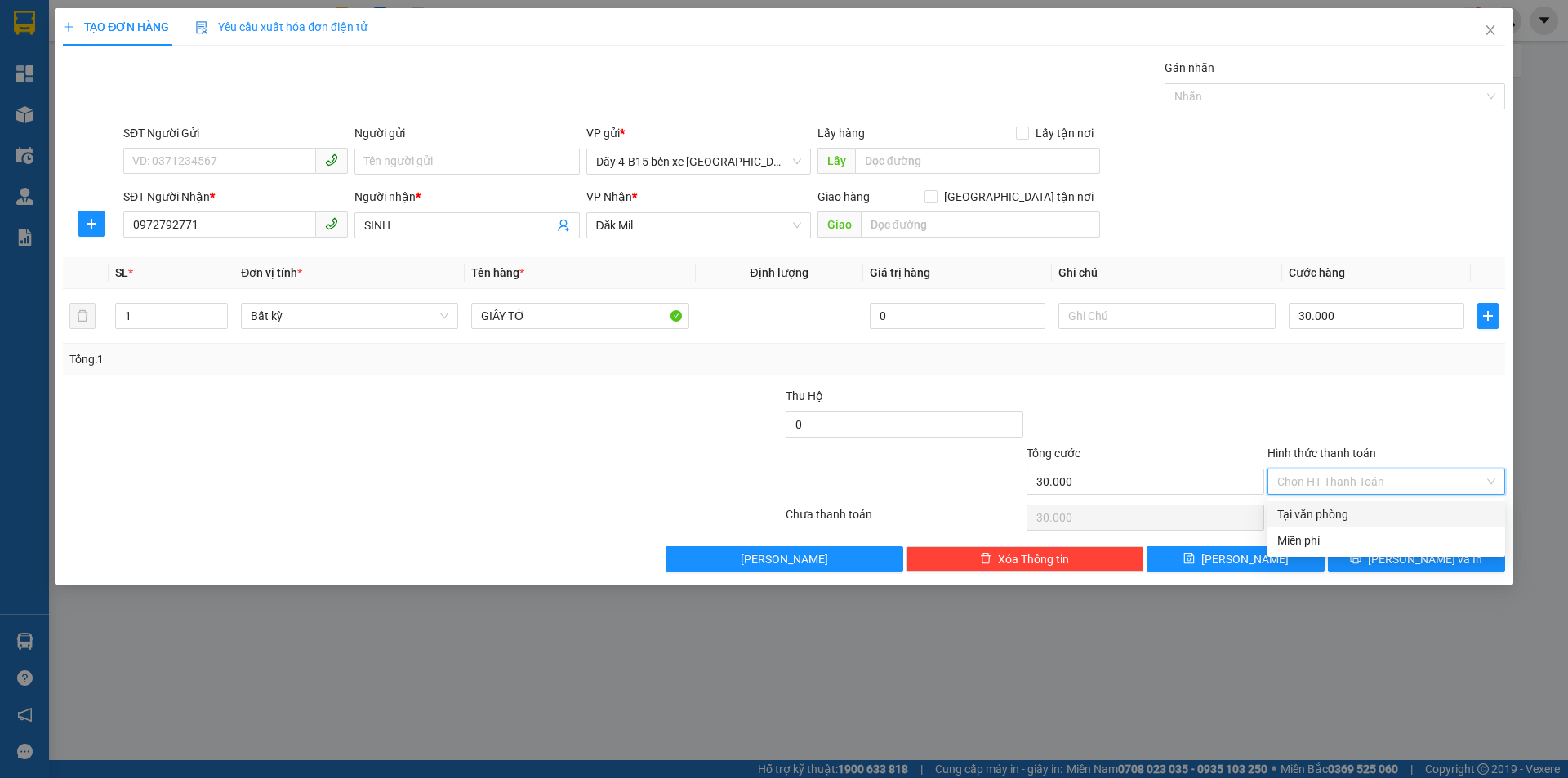
click at [1319, 513] on div "Tại văn phòng" at bounding box center [1386, 514] width 218 height 18
type input "0"
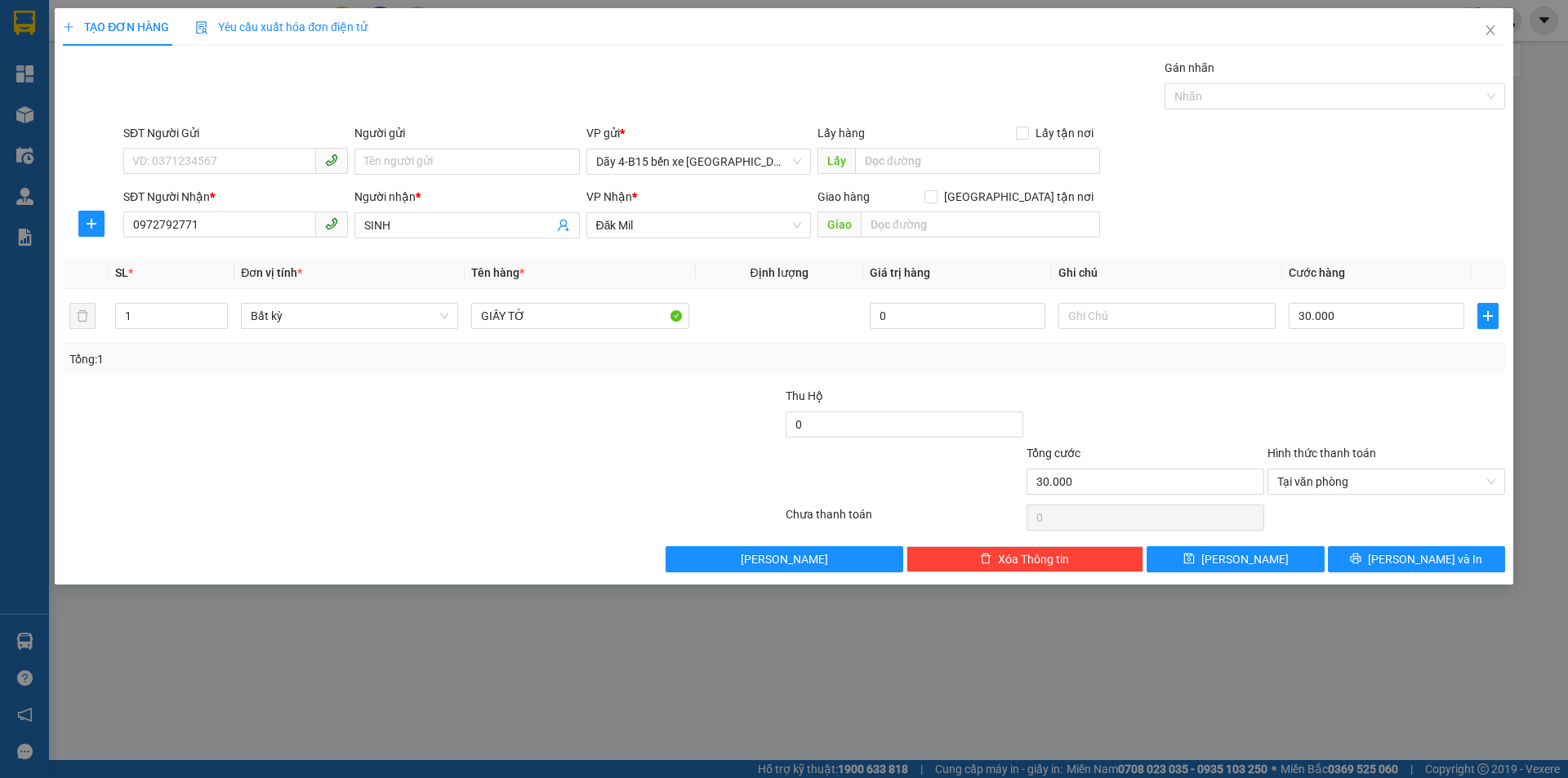
click at [1238, 388] on div at bounding box center [1146, 415] width 241 height 57
click at [1408, 561] on span "[PERSON_NAME] và In" at bounding box center [1425, 559] width 114 height 18
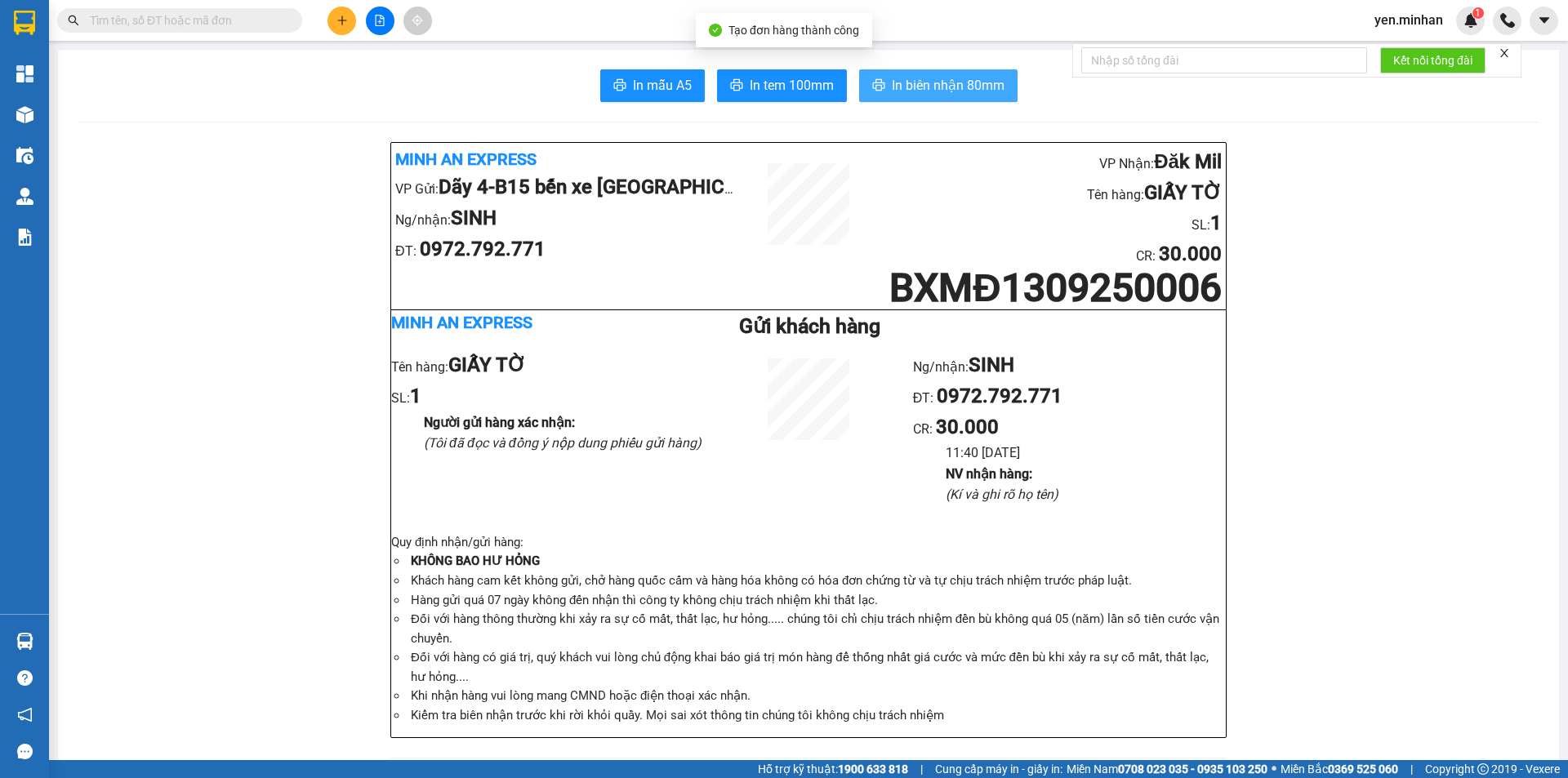
click at [943, 74] on button "In biên nhận 80mm" at bounding box center [938, 86] width 159 height 33
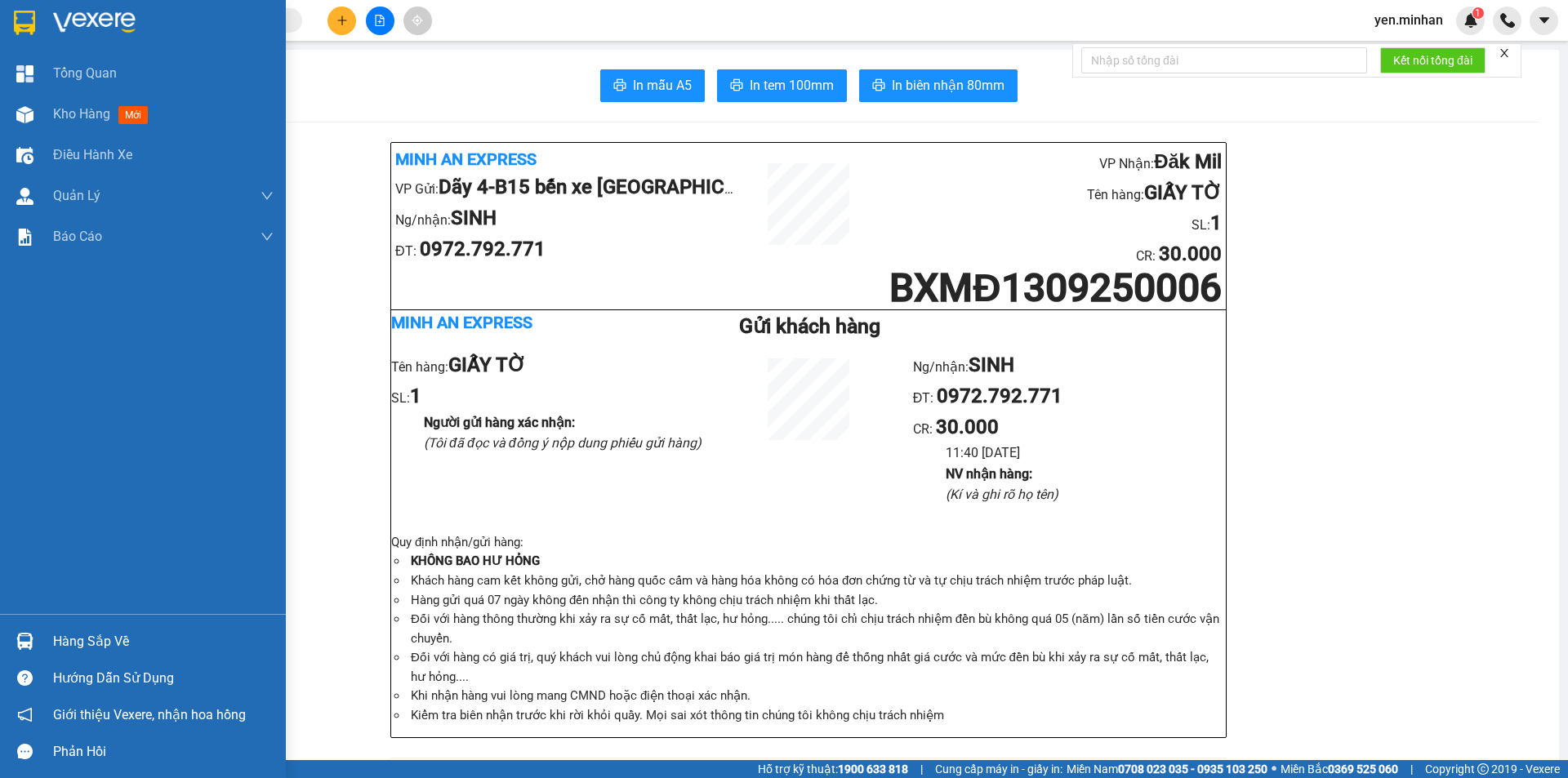
click at [21, 21] on img at bounding box center [24, 23] width 21 height 24
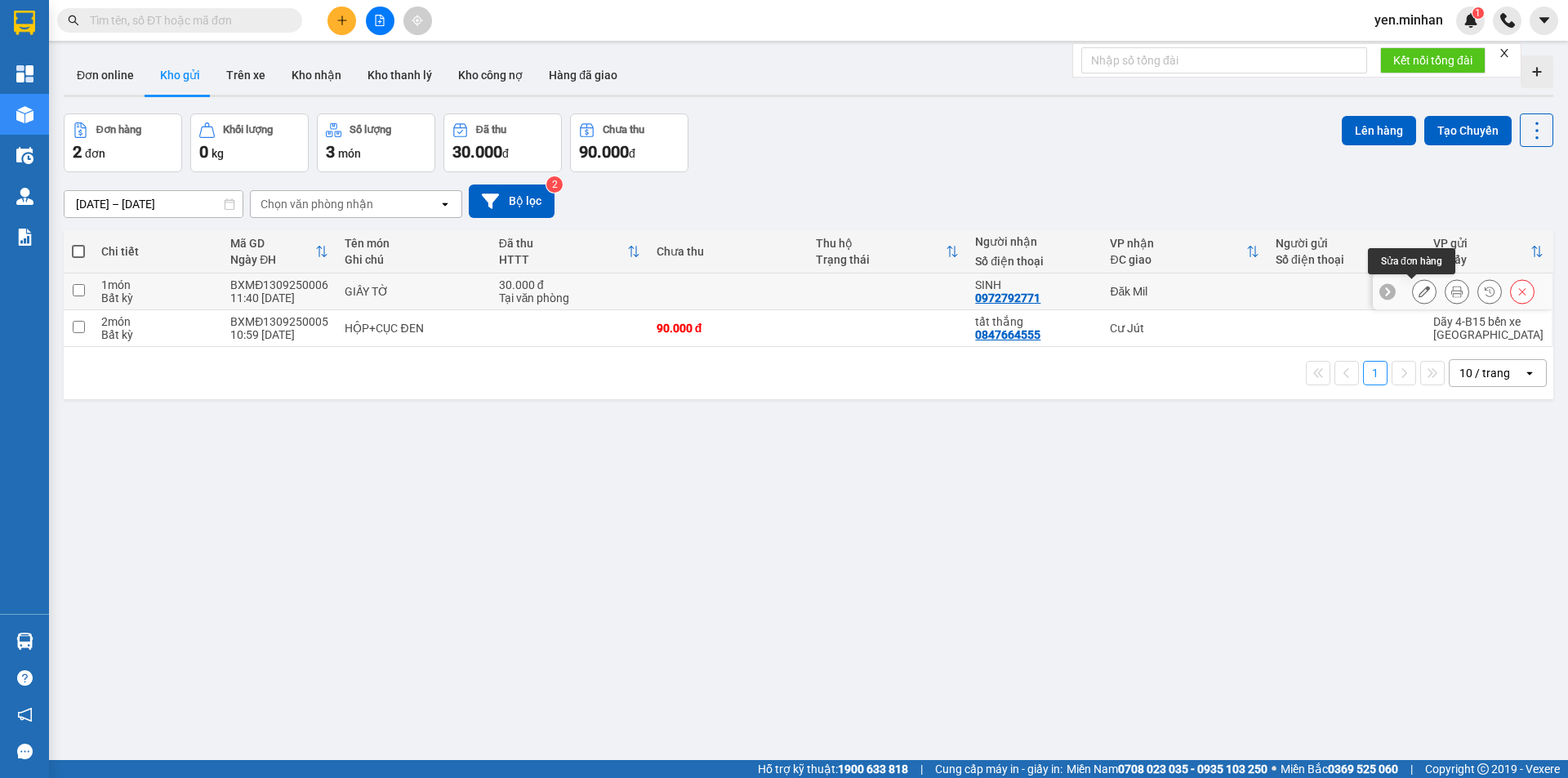
click at [1418, 295] on icon at bounding box center [1423, 291] width 11 height 11
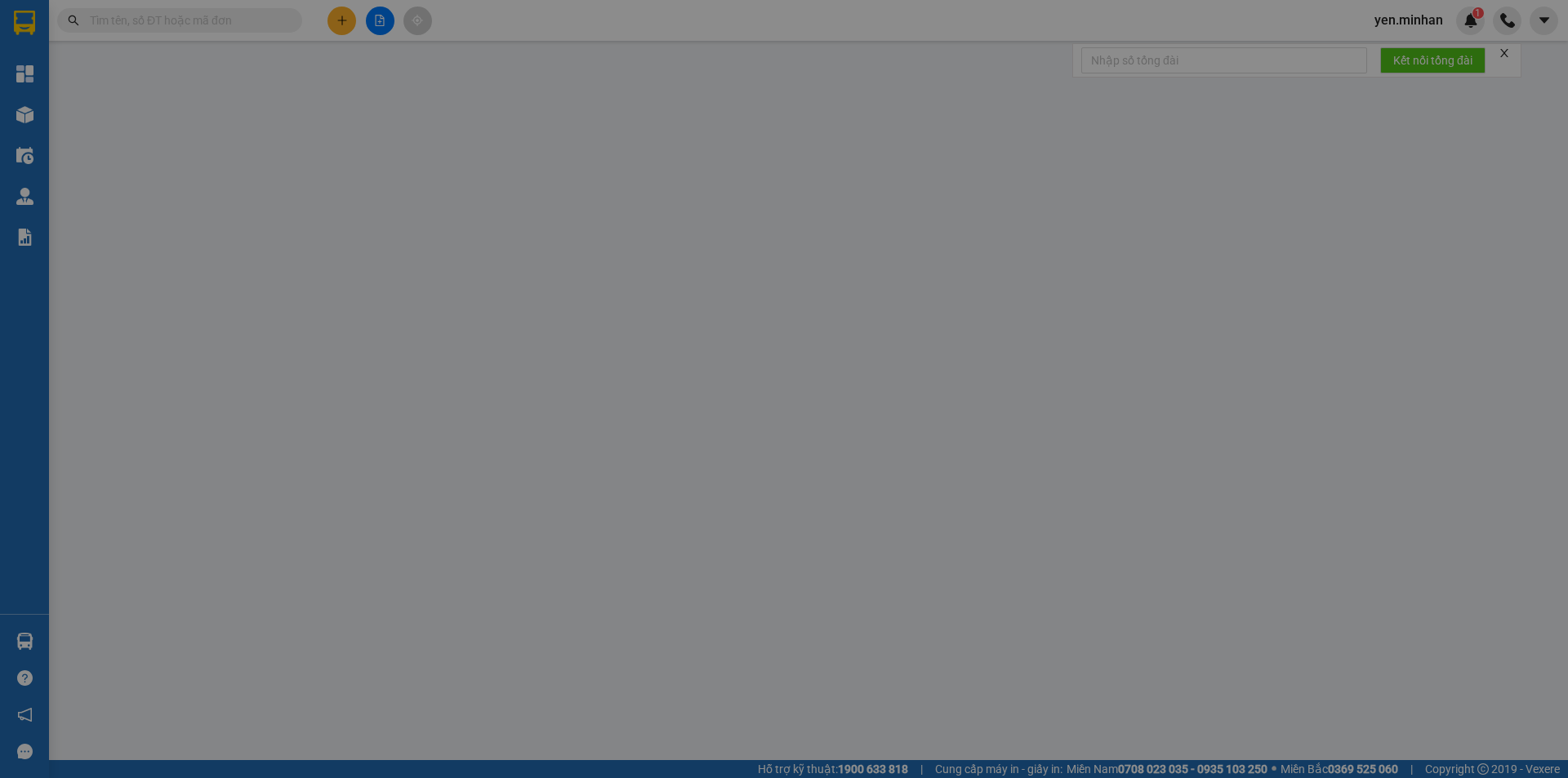
type input "0972792771"
type input "SINH"
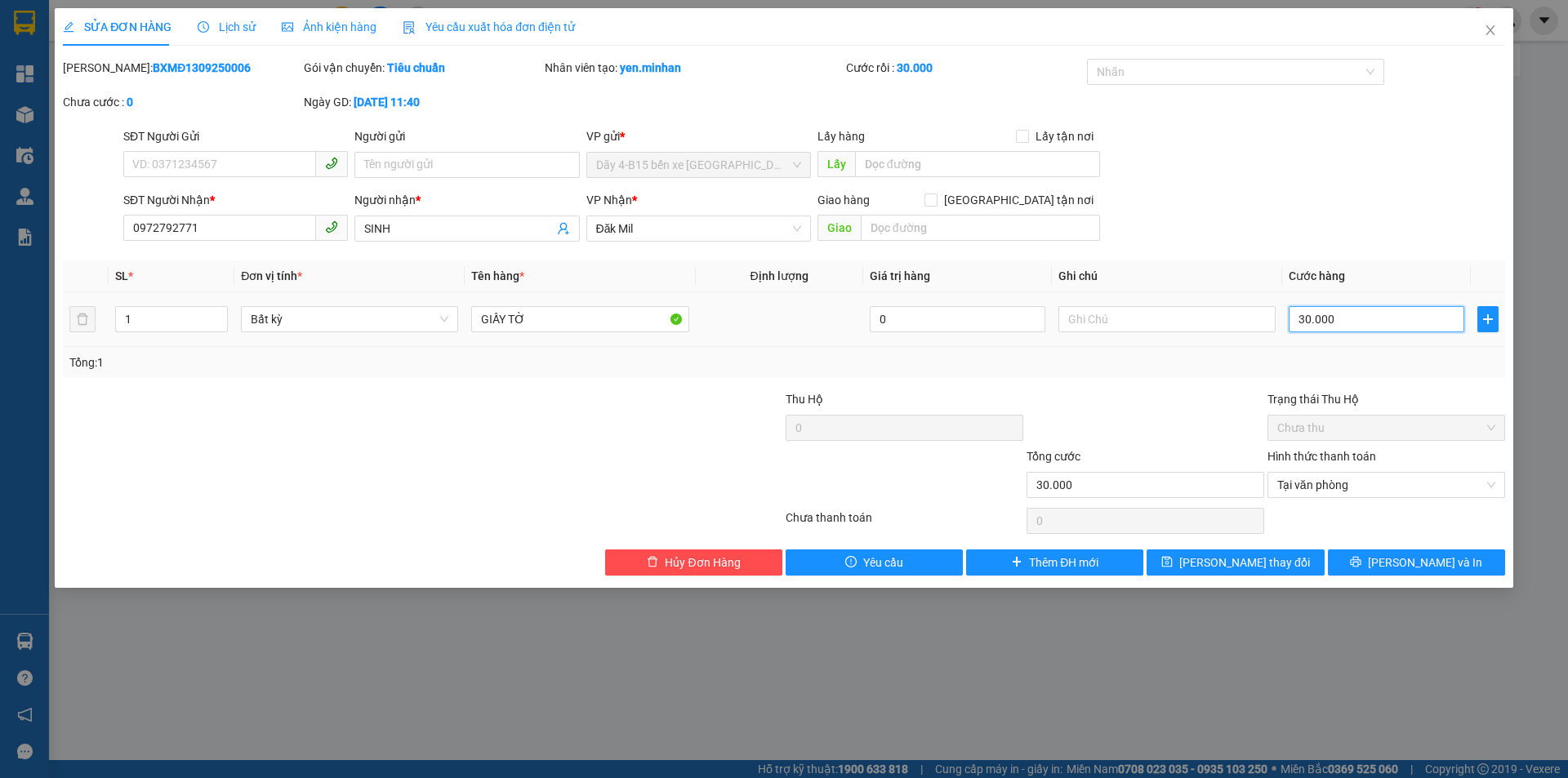
click at [1334, 314] on input "30.000" at bounding box center [1376, 319] width 175 height 26
type input "0"
click at [1213, 398] on div at bounding box center [1146, 419] width 241 height 57
click at [1316, 483] on span "Tại văn phòng" at bounding box center [1386, 485] width 218 height 24
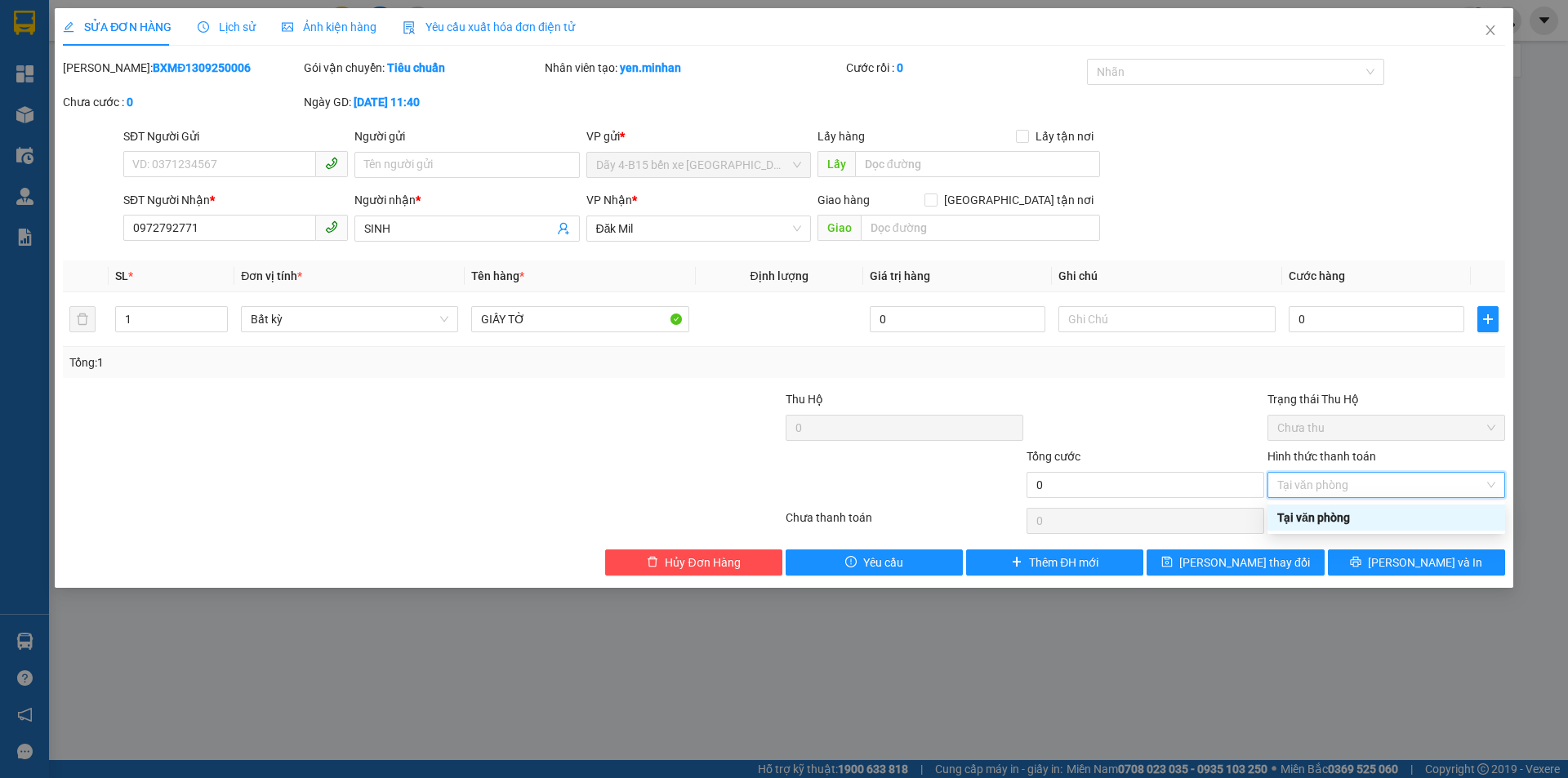
click at [1218, 436] on div at bounding box center [1146, 419] width 241 height 57
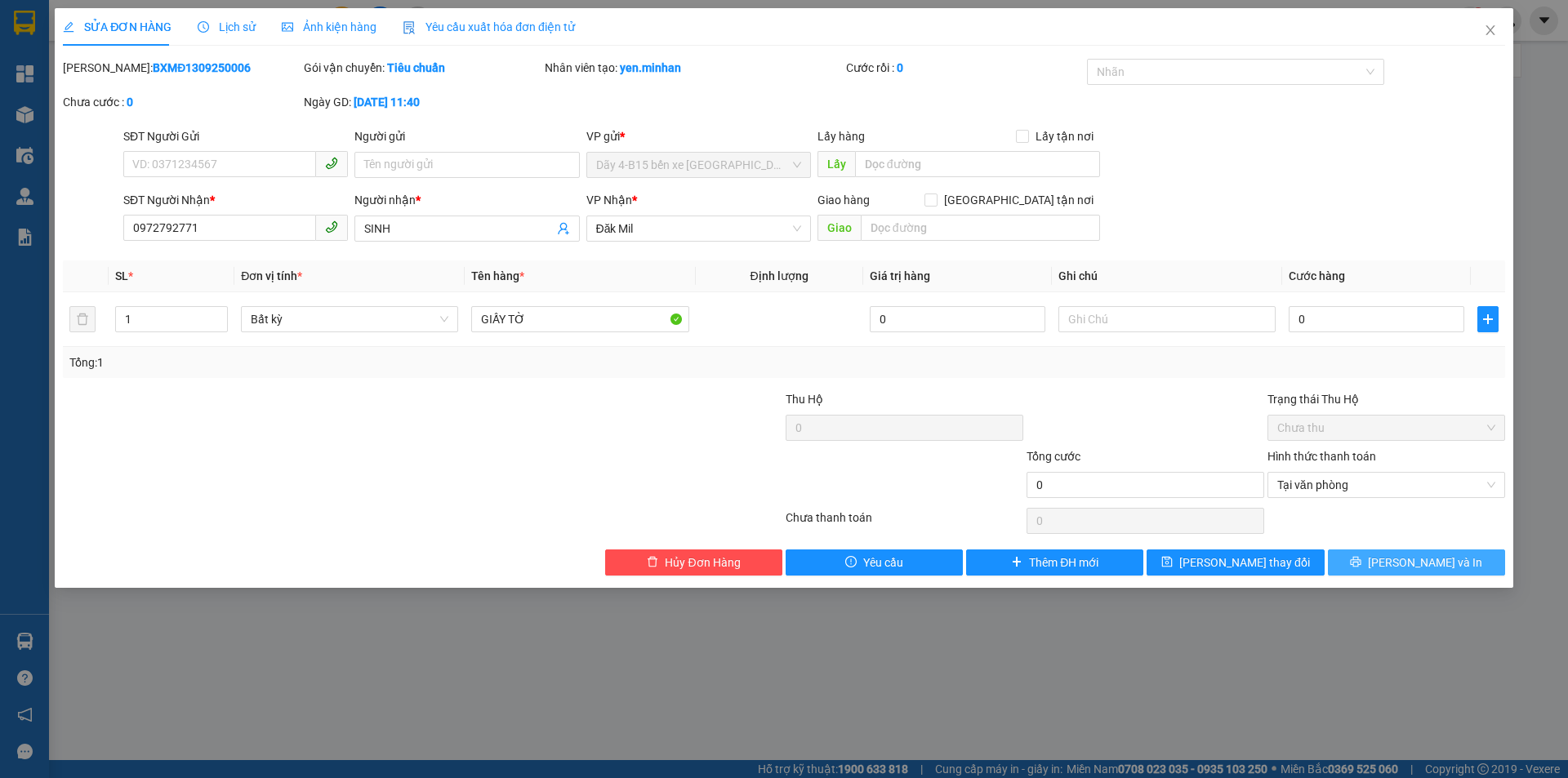
click at [1375, 561] on button "[PERSON_NAME] và In" at bounding box center [1416, 563] width 177 height 26
click at [1348, 212] on div "SĐT Người Nhận * 0972792771 Người nhận * SINH VP Nhận * Đăk Mil Giao hàng Giao …" at bounding box center [813, 219] width 1388 height 57
click at [1420, 482] on span "Tại văn phòng" at bounding box center [1386, 485] width 218 height 24
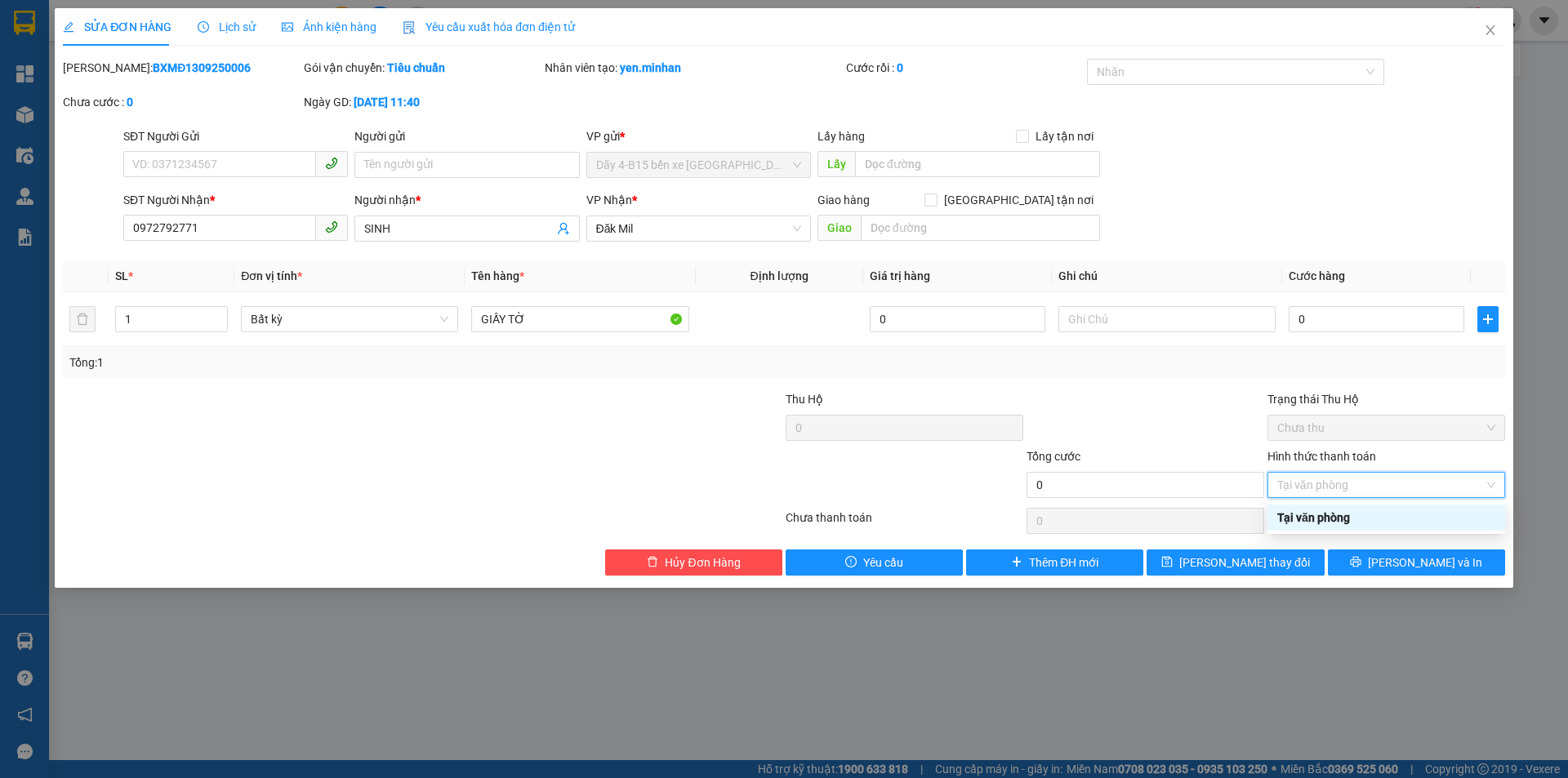
click at [1436, 456] on div "Hình thức thanh toán" at bounding box center [1386, 460] width 238 height 24
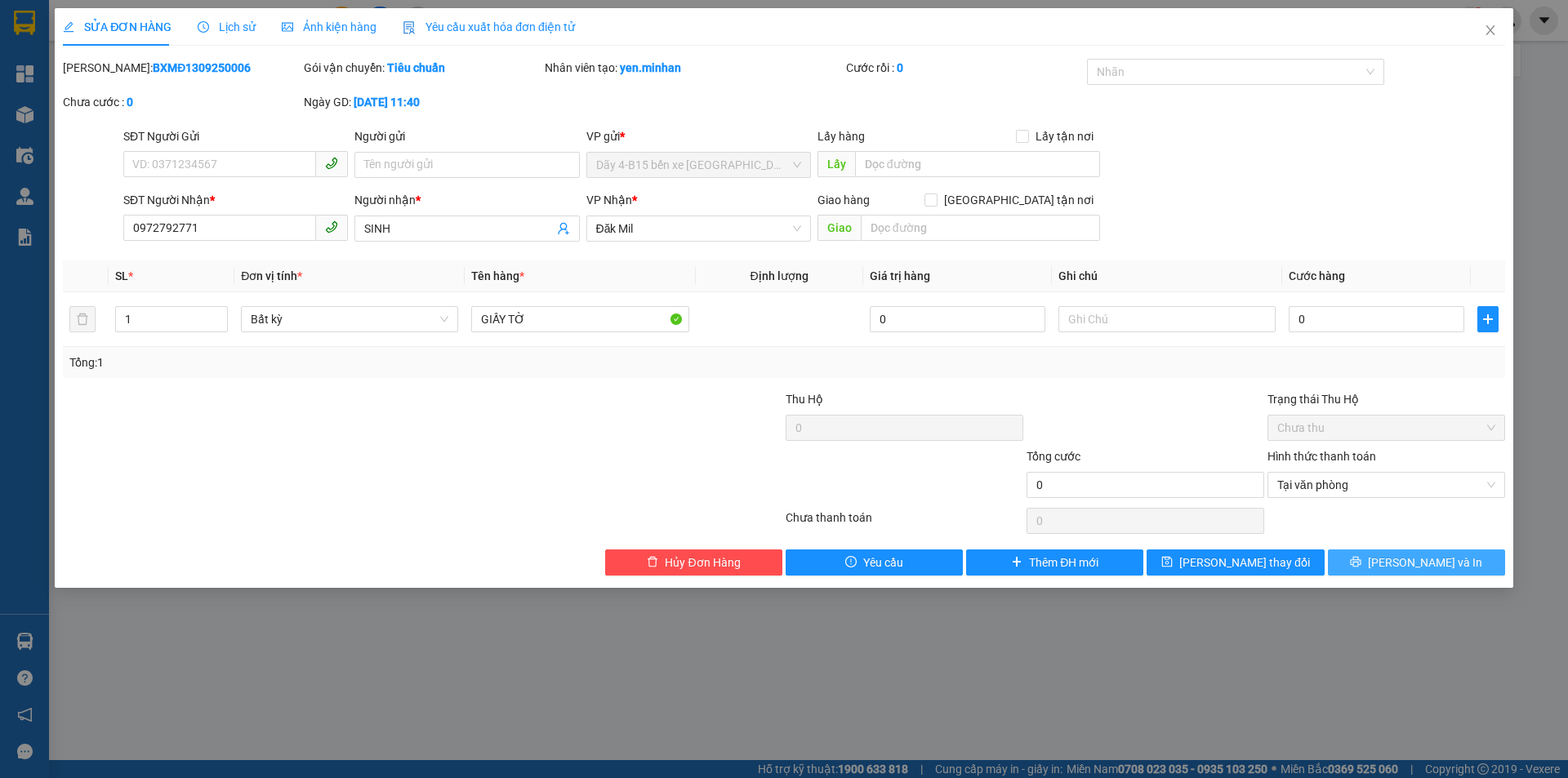
click at [1398, 566] on button "[PERSON_NAME] và In" at bounding box center [1416, 563] width 177 height 26
click at [1427, 482] on input "Hình thức thanh toán" at bounding box center [1381, 485] width 206 height 24
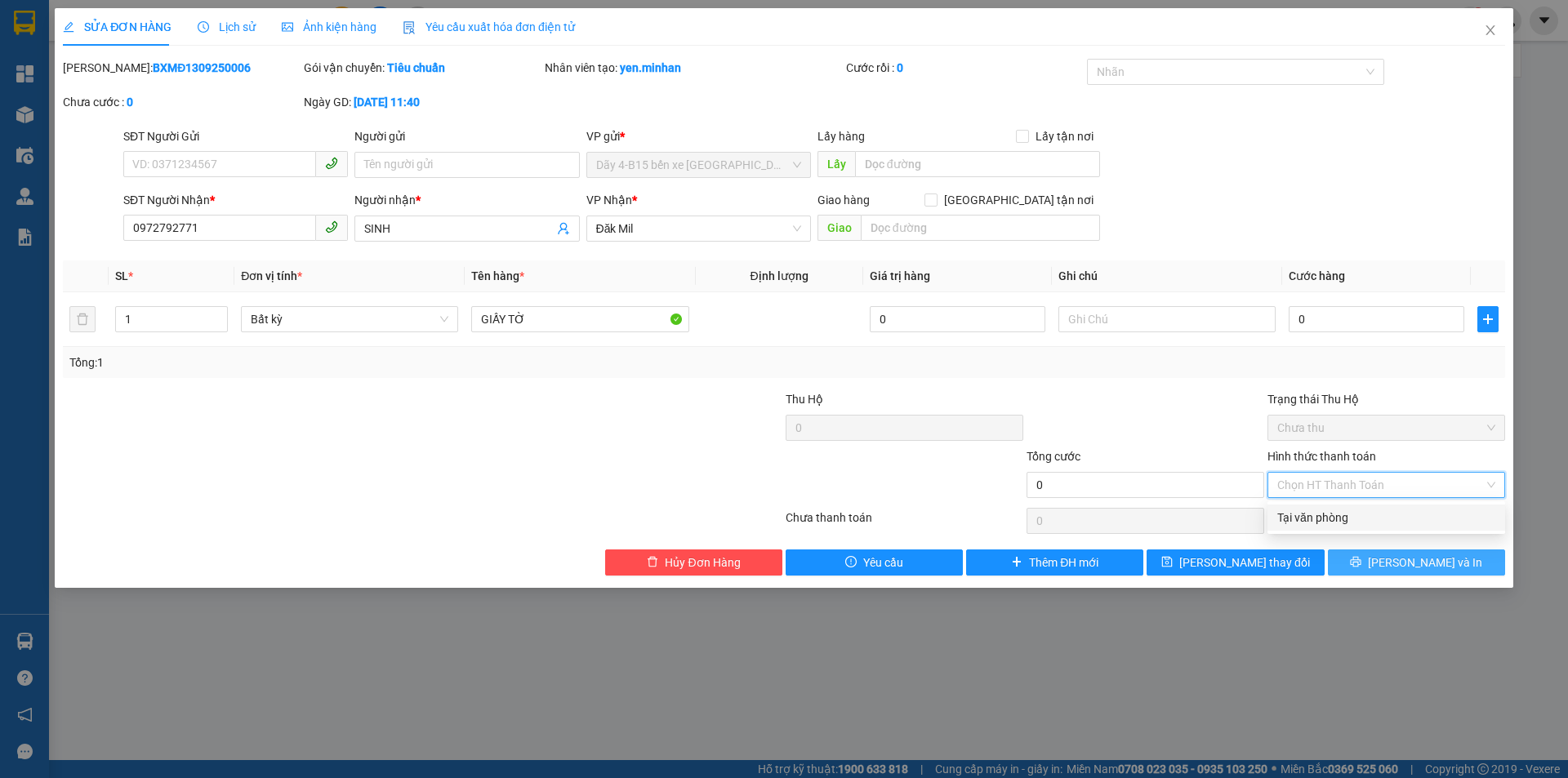
click at [1424, 562] on span "[PERSON_NAME] và In" at bounding box center [1425, 562] width 114 height 18
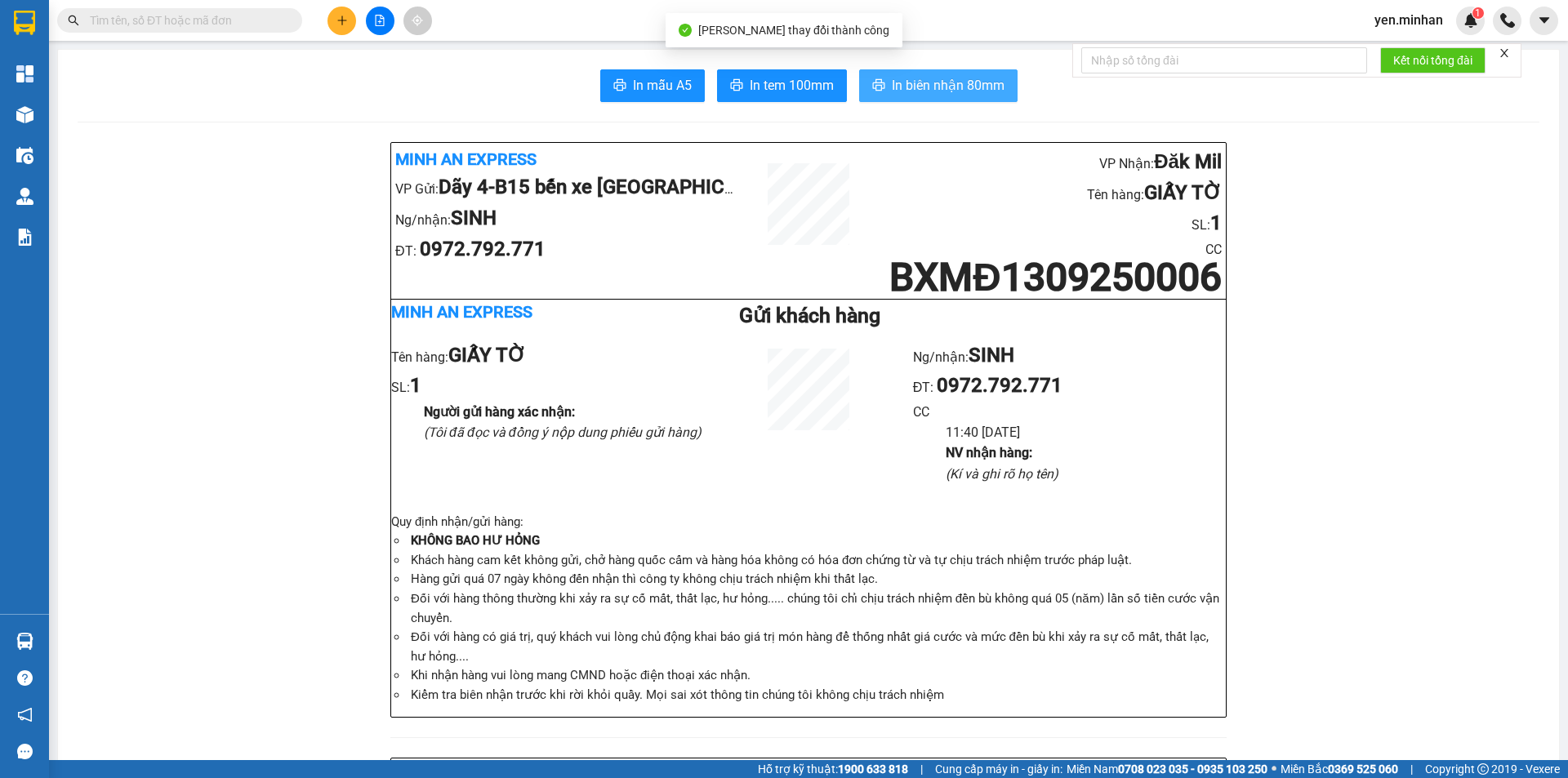
click at [896, 88] on span "In biên nhận 80mm" at bounding box center [948, 86] width 113 height 21
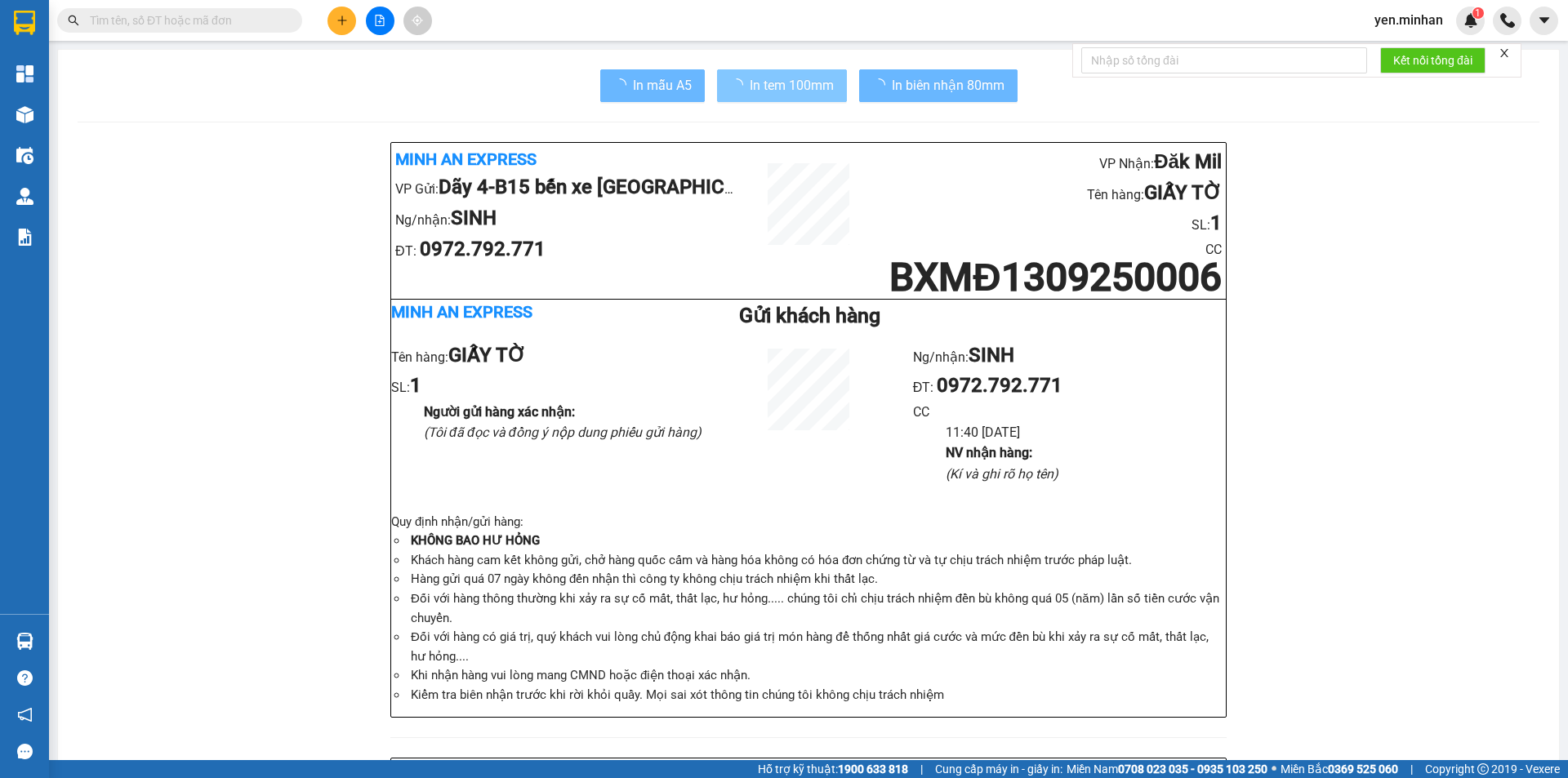
click at [789, 92] on span "In tem 100mm" at bounding box center [791, 86] width 84 height 21
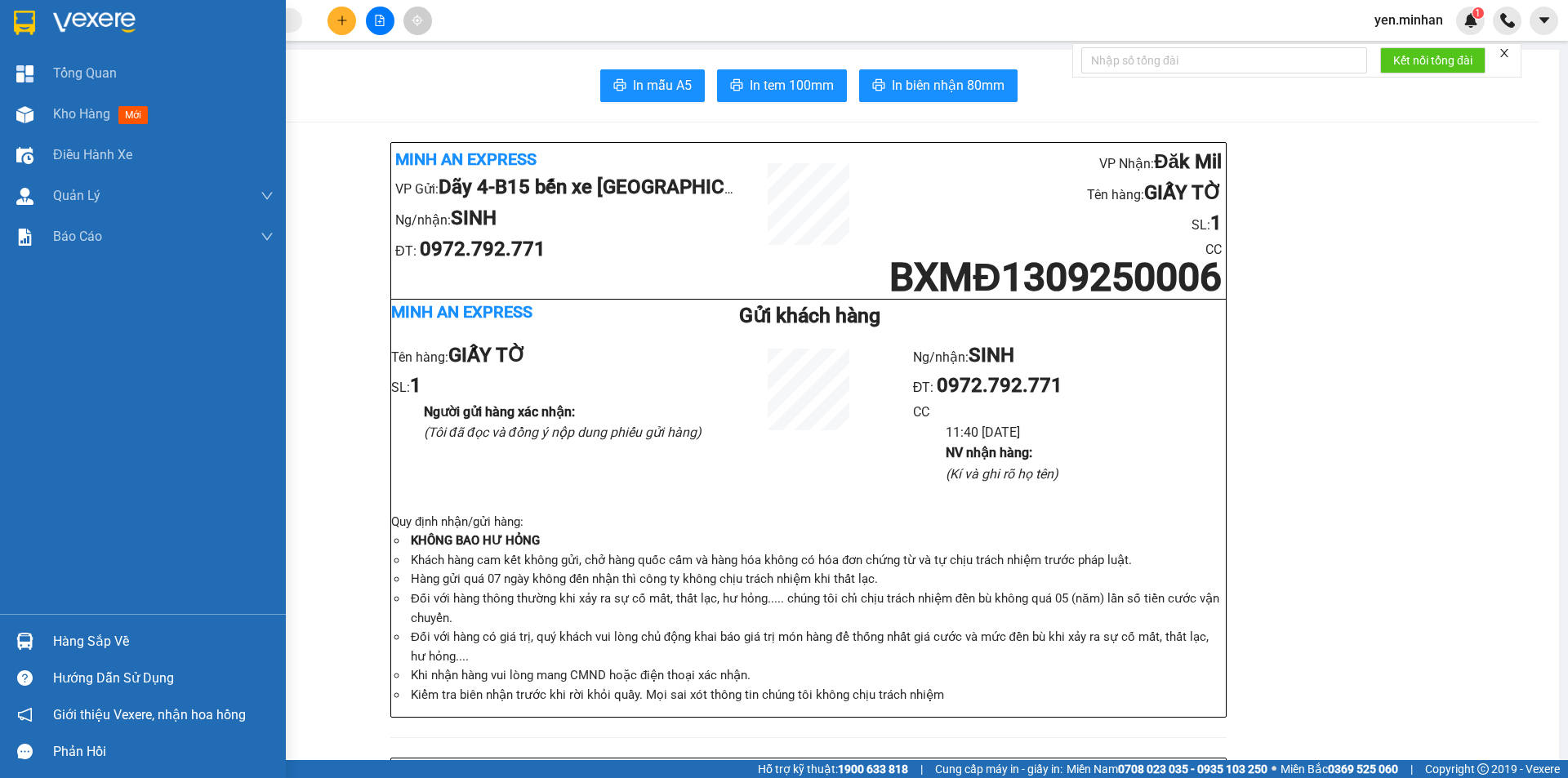
click at [24, 32] on img at bounding box center [24, 23] width 21 height 24
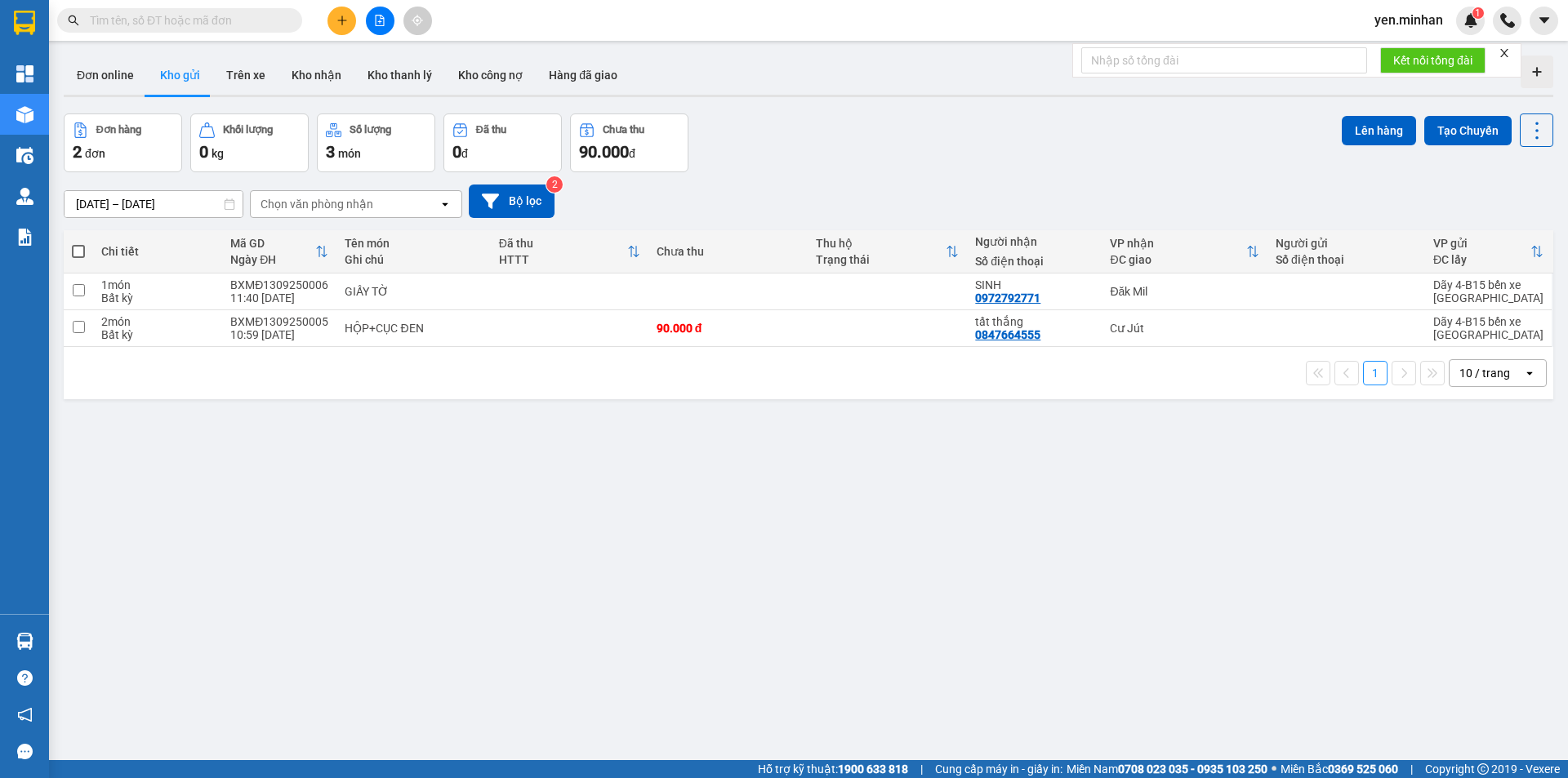
click at [1501, 49] on icon "close" at bounding box center [1504, 53] width 11 height 11
click at [335, 28] on button at bounding box center [342, 21] width 29 height 29
click at [403, 66] on div "Tạo đơn hàng" at bounding box center [406, 61] width 71 height 18
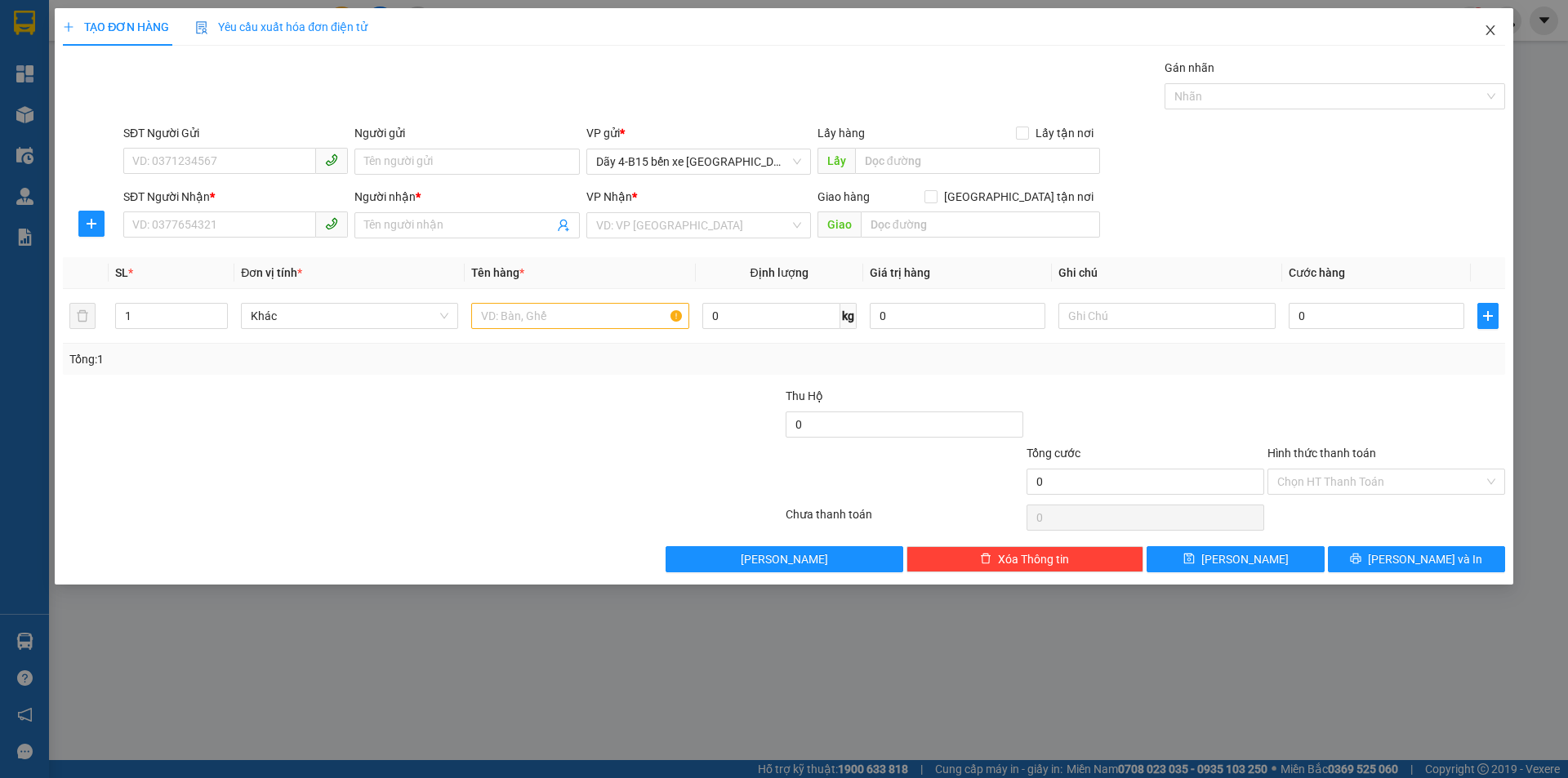
click at [1493, 25] on icon "close" at bounding box center [1490, 29] width 13 height 13
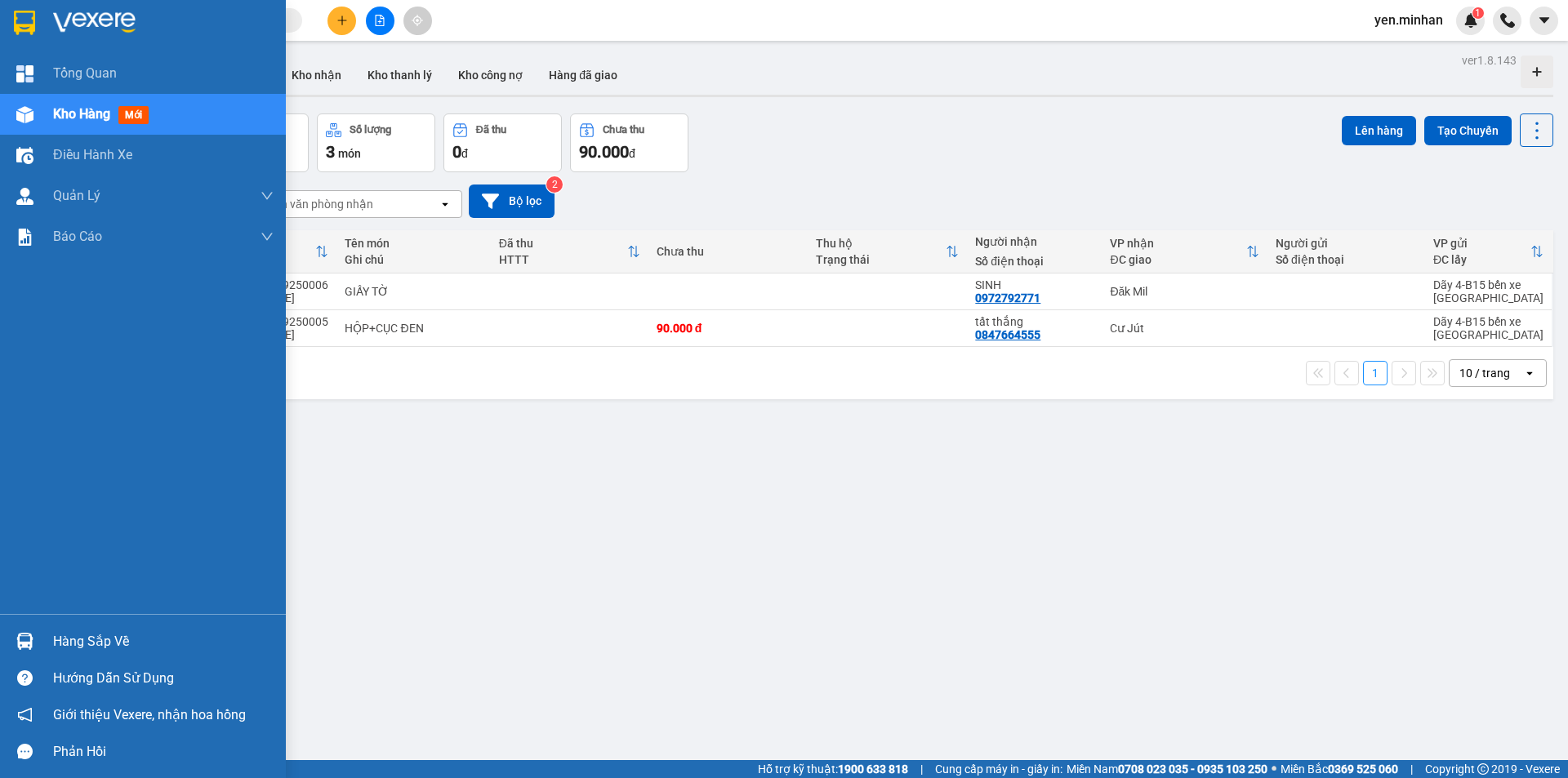
click at [18, 29] on img at bounding box center [24, 23] width 21 height 24
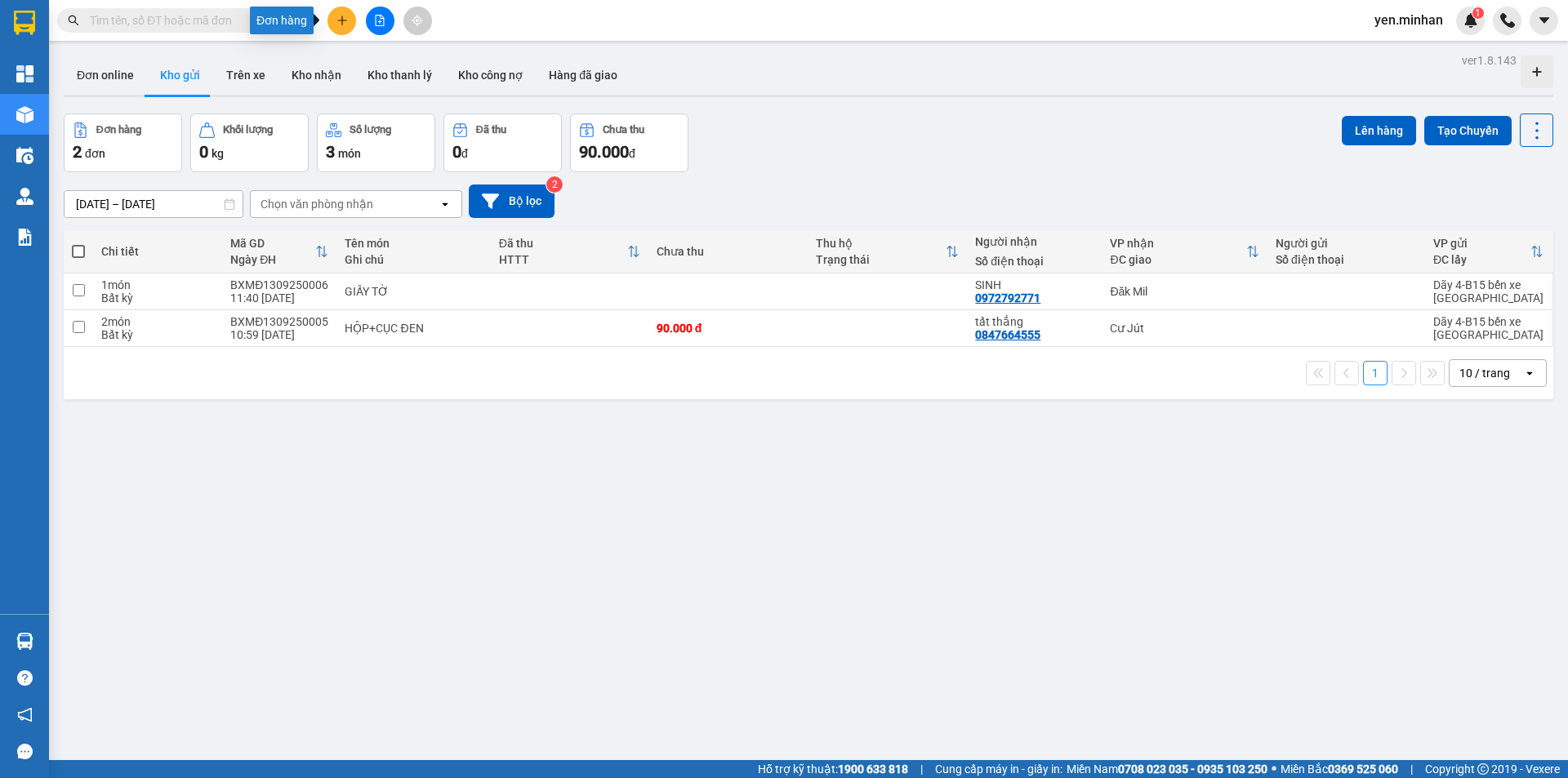
click at [344, 25] on icon "plus" at bounding box center [342, 20] width 11 height 11
click at [393, 67] on div "Tạo đơn hàng" at bounding box center [406, 61] width 71 height 18
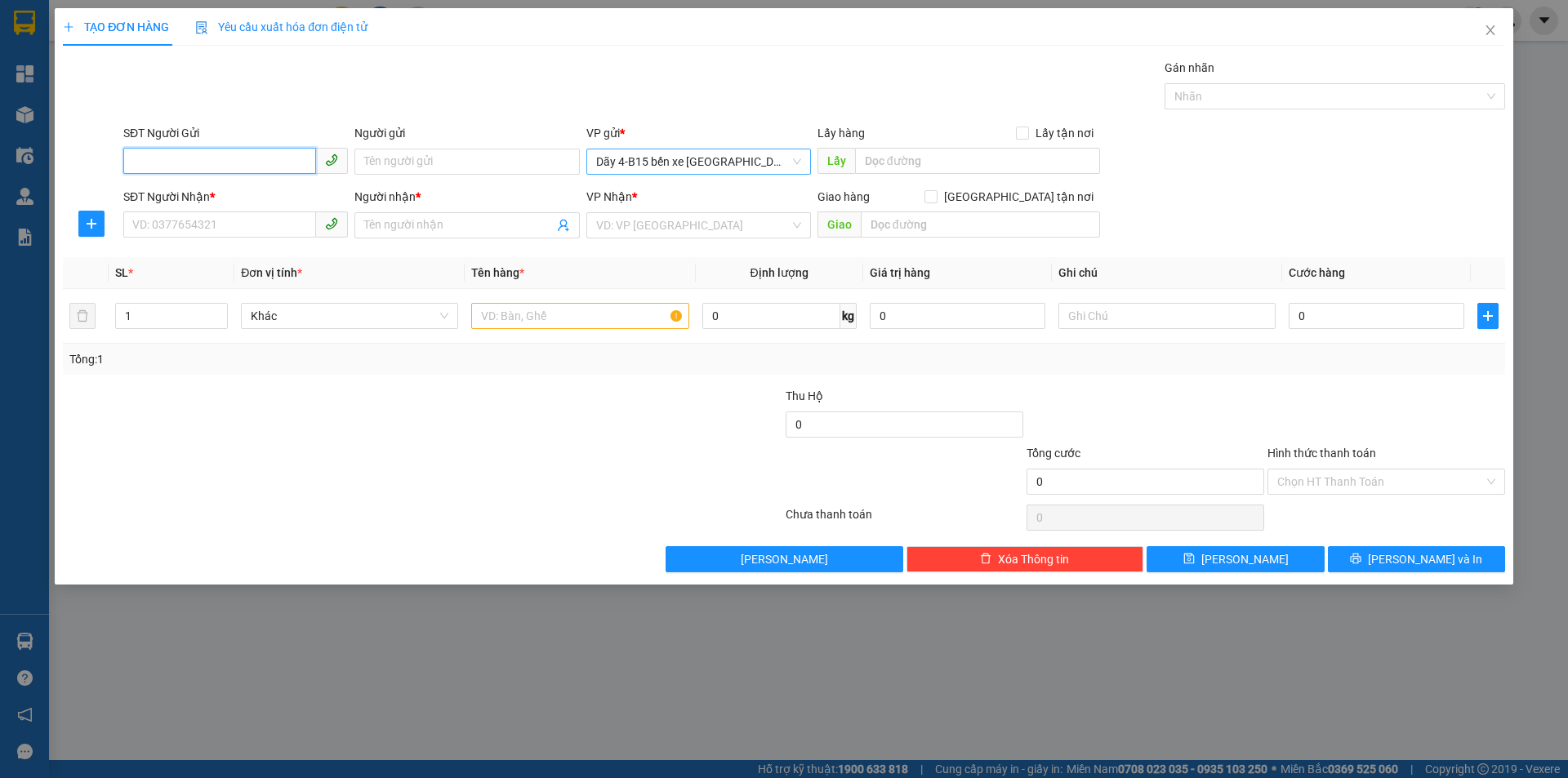
click at [728, 173] on span "Dãy 4-B15 bến xe [GEOGRAPHIC_DATA]" at bounding box center [698, 161] width 205 height 24
click at [1487, 37] on span "Close" at bounding box center [1490, 30] width 46 height 46
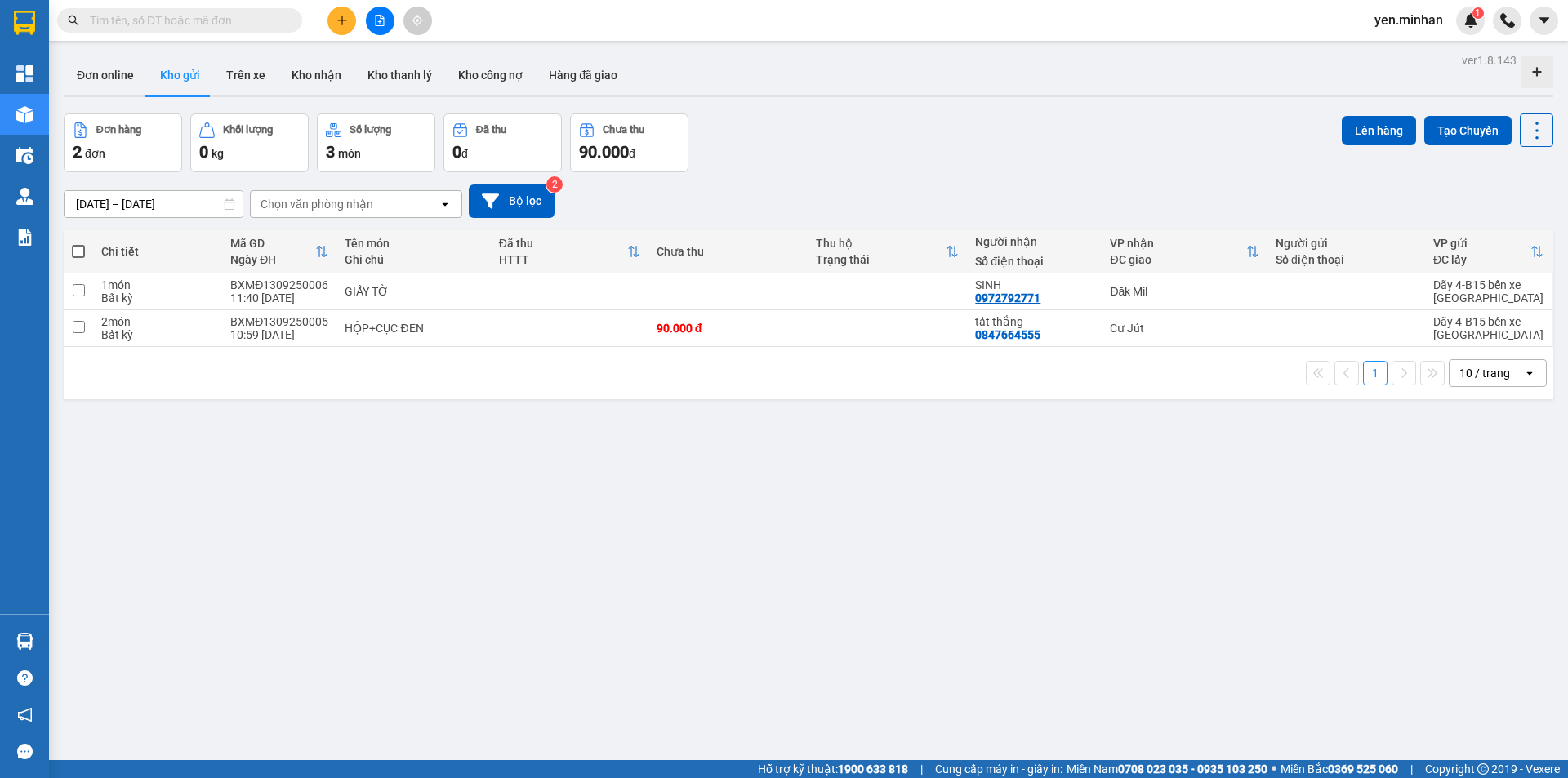
click at [892, 524] on div "ver 1.8.143 Đơn online Kho gửi Trên xe Kho nhận Kho thanh lý Kho công nợ Hàng đ…" at bounding box center [808, 437] width 1502 height 778
click at [408, 512] on div "ver 1.8.143 Đơn online Kho gửi Trên xe Kho nhận Kho thanh lý Kho công nợ Hàng đ…" at bounding box center [808, 437] width 1502 height 778
click at [342, 26] on button at bounding box center [342, 21] width 29 height 29
click at [381, 56] on div "Tạo đơn hàng" at bounding box center [406, 61] width 71 height 18
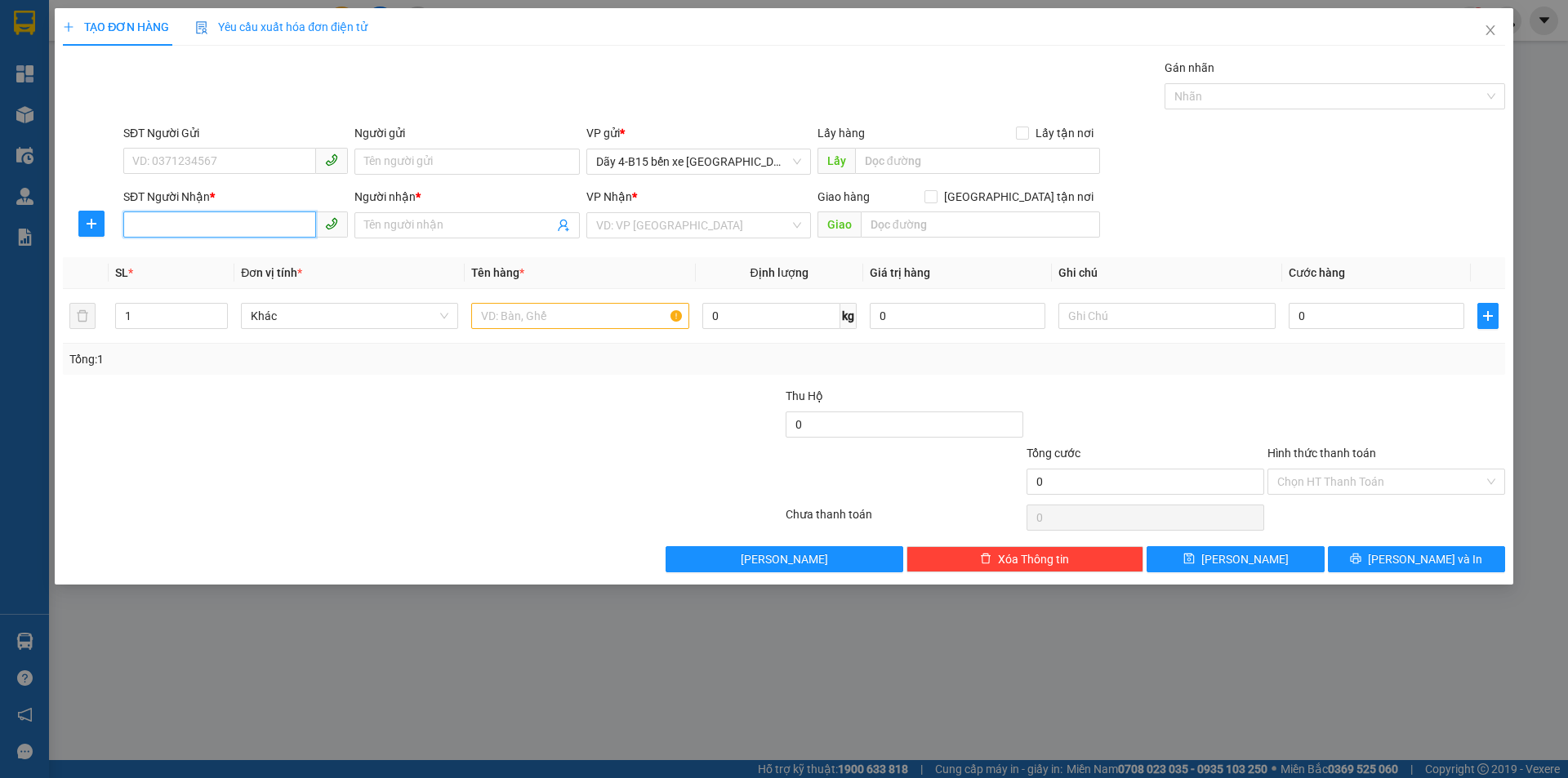
click at [258, 222] on input "SĐT Người Nhận *" at bounding box center [219, 225] width 193 height 26
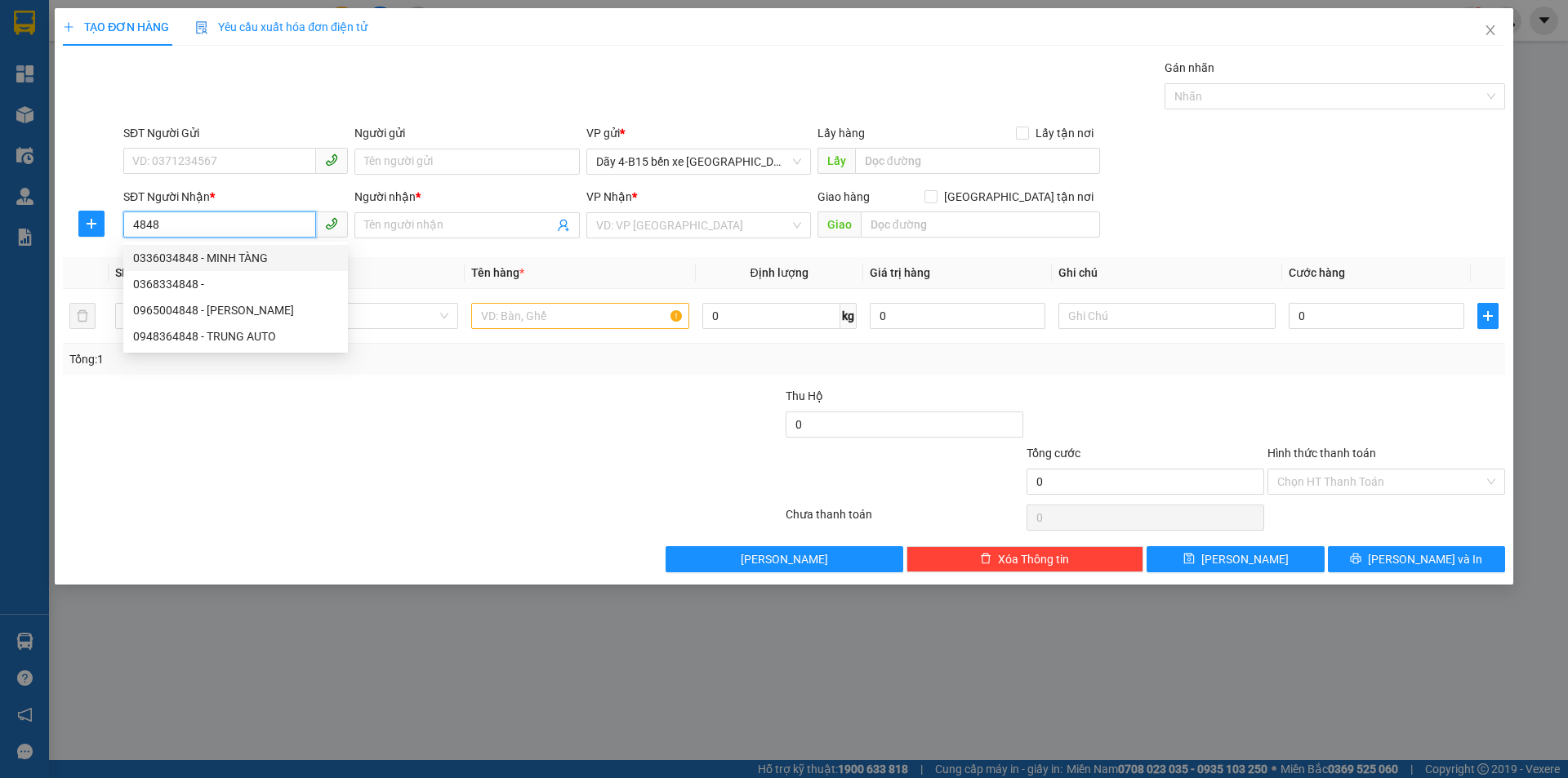
click at [258, 258] on div "0336034848 - MINH TÀNG" at bounding box center [235, 258] width 205 height 18
type input "0336034848"
type input "MINH TÀNG"
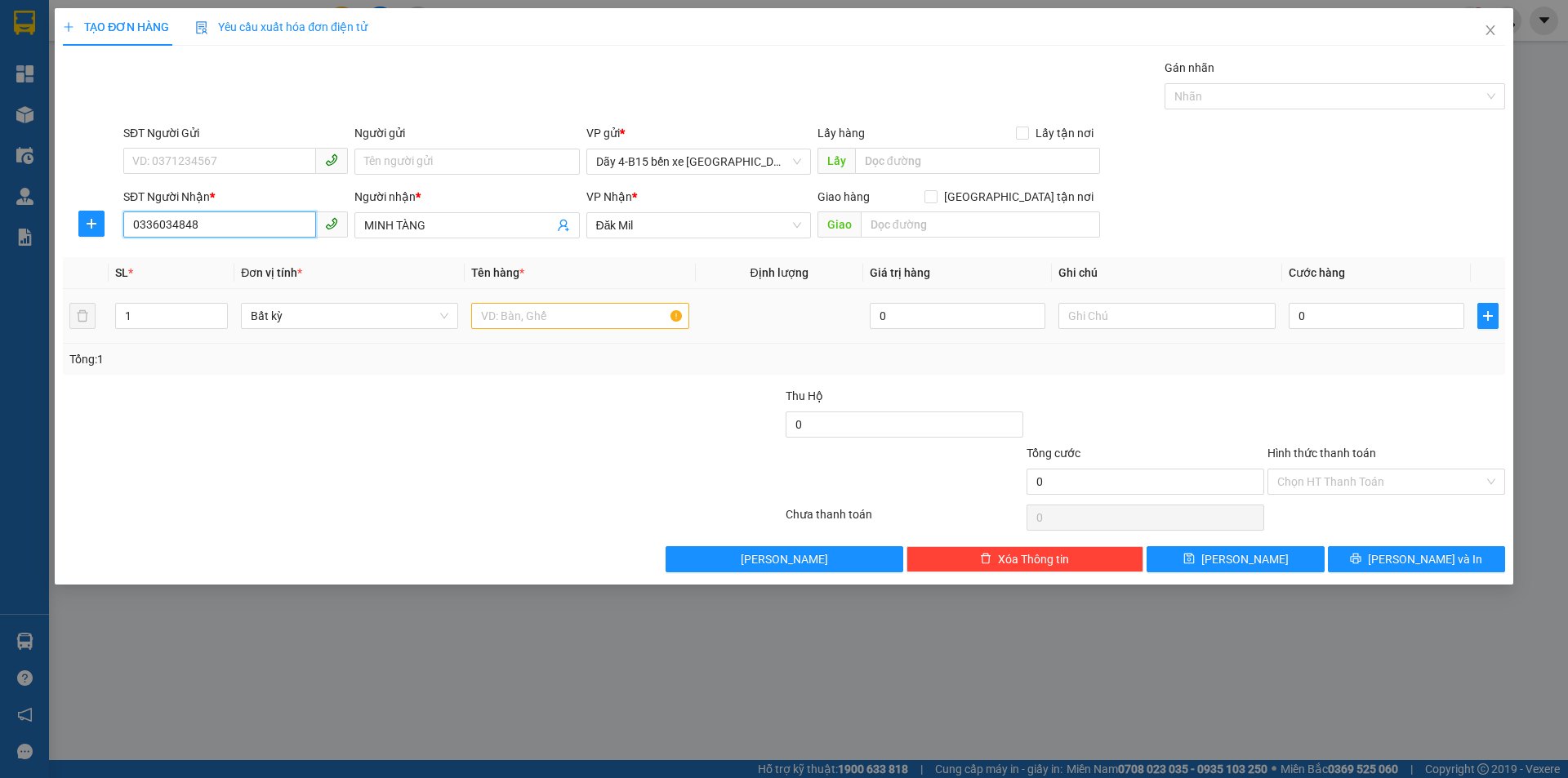
type input "0336034848"
click at [554, 316] on input "text" at bounding box center [579, 316] width 217 height 26
type input "[PERSON_NAME]"
click at [1356, 313] on input "0" at bounding box center [1376, 316] width 175 height 26
type input "2"
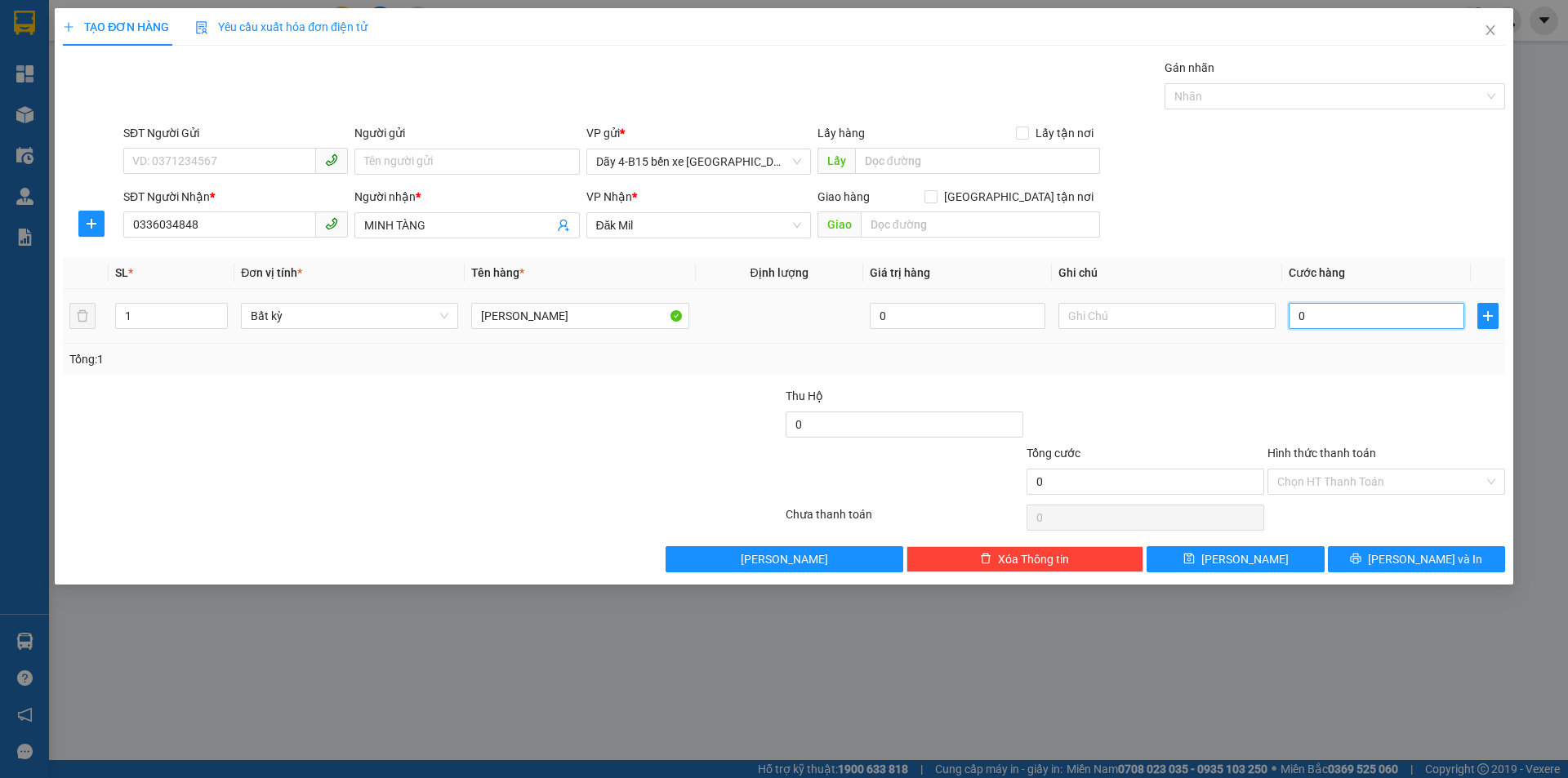
type input "2"
type input "20"
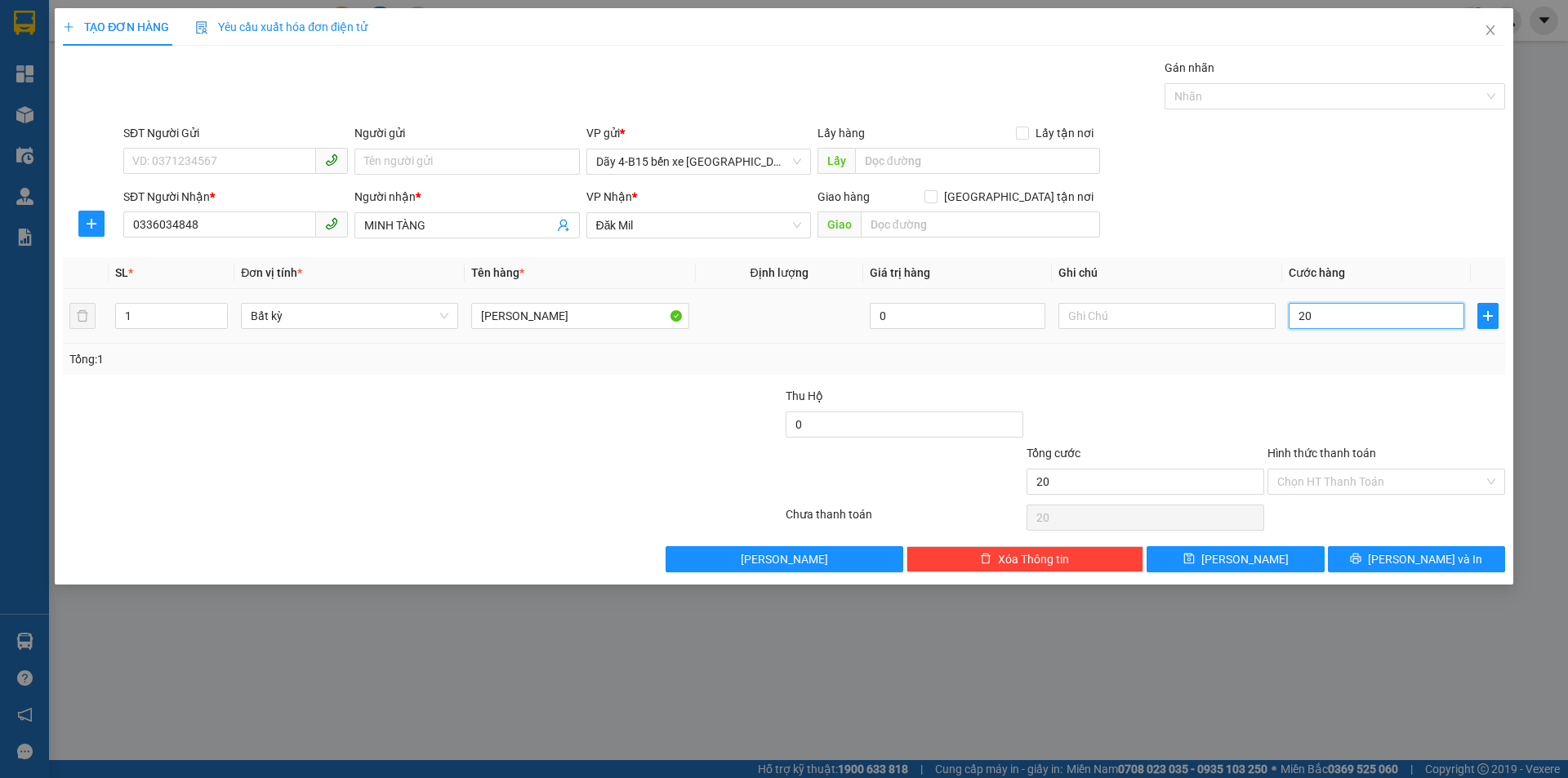
type input "200"
type input "200.000"
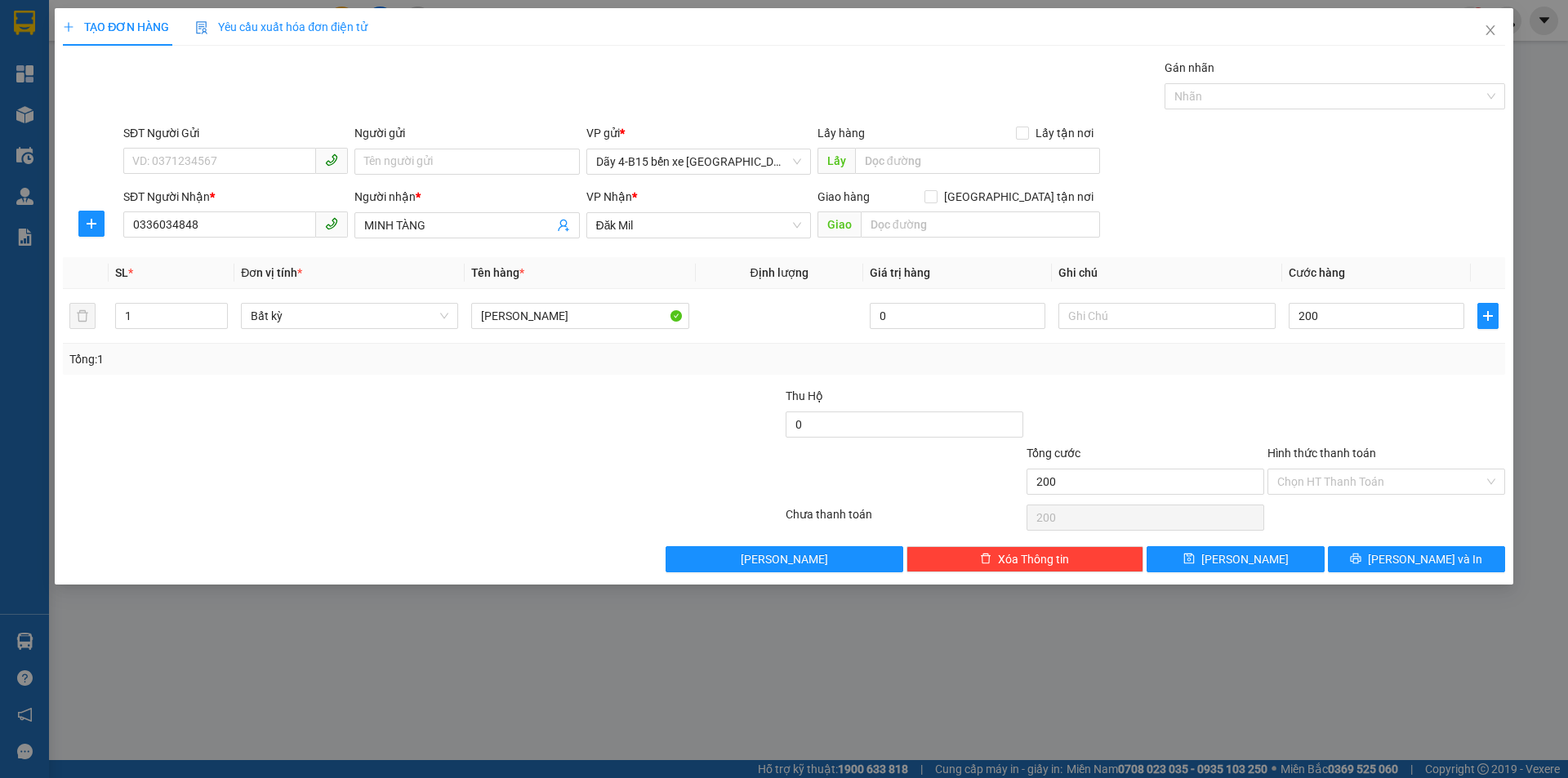
type input "200.000"
click at [1347, 379] on div "Transit Pickup Surcharge Ids Transit Deliver Surcharge Ids Transit Deliver Surc…" at bounding box center [783, 316] width 1442 height 513
click at [1417, 558] on span "[PERSON_NAME] và In" at bounding box center [1425, 559] width 114 height 18
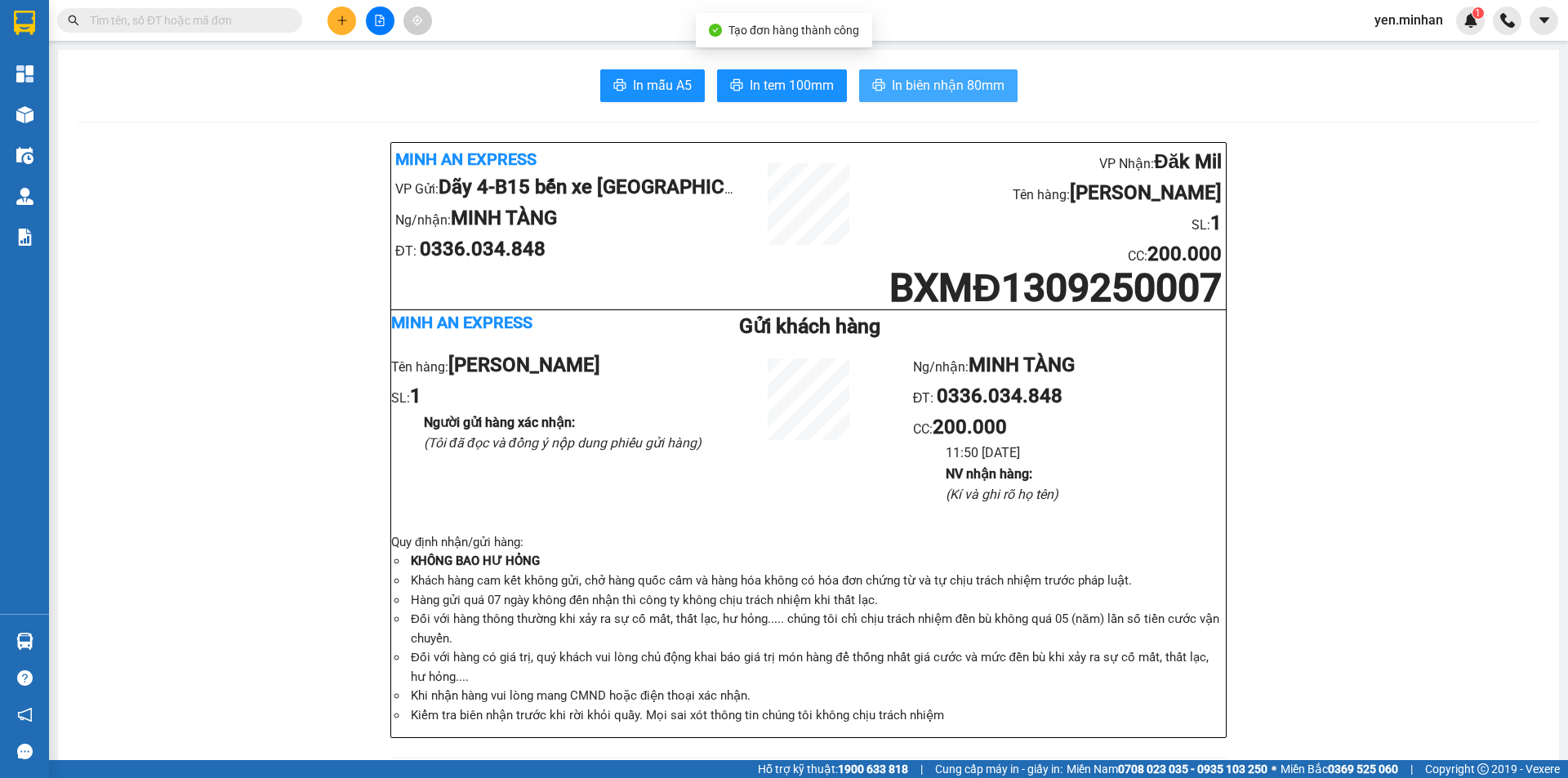
click at [984, 93] on span "In biên nhận 80mm" at bounding box center [948, 86] width 113 height 21
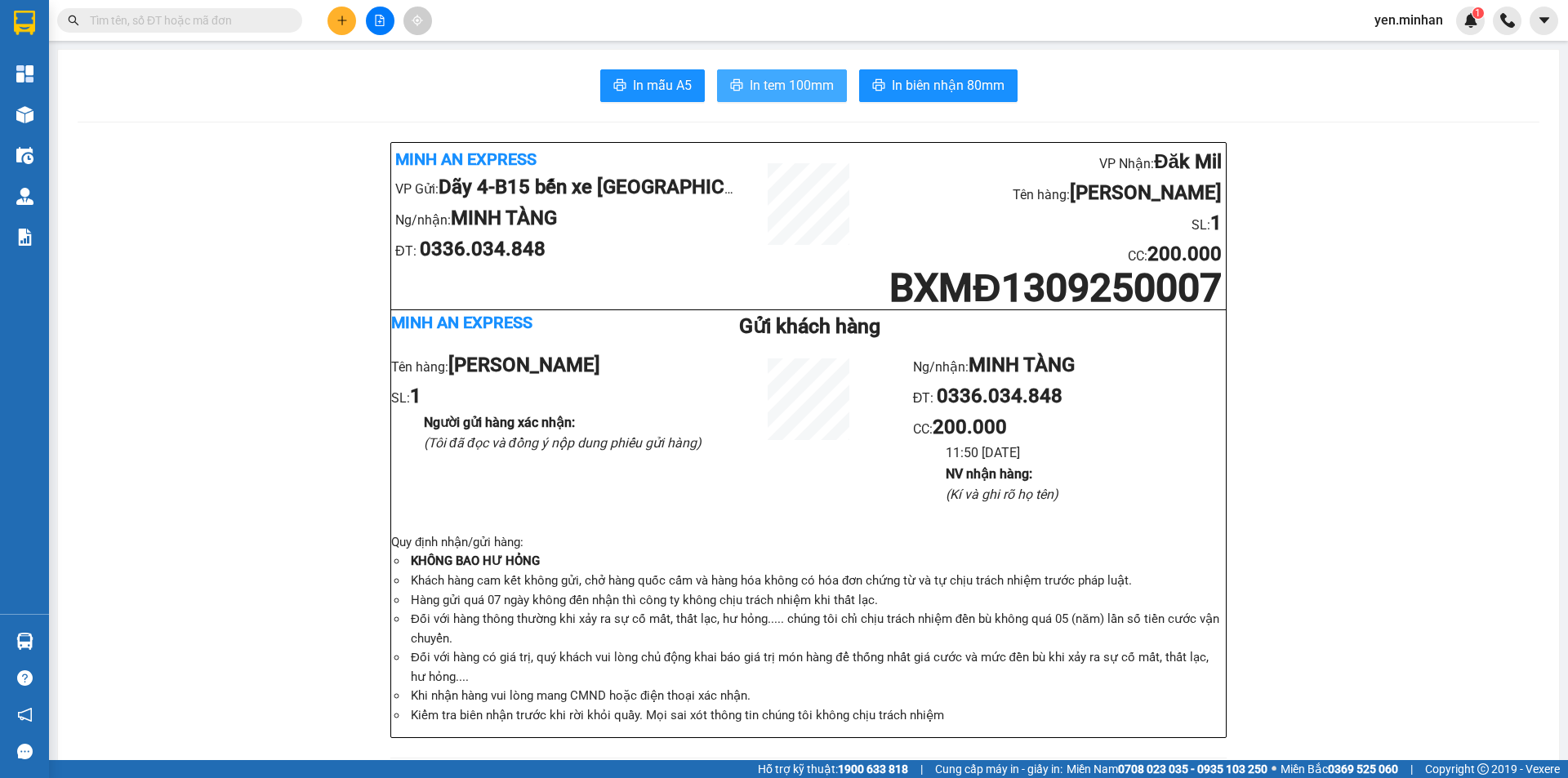
click at [759, 84] on span "In tem 100mm" at bounding box center [791, 86] width 84 height 21
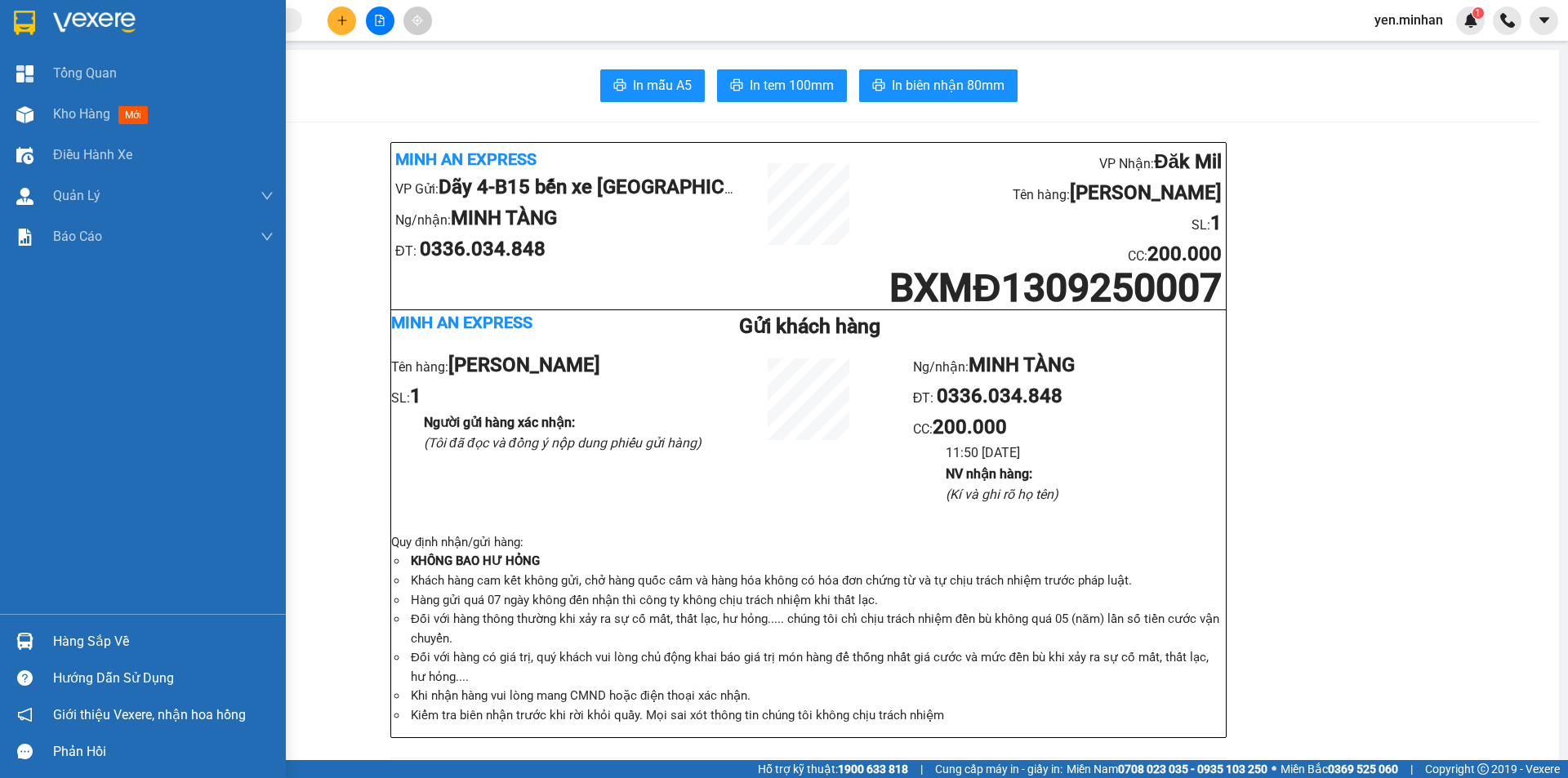
click at [16, 22] on img at bounding box center [24, 23] width 21 height 24
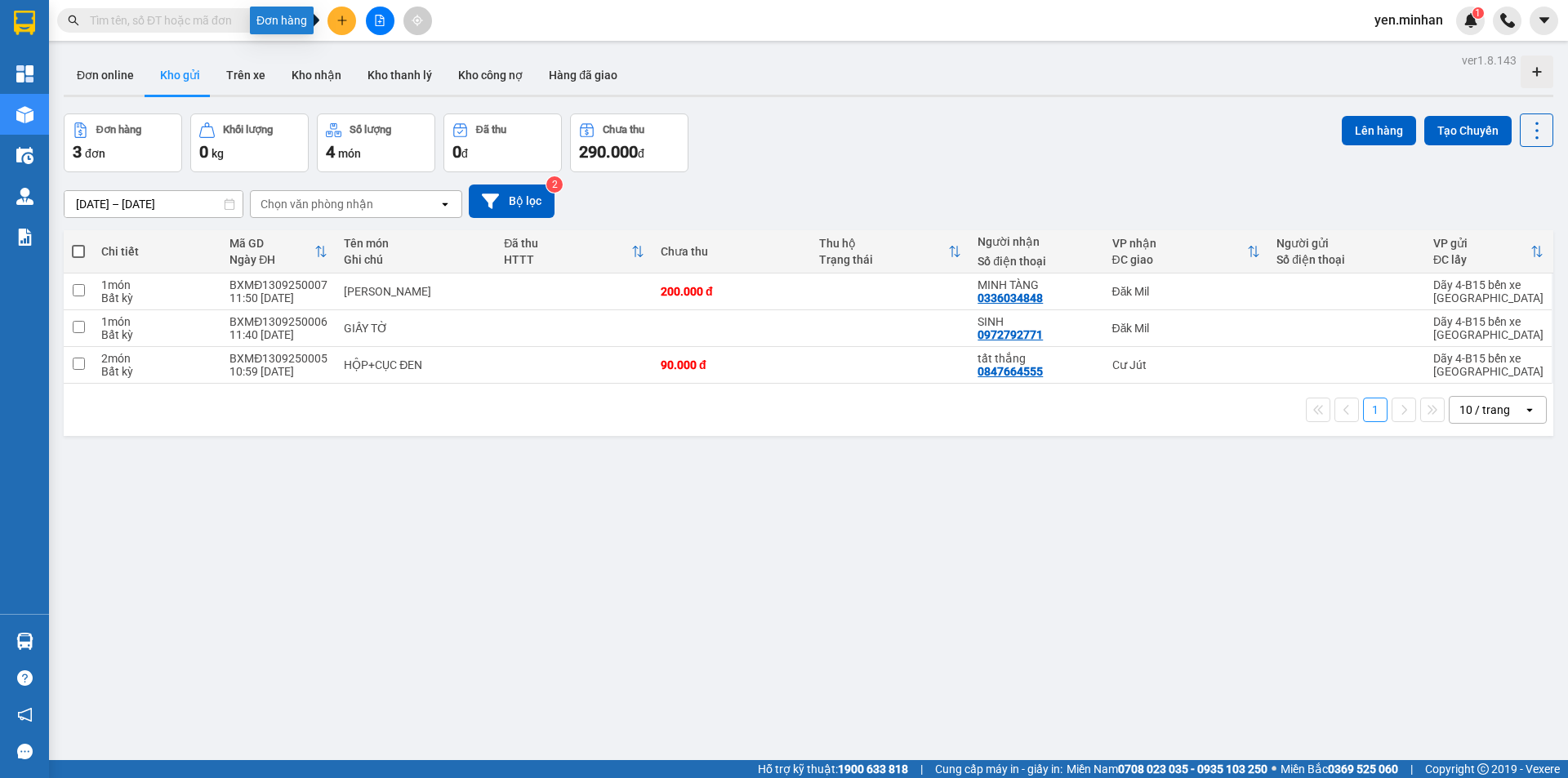
click at [342, 18] on icon "plus" at bounding box center [342, 20] width 11 height 11
click at [361, 58] on div "Tạo đơn hàng" at bounding box center [398, 62] width 122 height 31
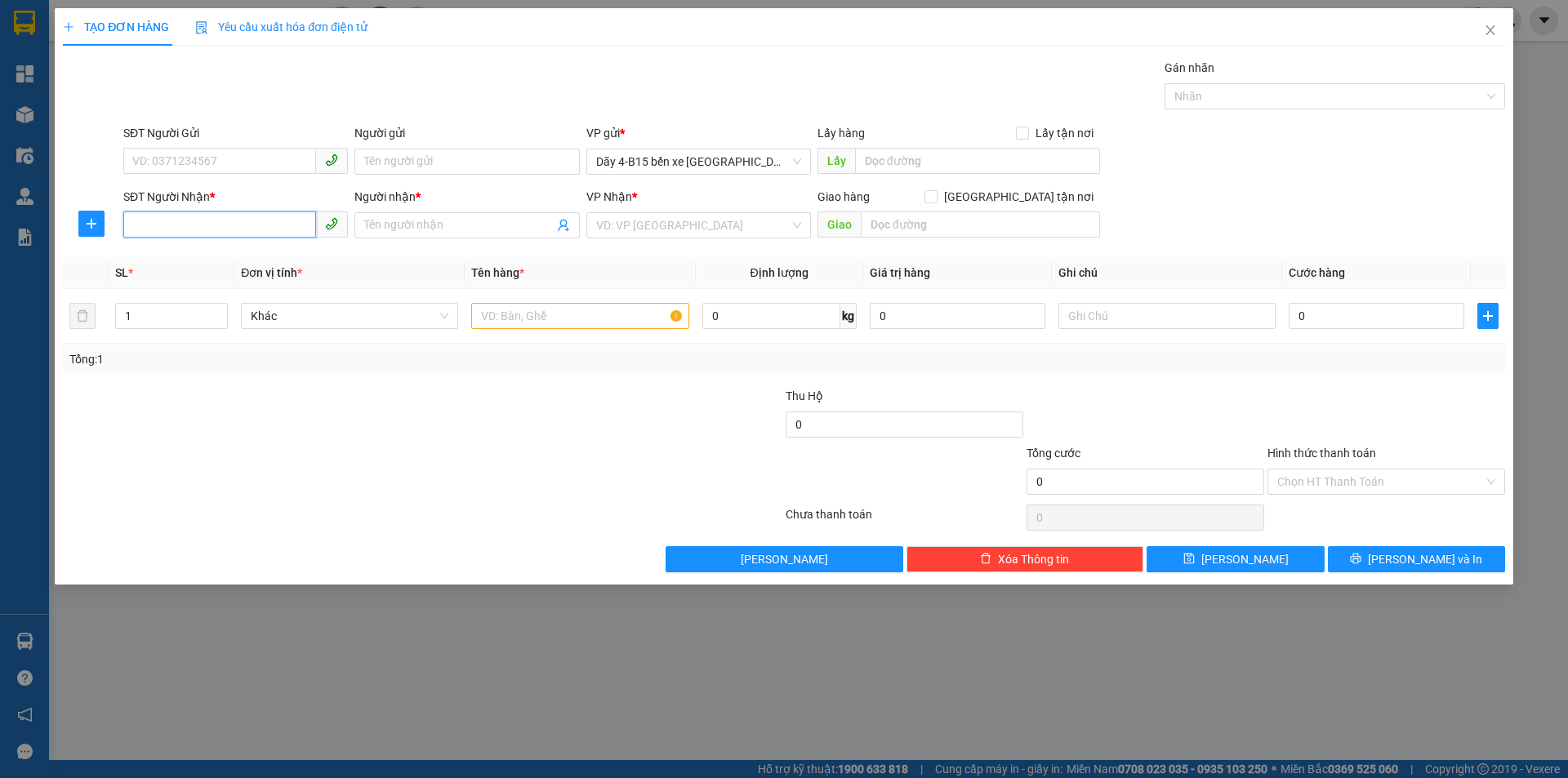
click at [206, 225] on input "SĐT Người Nhận *" at bounding box center [219, 225] width 193 height 26
click at [552, 316] on input "text" at bounding box center [579, 316] width 217 height 26
type input "BAO"
click at [1319, 316] on input "0" at bounding box center [1376, 316] width 175 height 26
type input "6"
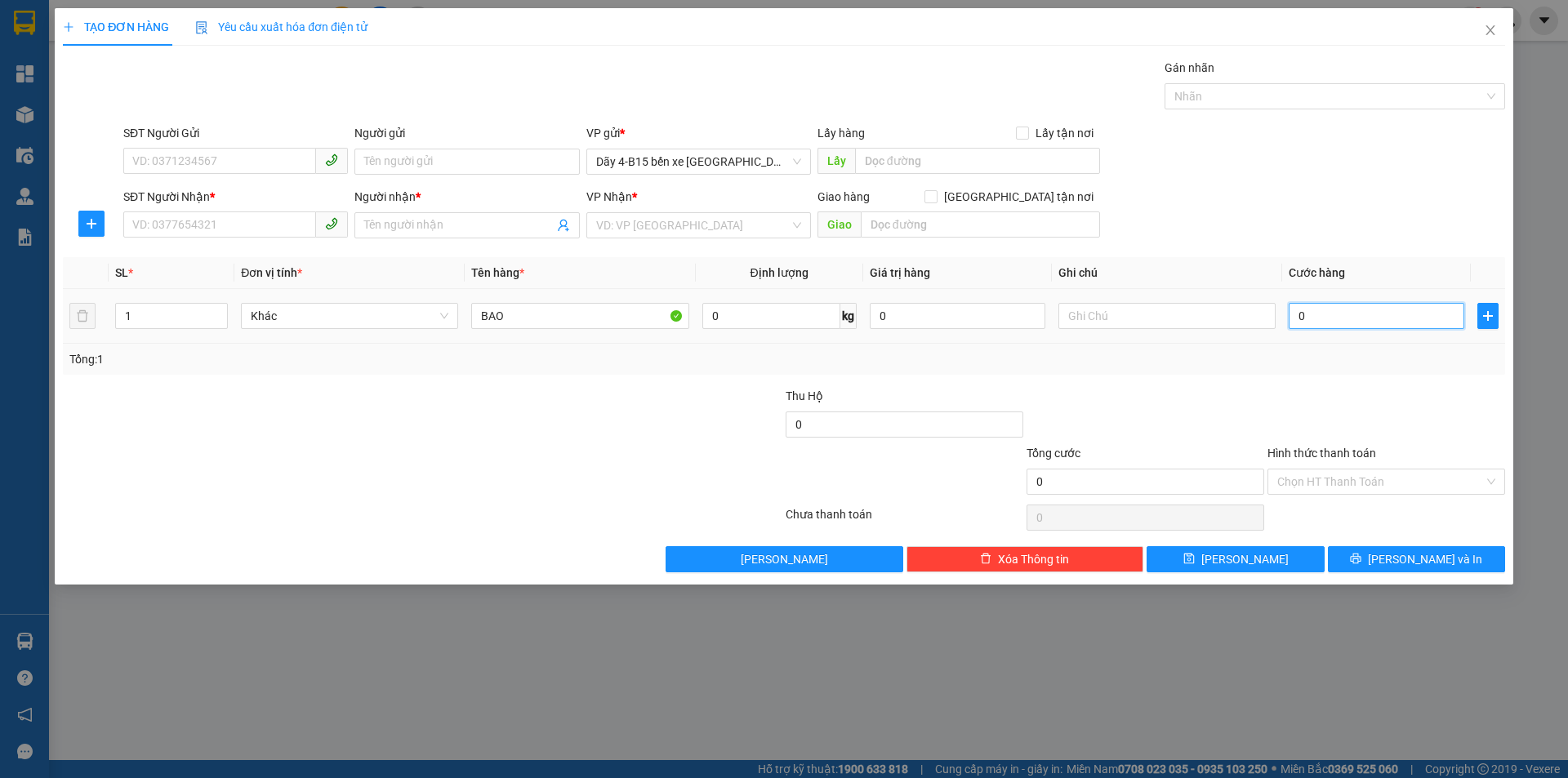
type input "6"
type input "60"
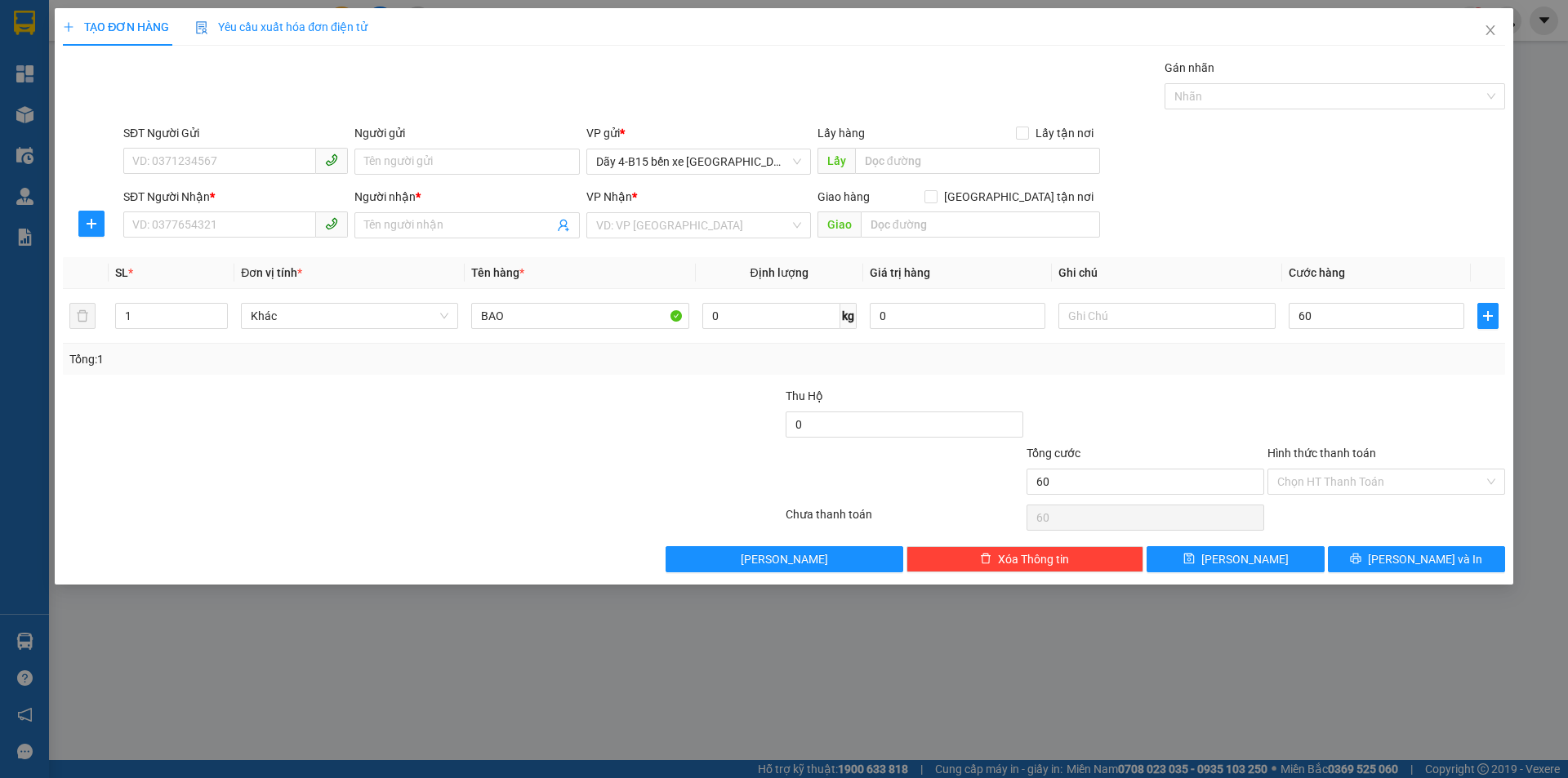
type input "60.000"
click at [594, 416] on div at bounding box center [663, 415] width 241 height 57
click at [271, 228] on input "SĐT Người Nhận *" at bounding box center [219, 225] width 193 height 26
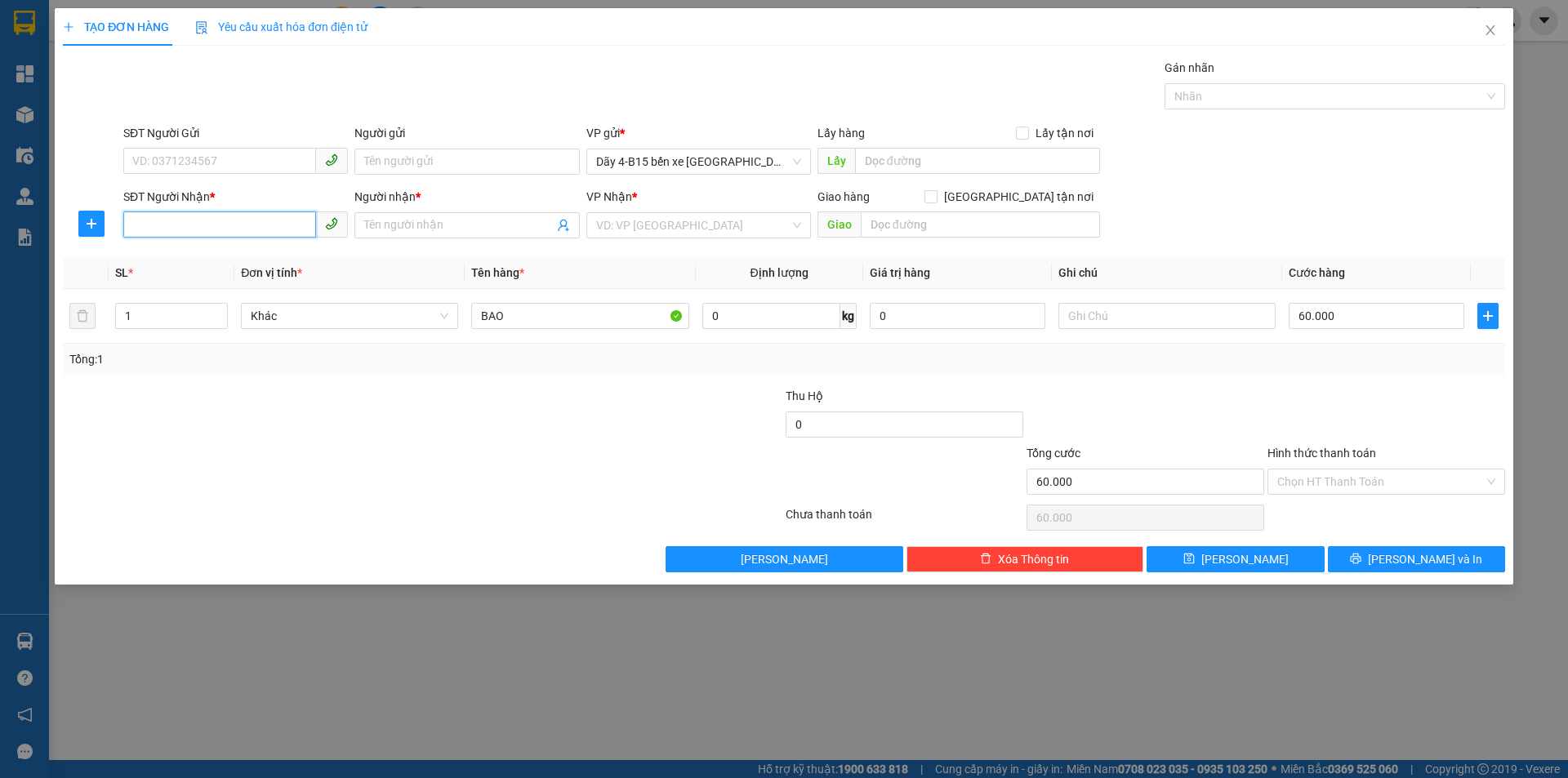
click at [271, 222] on input "SĐT Người Nhận *" at bounding box center [219, 225] width 193 height 26
type input "0935865786"
click at [254, 261] on div "0935865786 - LINH" at bounding box center [235, 258] width 205 height 18
type input "LINH"
type input "QUẢNG TRƯỜNG"
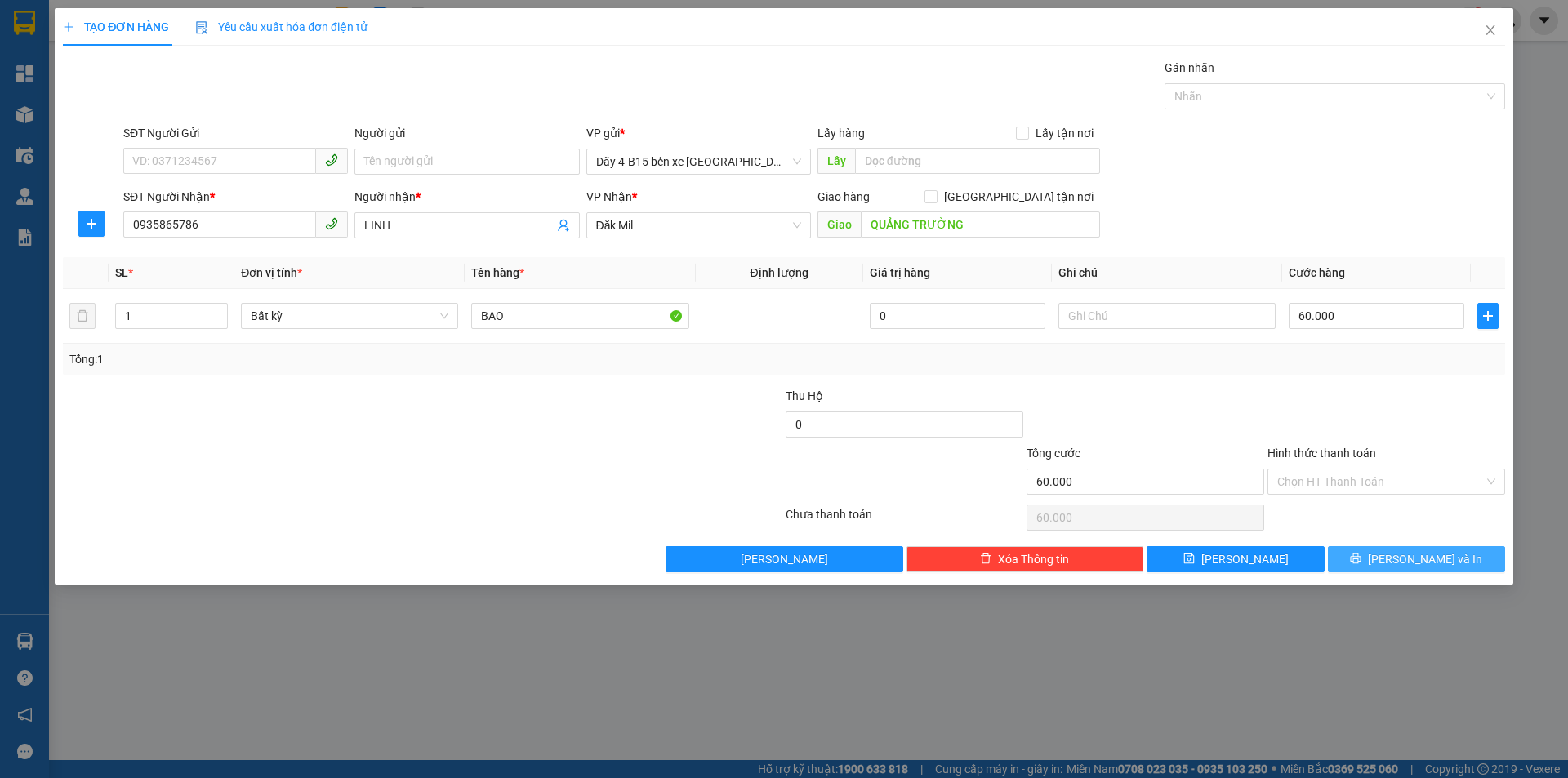
click at [1383, 566] on button "[PERSON_NAME] và In" at bounding box center [1416, 559] width 177 height 26
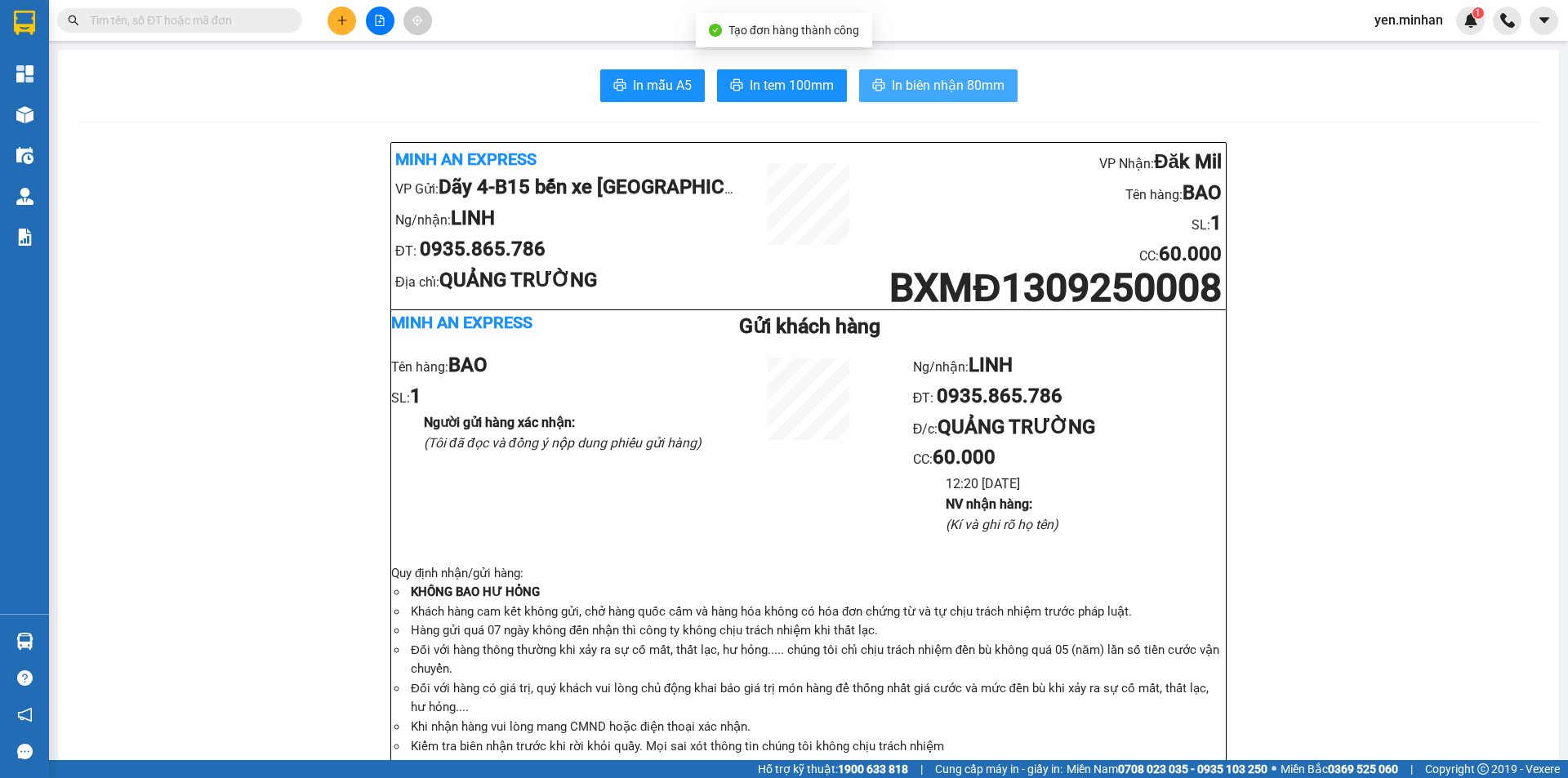
click at [918, 84] on span "In biên nhận 80mm" at bounding box center [948, 86] width 113 height 21
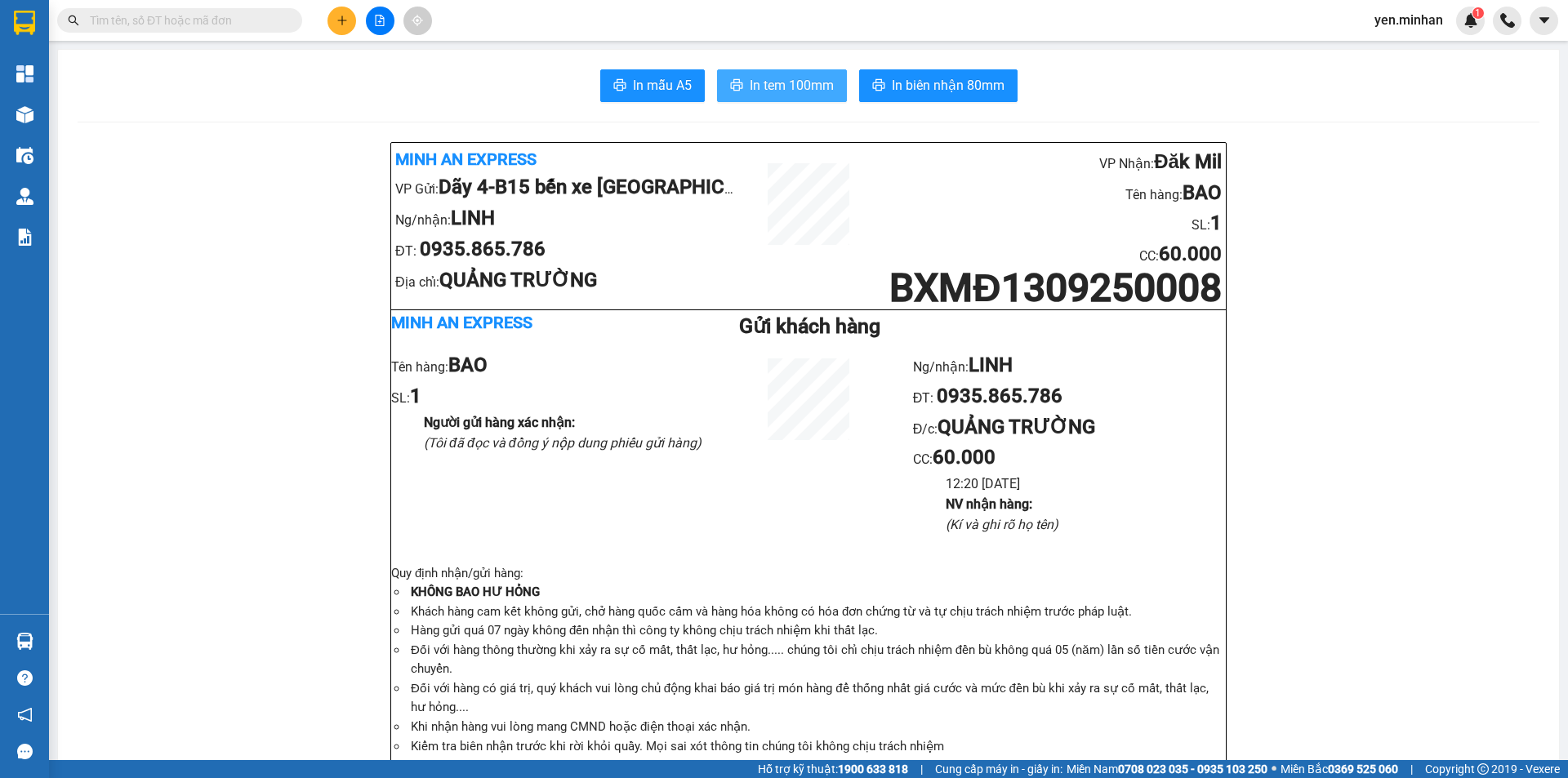
click at [760, 85] on span "In tem 100mm" at bounding box center [791, 86] width 84 height 21
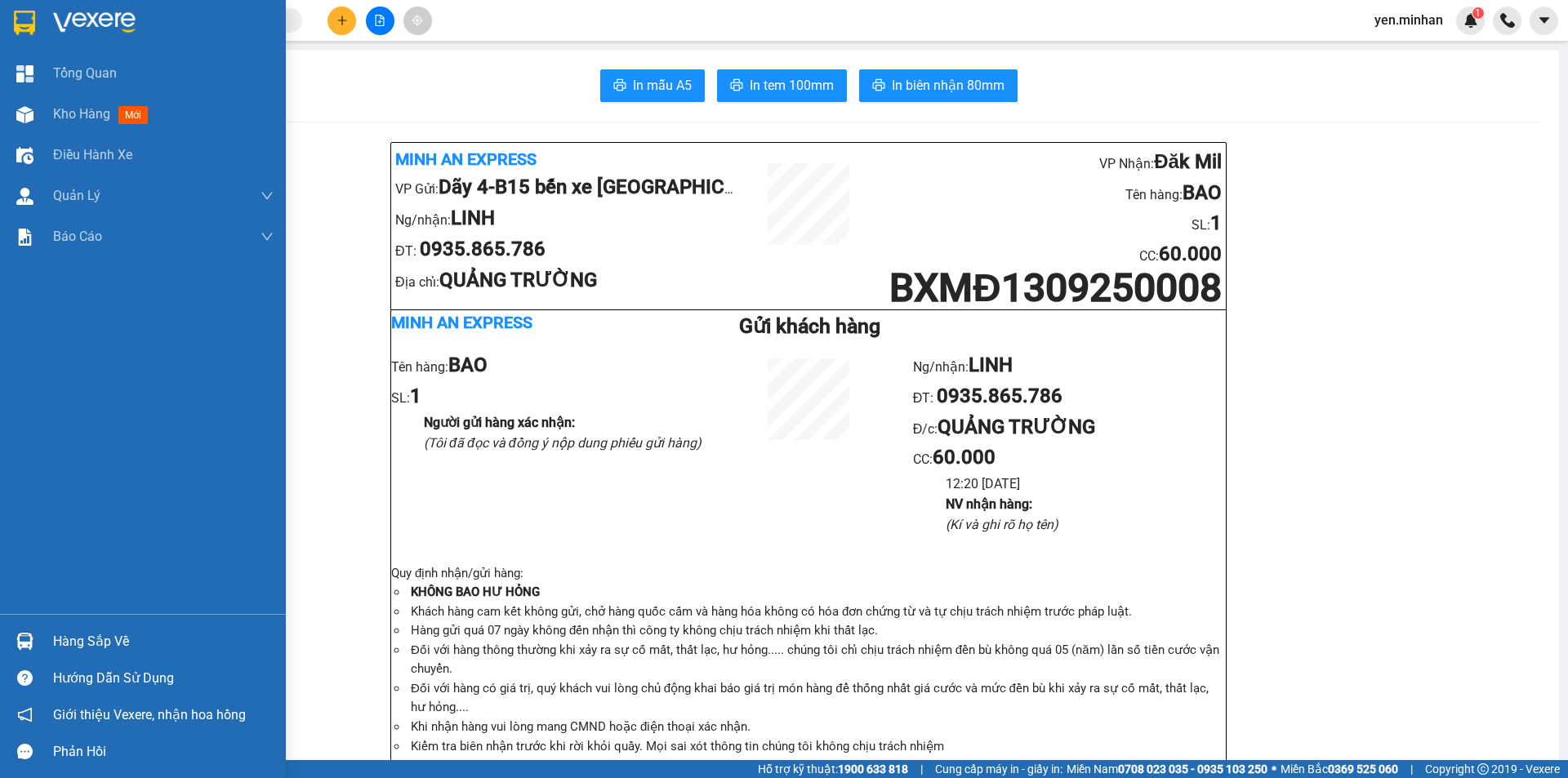
click at [23, 22] on img at bounding box center [24, 23] width 21 height 24
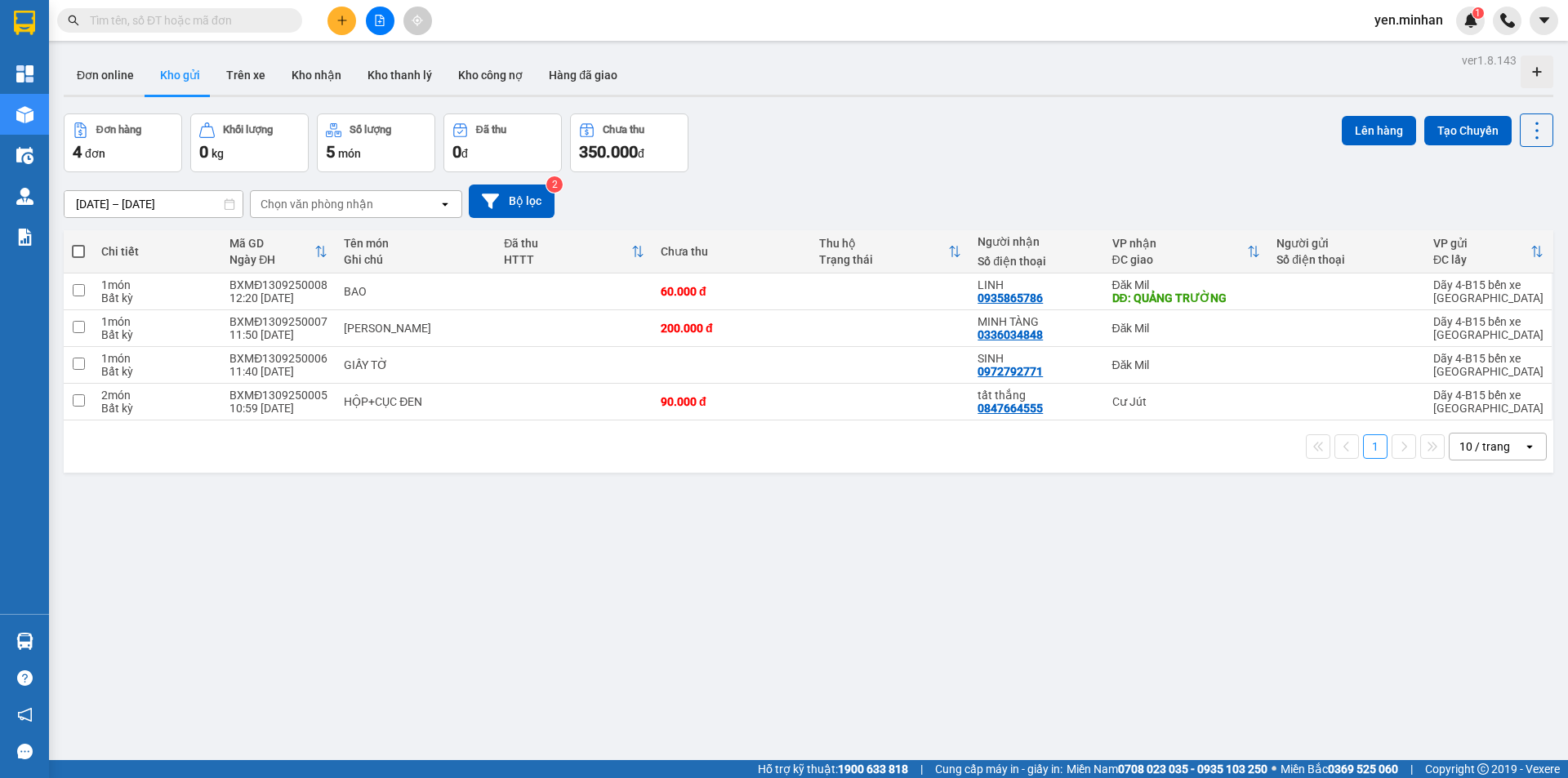
drag, startPoint x: 601, startPoint y: 515, endPoint x: 611, endPoint y: 533, distance: 20.6
click at [602, 519] on div "ver 1.8.143 Đơn online Kho gửi Trên xe Kho nhận Kho thanh lý Kho công nợ Hàng đ…" at bounding box center [808, 437] width 1502 height 778
click at [1543, 21] on icon "caret-down" at bounding box center [1543, 20] width 10 height 6
click at [1414, 25] on span "yen.minhan" at bounding box center [1408, 20] width 95 height 21
click at [1415, 51] on span "Đăng xuất" at bounding box center [1421, 50] width 69 height 18
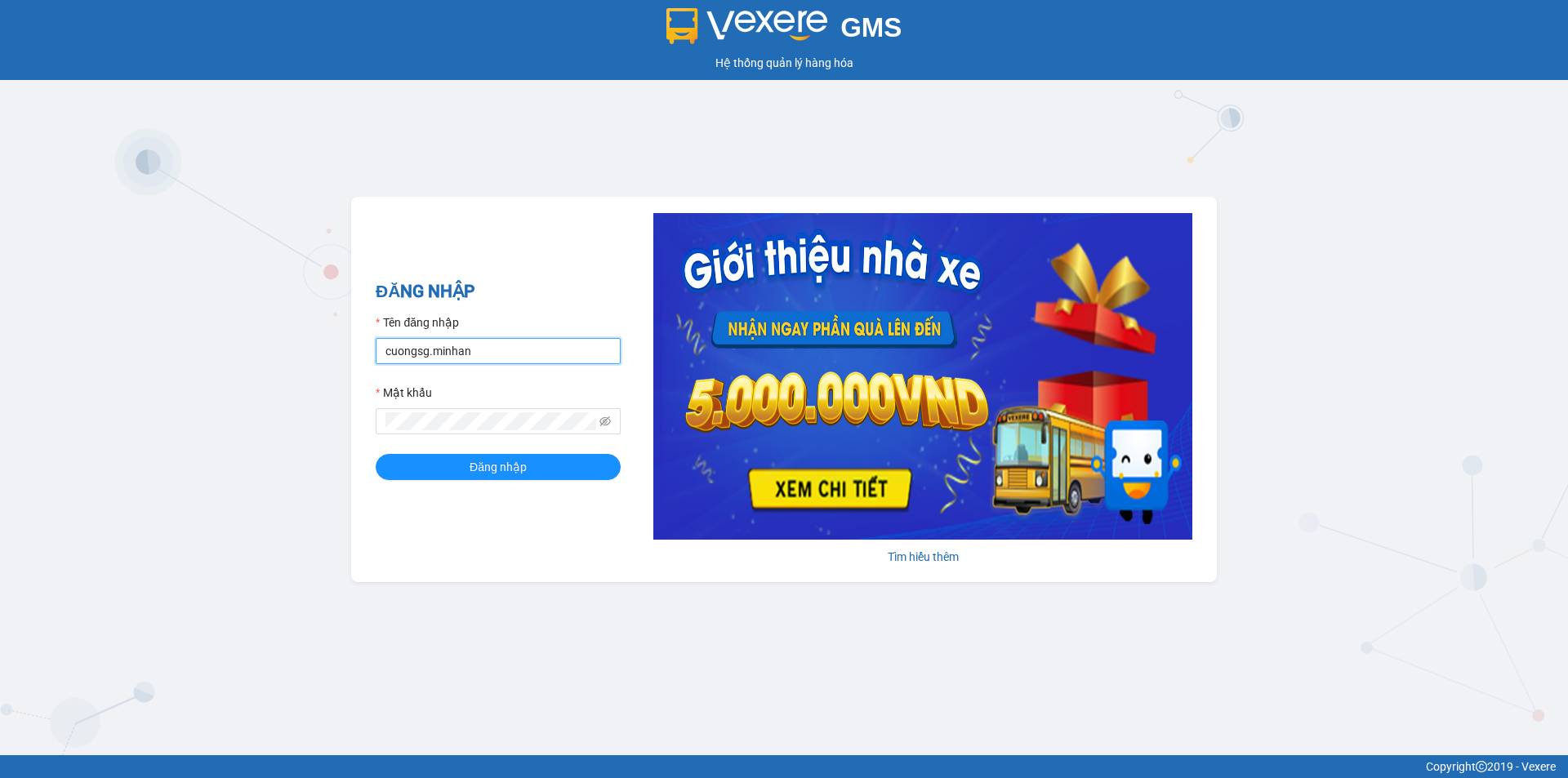
click at [466, 355] on input "cuongsg.minhan" at bounding box center [498, 351] width 245 height 26
type input "xuyen.minhan"
click at [288, 500] on div "GMS Hệ thống quản lý hàng hóa ĐĂNG NHẬP Tên đăng nhập xuyen.minhan Mật khẩu Đăn…" at bounding box center [784, 377] width 1568 height 755
click at [608, 422] on icon "eye-invisible" at bounding box center [604, 421] width 11 height 11
click at [318, 428] on div "GMS Hệ thống quản lý hàng hóa ĐĂNG NHẬP Tên đăng nhập xuyen.minhan Mật khẩu Đăn…" at bounding box center [784, 377] width 1568 height 755
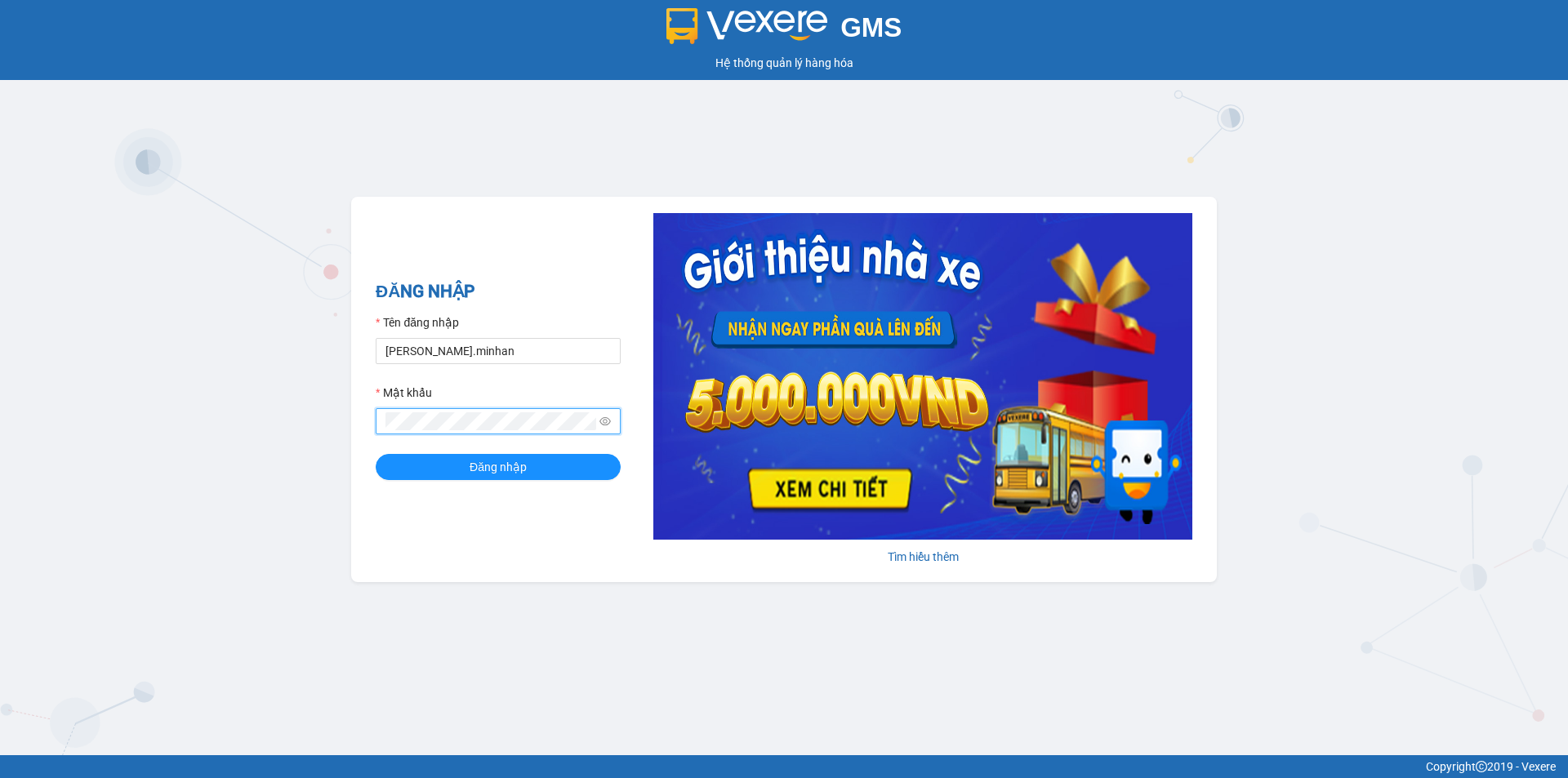
click at [416, 524] on div "ĐĂNG NHẬP Tên đăng nhập xuyen.minhan Mật khẩu Đăng nhập Tìm hiểu thêm" at bounding box center [784, 389] width 866 height 385
click at [423, 526] on div "ĐĂNG NHẬP Tên đăng nhập xuyen.minhan Mật khẩu Đăng nhập Tìm hiểu thêm" at bounding box center [784, 389] width 866 height 385
click at [549, 474] on button "Đăng nhập" at bounding box center [498, 467] width 245 height 26
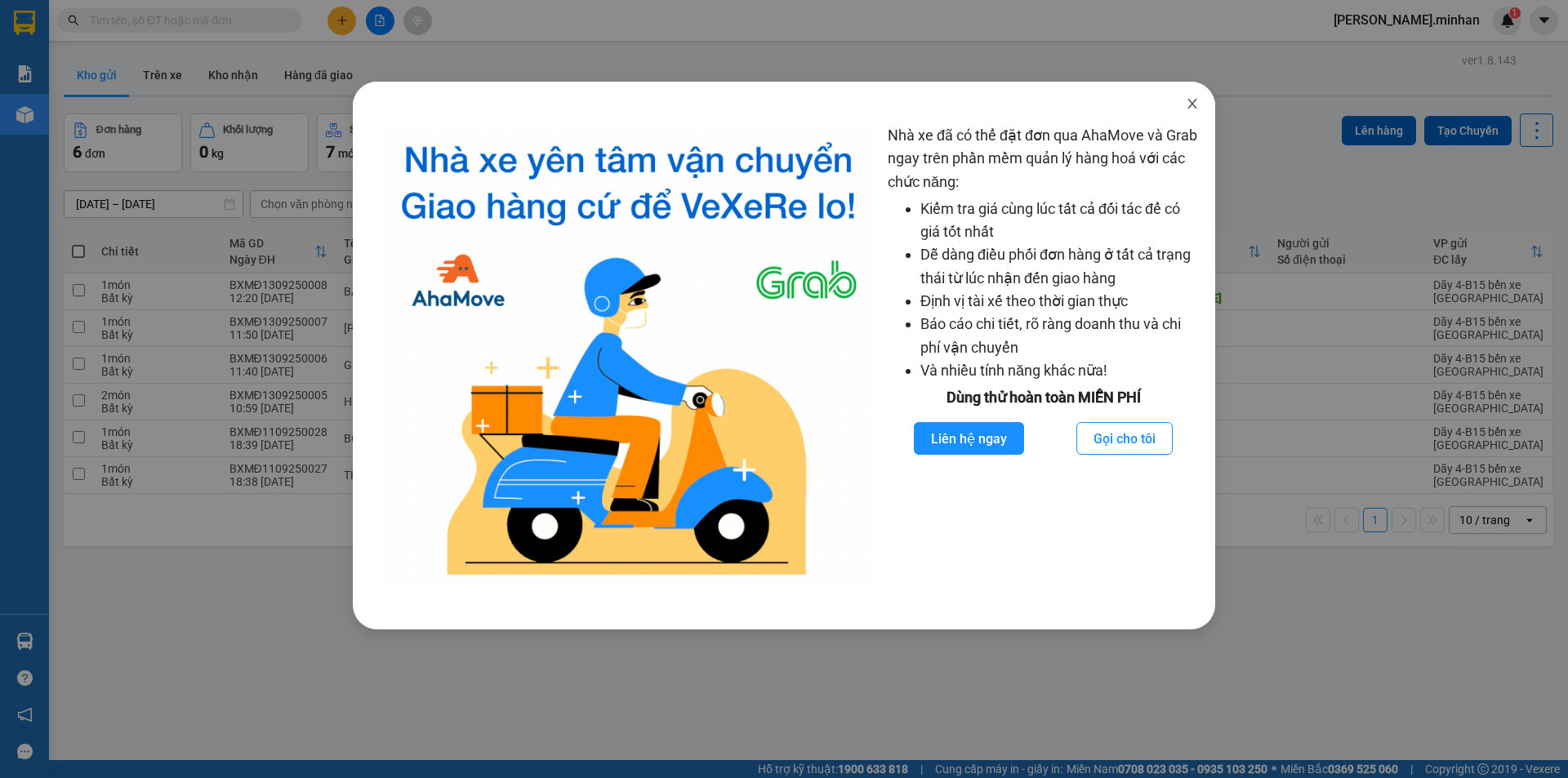
click at [1187, 105] on icon "close" at bounding box center [1192, 103] width 13 height 13
